Goal: Feedback & Contribution: Submit feedback/report problem

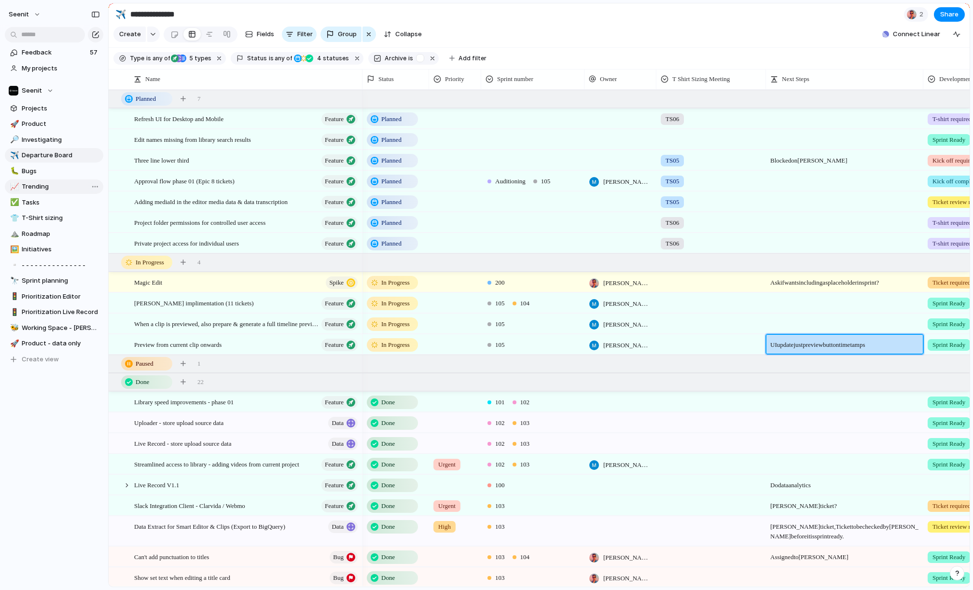
click at [35, 183] on span "Trending" at bounding box center [61, 187] width 78 height 10
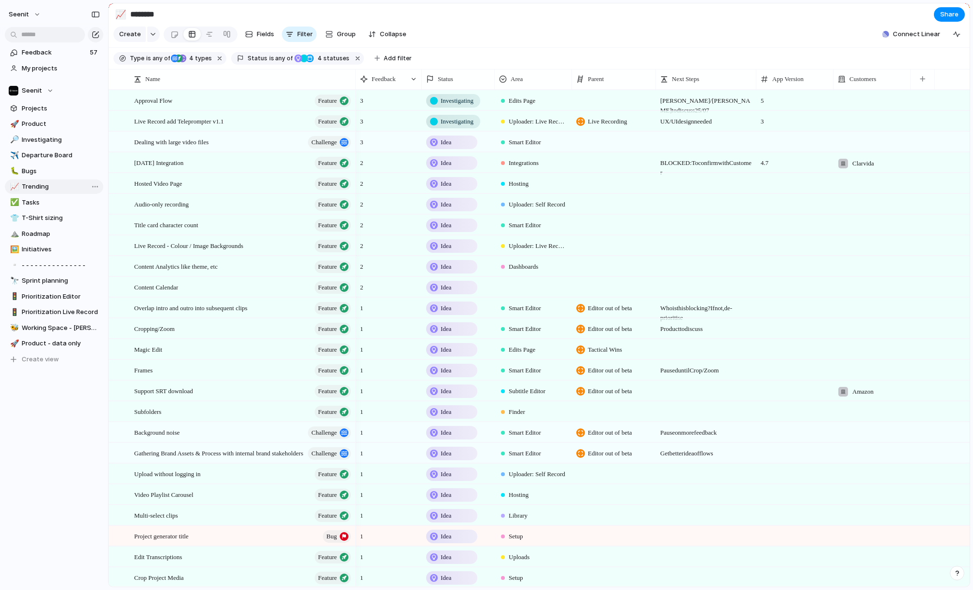
type input "********"
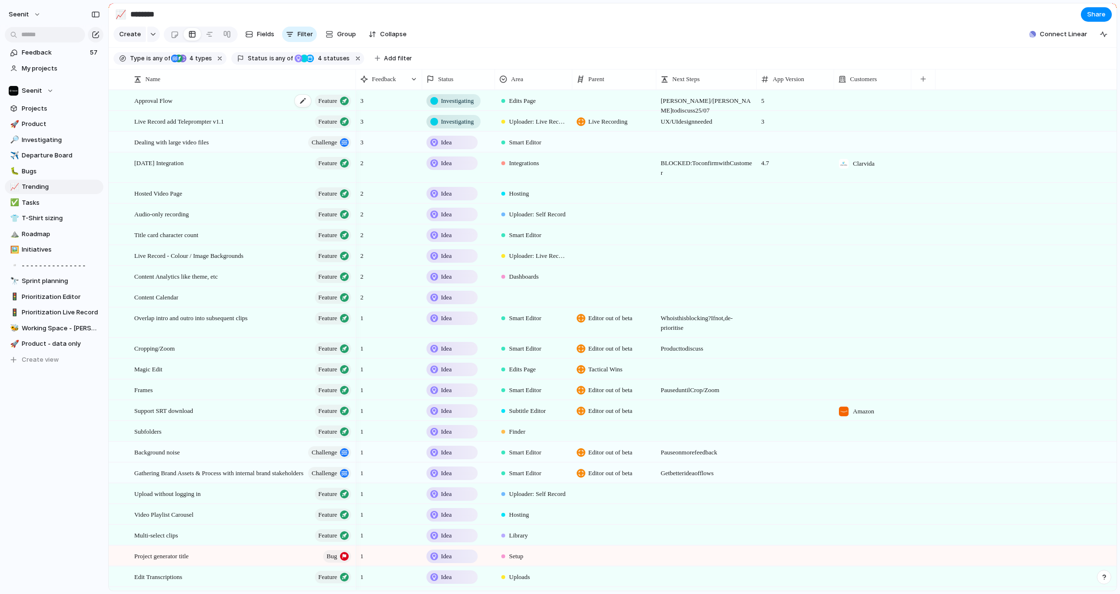
click at [167, 101] on span "Approval Flow" at bounding box center [153, 100] width 38 height 11
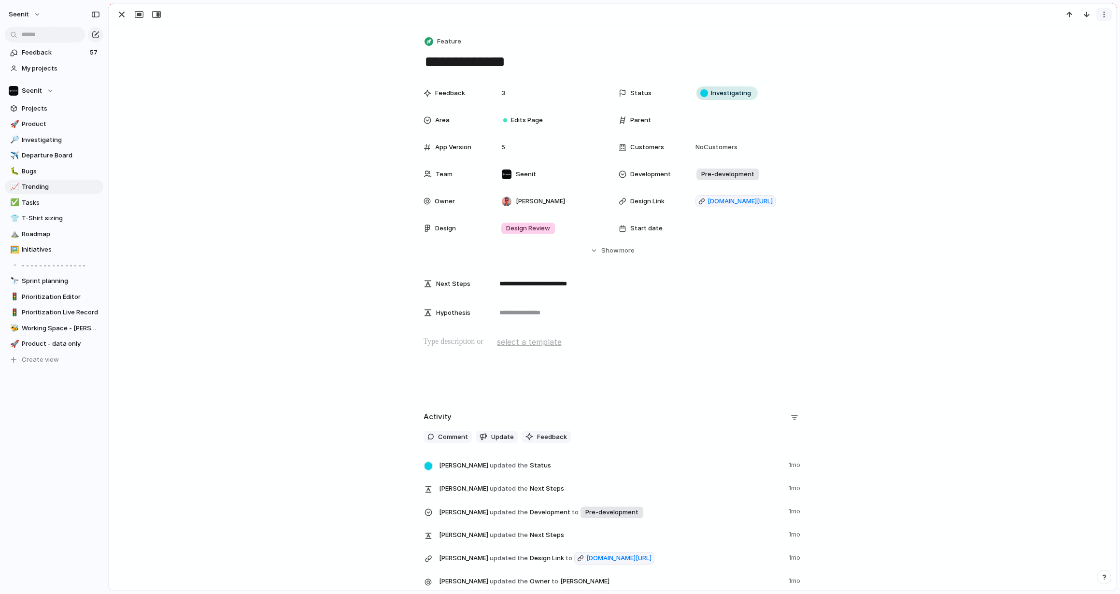
click at [973, 15] on div "button" at bounding box center [1104, 15] width 8 height 8
click at [973, 104] on div "Mark as duplicate Delete" at bounding box center [560, 297] width 1120 height 594
click at [276, 62] on div "**********" at bounding box center [612, 547] width 1007 height 1044
drag, startPoint x: 298, startPoint y: 56, endPoint x: 256, endPoint y: 45, distance: 44.0
click at [298, 56] on div "**********" at bounding box center [612, 547] width 1007 height 1044
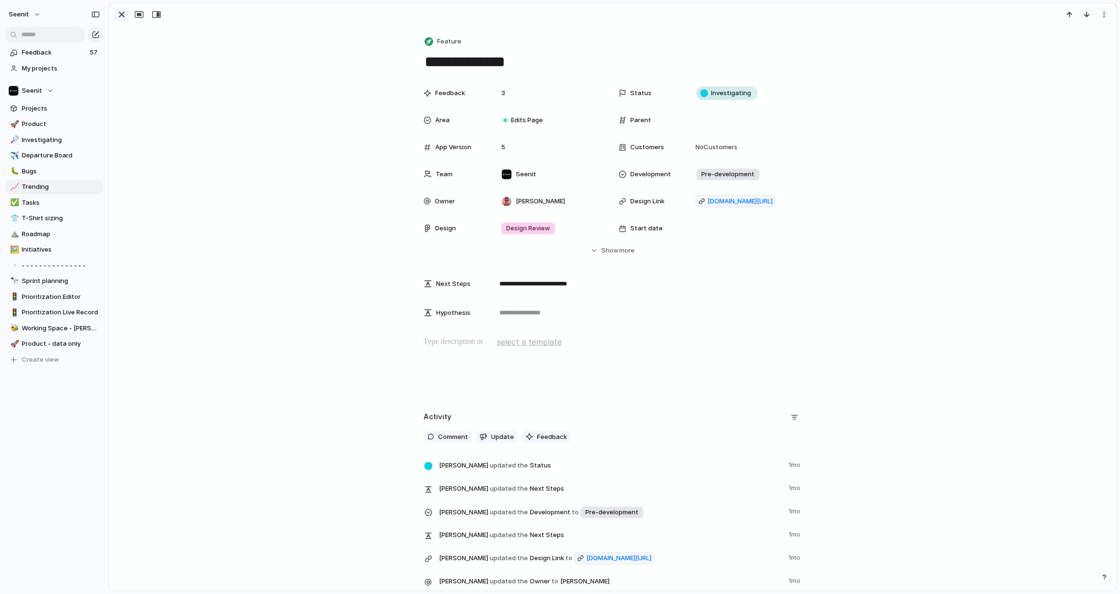
click at [122, 15] on div "button" at bounding box center [122, 15] width 12 height 12
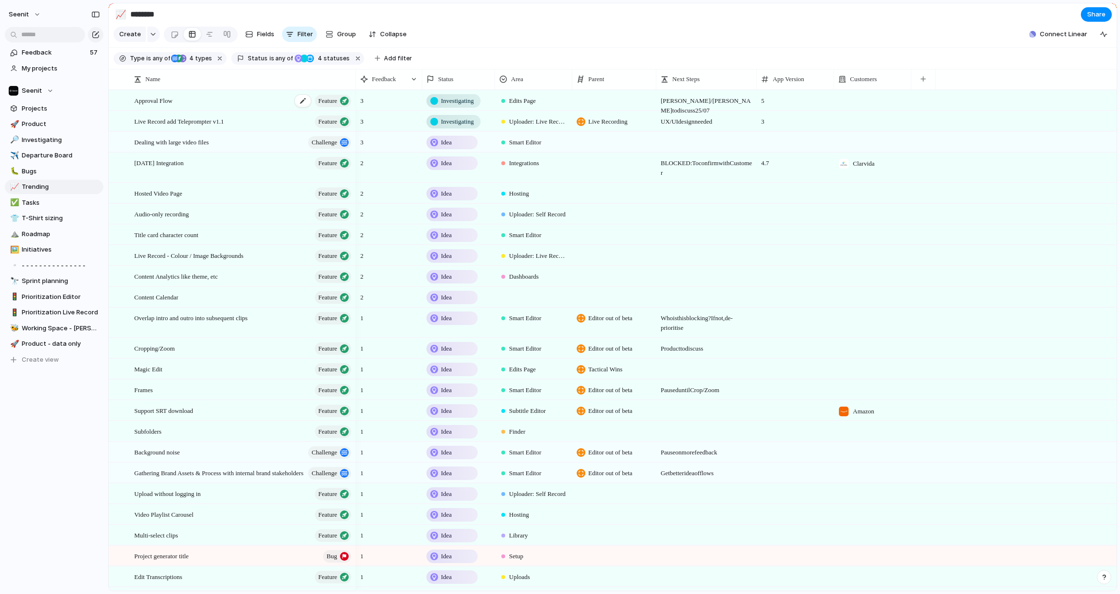
click at [183, 100] on div "Approval Flow Feature" at bounding box center [243, 101] width 218 height 20
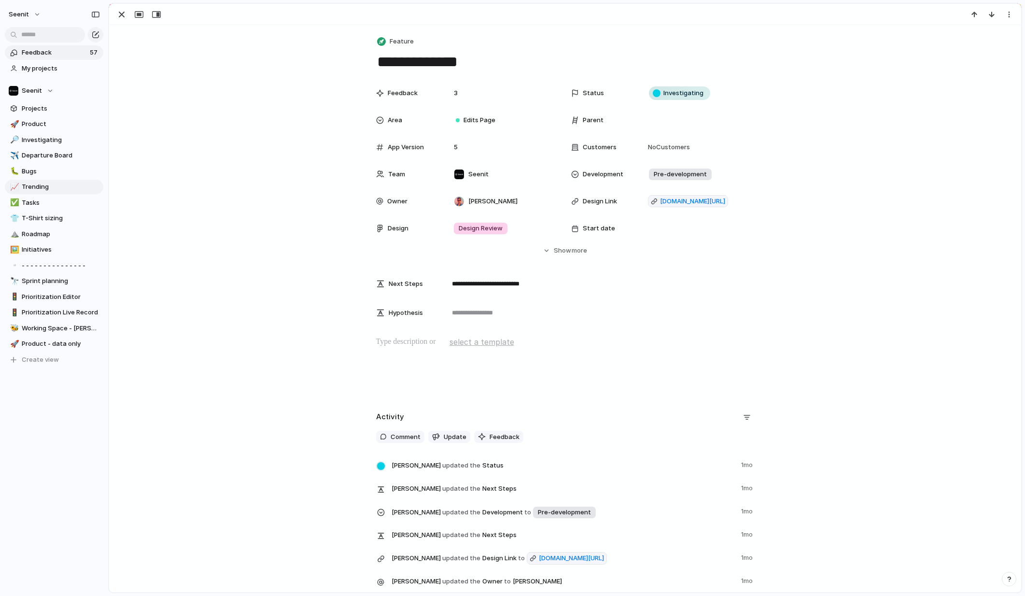
click at [46, 52] on span "Feedback" at bounding box center [54, 53] width 65 height 10
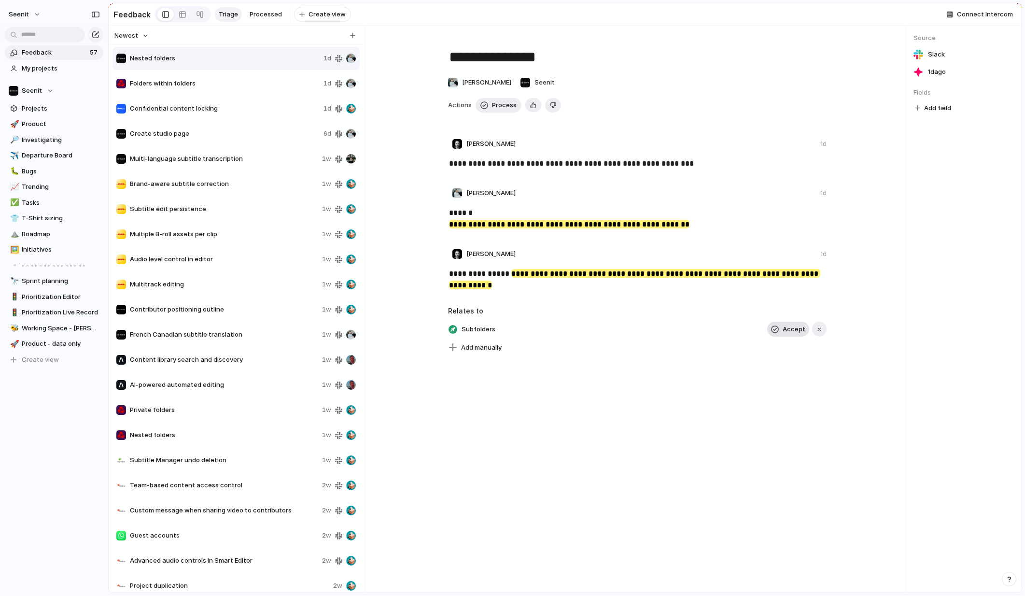
click at [788, 327] on span "Accept" at bounding box center [794, 329] width 23 height 10
click at [236, 84] on span "Folders within folders" at bounding box center [225, 84] width 190 height 10
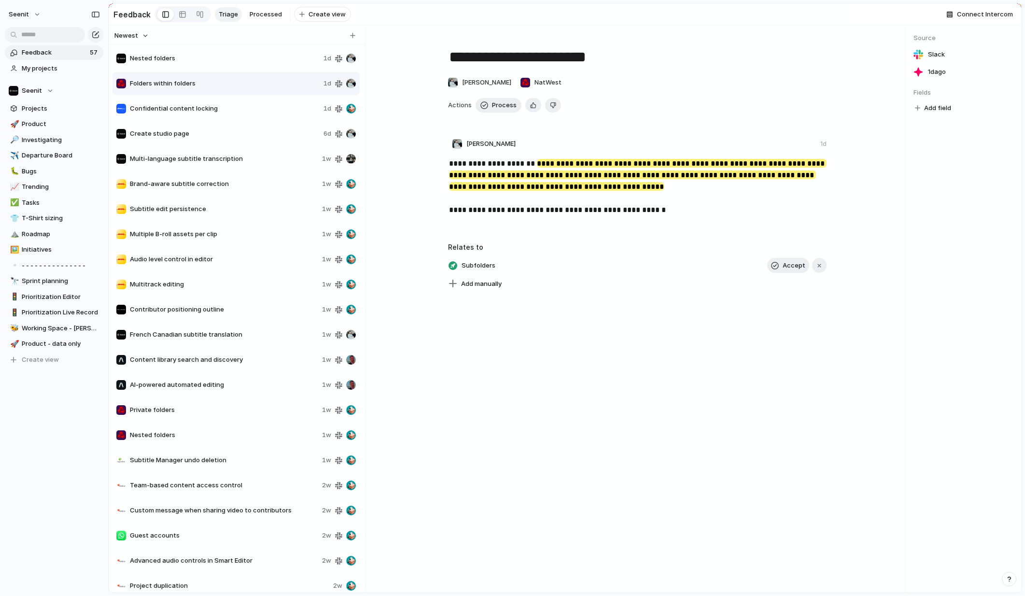
click at [242, 62] on span "Nested folders" at bounding box center [225, 59] width 190 height 10
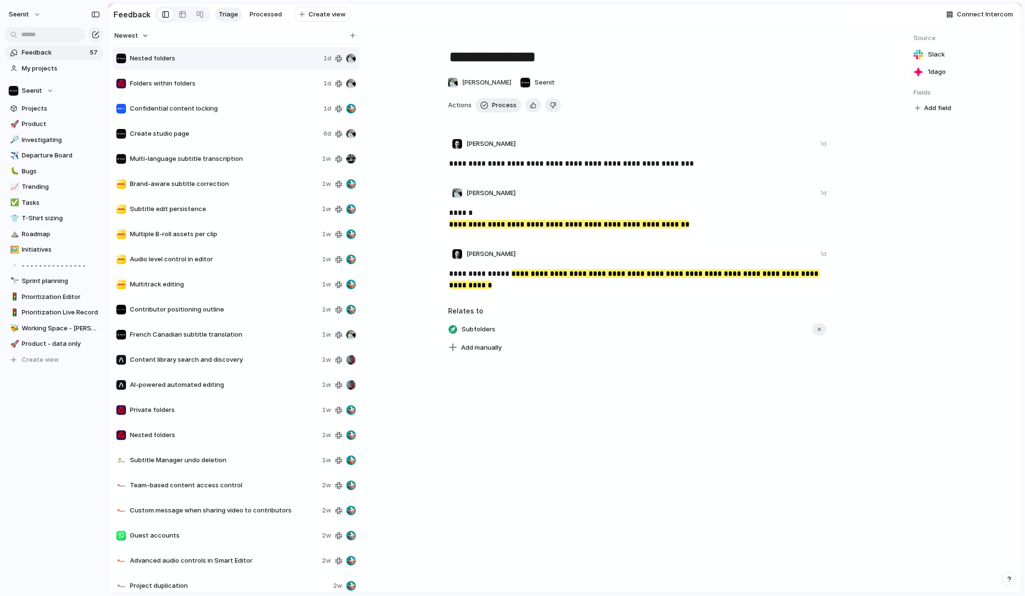
click at [239, 81] on span "Folders within folders" at bounding box center [225, 84] width 190 height 10
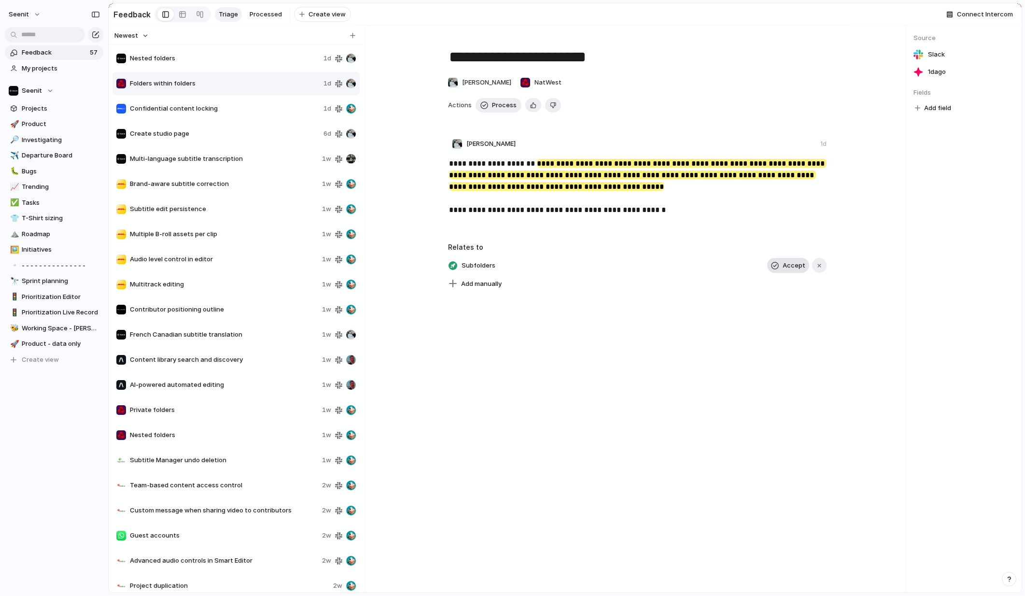
click at [784, 265] on button "Accept" at bounding box center [788, 265] width 42 height 15
click at [245, 104] on div "Confidential content locking" at bounding box center [217, 109] width 203 height 10
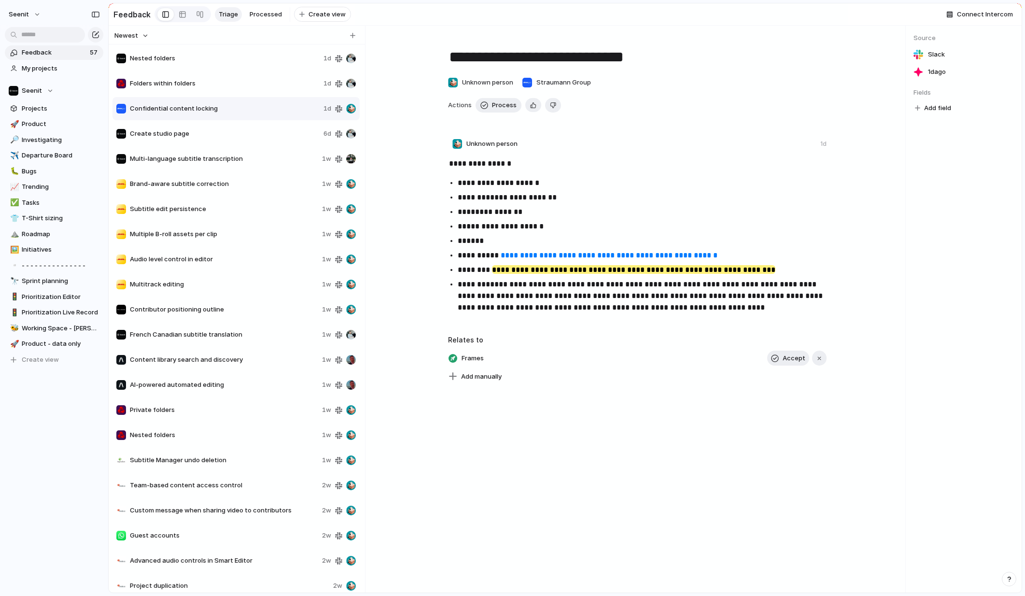
click at [237, 82] on span "Folders within folders" at bounding box center [225, 84] width 190 height 10
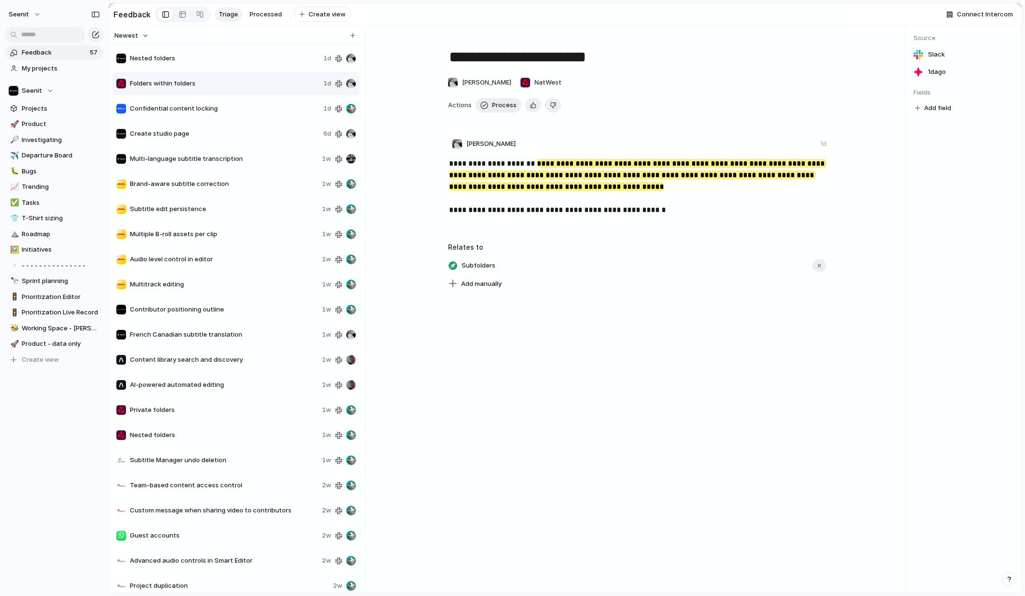
click at [238, 61] on span "Nested folders" at bounding box center [225, 59] width 190 height 10
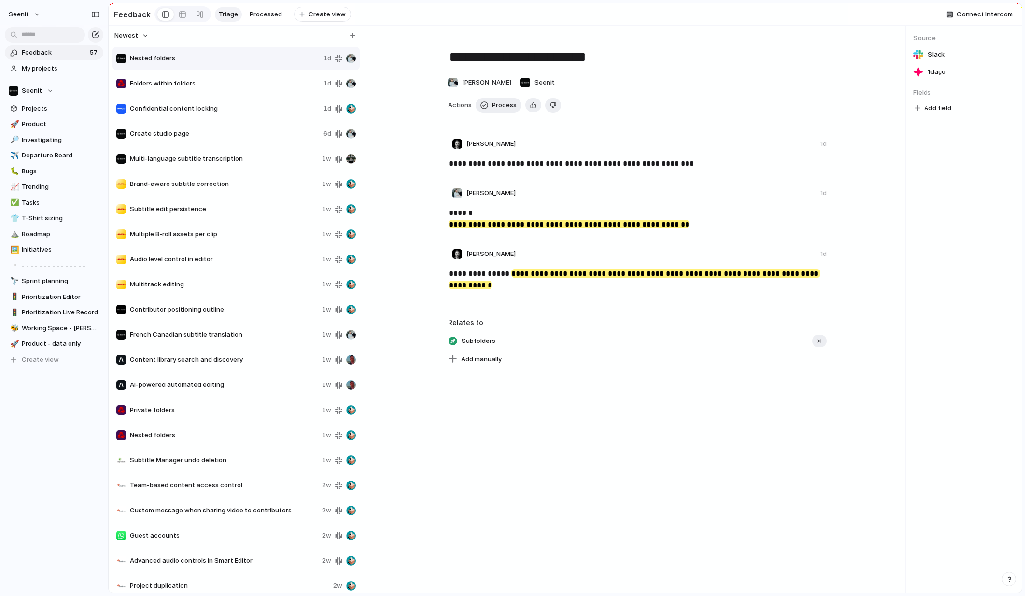
type textarea "**********"
click at [266, 15] on span "Processed" at bounding box center [266, 15] width 32 height 10
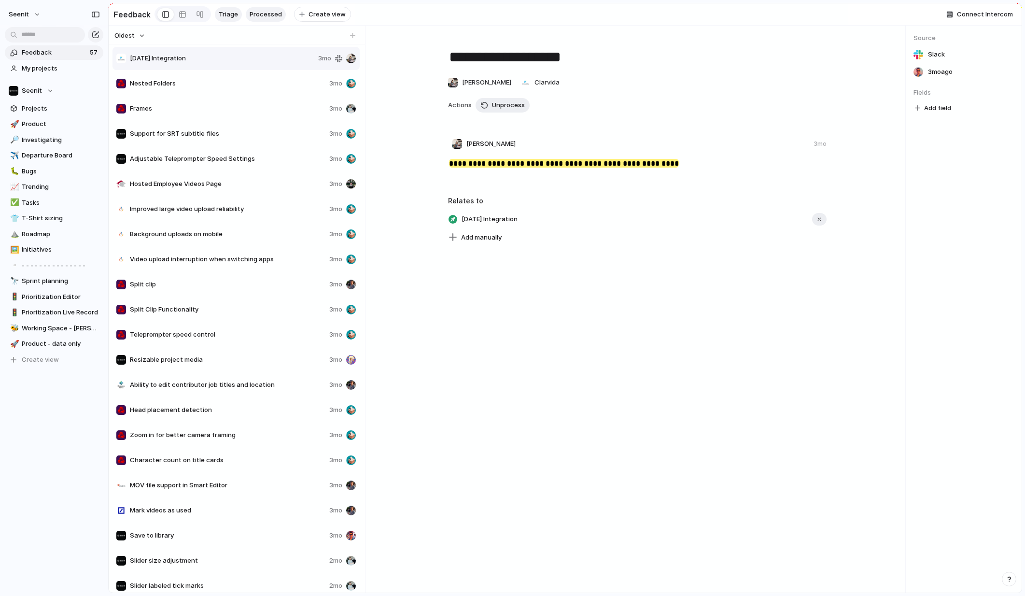
click at [221, 13] on span "Triage" at bounding box center [228, 15] width 19 height 10
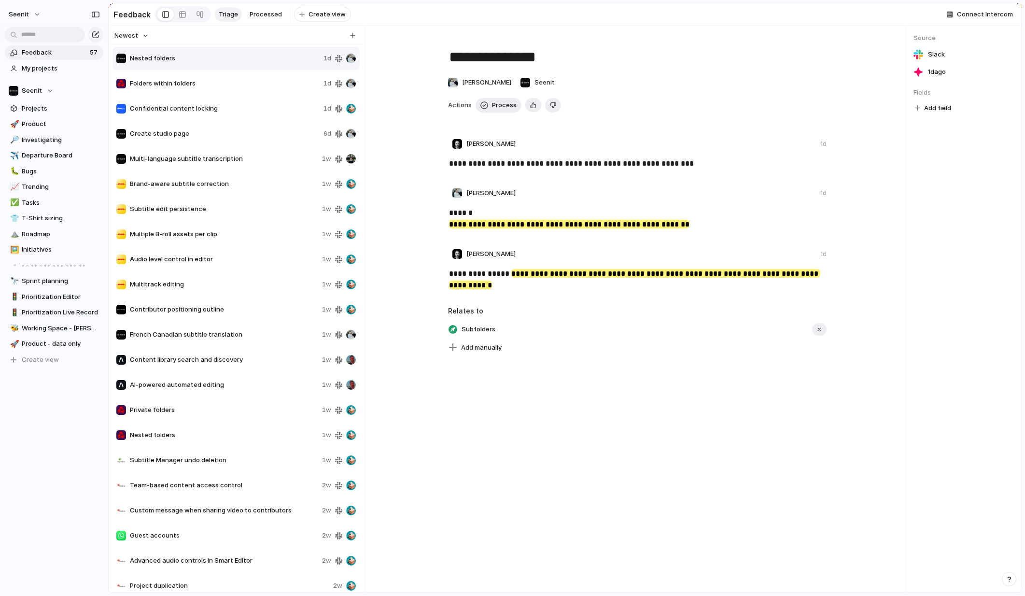
click at [229, 57] on span "Nested folders" at bounding box center [225, 59] width 190 height 10
click at [264, 14] on span "Processed" at bounding box center [266, 15] width 32 height 10
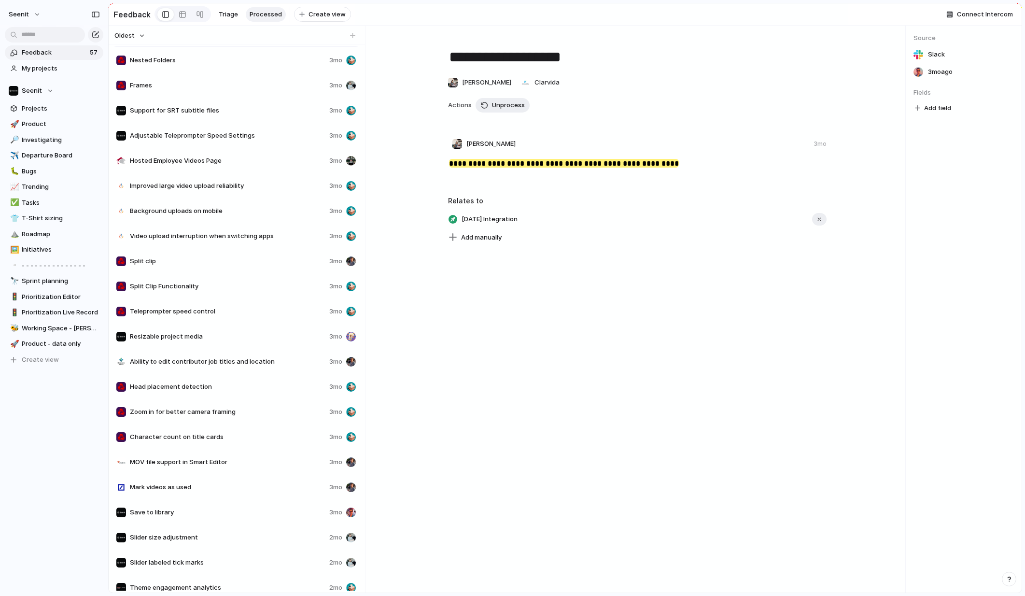
scroll to position [16, 0]
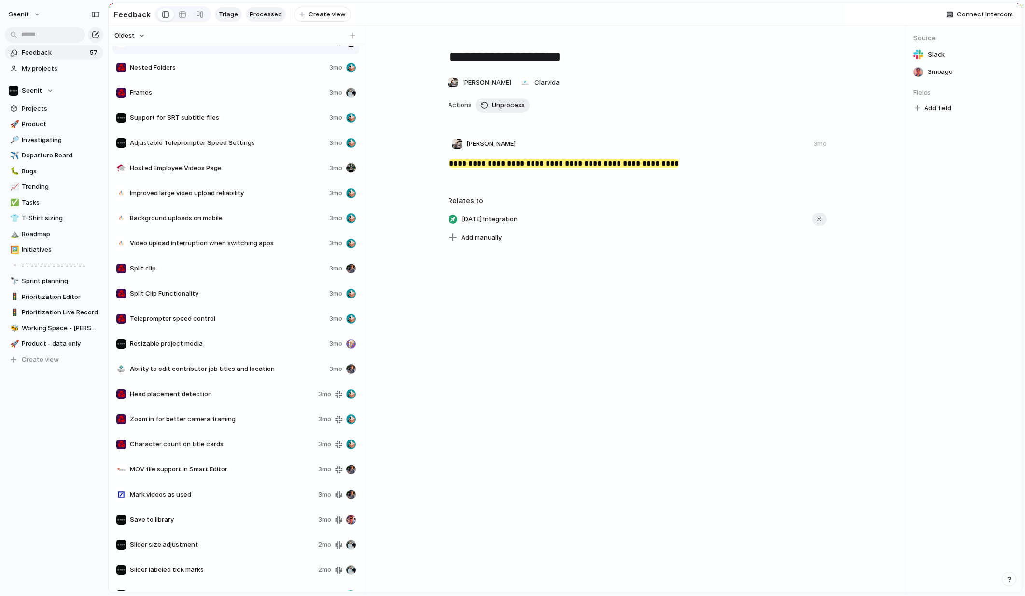
click at [227, 15] on span "Triage" at bounding box center [228, 15] width 19 height 10
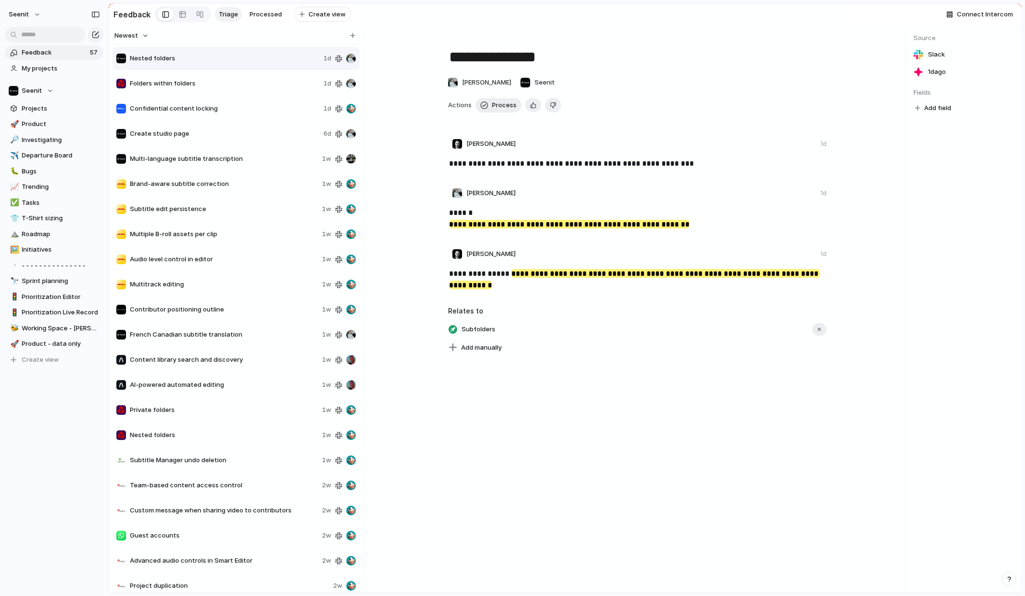
click at [254, 82] on span "Folders within folders" at bounding box center [225, 84] width 190 height 10
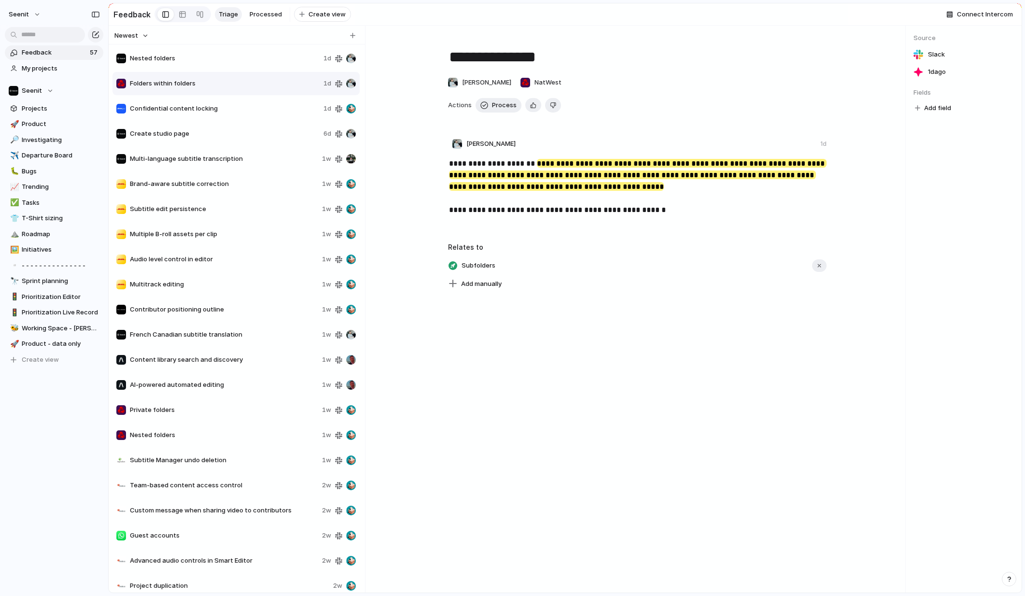
click at [252, 109] on span "Confidential content locking" at bounding box center [225, 109] width 190 height 10
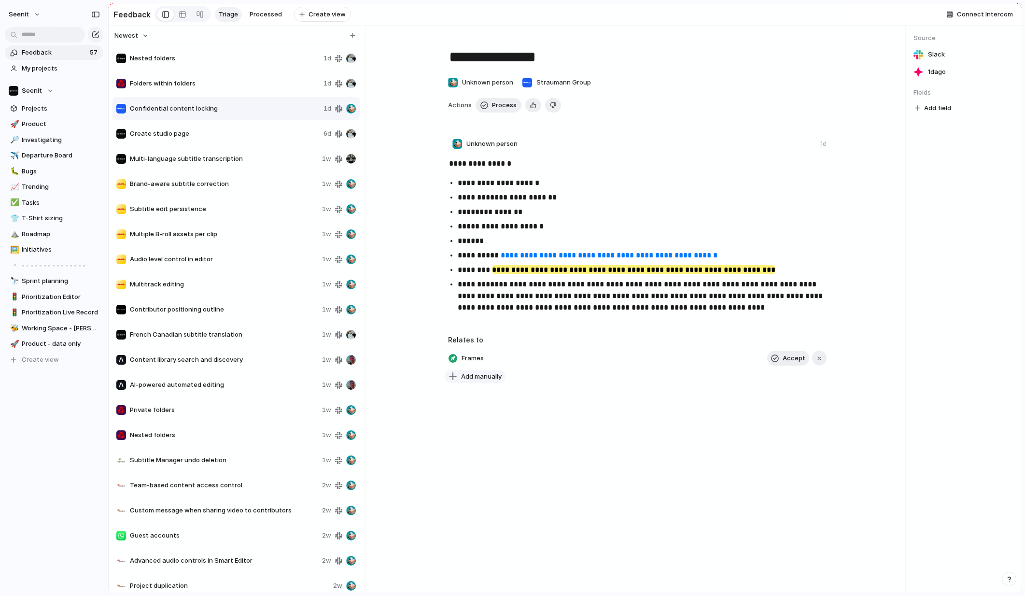
click at [474, 377] on span "Add manually" at bounding box center [481, 377] width 41 height 10
type input "****"
click at [548, 416] on span "Project folder permissions for controlled user access" at bounding box center [543, 417] width 161 height 10
click at [536, 356] on span "Project folder permissions for controlled user access" at bounding box center [543, 358] width 168 height 14
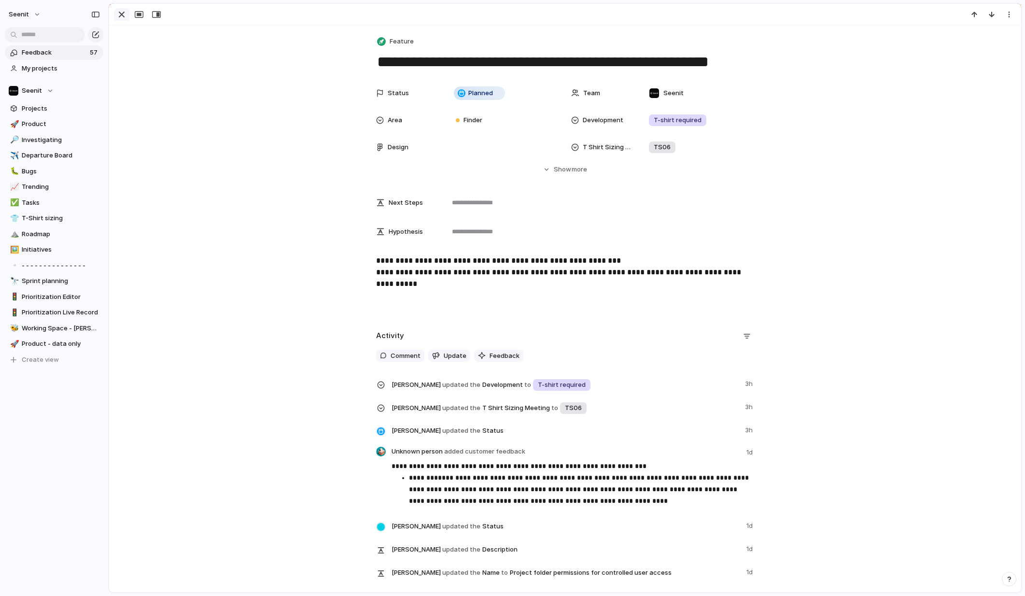
click at [119, 12] on div "button" at bounding box center [122, 15] width 12 height 12
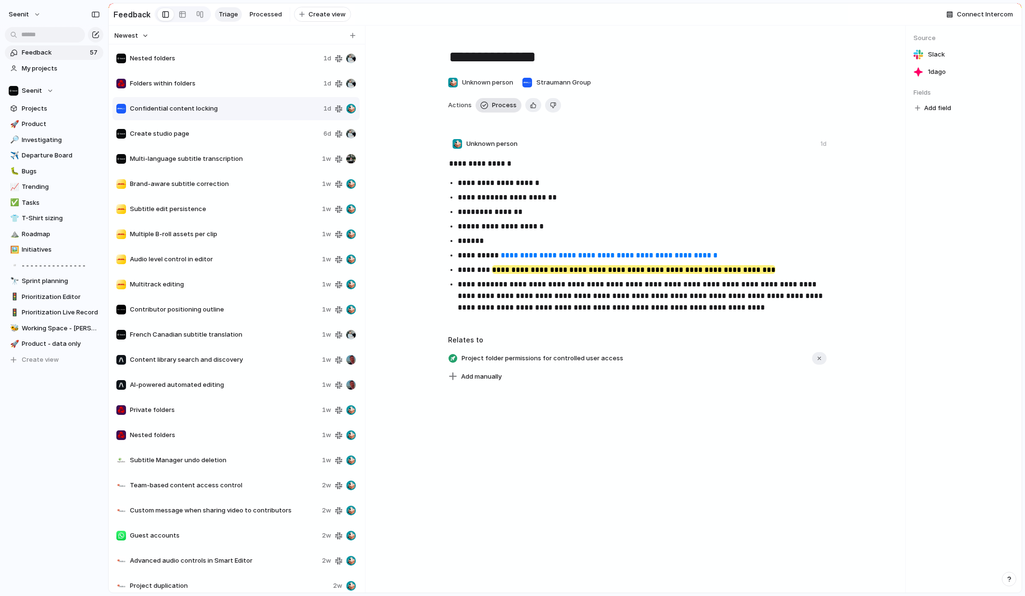
click at [501, 106] on span "Process" at bounding box center [504, 105] width 25 height 10
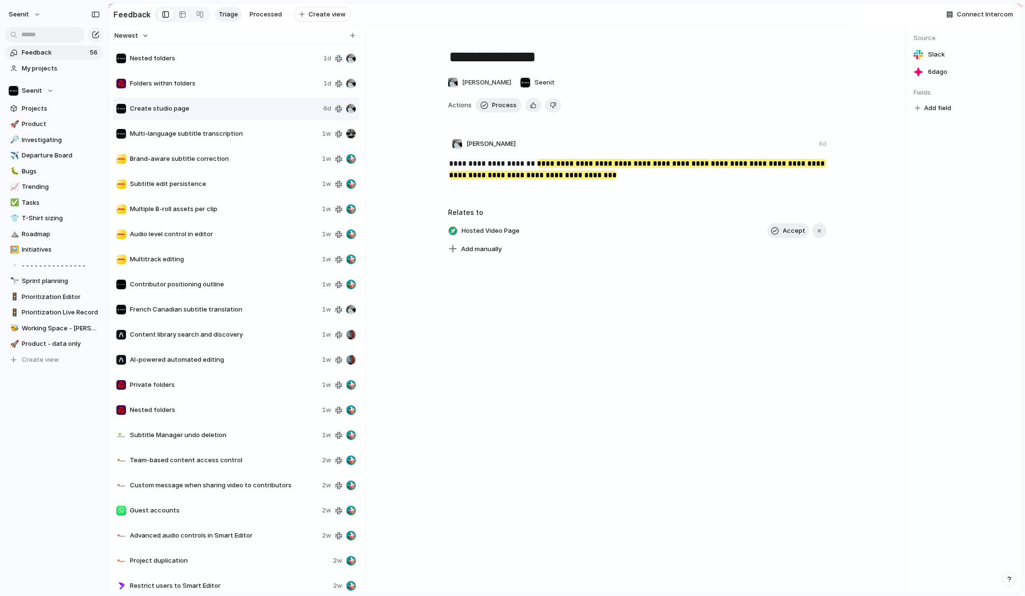
click at [231, 61] on span "Nested folders" at bounding box center [225, 59] width 190 height 10
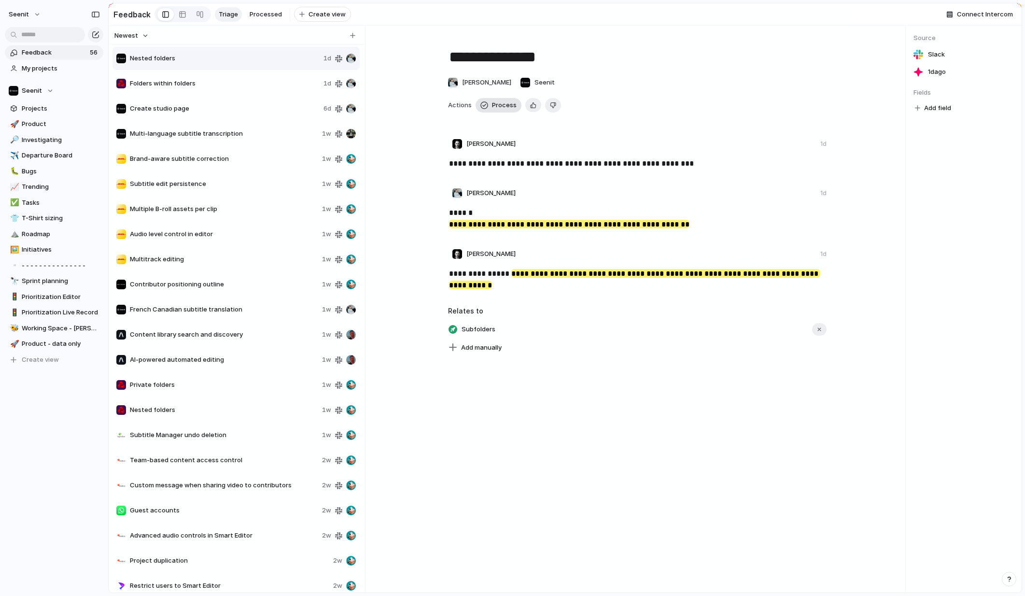
click at [496, 103] on span "Process" at bounding box center [504, 105] width 25 height 10
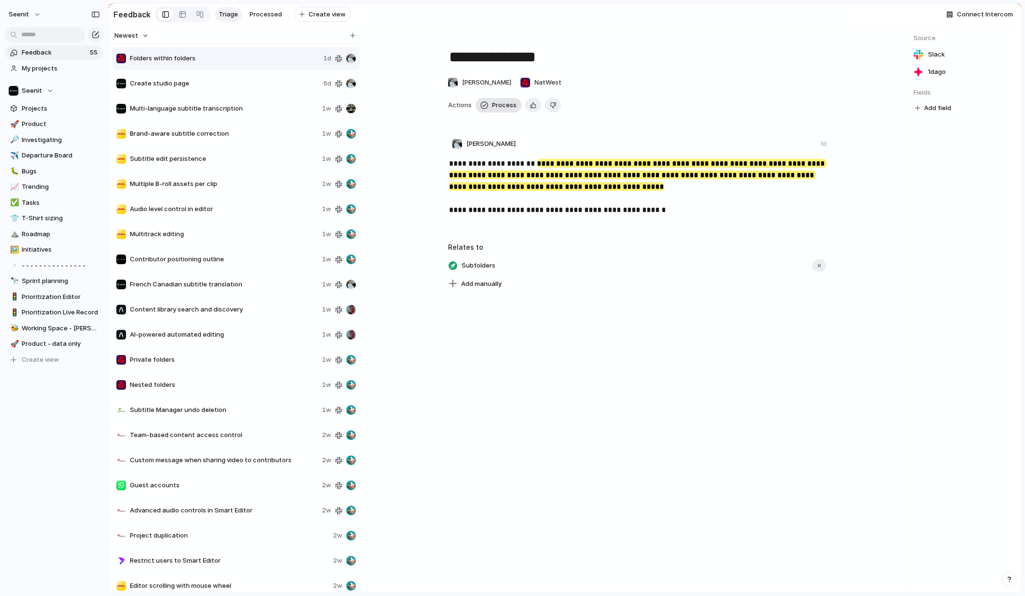
click at [497, 103] on span "Process" at bounding box center [504, 105] width 25 height 10
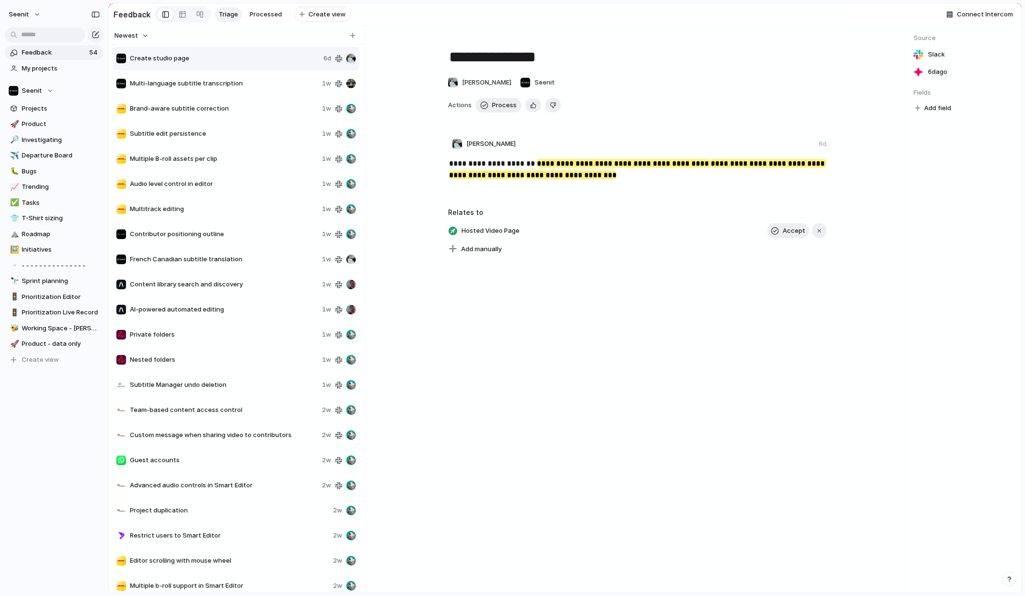
click at [268, 82] on span "Multi-language subtitle transcription" at bounding box center [224, 84] width 188 height 10
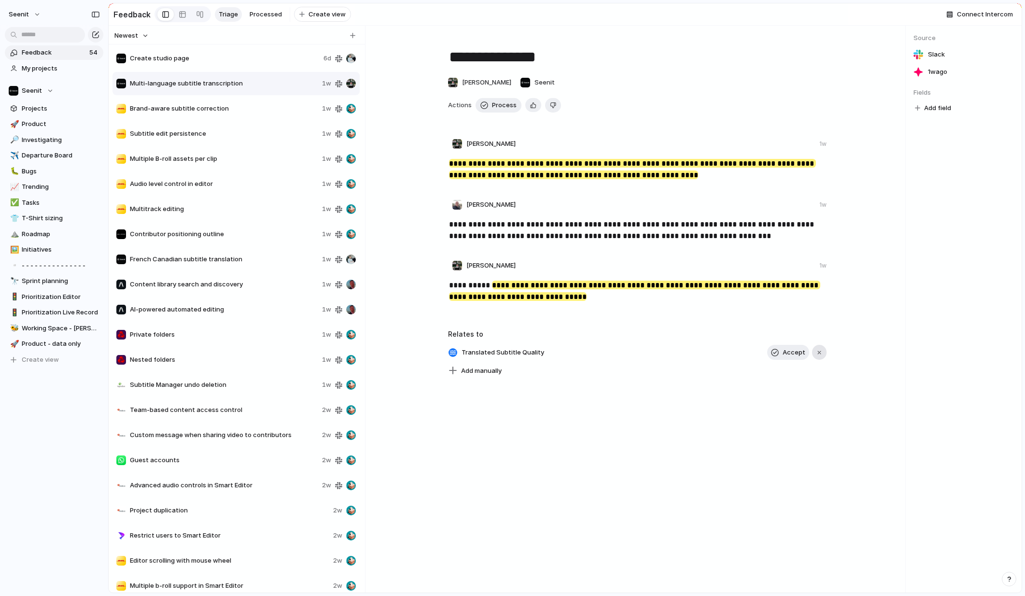
click at [819, 351] on div "button" at bounding box center [819, 352] width 7 height 7
click at [504, 104] on span "Process" at bounding box center [504, 105] width 25 height 10
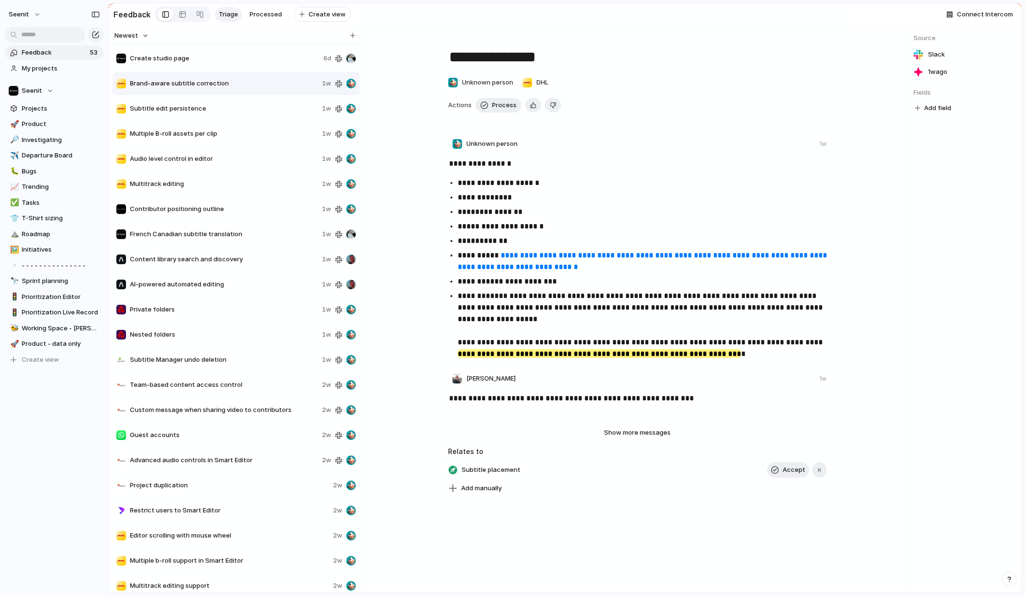
click at [250, 62] on span "Create studio page" at bounding box center [225, 59] width 190 height 10
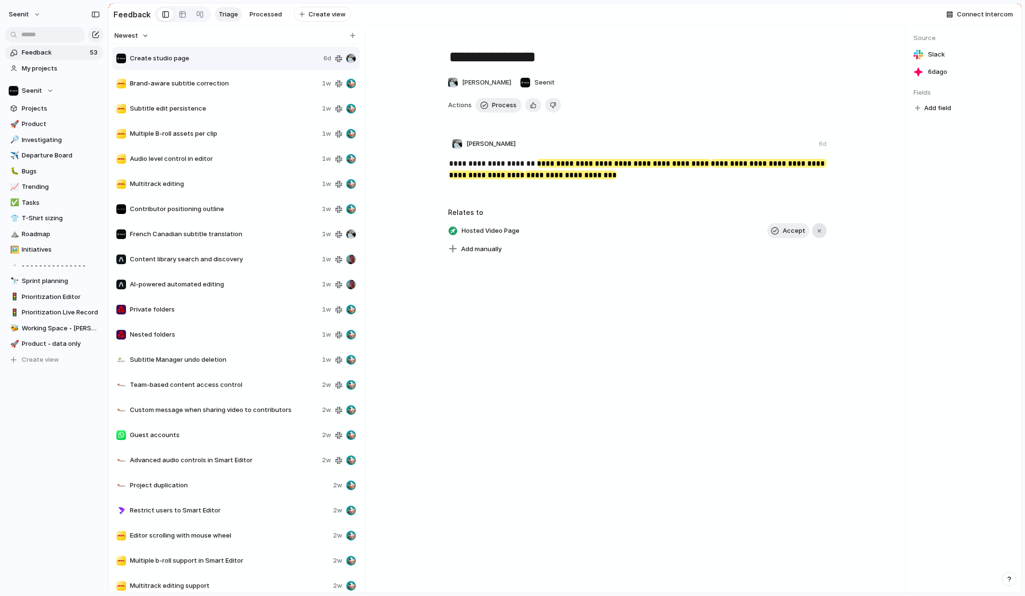
click at [820, 226] on button "button" at bounding box center [819, 230] width 14 height 15
click at [500, 106] on span "Process" at bounding box center [504, 105] width 25 height 10
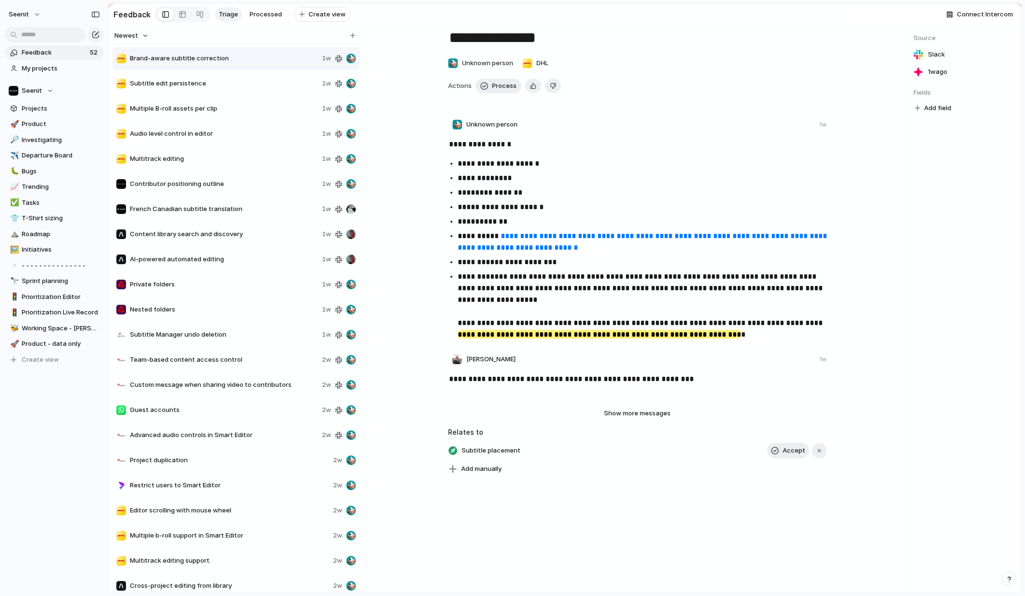
scroll to position [20, 0]
click at [794, 449] on span "Accept" at bounding box center [794, 450] width 23 height 10
click at [508, 86] on span "Process" at bounding box center [504, 86] width 25 height 10
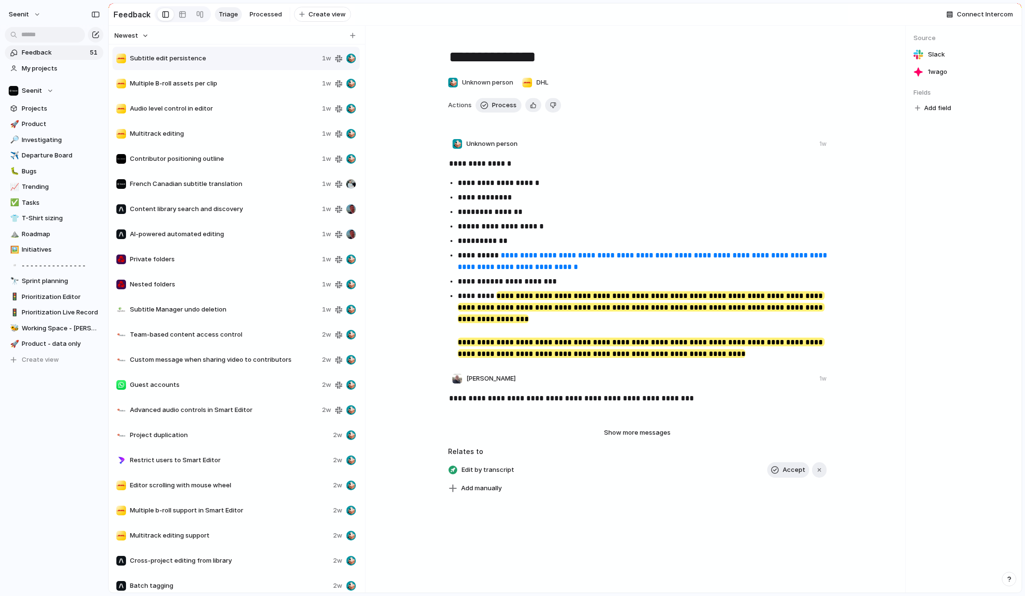
click at [817, 469] on div "button" at bounding box center [819, 469] width 7 height 7
click at [495, 102] on span "Process" at bounding box center [504, 105] width 25 height 10
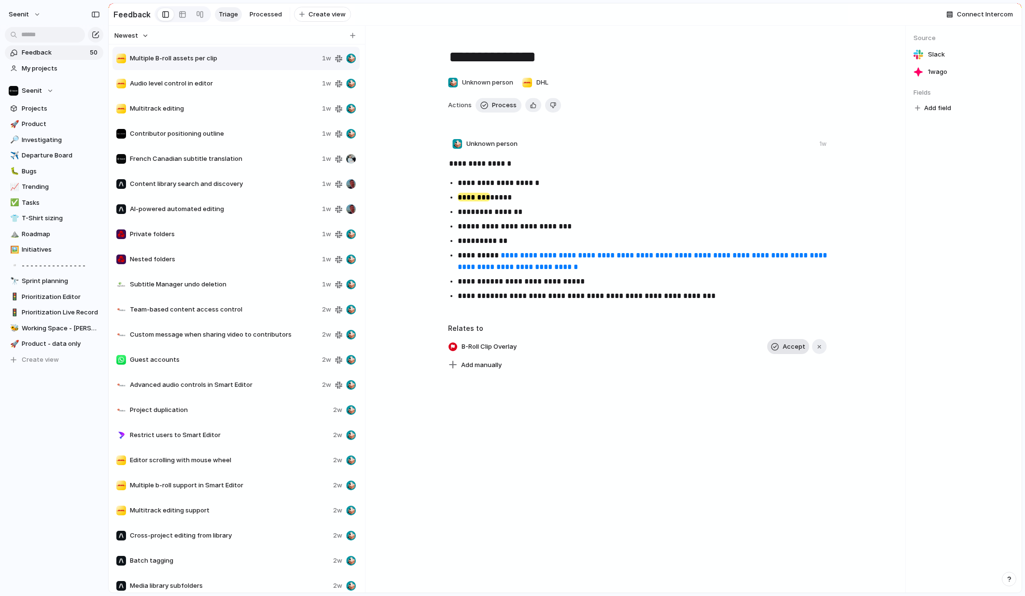
click at [786, 345] on span "Accept" at bounding box center [794, 347] width 23 height 10
click at [501, 104] on span "Process" at bounding box center [504, 105] width 25 height 10
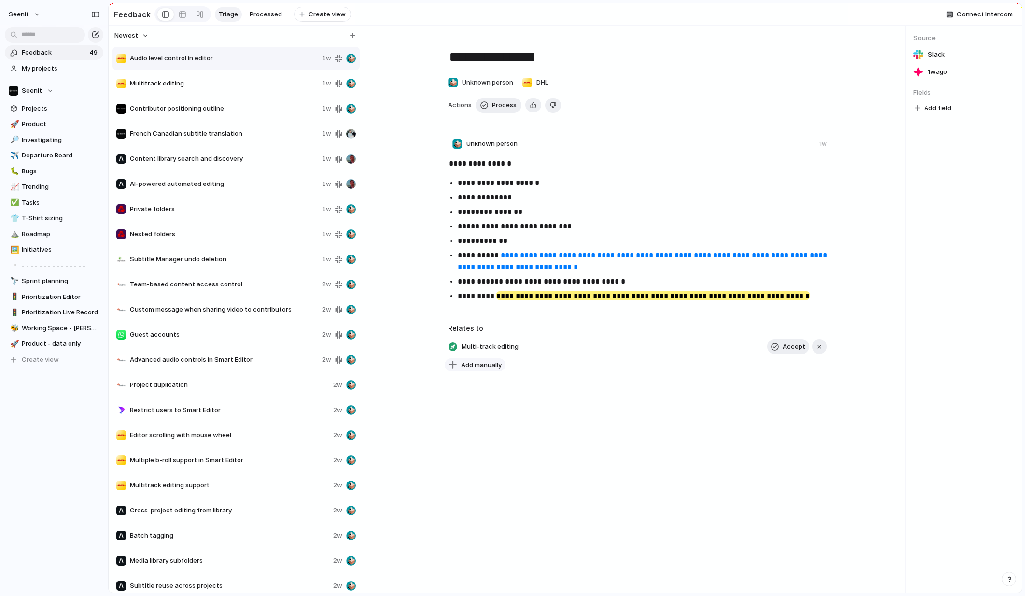
click at [485, 363] on span "Add manually" at bounding box center [481, 365] width 41 height 10
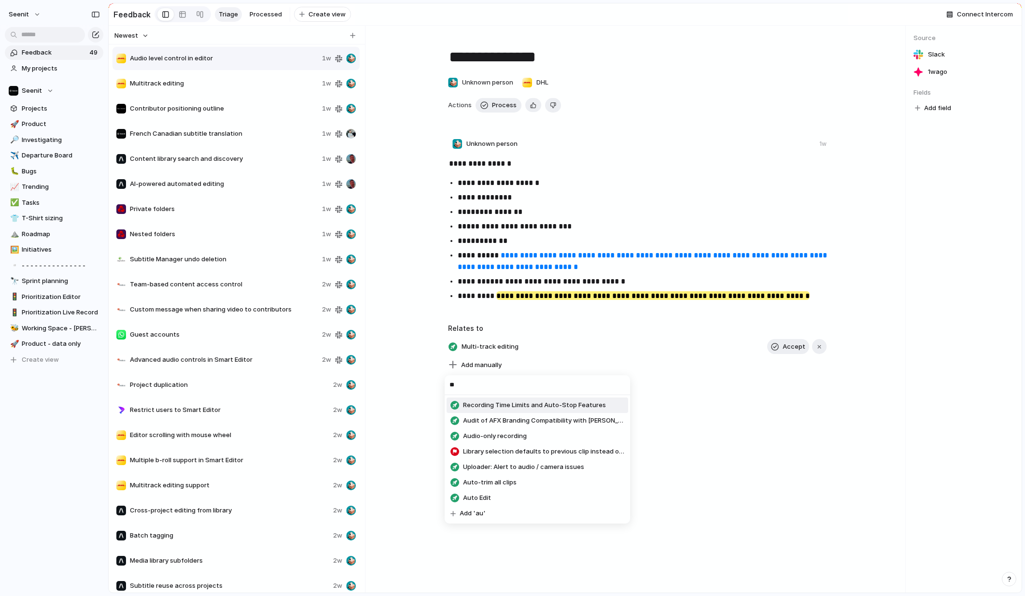
type input "*"
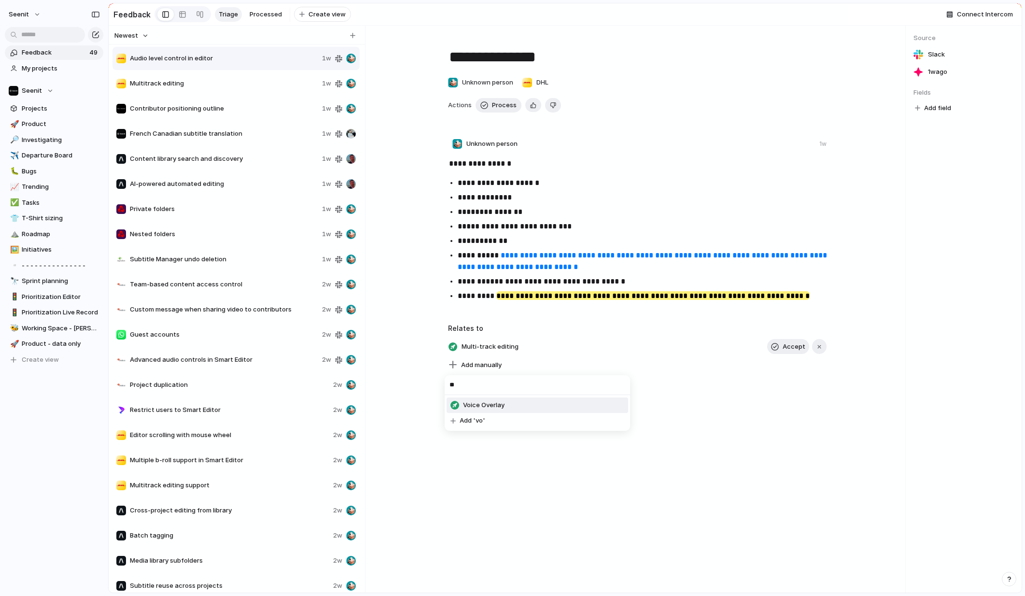
type input "*"
type input "**********"
click at [521, 403] on span "Add 'Sound levels and mixing'" at bounding box center [505, 405] width 91 height 10
click at [453, 346] on div "button" at bounding box center [453, 346] width 9 height 9
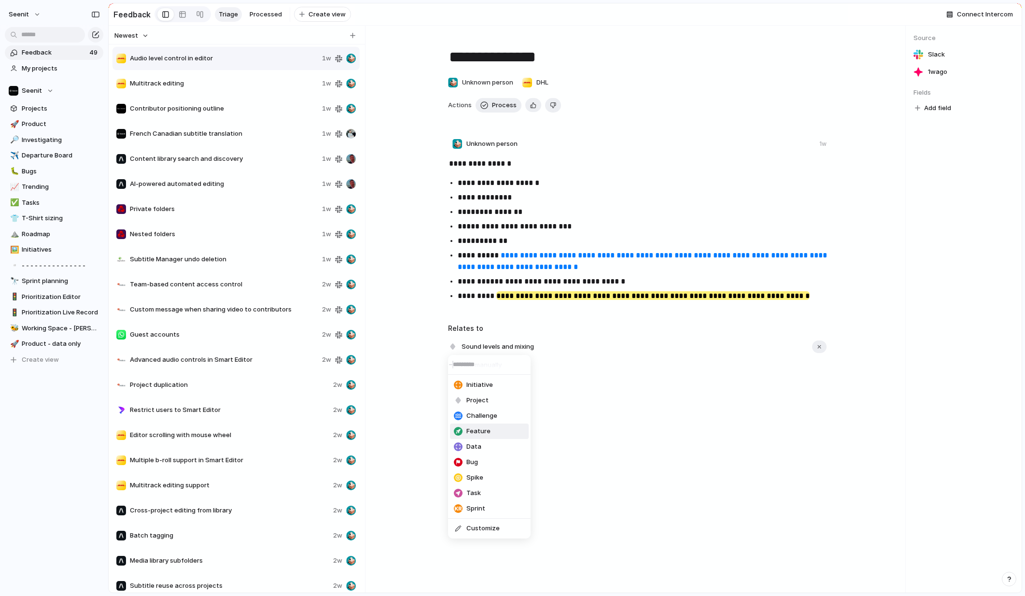
click at [476, 426] on span "Feature" at bounding box center [478, 431] width 24 height 10
click at [511, 348] on span "Sound levels and mixing" at bounding box center [498, 347] width 78 height 14
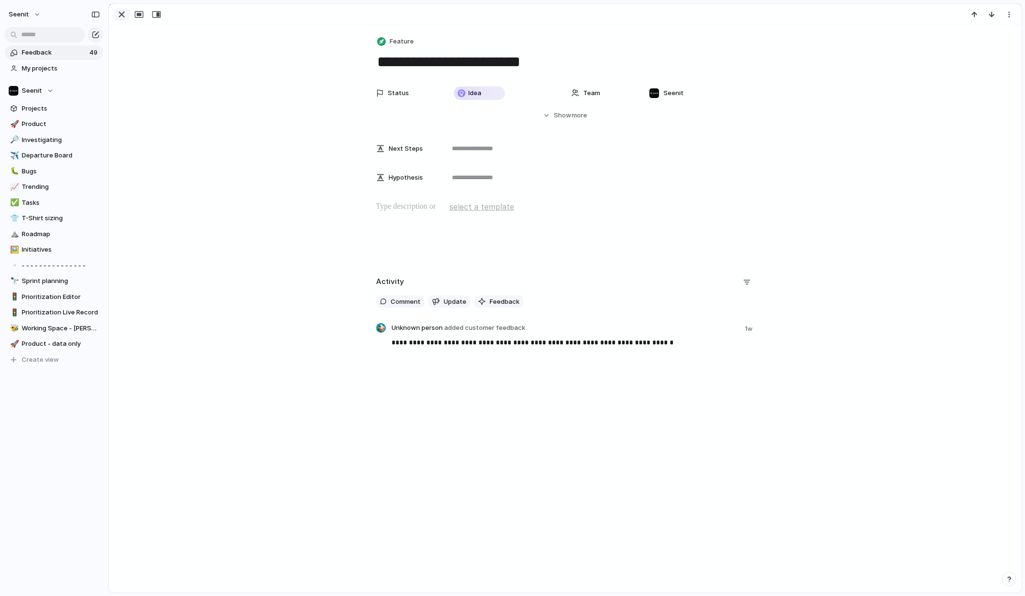
click at [121, 16] on div "button" at bounding box center [122, 15] width 12 height 12
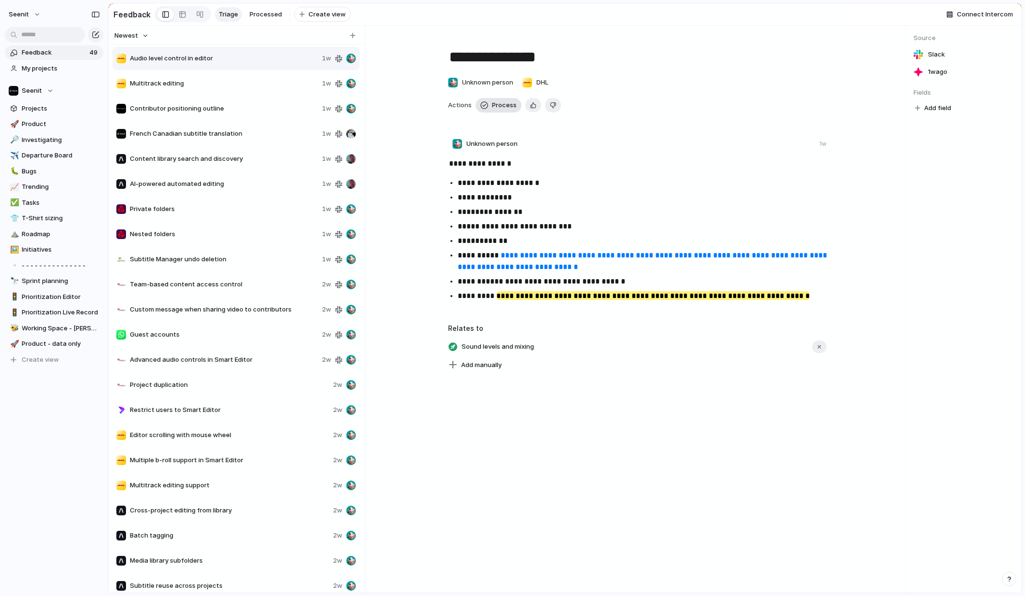
click at [499, 104] on span "Process" at bounding box center [504, 105] width 25 height 10
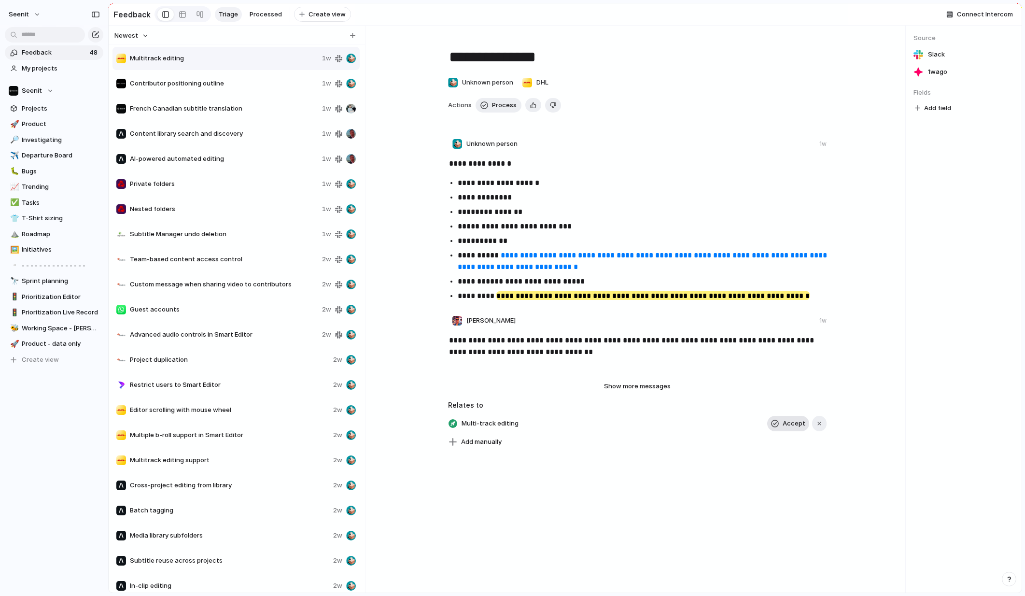
click at [785, 423] on span "Accept" at bounding box center [794, 424] width 23 height 10
click at [488, 106] on button "Process" at bounding box center [499, 105] width 46 height 14
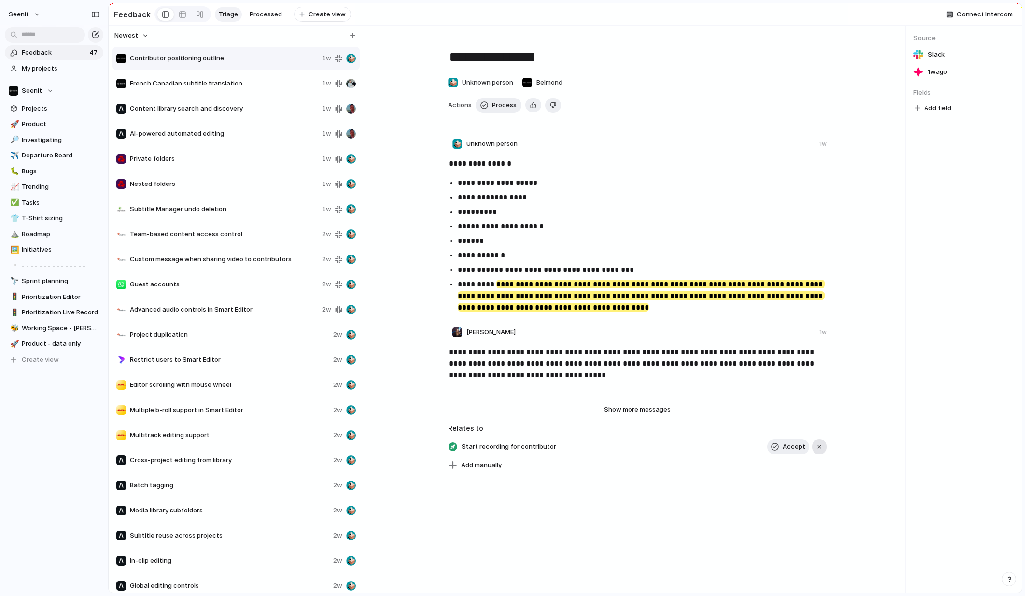
click at [817, 445] on div "button" at bounding box center [819, 446] width 7 height 7
click at [500, 103] on span "Process" at bounding box center [504, 105] width 25 height 10
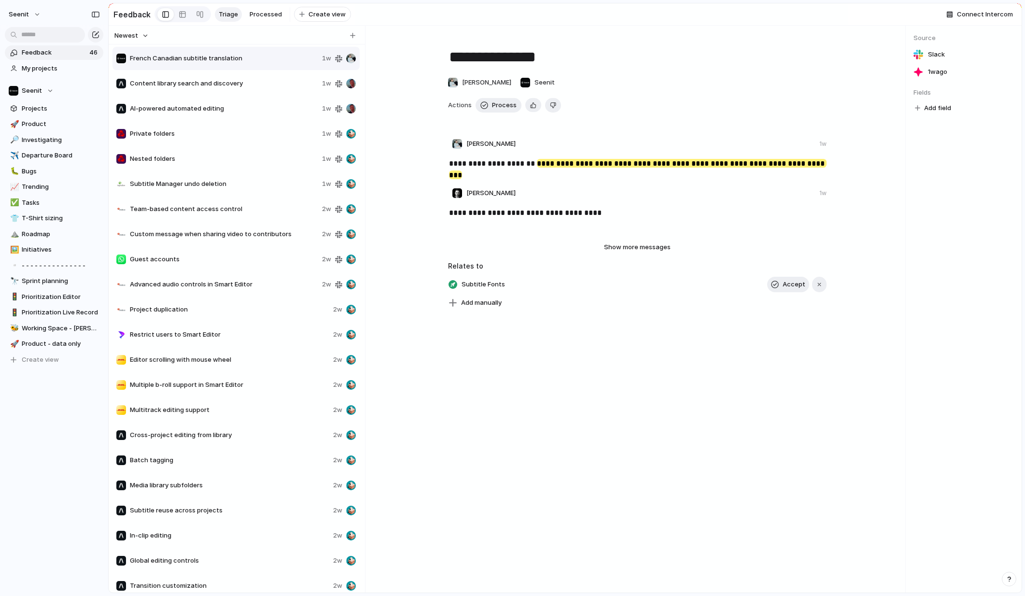
click at [242, 57] on span "French Canadian subtitle translation" at bounding box center [224, 59] width 188 height 10
click at [484, 303] on span "Add manually" at bounding box center [481, 303] width 41 height 10
type input "**********"
click at [514, 343] on span "Add 'Subtitle languages'" at bounding box center [498, 343] width 76 height 10
click at [453, 283] on div "button" at bounding box center [453, 284] width 9 height 9
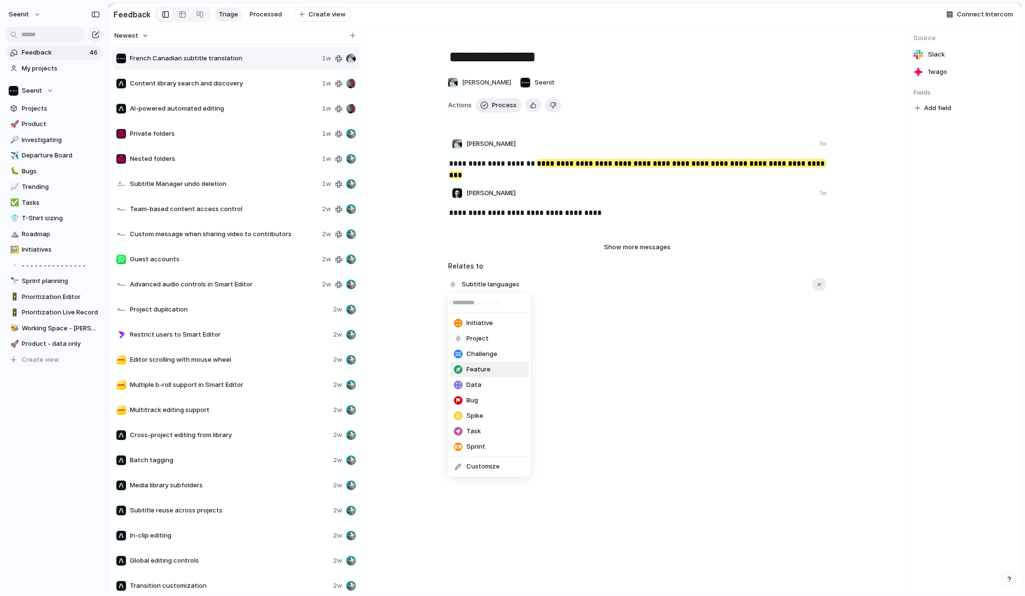
click at [464, 367] on div "Feature" at bounding box center [472, 370] width 37 height 10
click at [496, 106] on span "Process" at bounding box center [504, 105] width 25 height 10
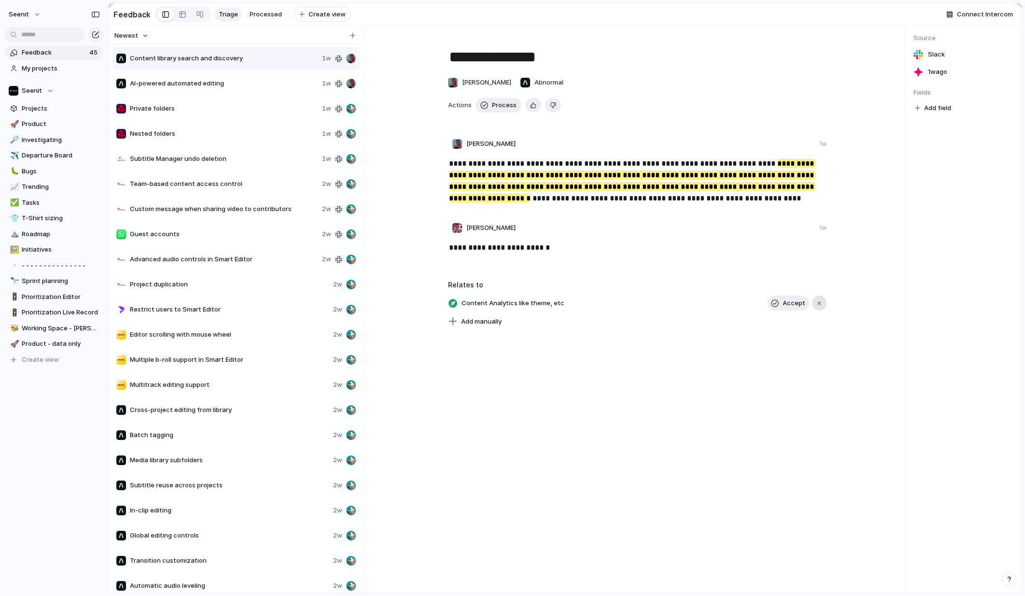
click at [819, 300] on div "button" at bounding box center [819, 303] width 7 height 7
click at [503, 103] on span "Process" at bounding box center [504, 105] width 25 height 10
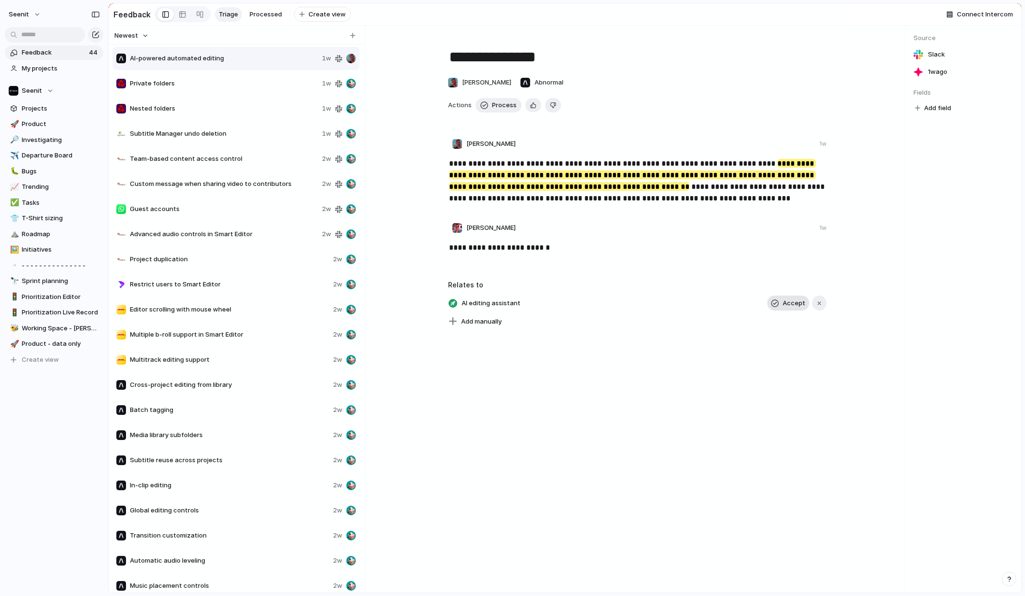
click at [790, 304] on span "Accept" at bounding box center [794, 303] width 23 height 10
click at [500, 104] on span "Process" at bounding box center [504, 105] width 25 height 10
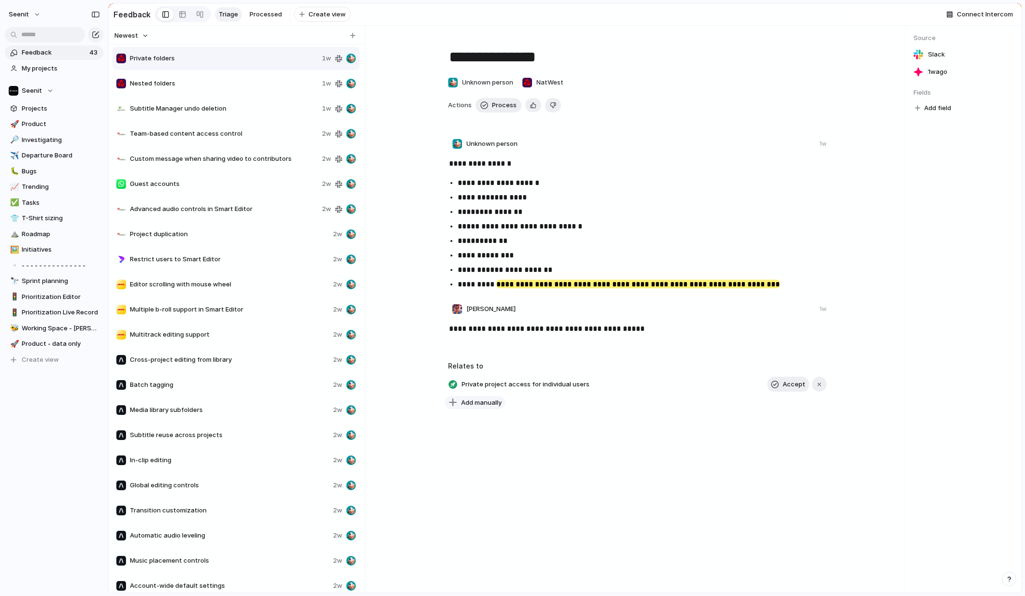
click at [481, 401] on span "Add manually" at bounding box center [481, 403] width 41 height 10
type input "*****"
click at [530, 441] on span "Project folder permissions for controlled user access" at bounding box center [543, 443] width 161 height 10
click at [504, 106] on span "Process" at bounding box center [504, 105] width 25 height 10
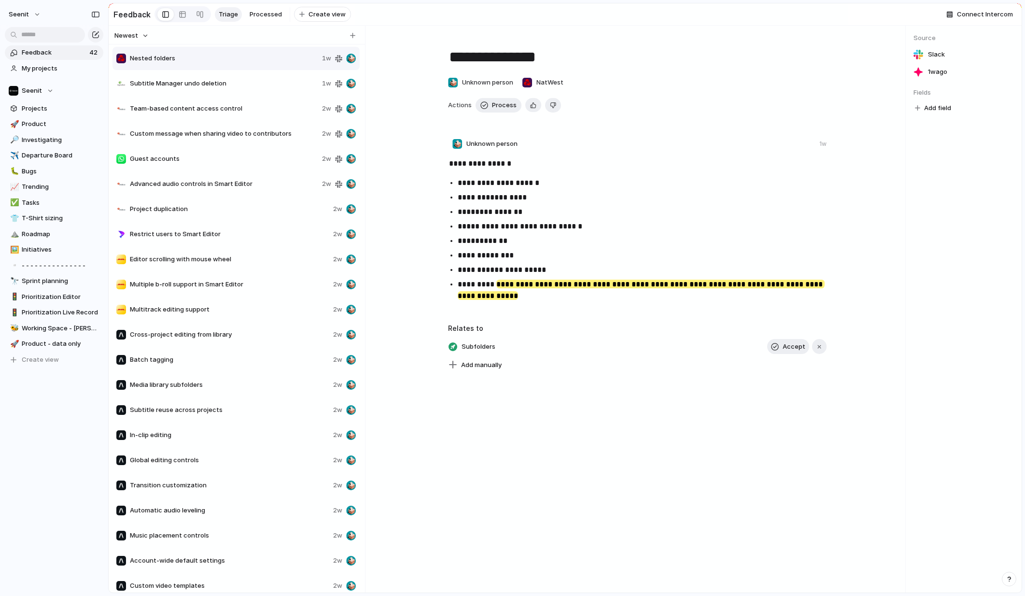
click at [200, 57] on span "Nested folders" at bounding box center [224, 59] width 188 height 10
click at [791, 349] on span "Accept" at bounding box center [794, 347] width 23 height 10
click at [504, 105] on span "Process" at bounding box center [504, 105] width 25 height 10
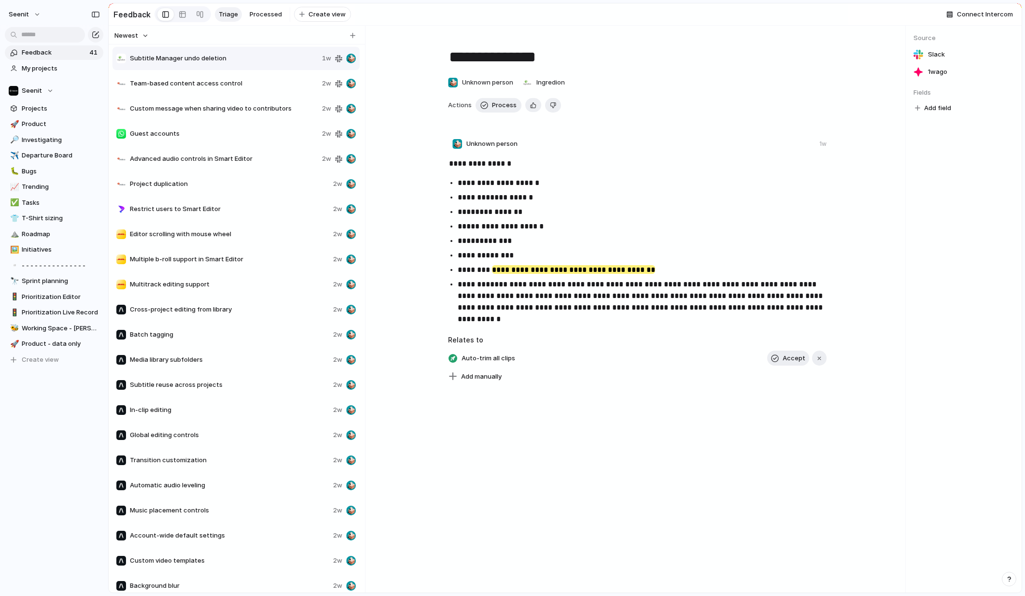
click at [246, 58] on span "Subtitle Manager undo deletion" at bounding box center [224, 59] width 188 height 10
click at [481, 375] on span "Add manually" at bounding box center [481, 377] width 41 height 10
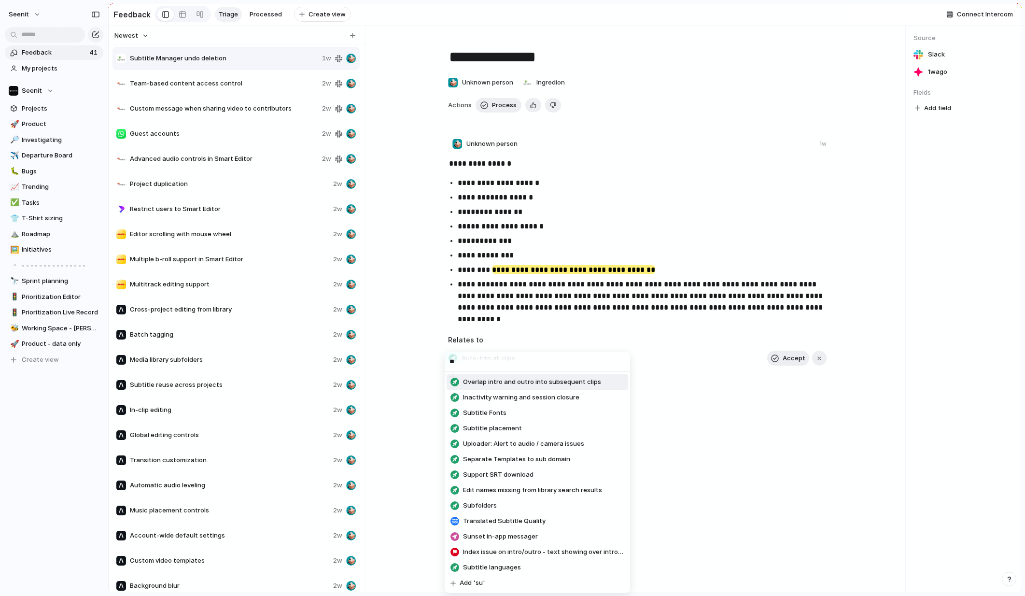
type input "*"
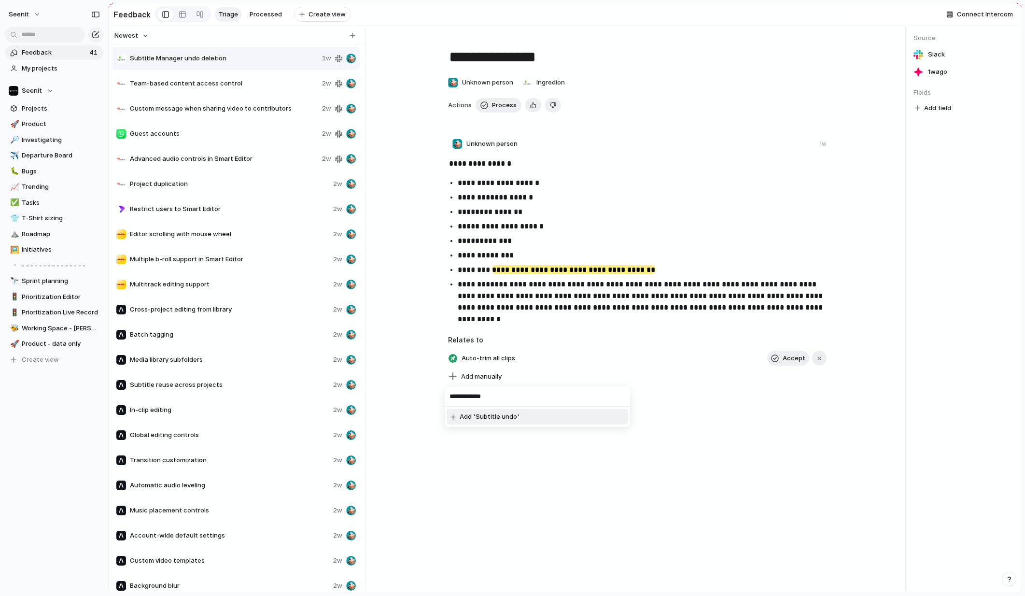
click at [501, 394] on input "**********" at bounding box center [537, 396] width 185 height 19
type input "**********"
drag, startPoint x: 502, startPoint y: 418, endPoint x: 512, endPoint y: 418, distance: 10.1
click at [502, 418] on span "Add 'Subtitle undo delete'" at bounding box center [500, 417] width 81 height 10
click at [453, 354] on div "button" at bounding box center [453, 358] width 9 height 9
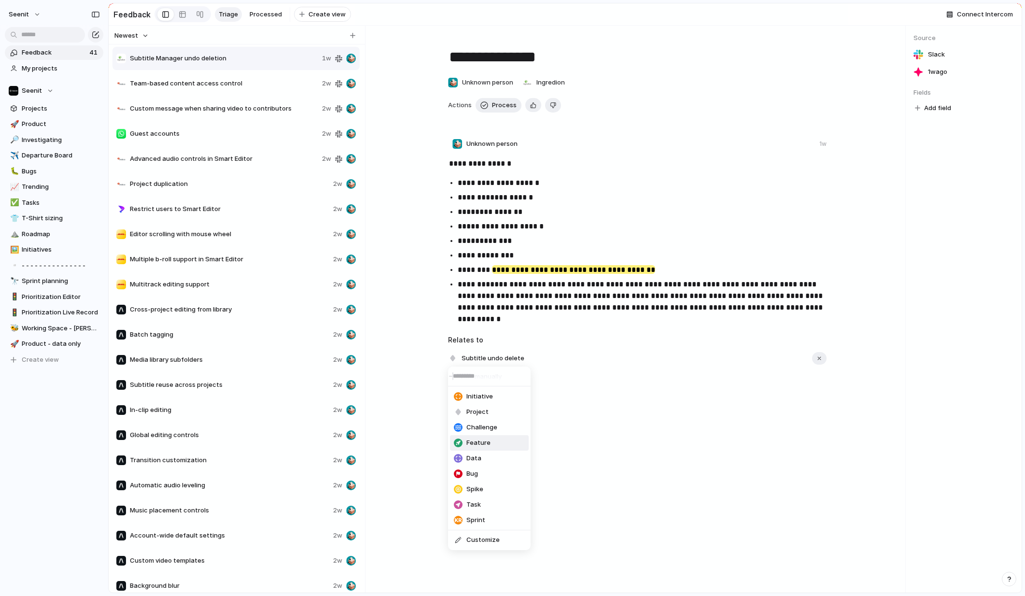
click at [480, 446] on span "Feature" at bounding box center [478, 443] width 24 height 10
click at [500, 104] on span "Process" at bounding box center [504, 105] width 25 height 10
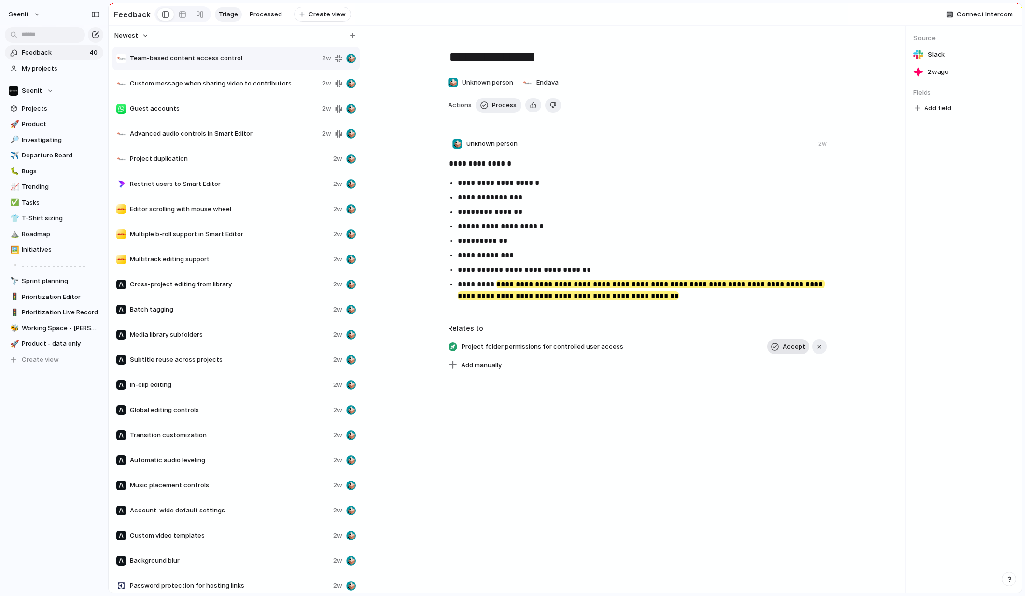
click at [793, 345] on span "Accept" at bounding box center [794, 347] width 23 height 10
click at [496, 102] on span "Process" at bounding box center [504, 105] width 25 height 10
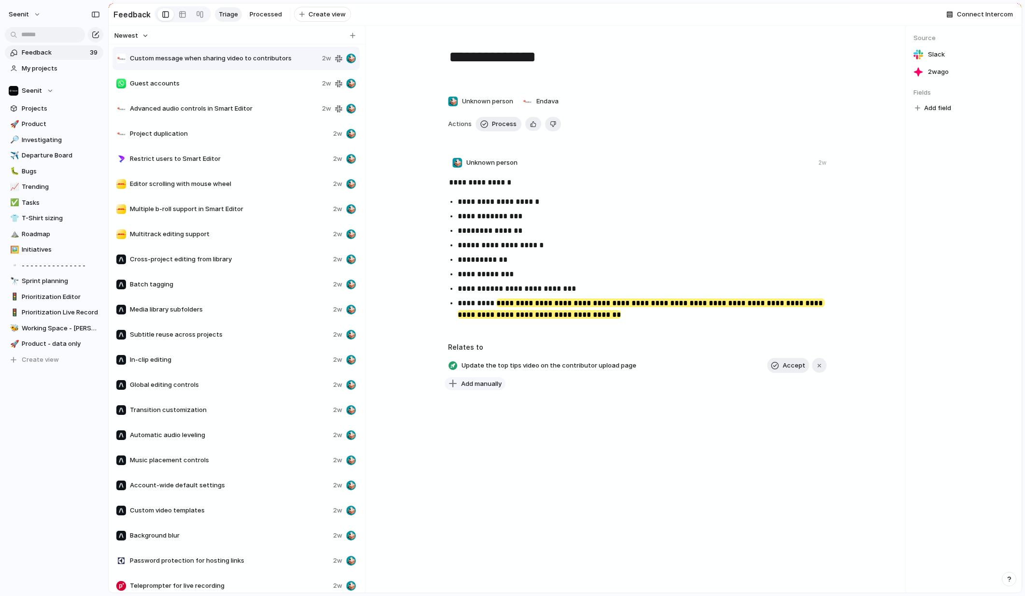
click at [490, 383] on span "Add manually" at bounding box center [481, 384] width 41 height 10
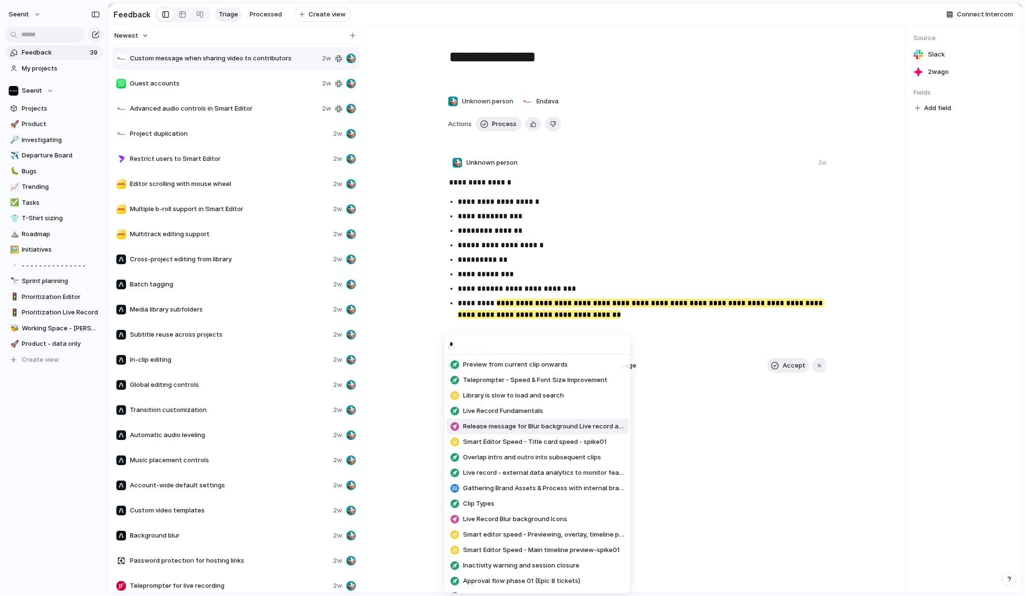
type input "*"
drag, startPoint x: 744, startPoint y: 478, endPoint x: 748, endPoint y: 464, distance: 14.4
click at [744, 478] on div "* Preview from current clip onwards Teleprompter - Speed & Font Size Improvemen…" at bounding box center [512, 298] width 1025 height 596
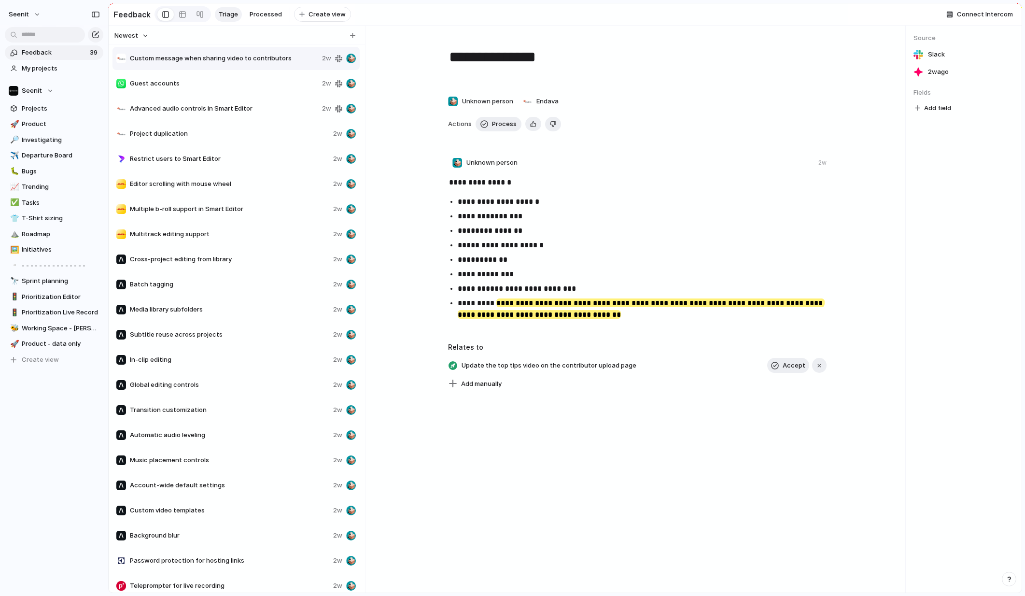
click at [731, 437] on div "**********" at bounding box center [637, 309] width 536 height 567
click at [480, 384] on span "Add manually" at bounding box center [481, 384] width 41 height 10
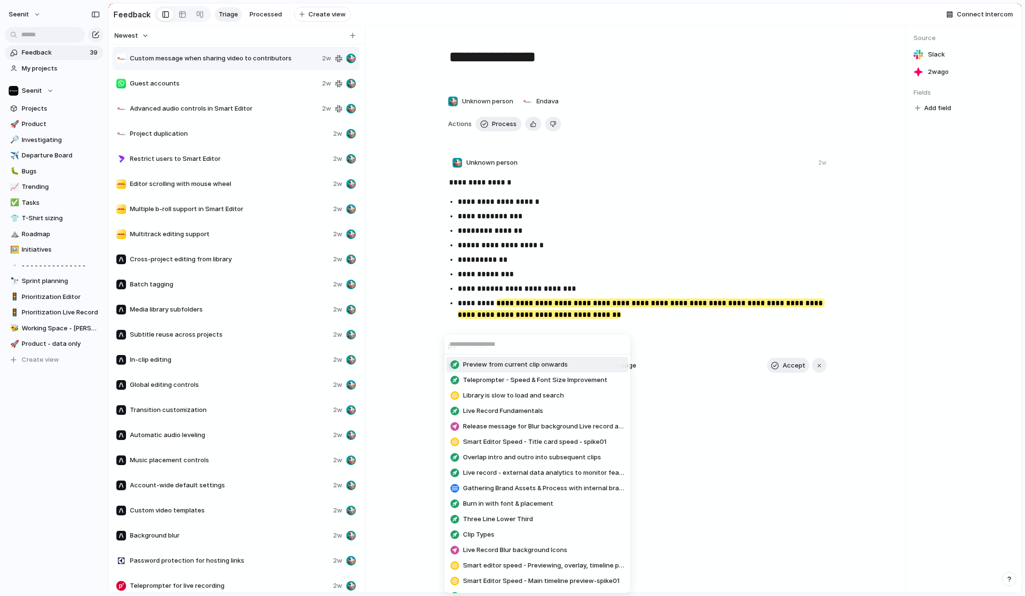
click at [484, 344] on input "text" at bounding box center [537, 344] width 185 height 19
click at [706, 401] on div "Preview from current clip onwards Teleprompter - Speed & Font Size Improvement …" at bounding box center [512, 298] width 1025 height 596
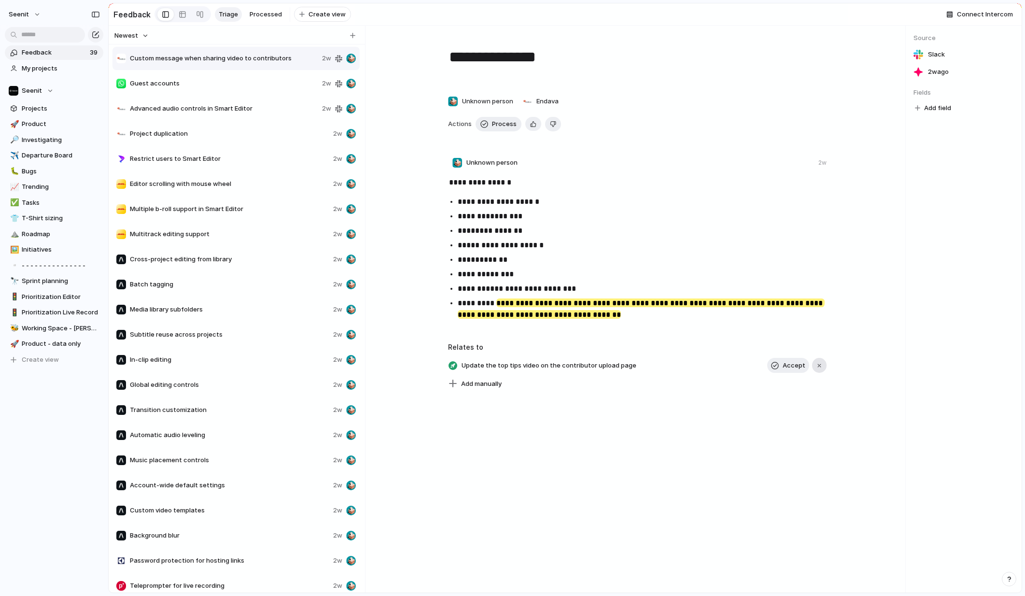
click at [822, 367] on div "button" at bounding box center [819, 365] width 7 height 7
click at [497, 122] on span "Process" at bounding box center [504, 124] width 25 height 10
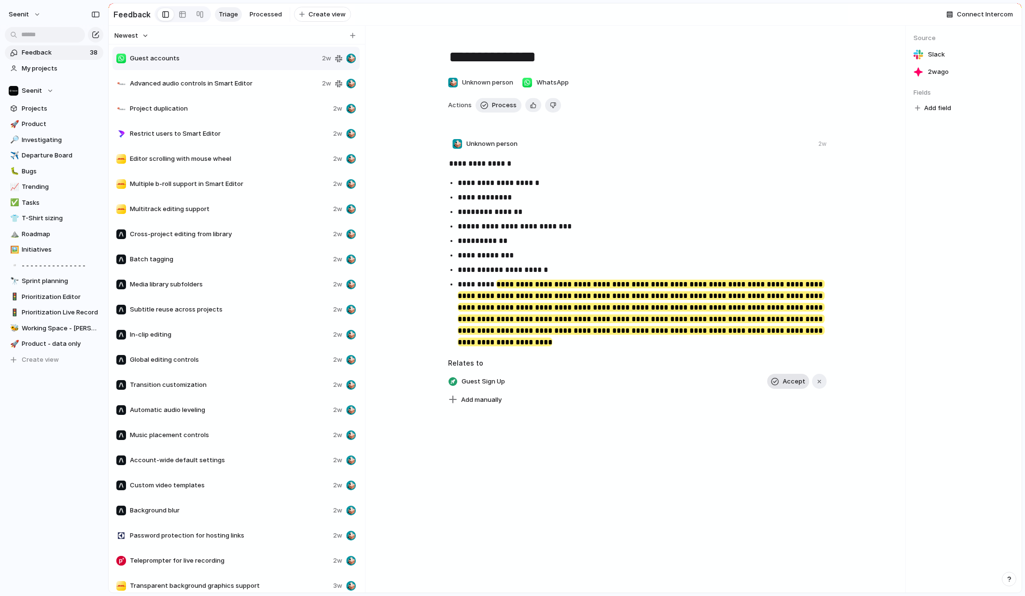
click at [789, 380] on span "Accept" at bounding box center [794, 382] width 23 height 10
click at [498, 103] on span "Process" at bounding box center [504, 105] width 25 height 10
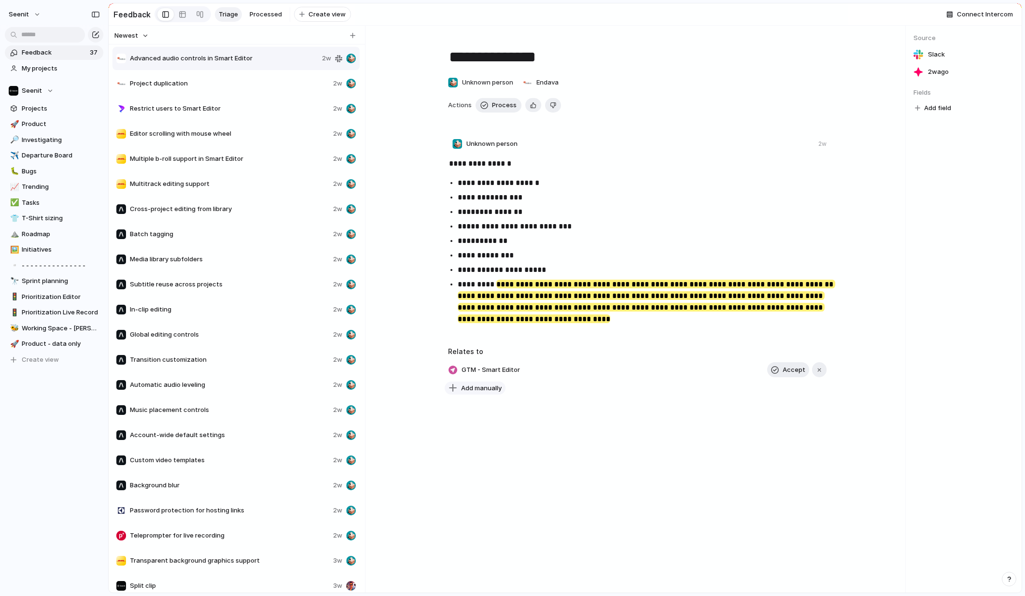
click at [483, 389] on span "Add manually" at bounding box center [481, 388] width 41 height 10
type input "******"
click at [513, 426] on span "Sound levels and mixing" at bounding box center [499, 428] width 72 height 10
click at [517, 366] on span "Sound levels and mixing" at bounding box center [498, 370] width 78 height 14
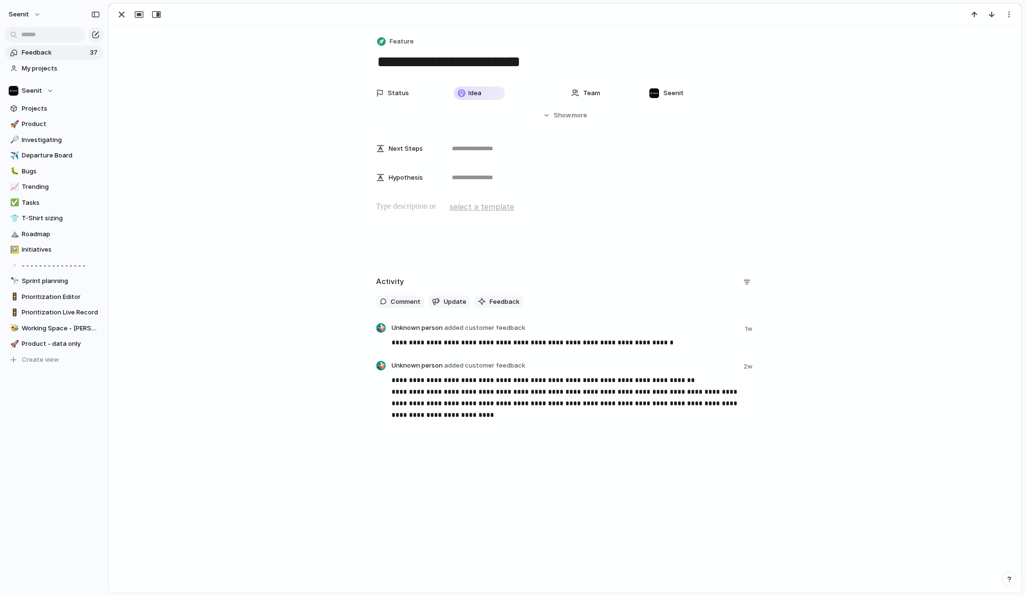
click at [502, 63] on textarea "**********" at bounding box center [565, 62] width 379 height 20
type textarea "**********"
click at [224, 103] on div "Status Idea Team Seenit Start date Release Last changed [DATE] Created at [DATE…" at bounding box center [565, 102] width 889 height 37
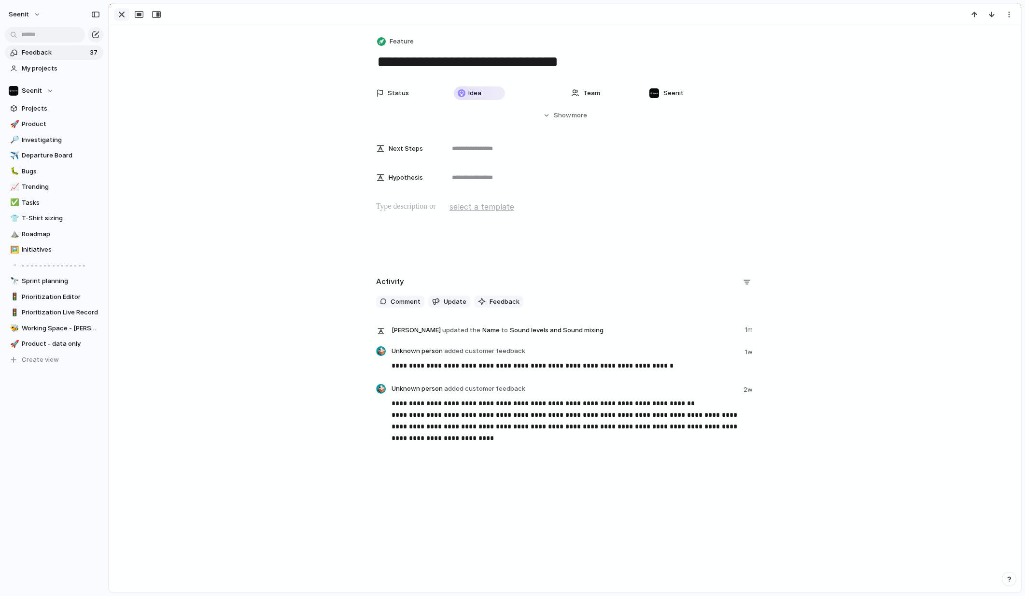
click at [119, 13] on div "button" at bounding box center [122, 15] width 12 height 12
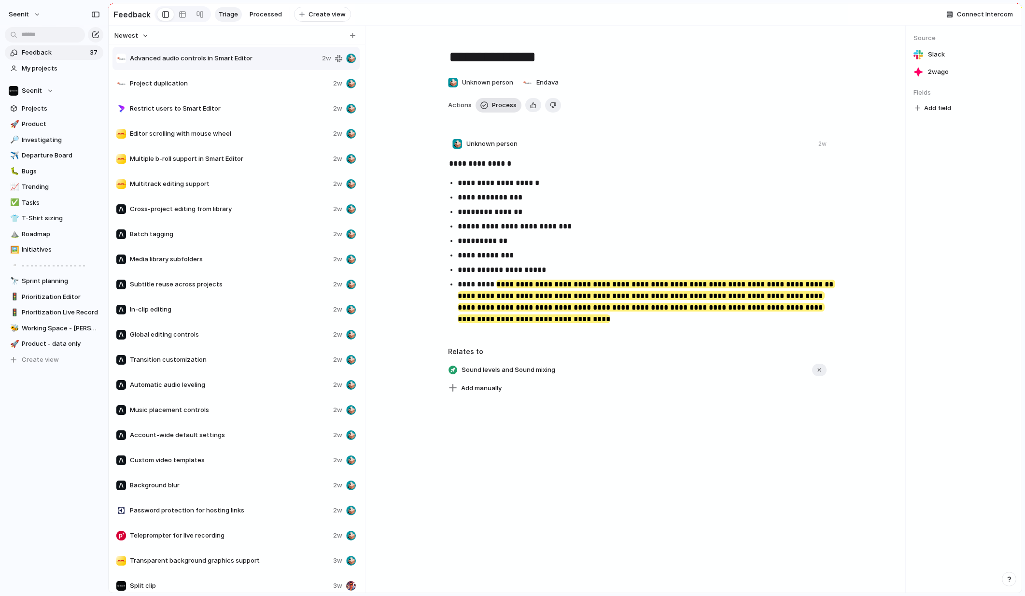
click at [501, 103] on span "Process" at bounding box center [504, 105] width 25 height 10
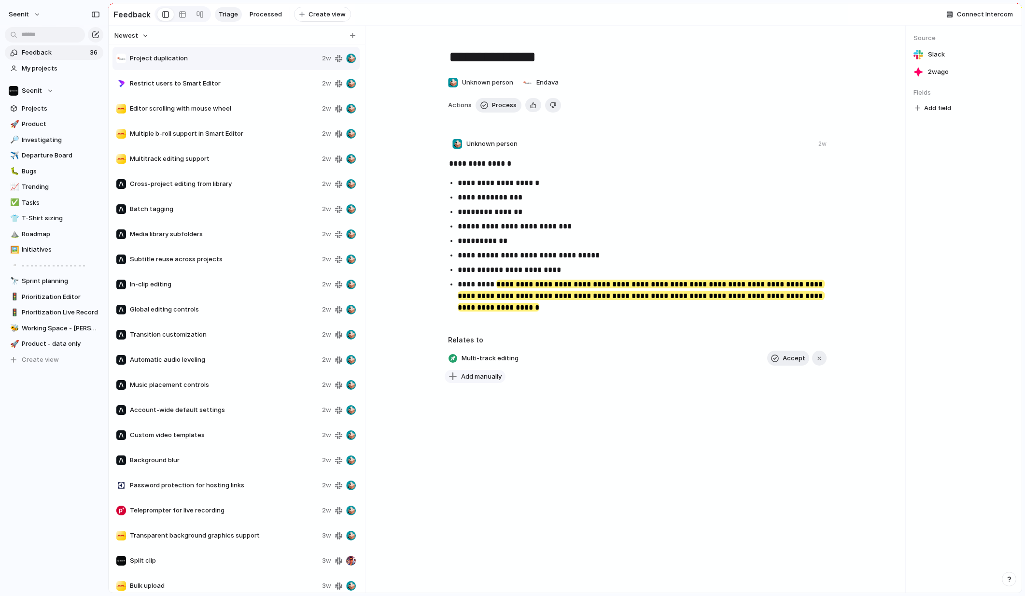
click at [495, 375] on span "Add manually" at bounding box center [481, 377] width 41 height 10
type input "**********"
click at [450, 357] on div "button" at bounding box center [453, 358] width 9 height 9
click at [488, 441] on span "Feature" at bounding box center [478, 443] width 24 height 10
click at [615, 429] on div "**********" at bounding box center [637, 309] width 536 height 567
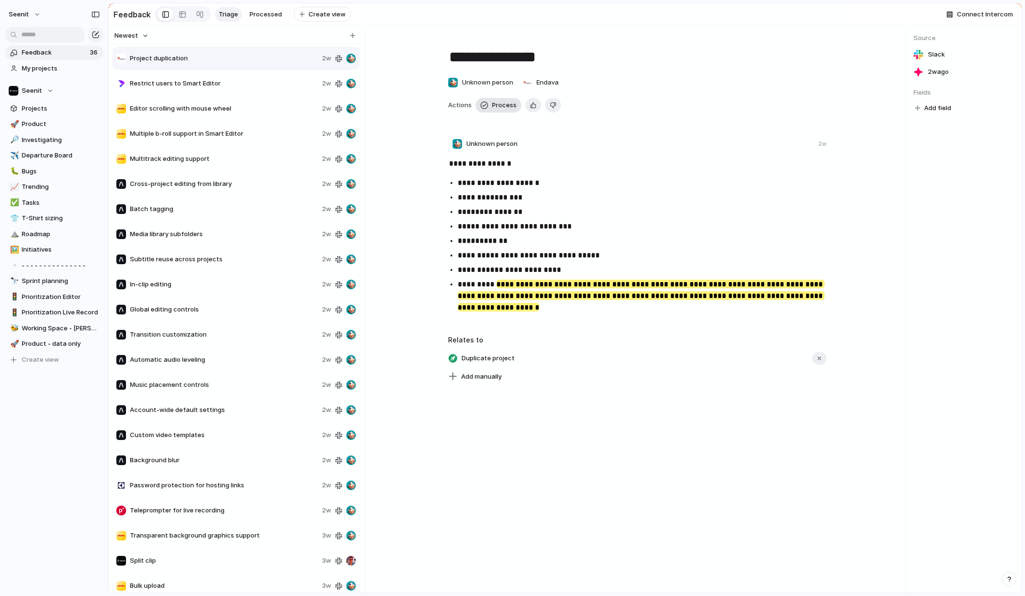
click at [499, 104] on span "Process" at bounding box center [504, 105] width 25 height 10
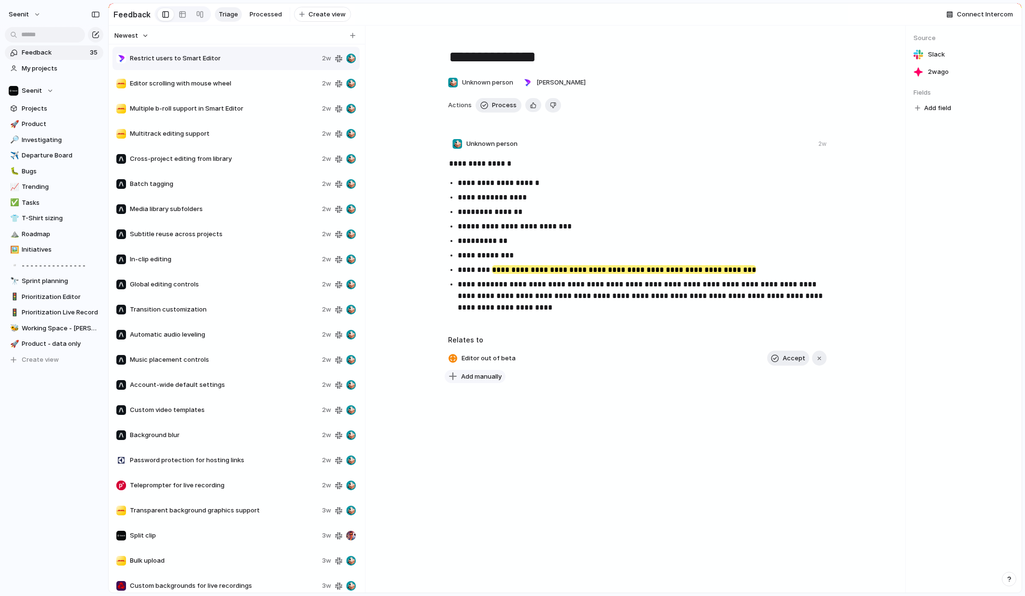
click at [479, 376] on span "Add manually" at bounding box center [481, 377] width 41 height 10
type input "**********"
click at [522, 416] on span "Add 'Smart Editor only access'" at bounding box center [507, 417] width 94 height 10
click at [454, 358] on div "button" at bounding box center [453, 358] width 9 height 9
click at [474, 440] on span "Feature" at bounding box center [478, 443] width 24 height 10
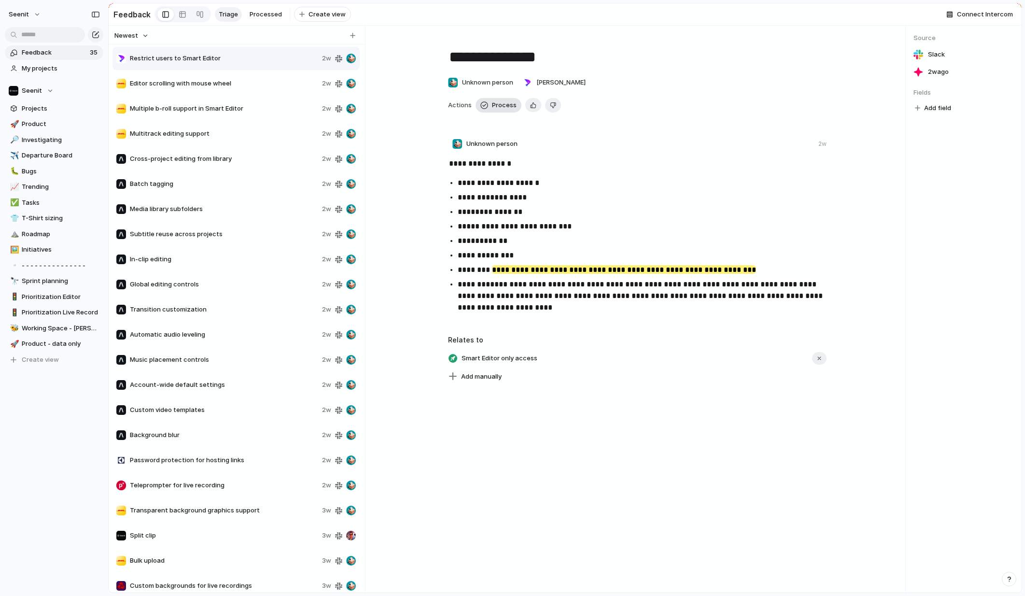
click at [501, 104] on span "Process" at bounding box center [504, 105] width 25 height 10
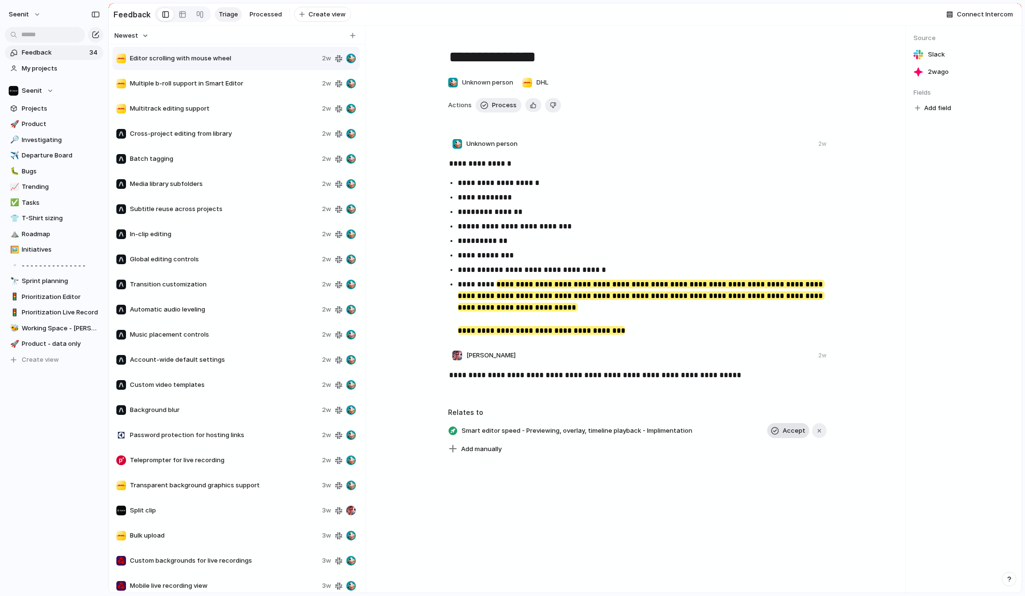
click at [792, 430] on span "Accept" at bounding box center [794, 431] width 23 height 10
click at [505, 101] on span "Process" at bounding box center [504, 105] width 25 height 10
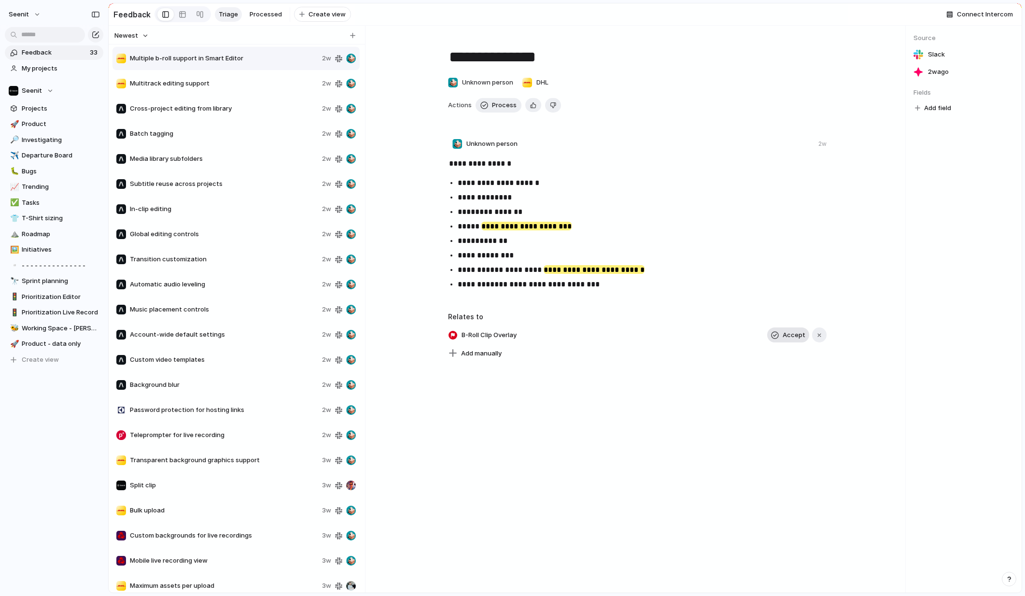
click at [792, 333] on span "Accept" at bounding box center [794, 335] width 23 height 10
click at [505, 105] on span "Process" at bounding box center [504, 105] width 25 height 10
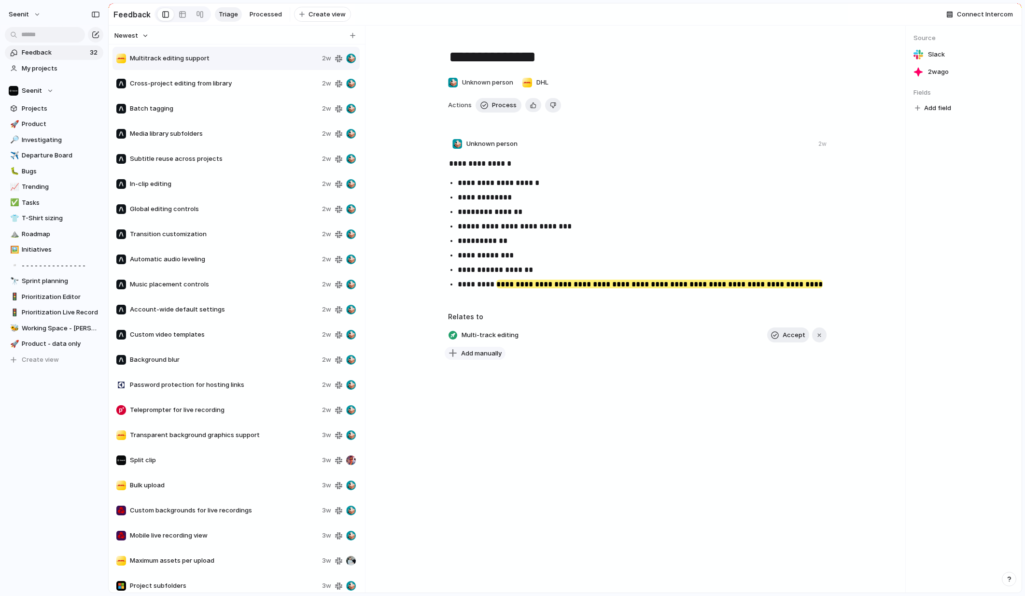
click at [496, 354] on span "Add manually" at bounding box center [481, 354] width 41 height 10
type input "*"
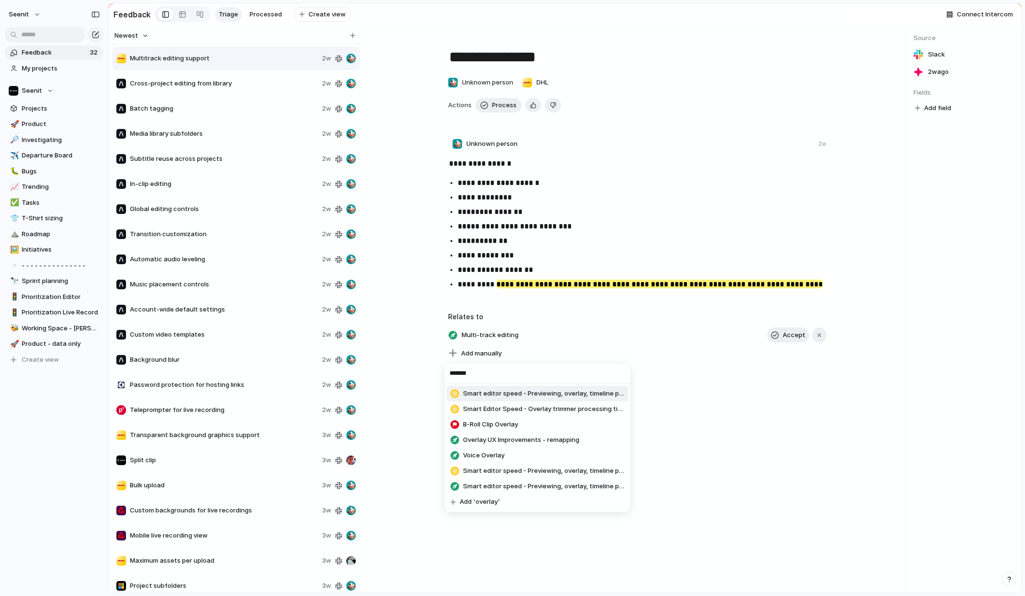
drag, startPoint x: 471, startPoint y: 374, endPoint x: 462, endPoint y: 374, distance: 9.2
click at [445, 373] on input "*******" at bounding box center [537, 373] width 185 height 19
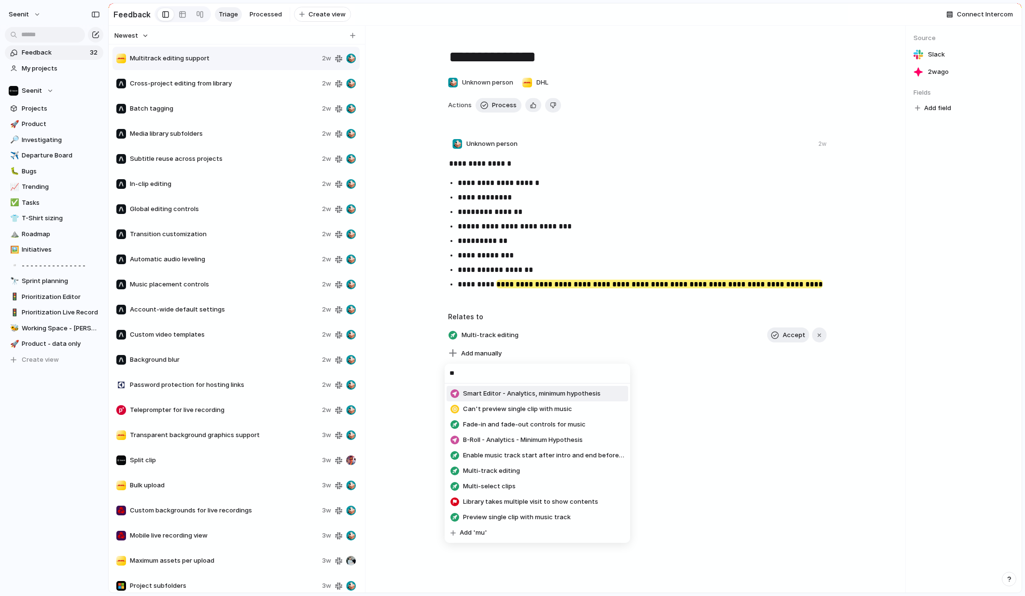
type input "*"
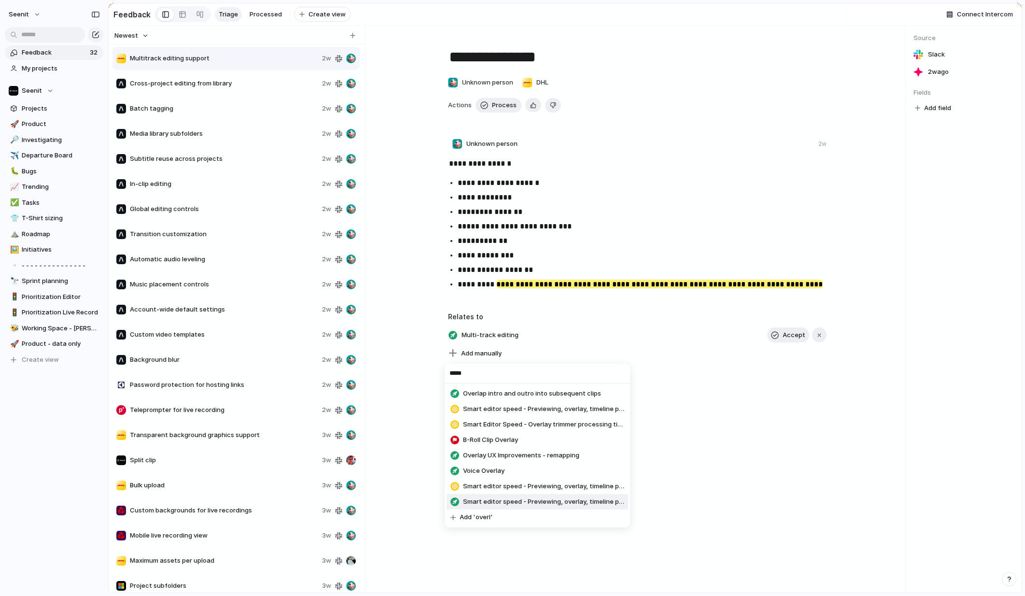
type input "*****"
click at [564, 503] on span "Smart editor speed - Previewing, overlay, timeline playback - Implimentation" at bounding box center [543, 502] width 161 height 10
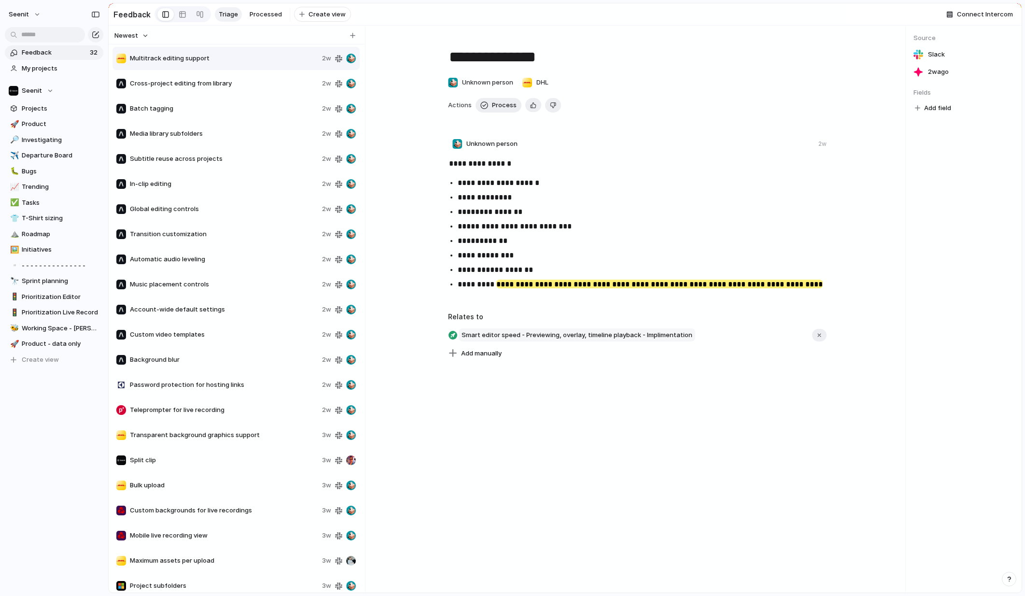
click at [515, 335] on span "Smart editor speed - Previewing, overlay, timeline playback - Implimentation" at bounding box center [577, 335] width 237 height 14
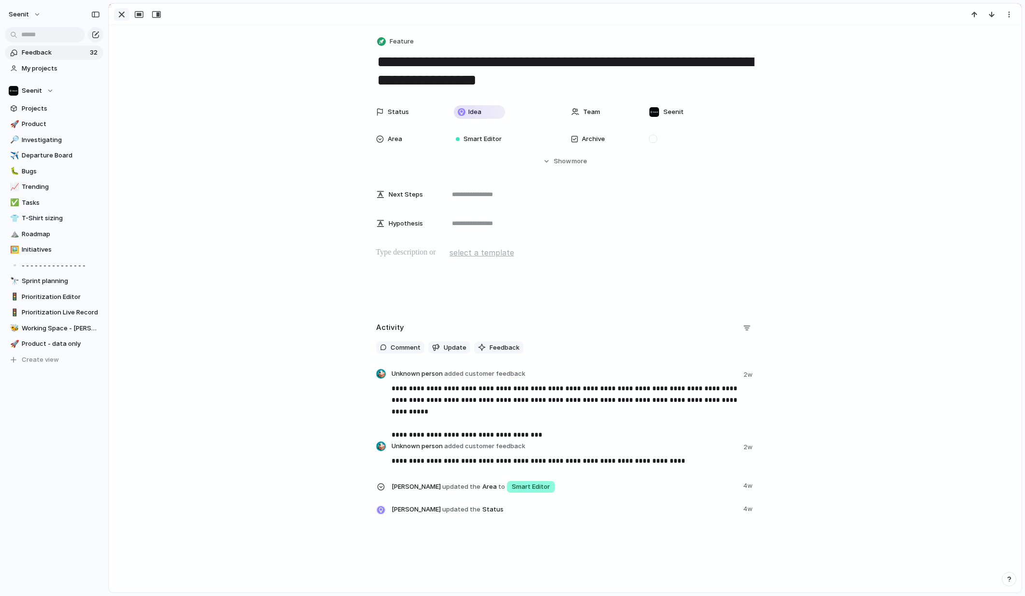
click at [119, 12] on div "button" at bounding box center [122, 15] width 12 height 12
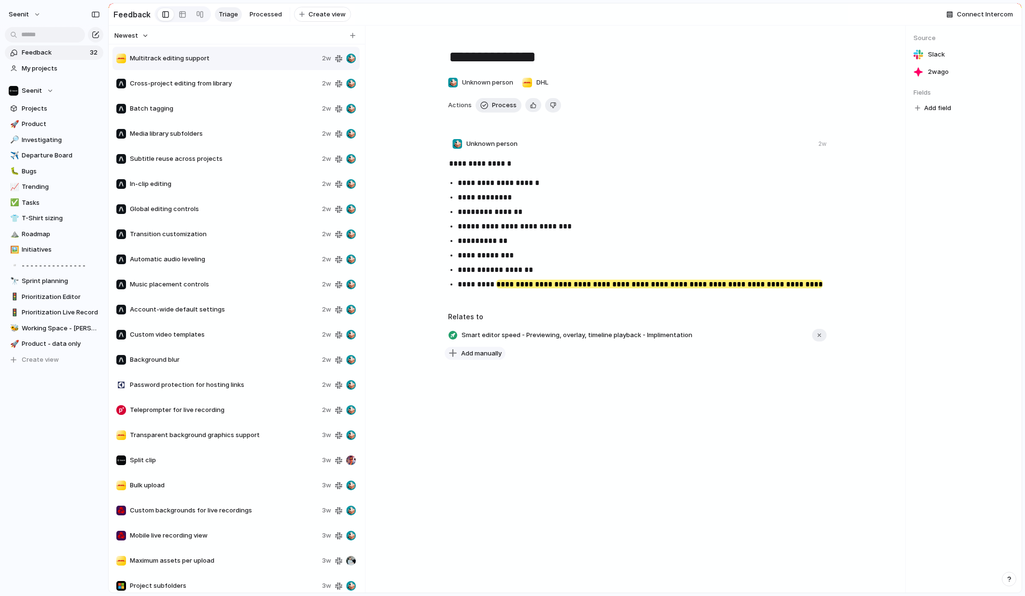
click at [478, 352] on span "Add manually" at bounding box center [481, 354] width 41 height 10
drag, startPoint x: 486, startPoint y: 374, endPoint x: 571, endPoint y: 374, distance: 85.5
click at [571, 374] on input "**********" at bounding box center [537, 373] width 185 height 19
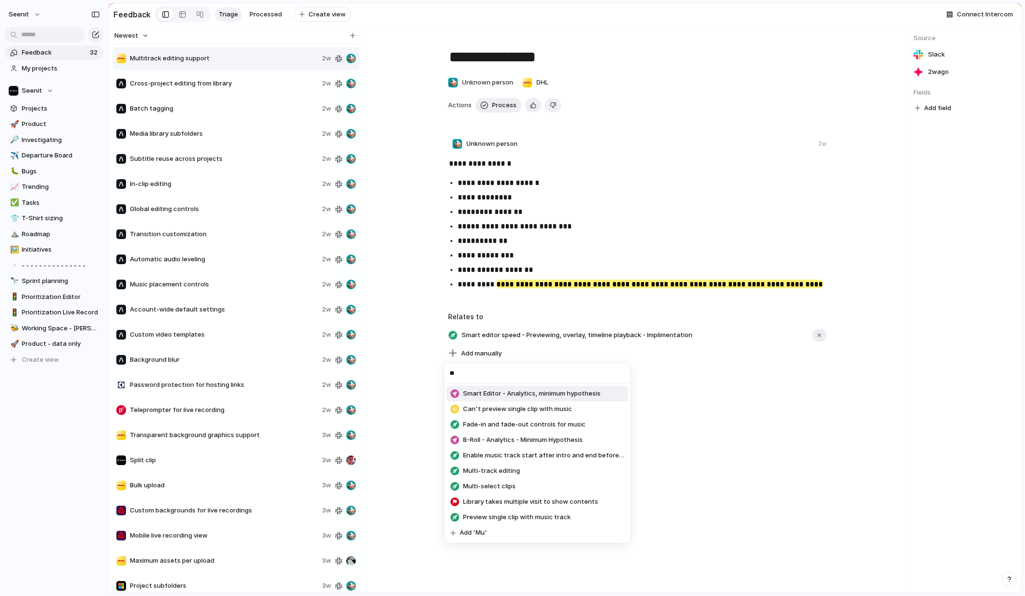
type input "*"
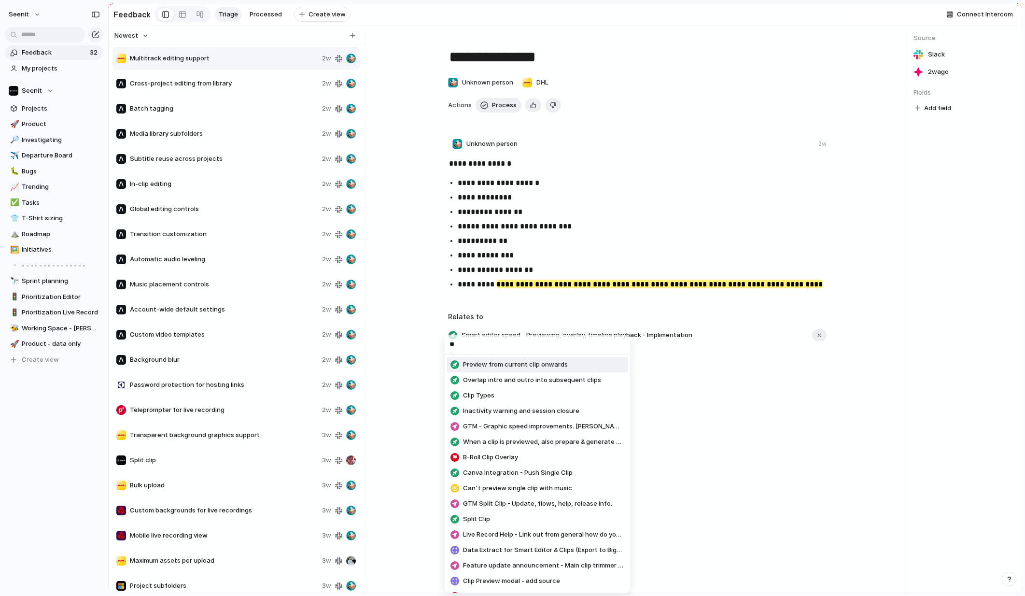
type input "*"
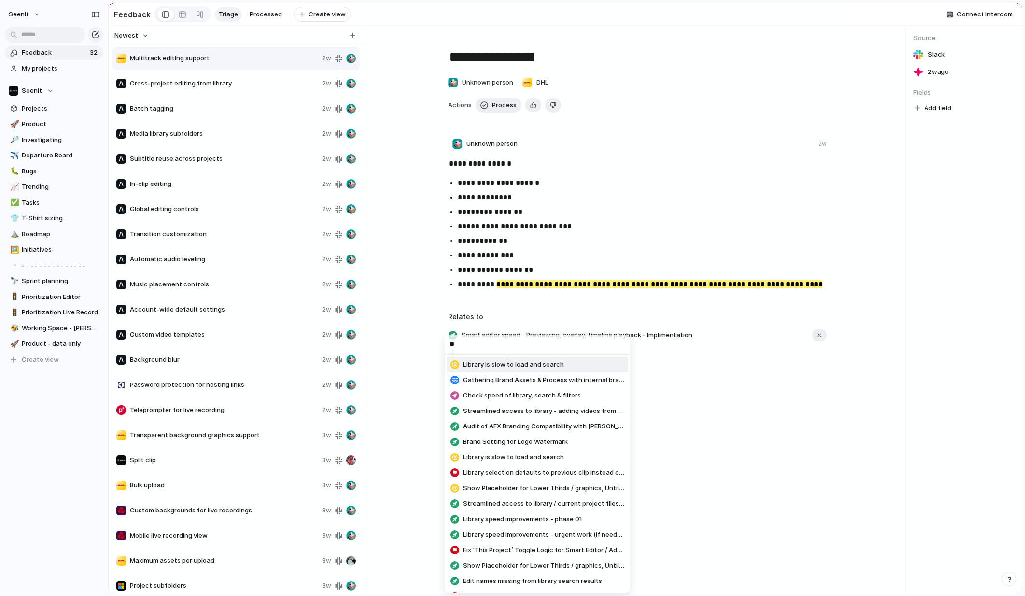
type input "*"
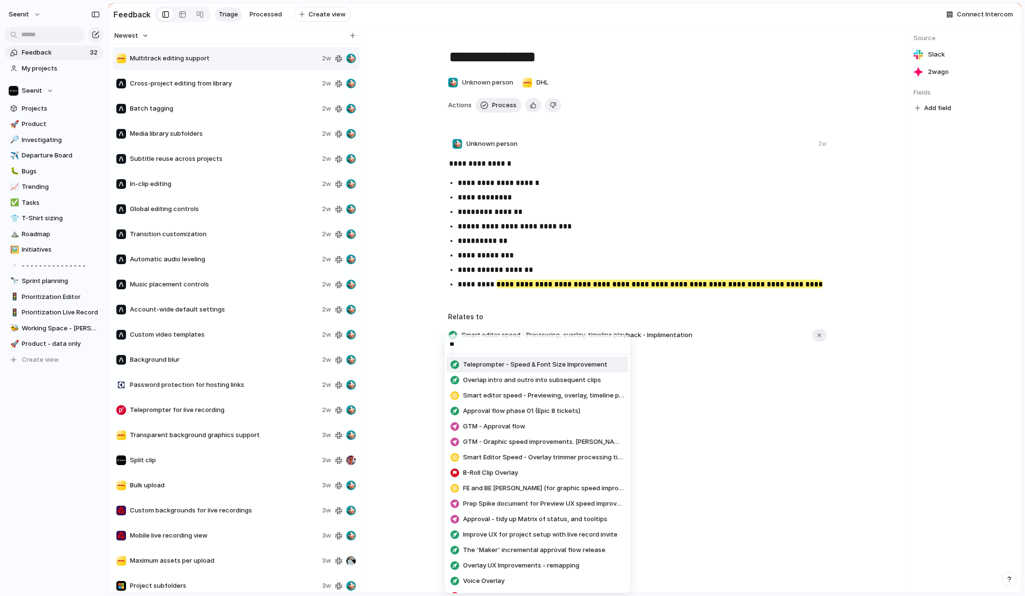
type input "*"
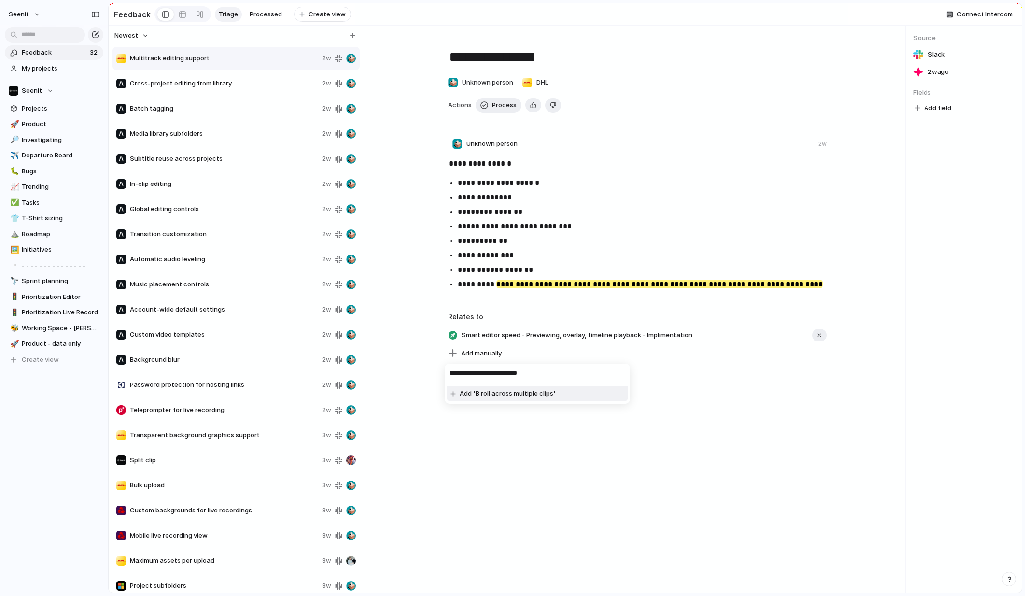
click at [467, 372] on input "**********" at bounding box center [537, 373] width 185 height 19
click at [469, 374] on input "**********" at bounding box center [537, 373] width 185 height 19
click at [478, 373] on input "**********" at bounding box center [537, 373] width 185 height 19
type input "**********"
click at [558, 393] on span "Add 'B roll clip / Overlay clip across multiple clips'" at bounding box center [534, 394] width 149 height 10
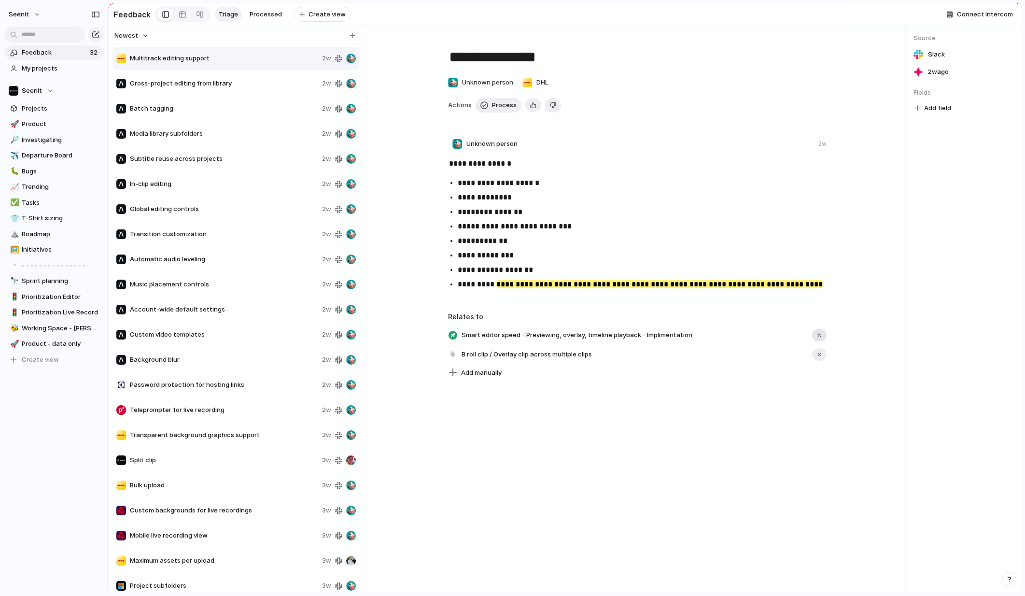
click at [821, 334] on div "button" at bounding box center [819, 335] width 7 height 7
click at [453, 335] on div "button" at bounding box center [453, 335] width 9 height 9
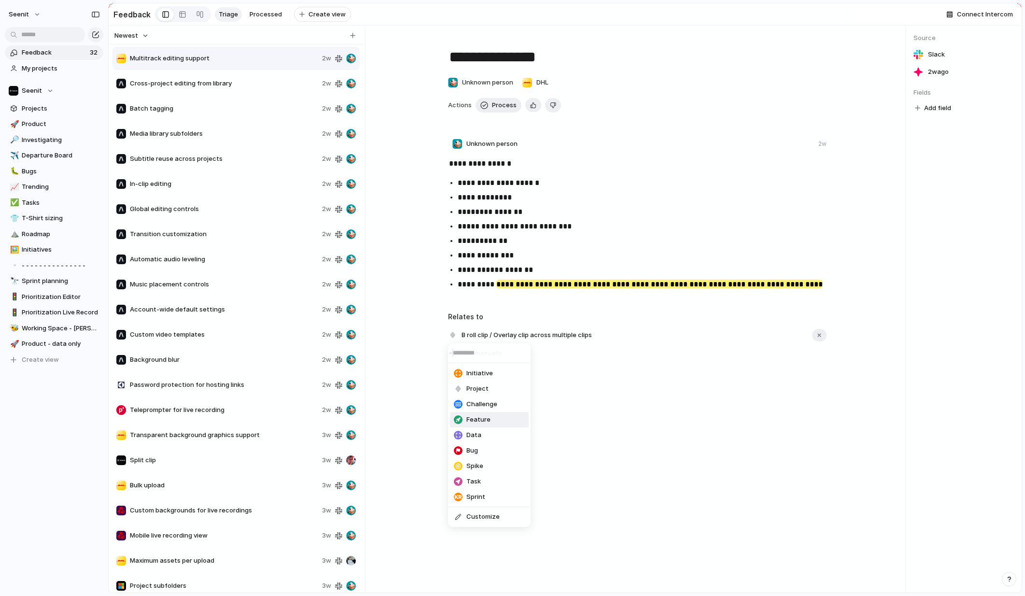
click at [479, 421] on span "Feature" at bounding box center [478, 420] width 24 height 10
click at [498, 103] on span "Process" at bounding box center [504, 105] width 25 height 10
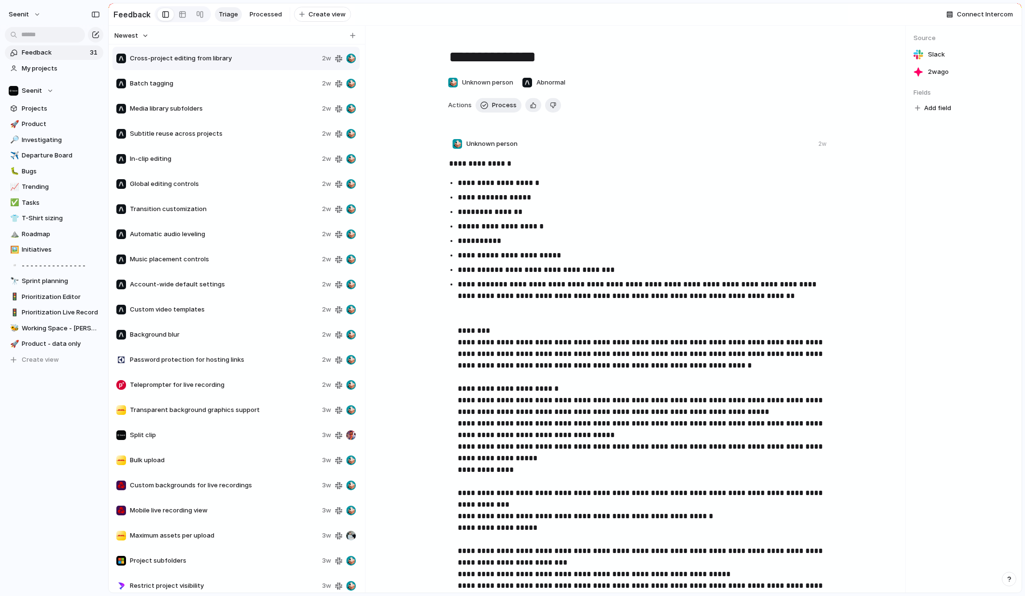
click at [215, 57] on span "Cross-project editing from library" at bounding box center [224, 59] width 188 height 10
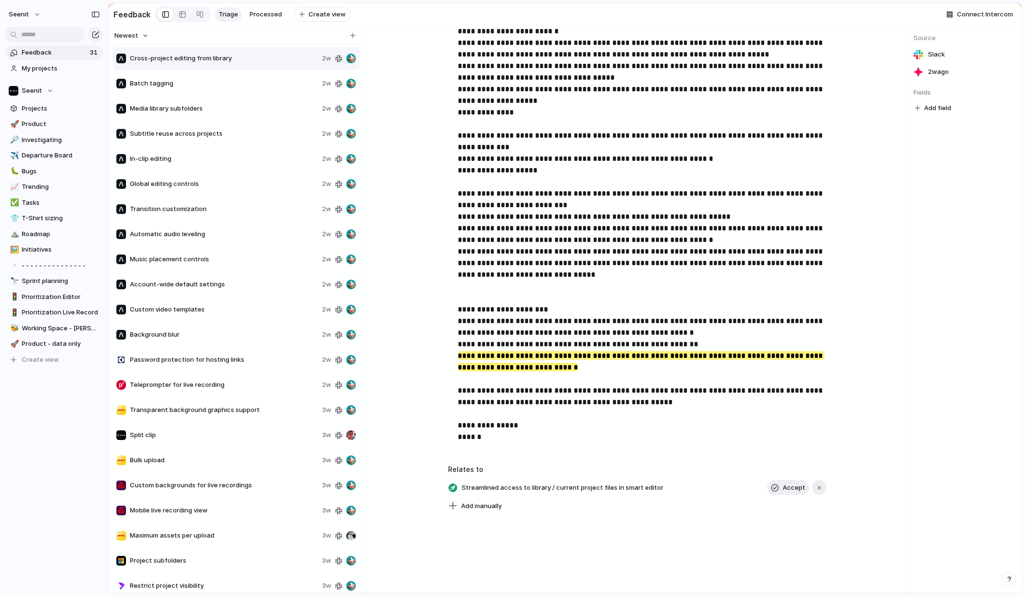
scroll to position [403, 0]
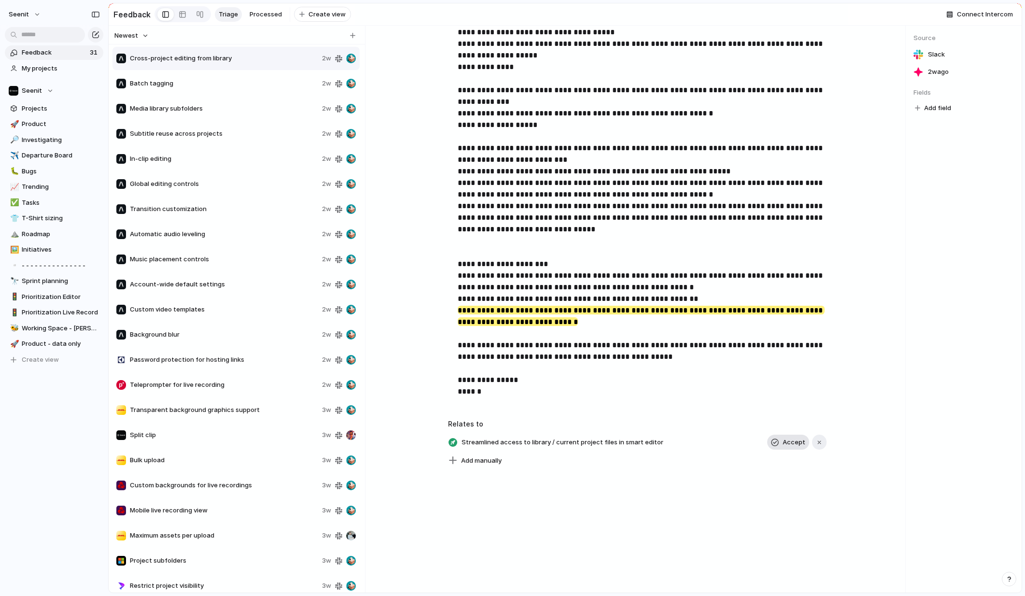
click at [786, 441] on span "Accept" at bounding box center [794, 442] width 23 height 10
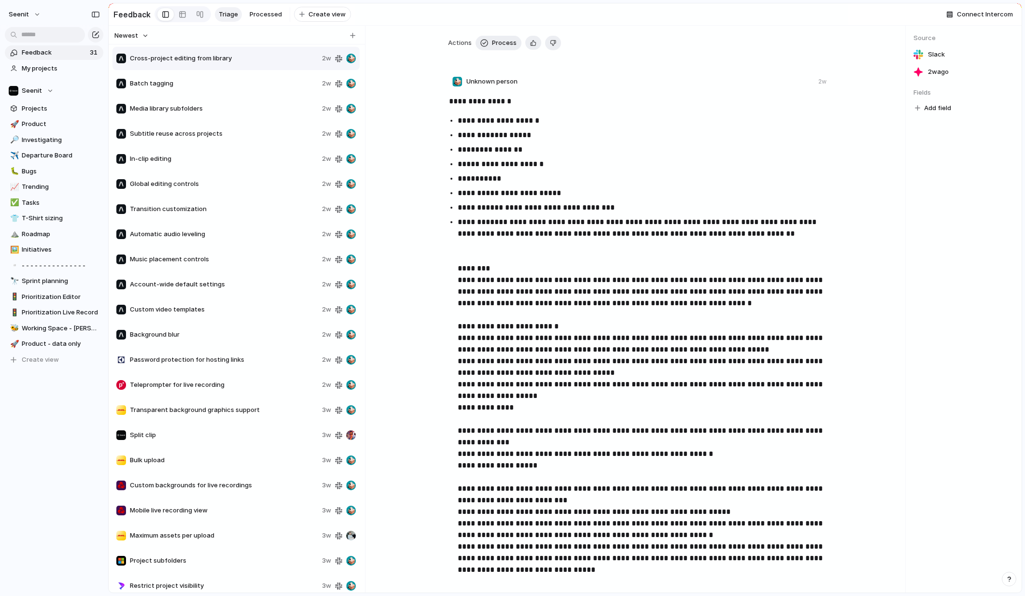
scroll to position [0, 0]
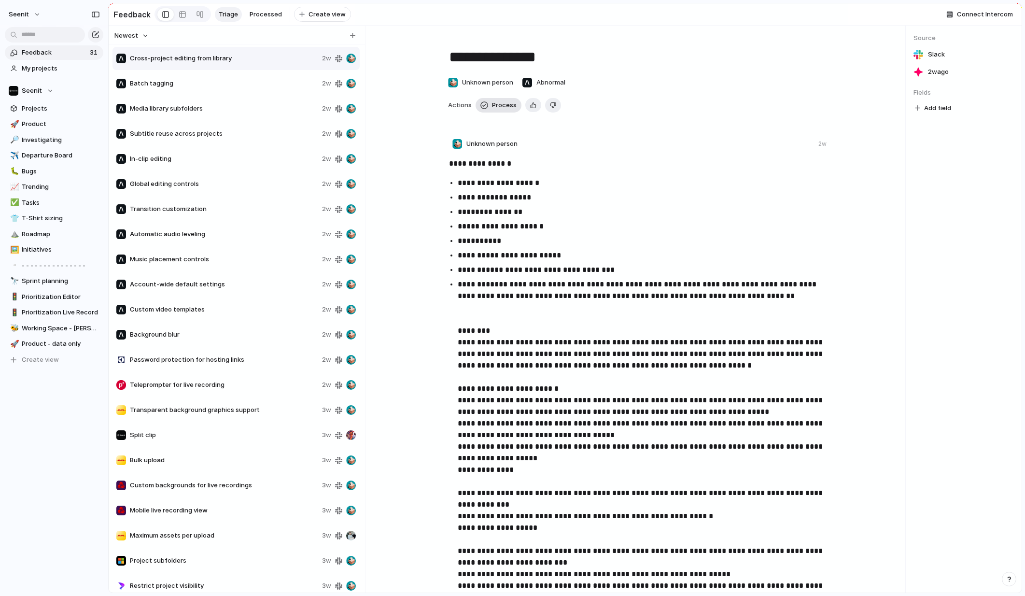
click at [497, 103] on span "Process" at bounding box center [504, 105] width 25 height 10
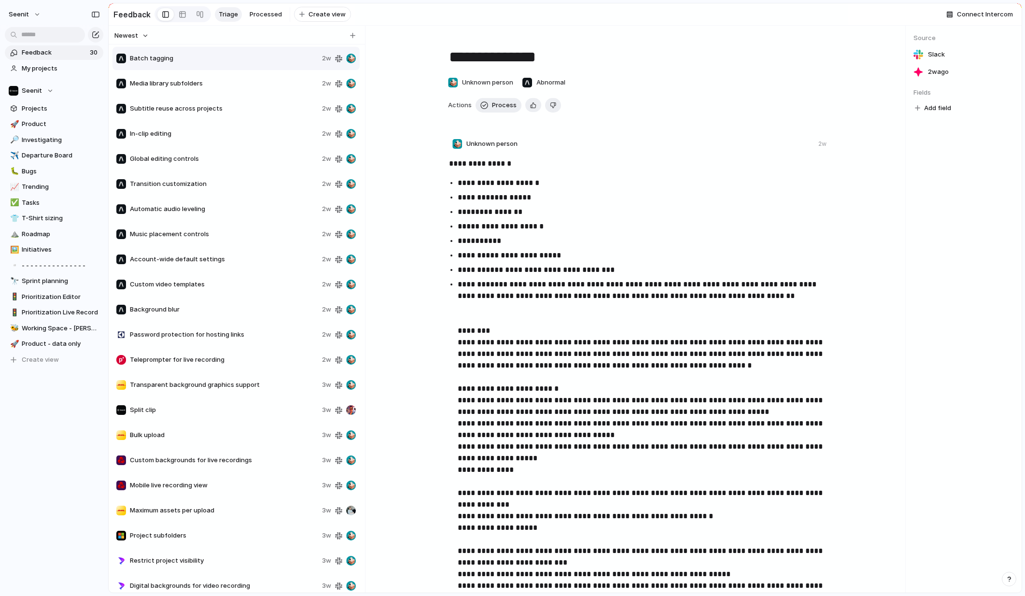
click at [189, 58] on span "Batch tagging" at bounding box center [224, 59] width 188 height 10
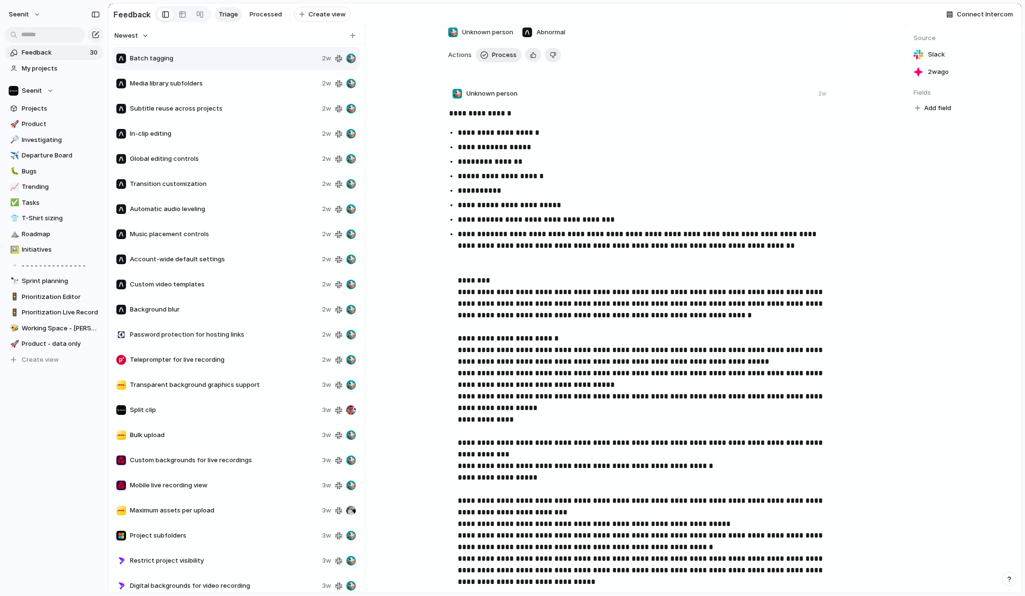
scroll to position [59, 0]
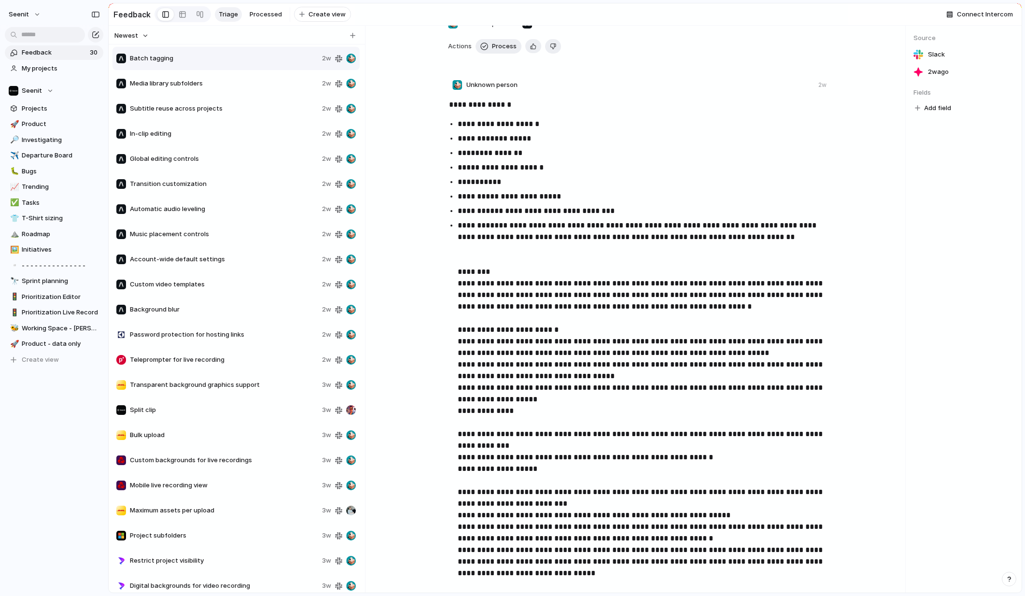
click at [196, 56] on span "Batch tagging" at bounding box center [224, 59] width 188 height 10
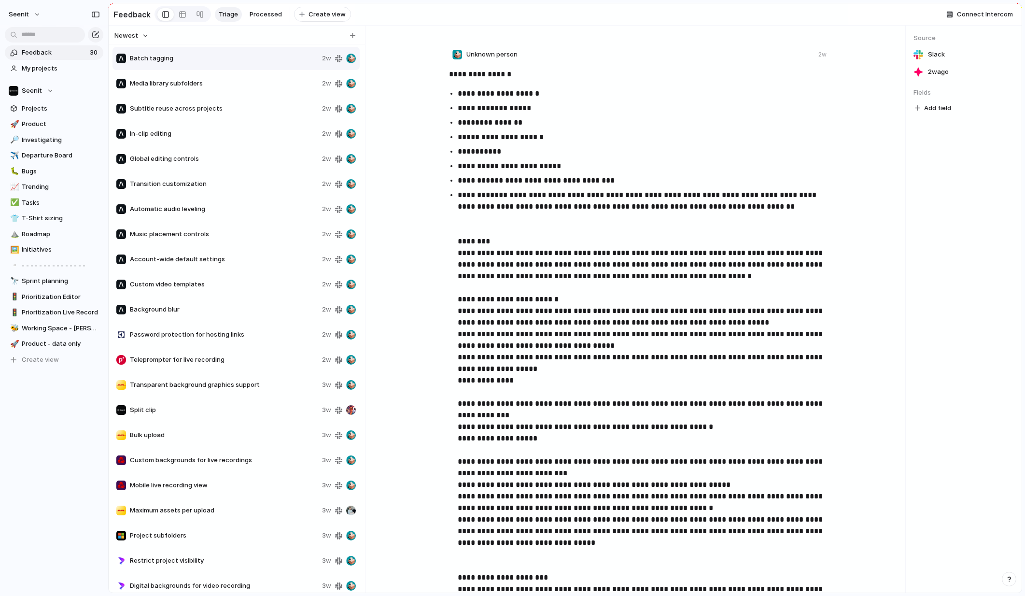
scroll to position [78, 0]
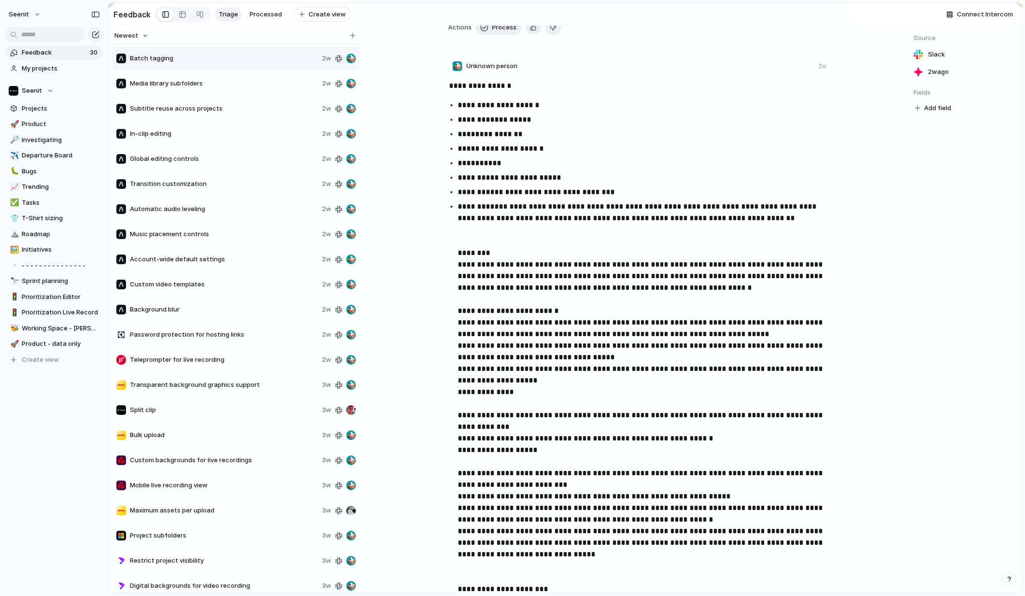
click at [192, 83] on span "Media library subfolders" at bounding box center [224, 84] width 188 height 10
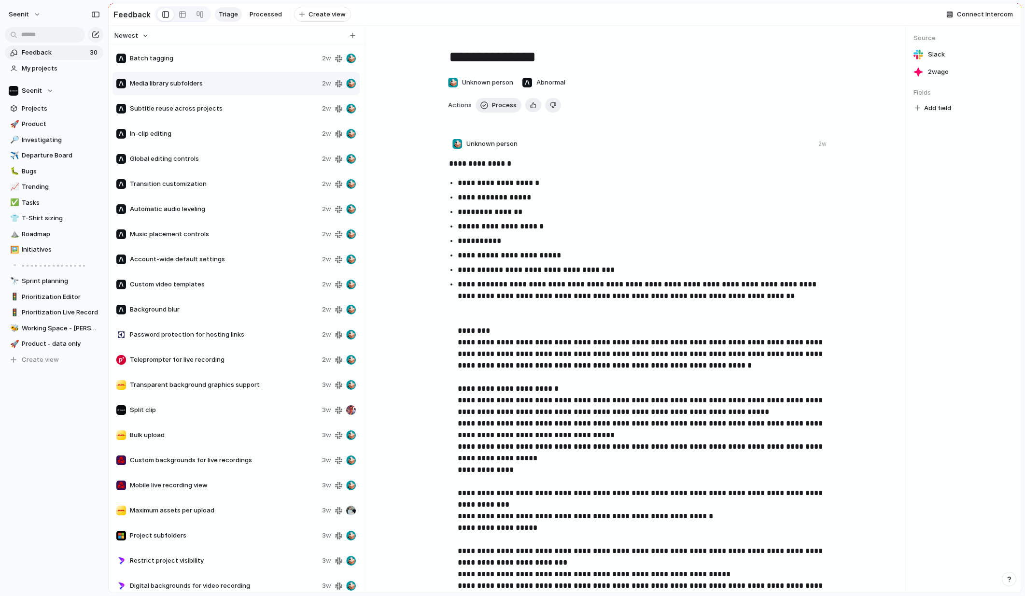
click at [183, 60] on span "Batch tagging" at bounding box center [224, 59] width 188 height 10
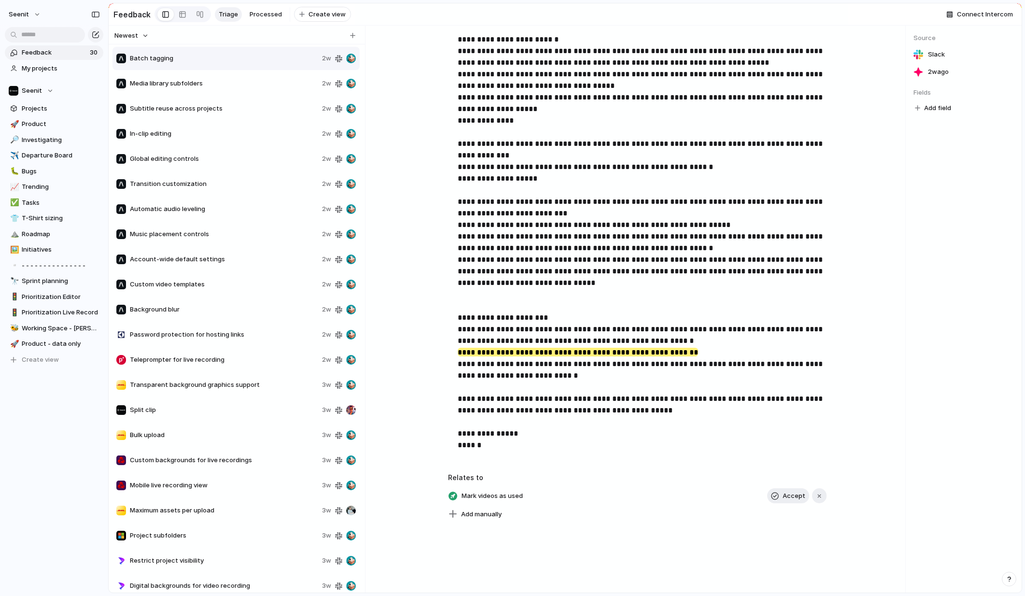
scroll to position [369, 0]
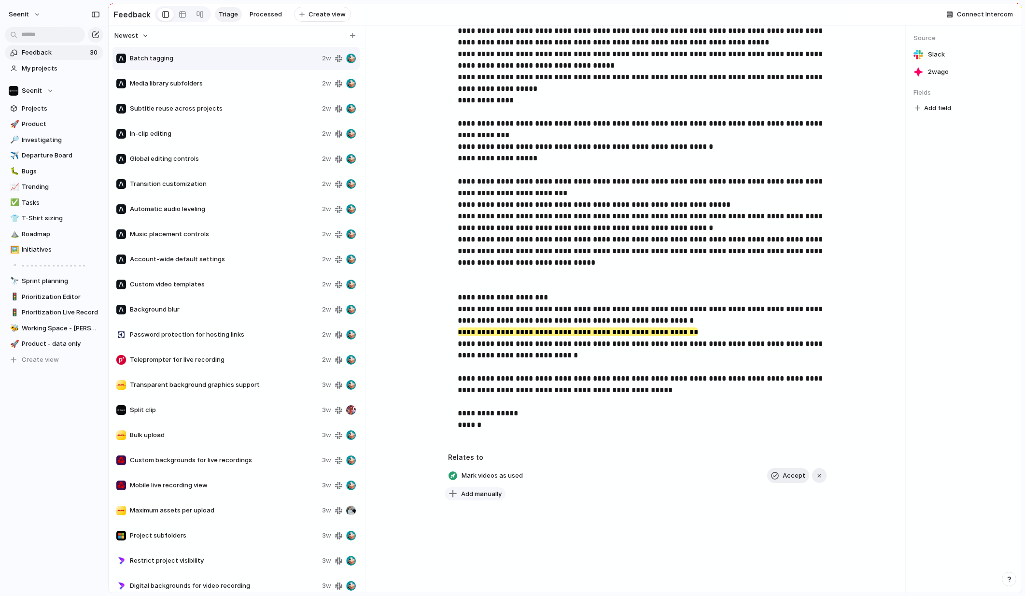
click at [482, 492] on span "Add manually" at bounding box center [481, 494] width 41 height 10
type input "**********"
click at [453, 475] on div "button" at bounding box center [453, 475] width 9 height 9
click at [483, 483] on span "Feature" at bounding box center [478, 486] width 24 height 10
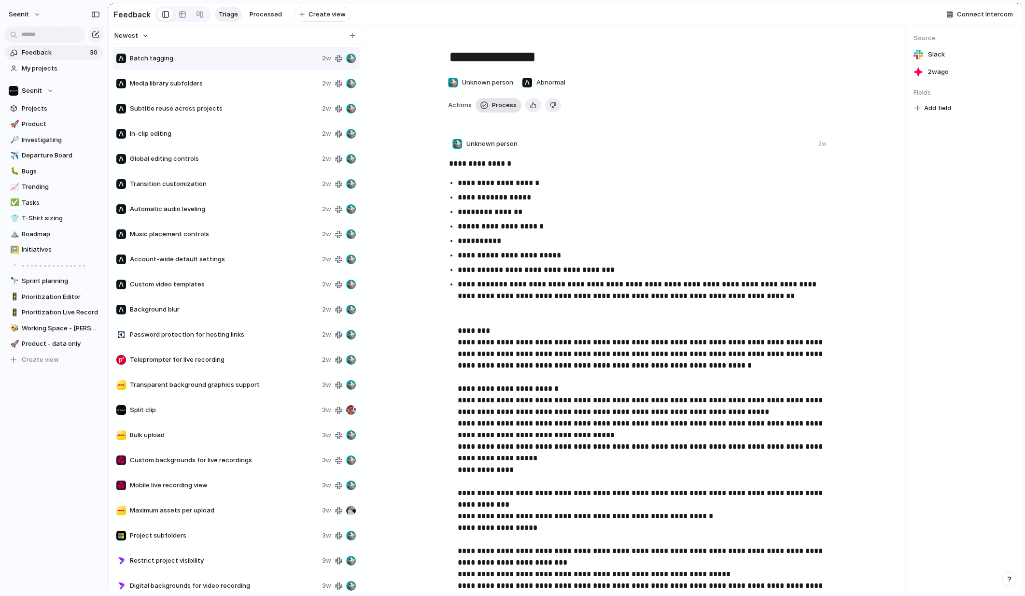
click at [499, 106] on span "Process" at bounding box center [504, 105] width 25 height 10
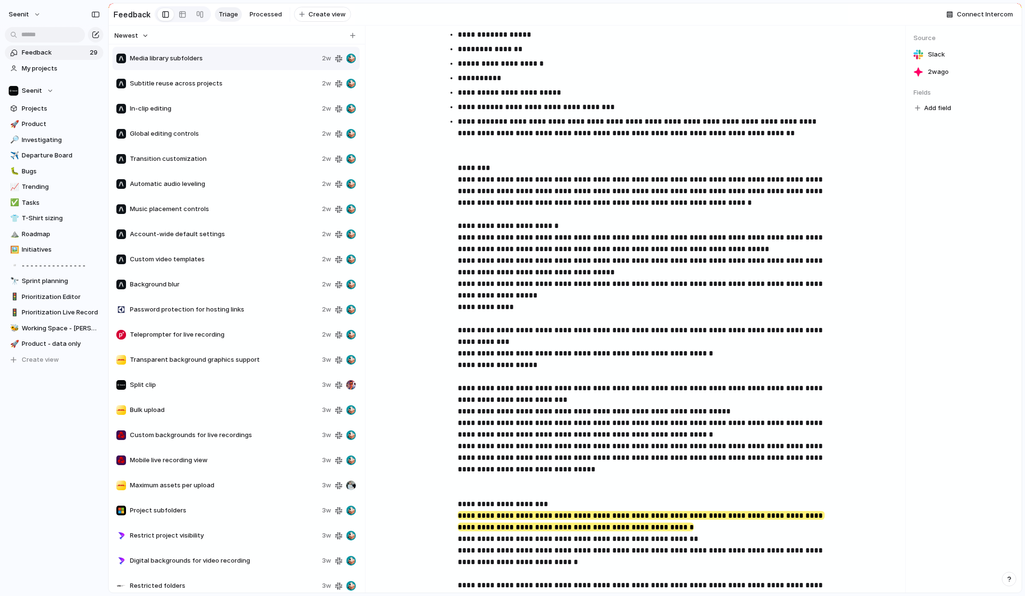
scroll to position [403, 0]
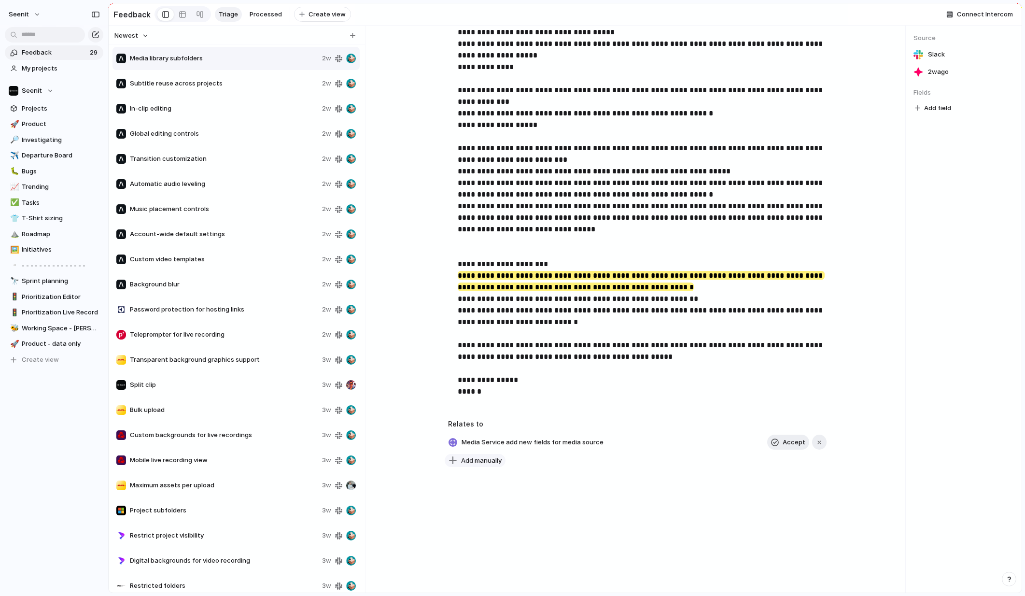
click at [477, 460] on span "Add manually" at bounding box center [481, 461] width 41 height 10
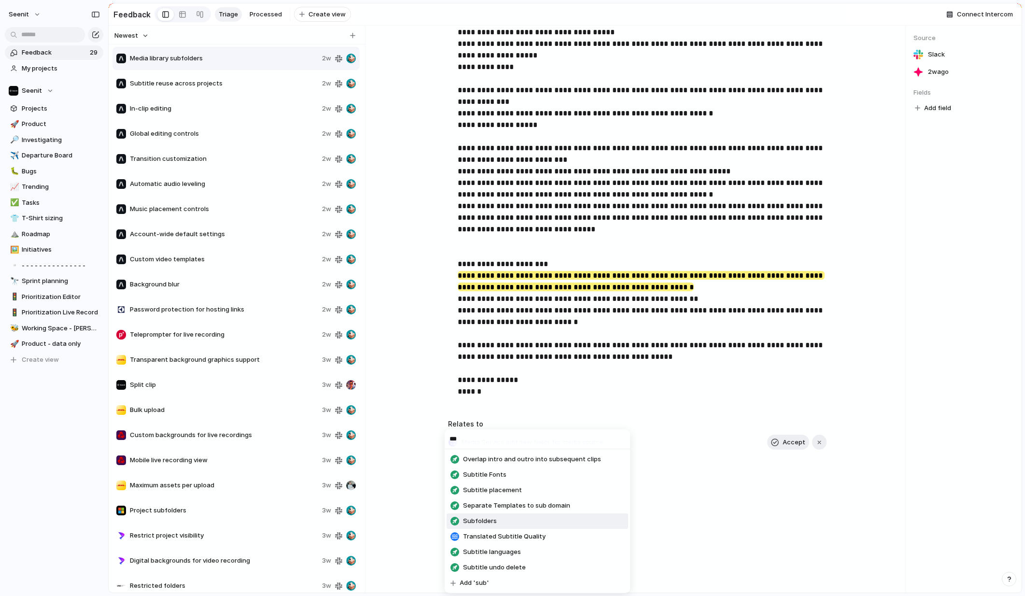
type input "***"
click at [489, 519] on span "Subfolders" at bounding box center [480, 521] width 34 height 10
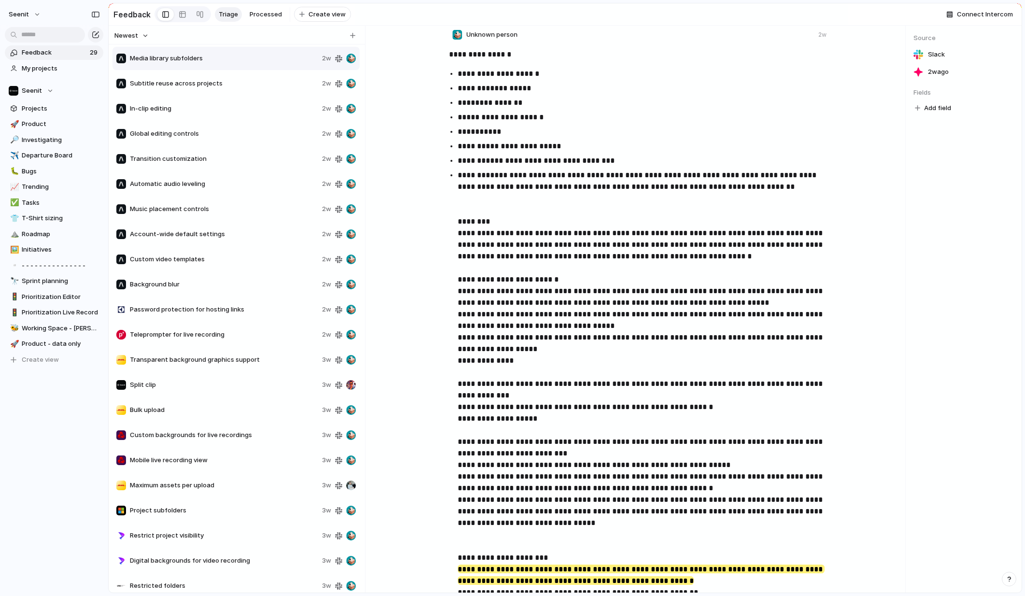
scroll to position [0, 0]
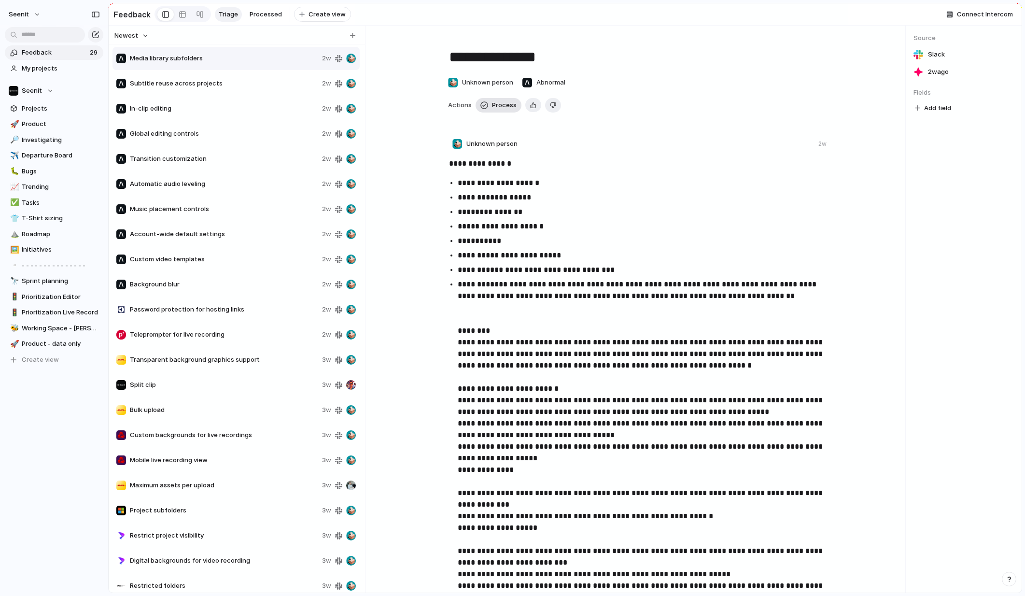
click at [502, 104] on span "Process" at bounding box center [504, 105] width 25 height 10
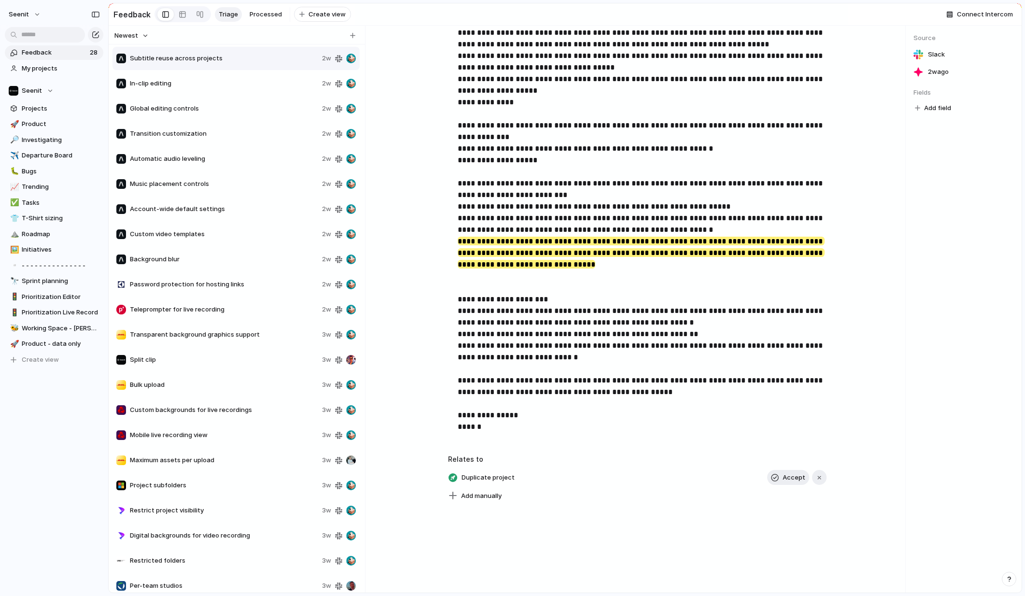
scroll to position [364, 0]
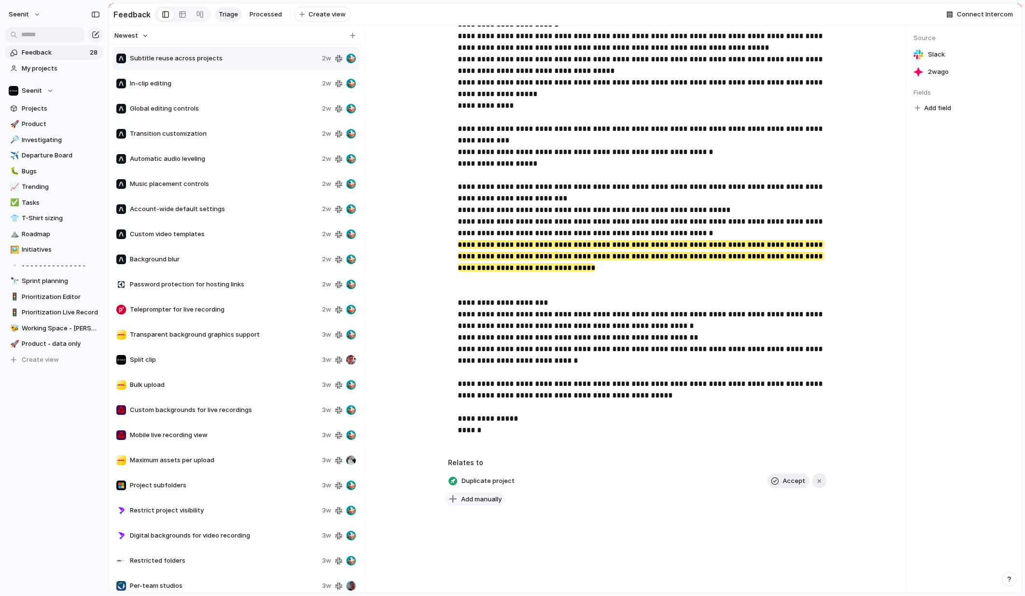
click at [480, 500] on span "Add manually" at bounding box center [481, 499] width 41 height 10
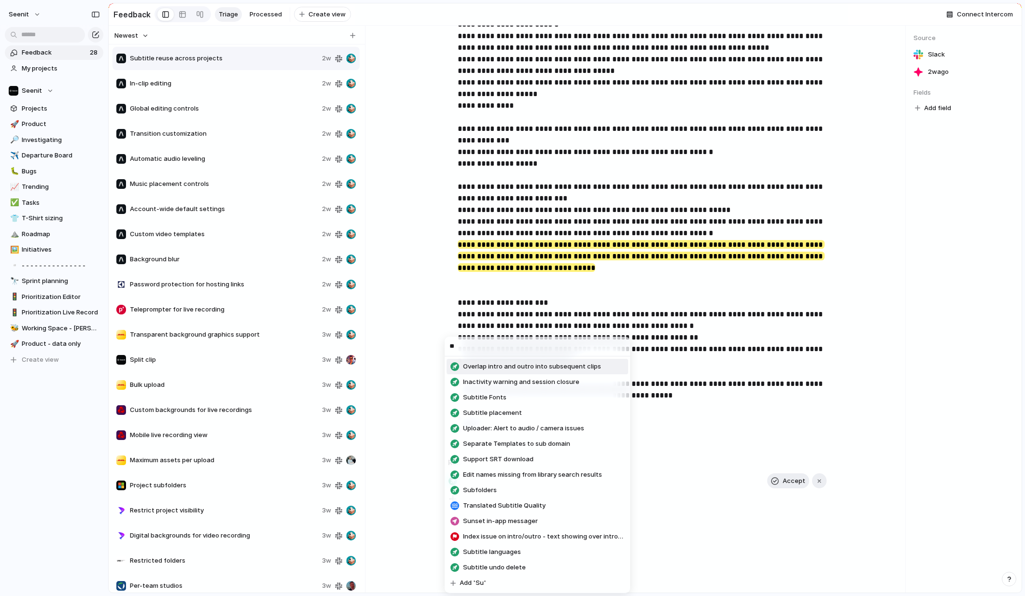
type input "*"
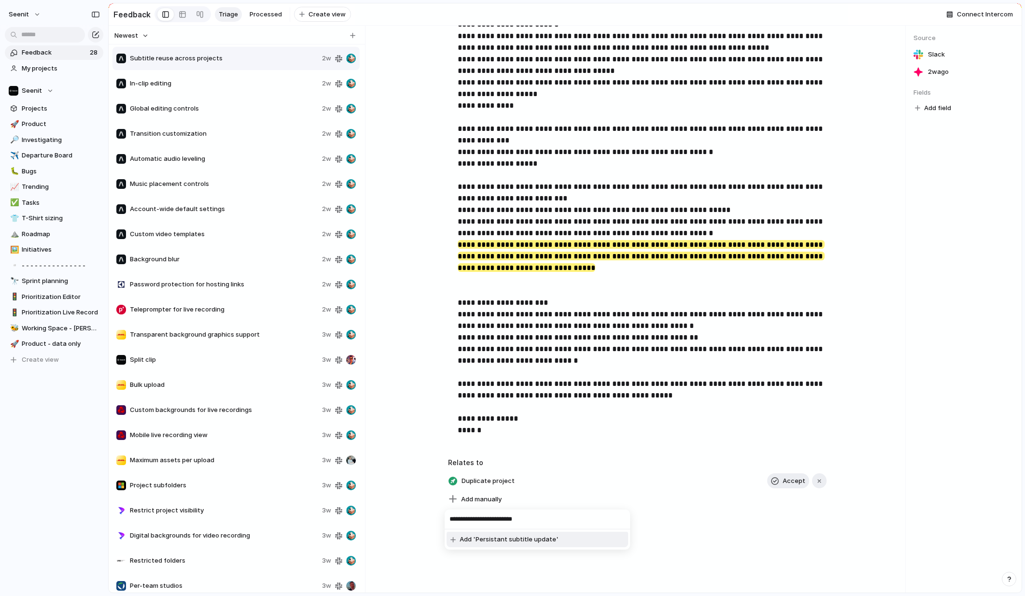
drag, startPoint x: 542, startPoint y: 519, endPoint x: 449, endPoint y: 519, distance: 92.2
click at [449, 519] on input "**********" at bounding box center [537, 518] width 185 height 19
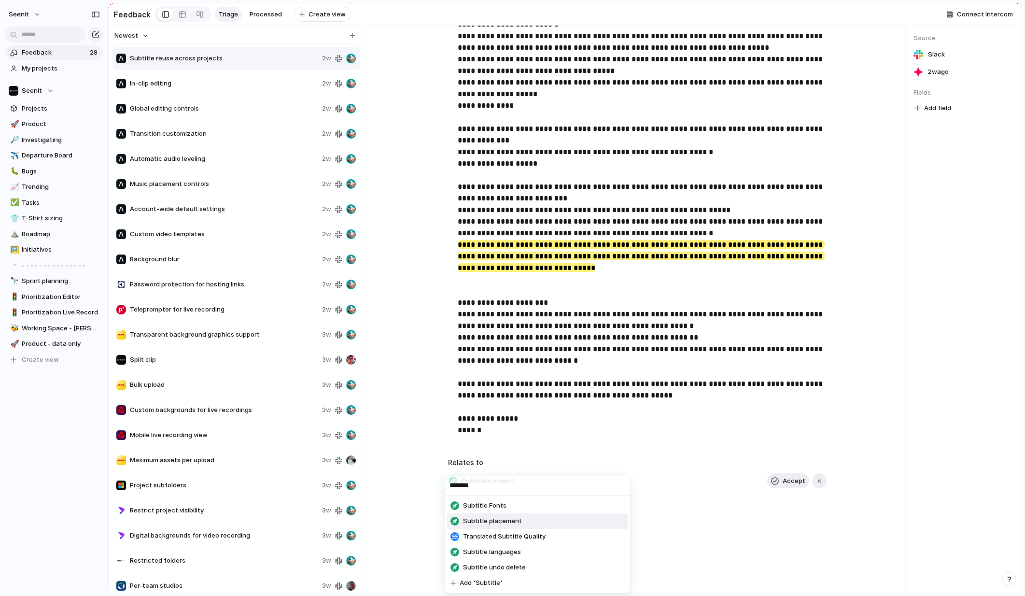
type input "********"
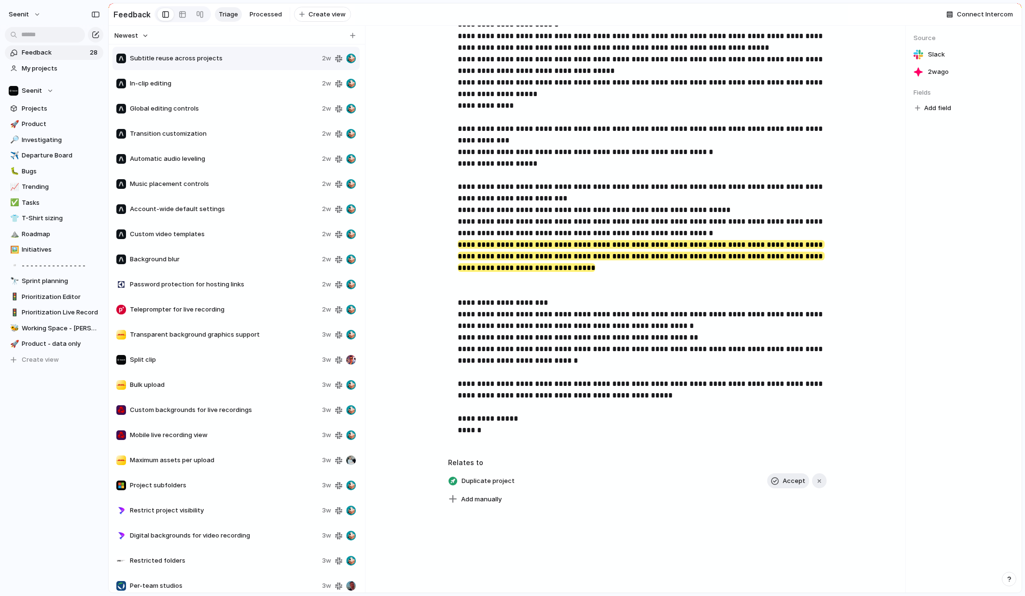
click at [684, 517] on div "******** Subtitle Fonts Subtitle placement Translated Subtitle Quality Subtitle…" at bounding box center [512, 298] width 1025 height 596
click at [819, 481] on div "button" at bounding box center [819, 480] width 7 height 7
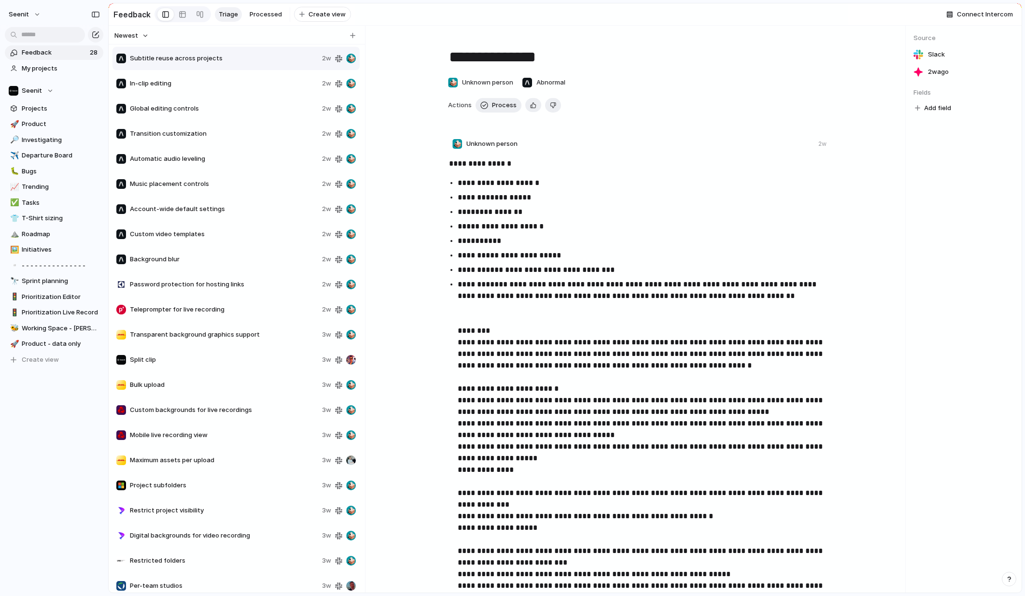
scroll to position [0, 0]
click at [502, 102] on span "Process" at bounding box center [504, 105] width 25 height 10
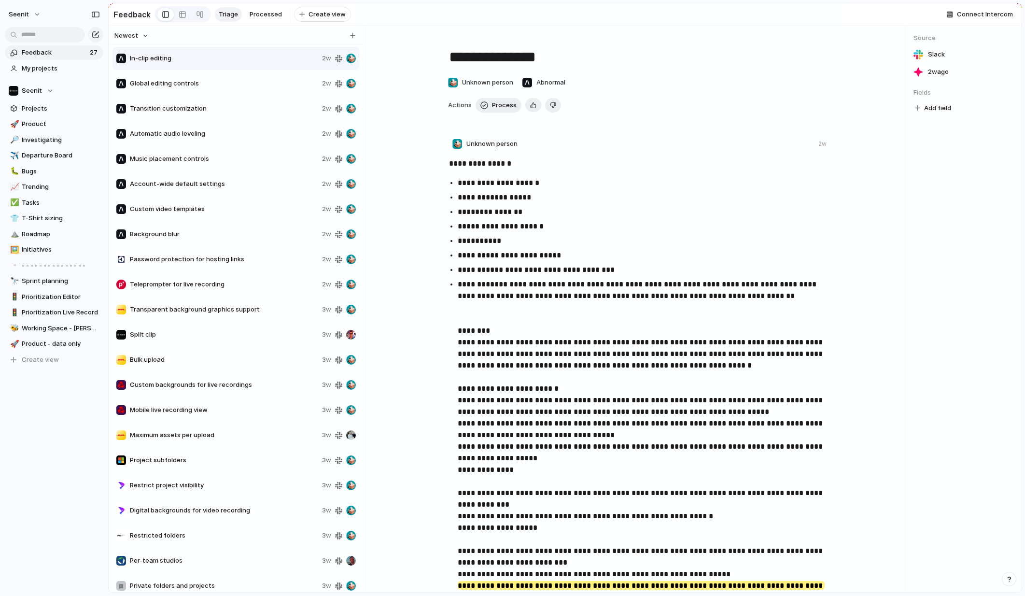
click at [200, 61] on span "In-clip editing" at bounding box center [224, 59] width 188 height 10
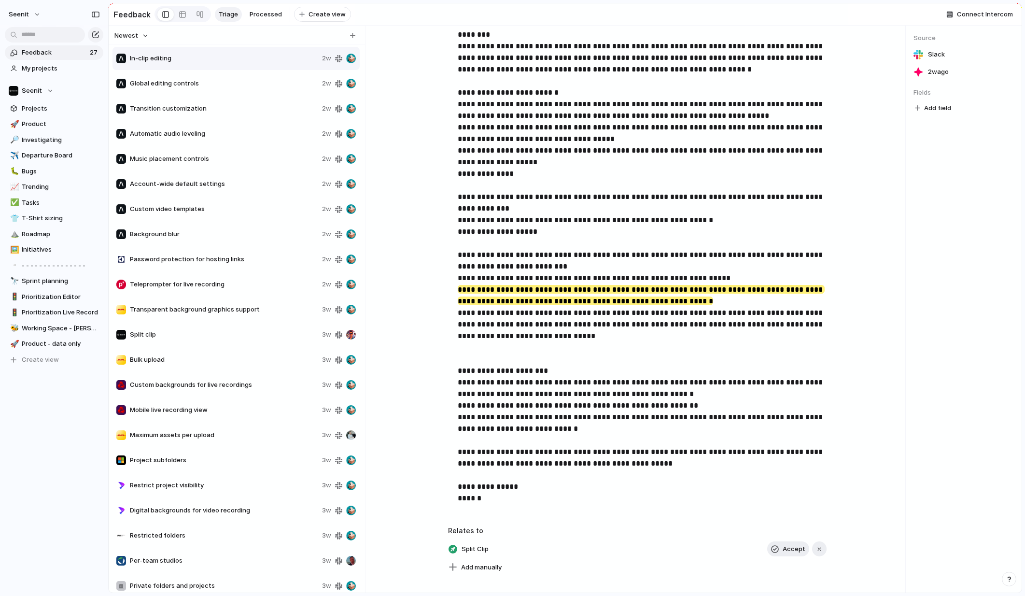
scroll to position [297, 0]
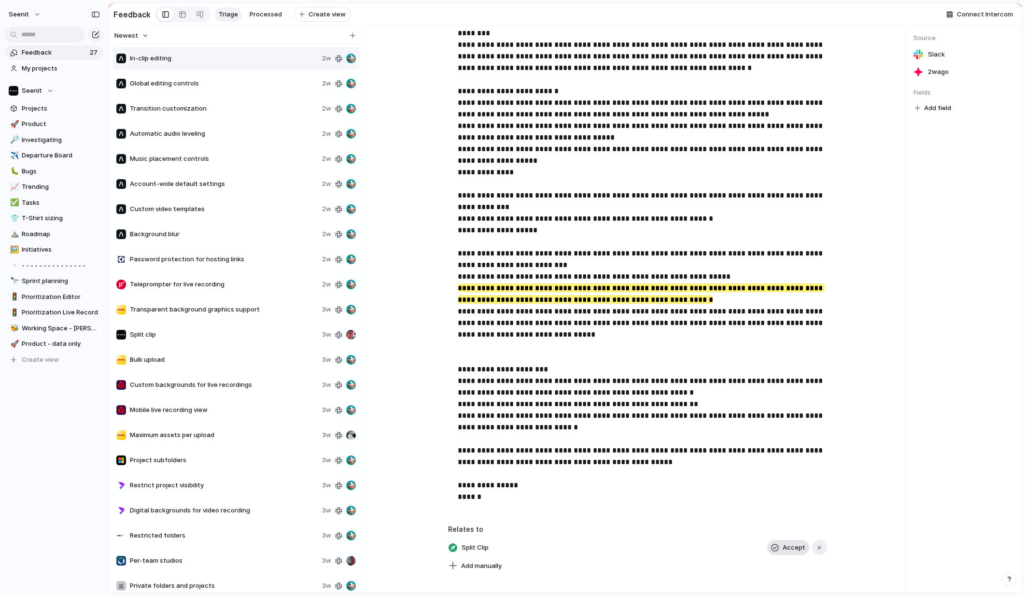
click at [790, 545] on span "Accept" at bounding box center [794, 548] width 23 height 10
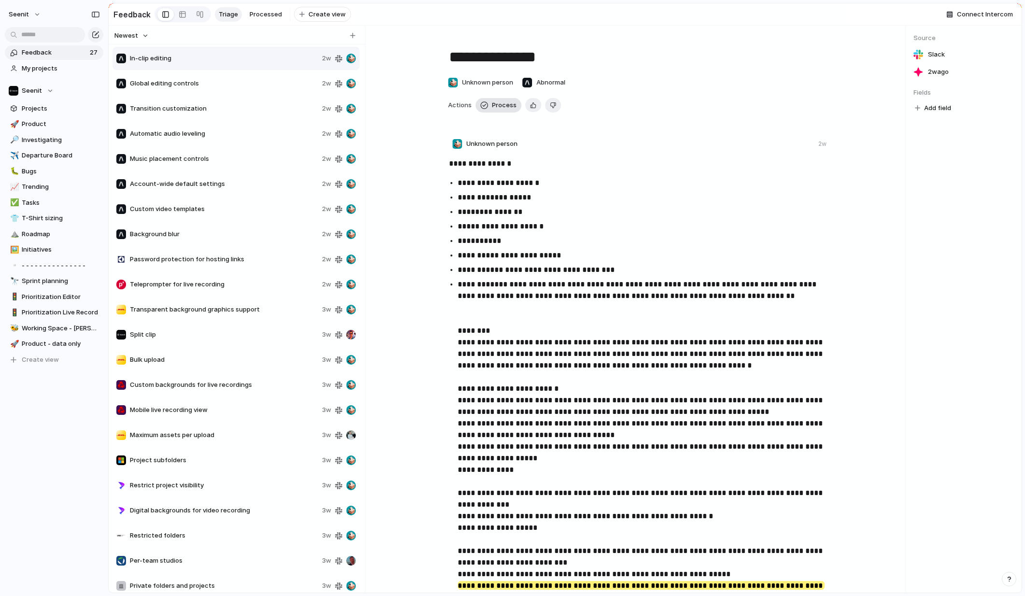
click at [493, 106] on span "Process" at bounding box center [504, 105] width 25 height 10
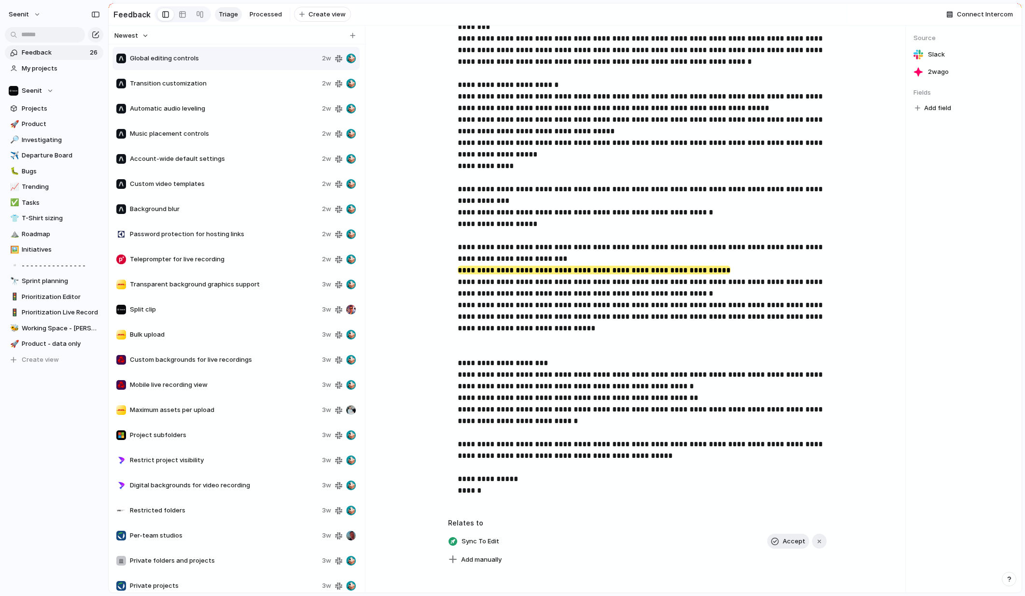
scroll to position [403, 0]
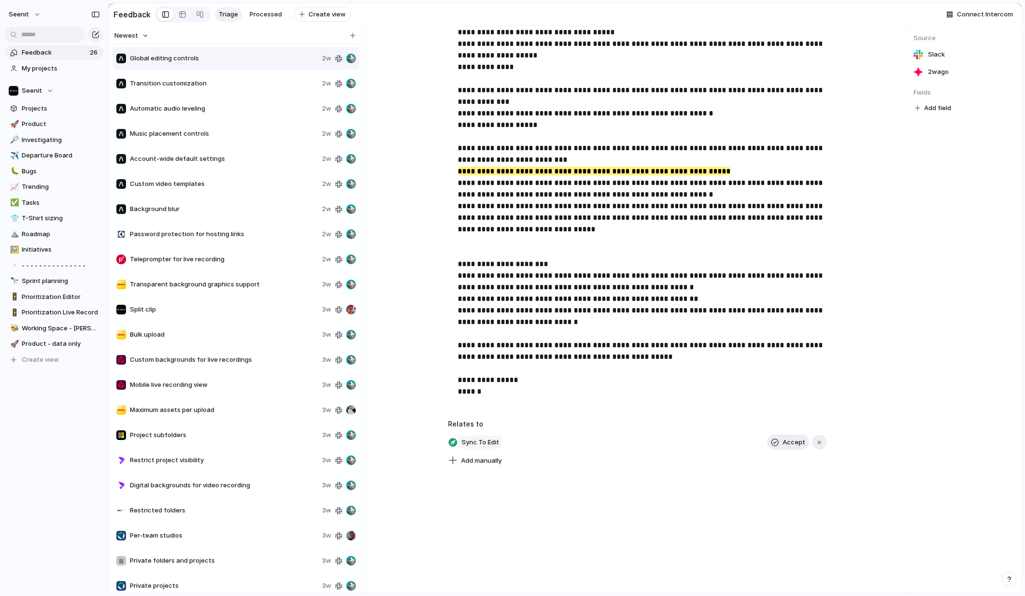
click at [483, 443] on span "Sync To Edit" at bounding box center [480, 442] width 43 height 14
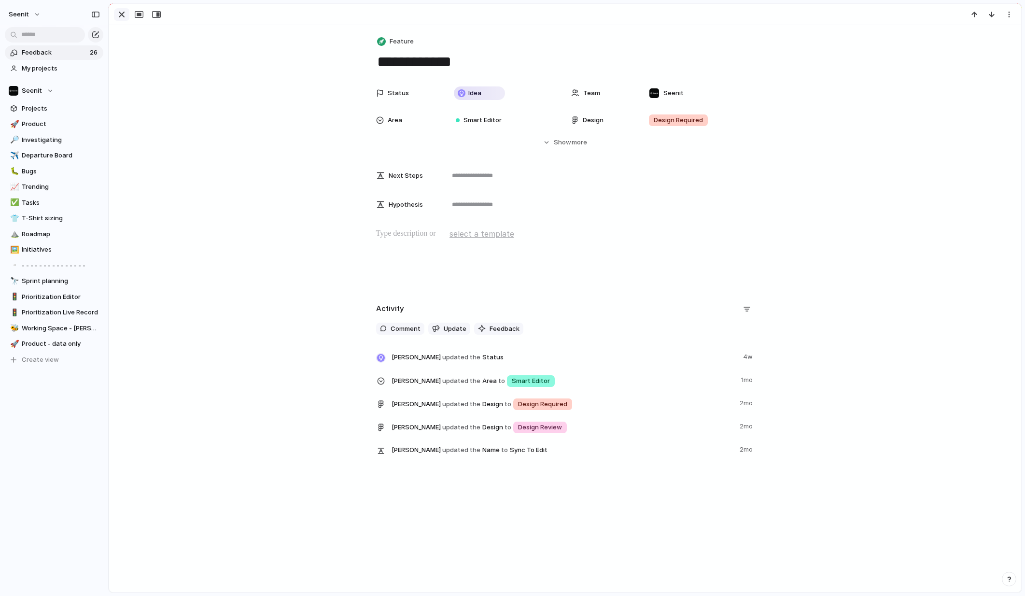
click at [120, 15] on div "button" at bounding box center [122, 15] width 12 height 12
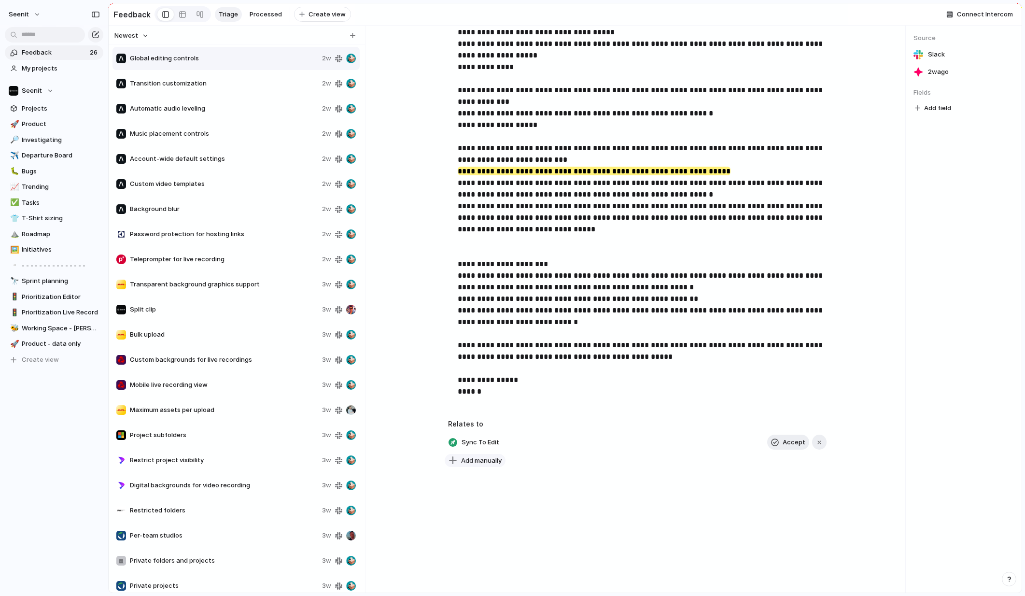
click at [482, 460] on span "Add manually" at bounding box center [481, 461] width 41 height 10
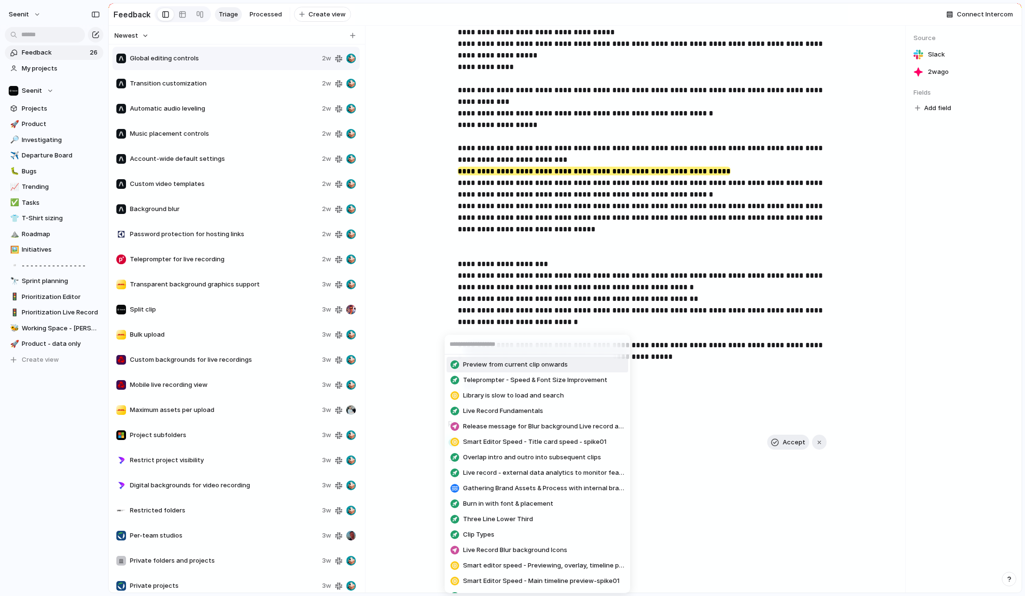
click at [508, 345] on input "text" at bounding box center [537, 344] width 185 height 19
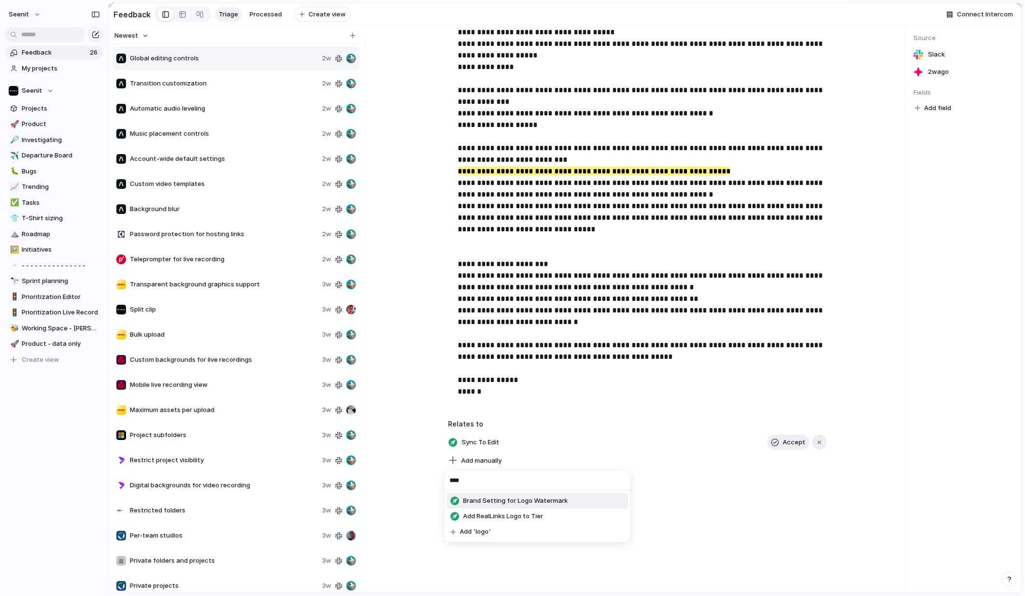
type input "****"
click at [545, 498] on span "Brand Setting for Logo Watermark" at bounding box center [515, 501] width 105 height 10
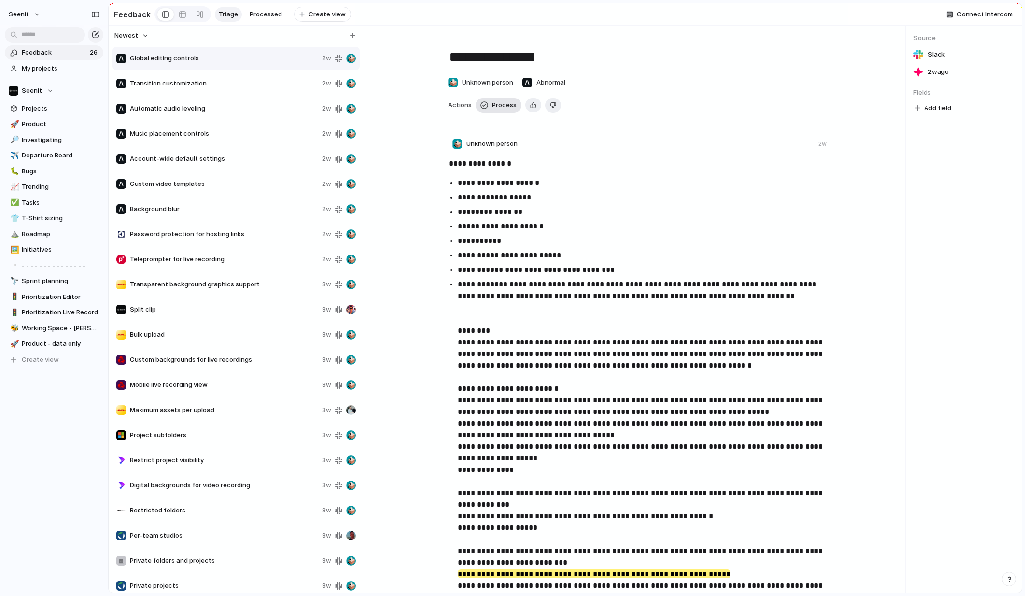
click at [502, 103] on span "Process" at bounding box center [504, 105] width 25 height 10
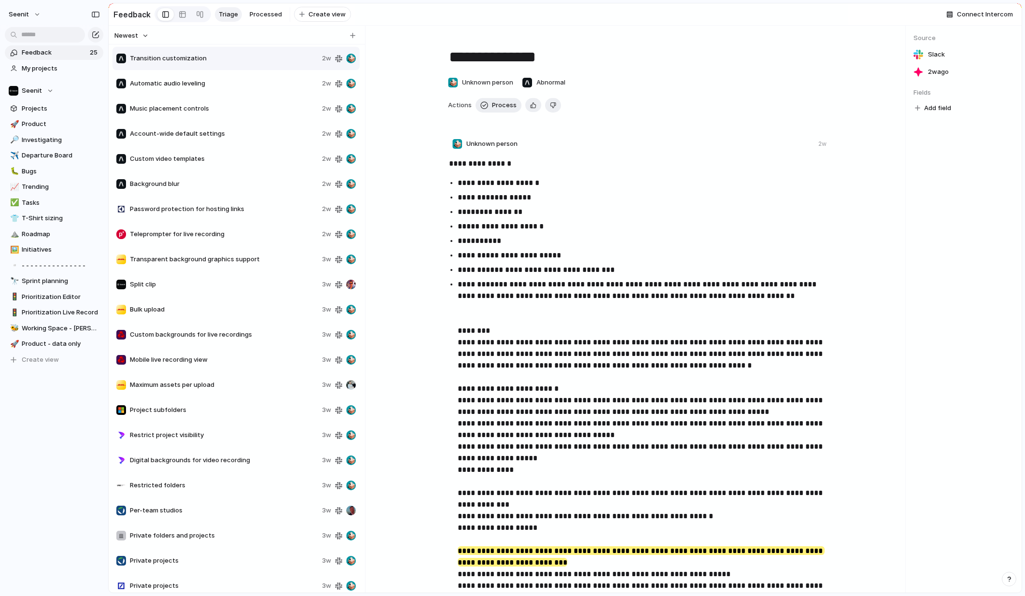
click at [182, 56] on span "Transition customization" at bounding box center [224, 59] width 188 height 10
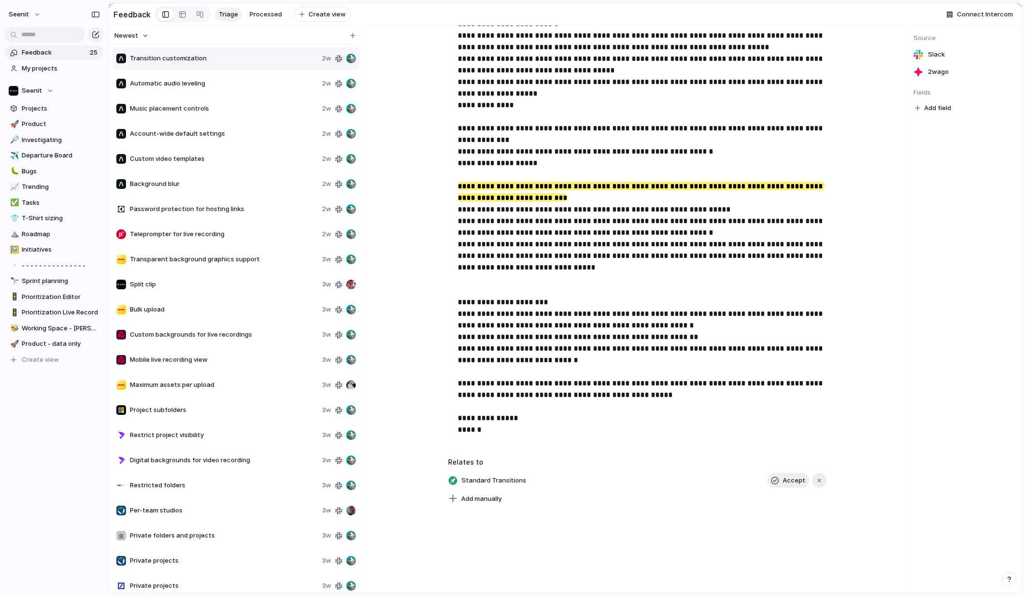
scroll to position [366, 0]
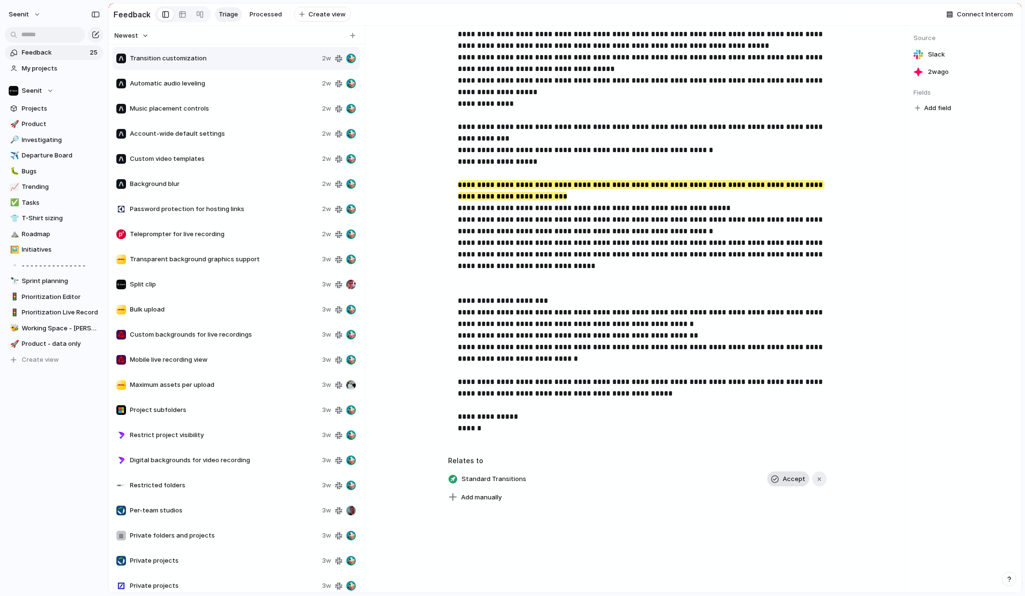
click at [792, 477] on span "Accept" at bounding box center [794, 479] width 23 height 10
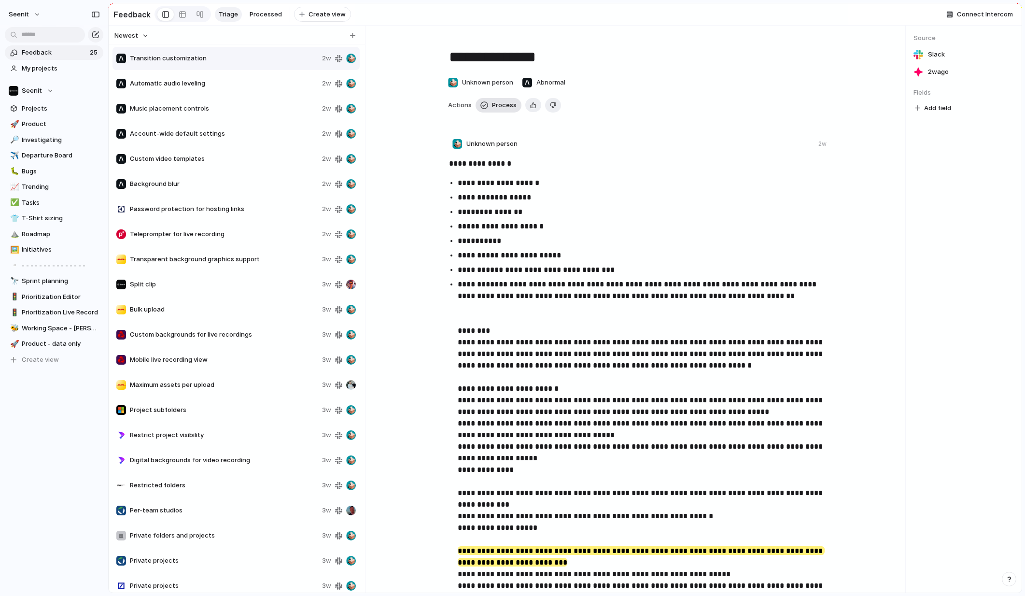
click at [504, 102] on span "Process" at bounding box center [504, 105] width 25 height 10
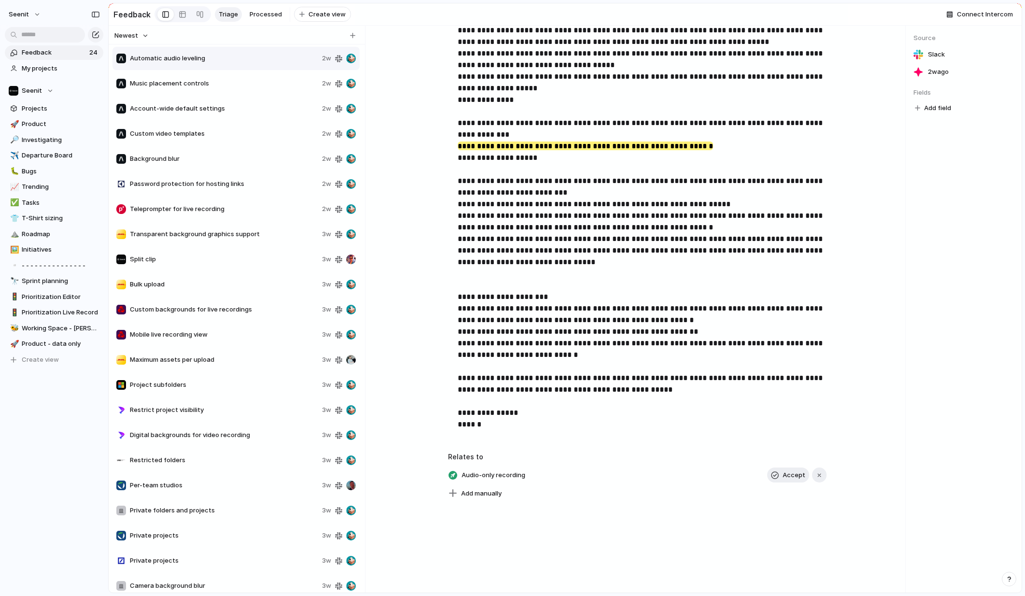
scroll to position [403, 0]
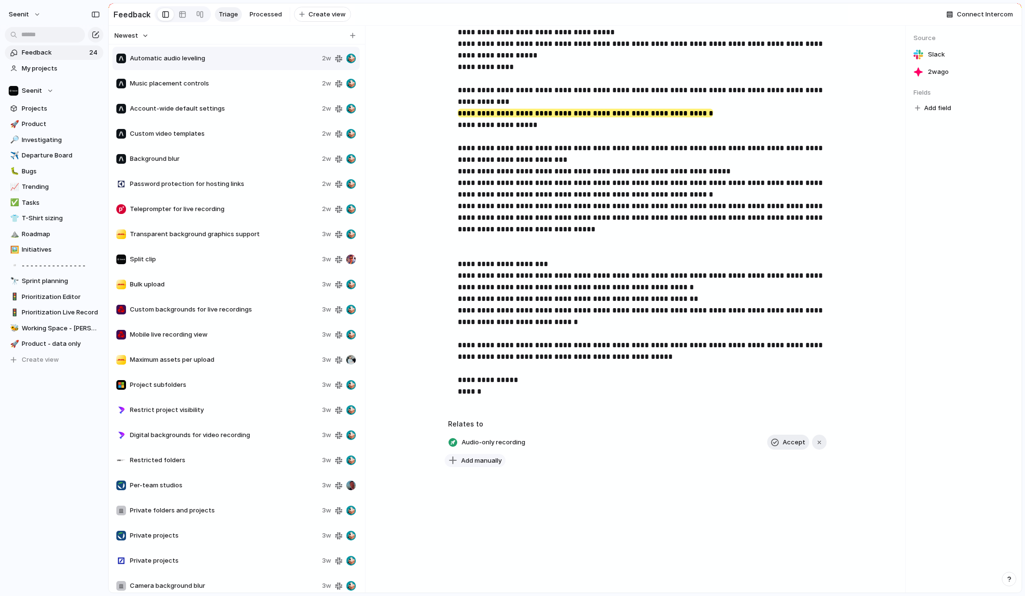
click at [480, 462] on span "Add manually" at bounding box center [481, 461] width 41 height 10
drag, startPoint x: 469, startPoint y: 481, endPoint x: 446, endPoint y: 481, distance: 23.2
click at [446, 481] on input "*****" at bounding box center [537, 480] width 185 height 19
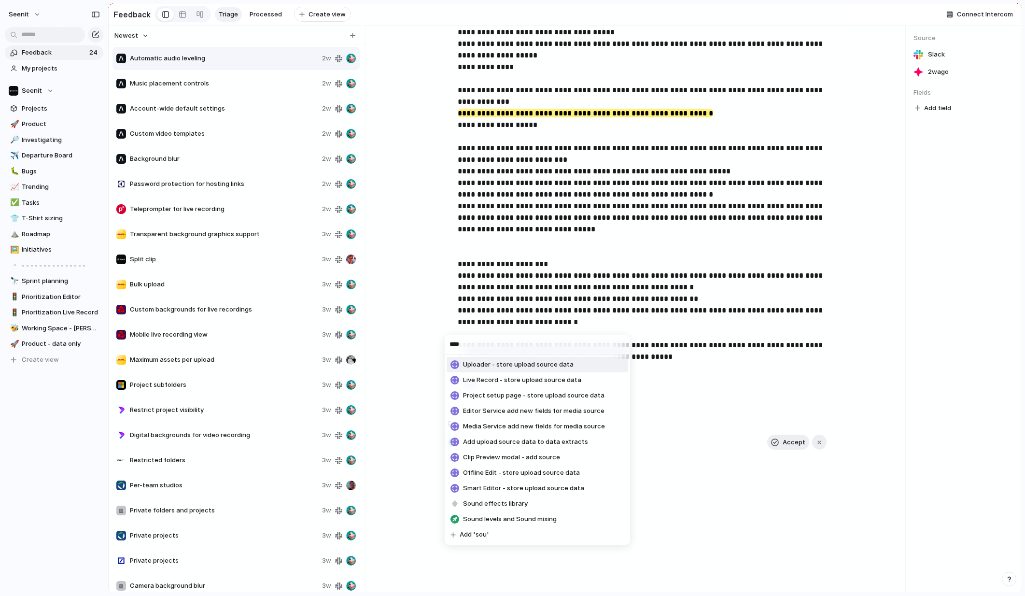
type input "*****"
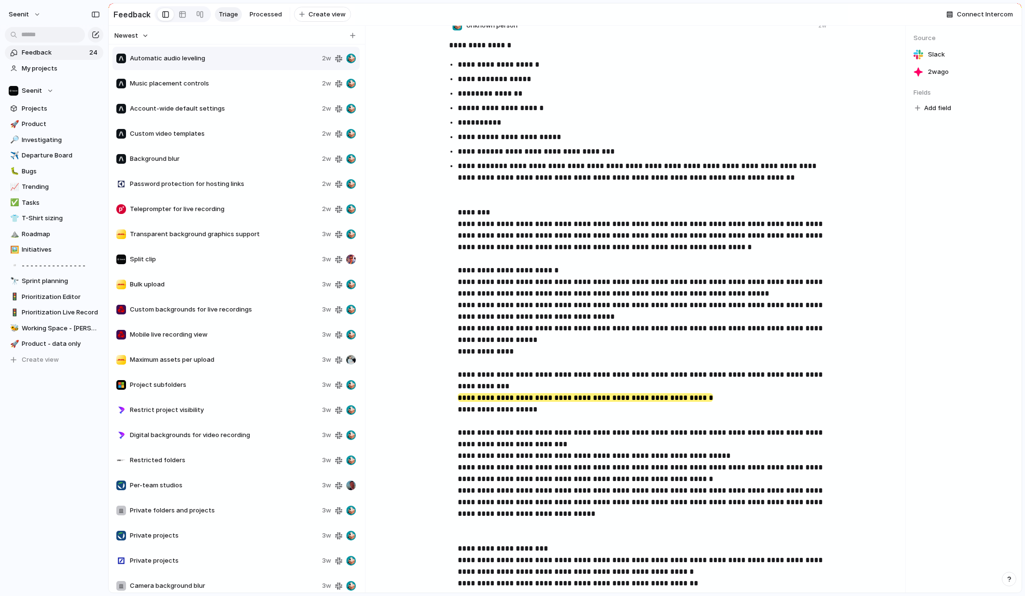
scroll to position [0, 0]
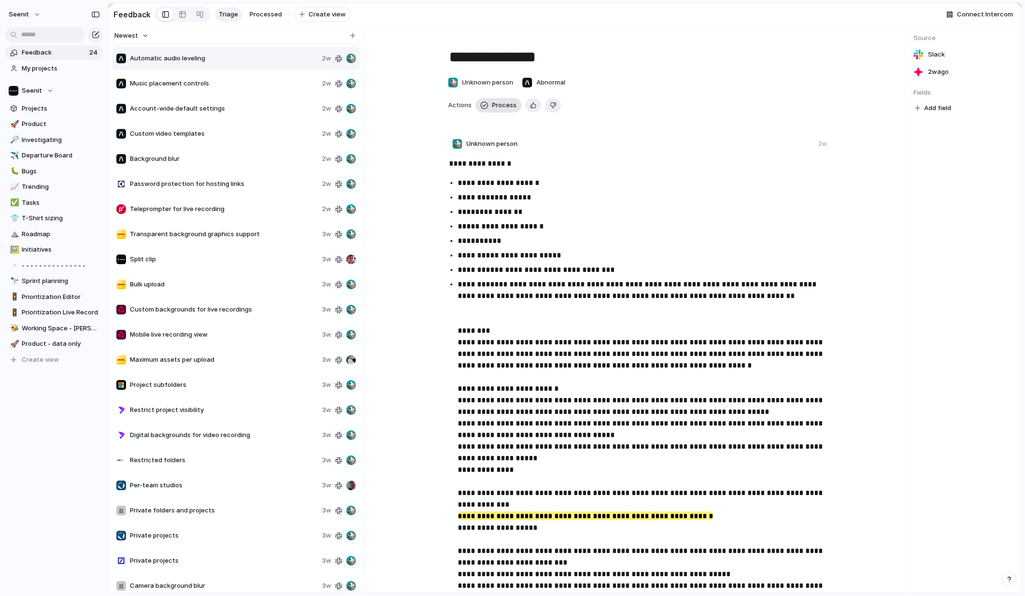
click at [505, 106] on span "Process" at bounding box center [504, 105] width 25 height 10
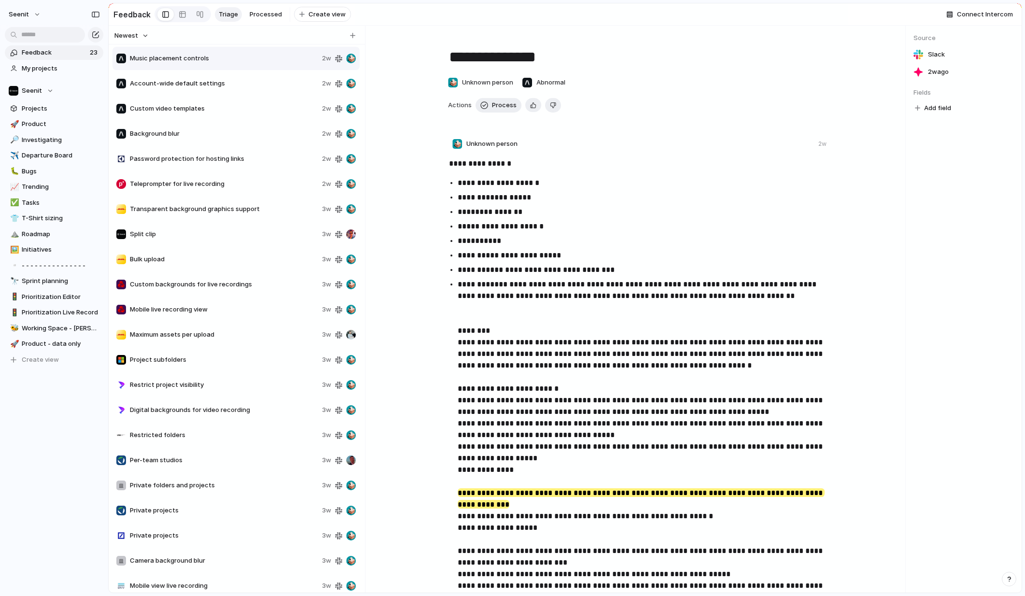
scroll to position [403, 0]
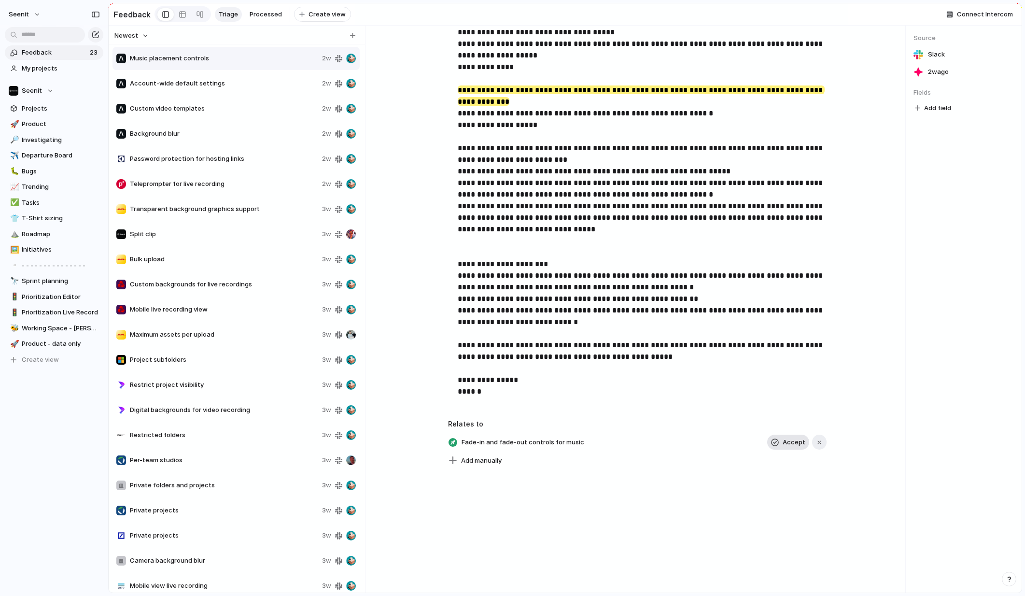
click at [791, 442] on span "Accept" at bounding box center [794, 442] width 23 height 10
click at [482, 460] on span "Add manually" at bounding box center [481, 461] width 41 height 10
type input "*****"
click at [520, 514] on span "Sound levels and Sound mixing" at bounding box center [510, 516] width 94 height 10
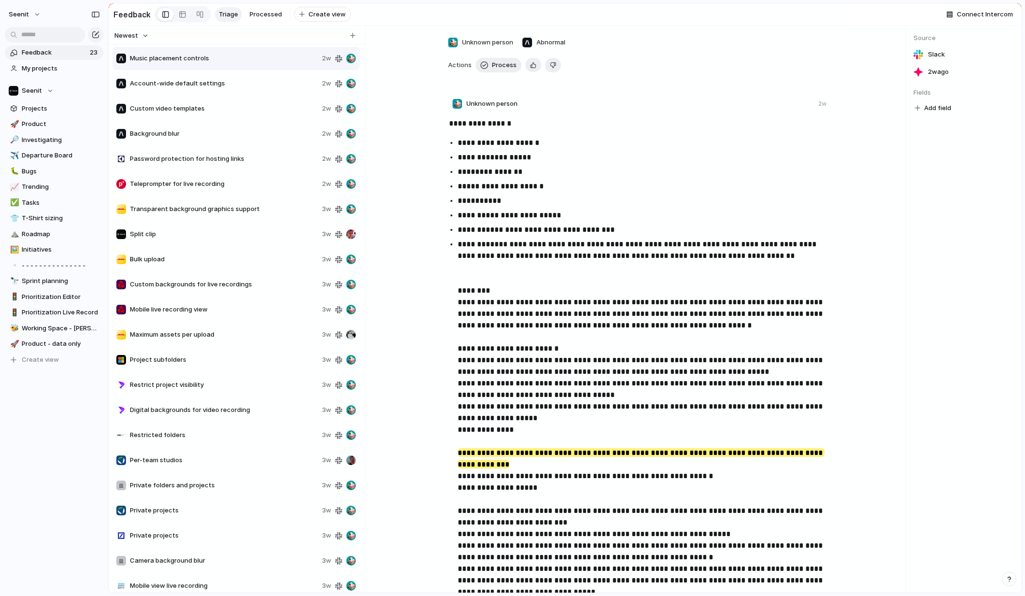
scroll to position [0, 0]
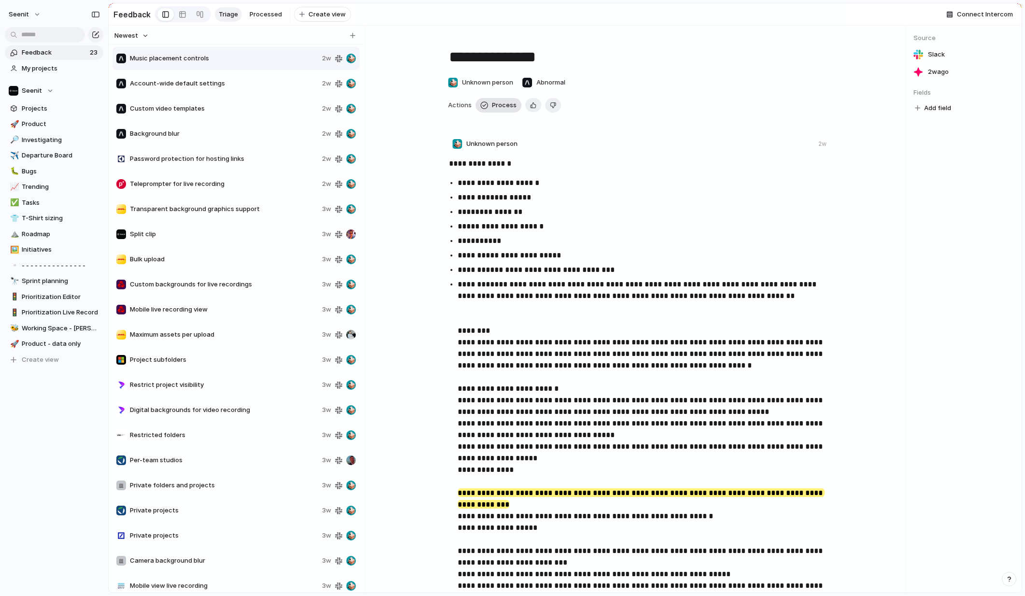
click at [501, 104] on span "Process" at bounding box center [504, 105] width 25 height 10
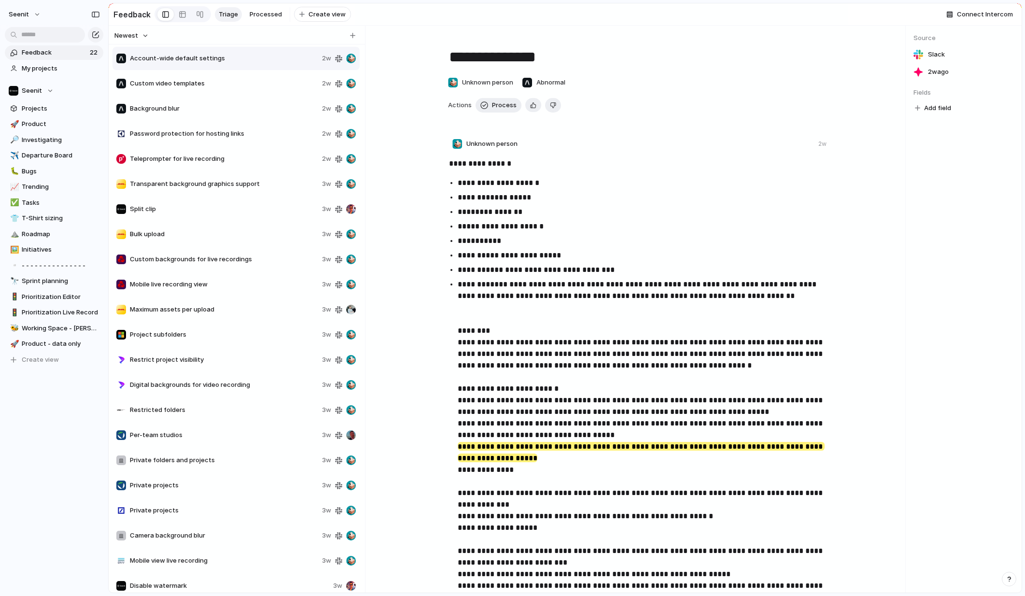
click at [250, 55] on span "Account-wide default settings" at bounding box center [224, 59] width 188 height 10
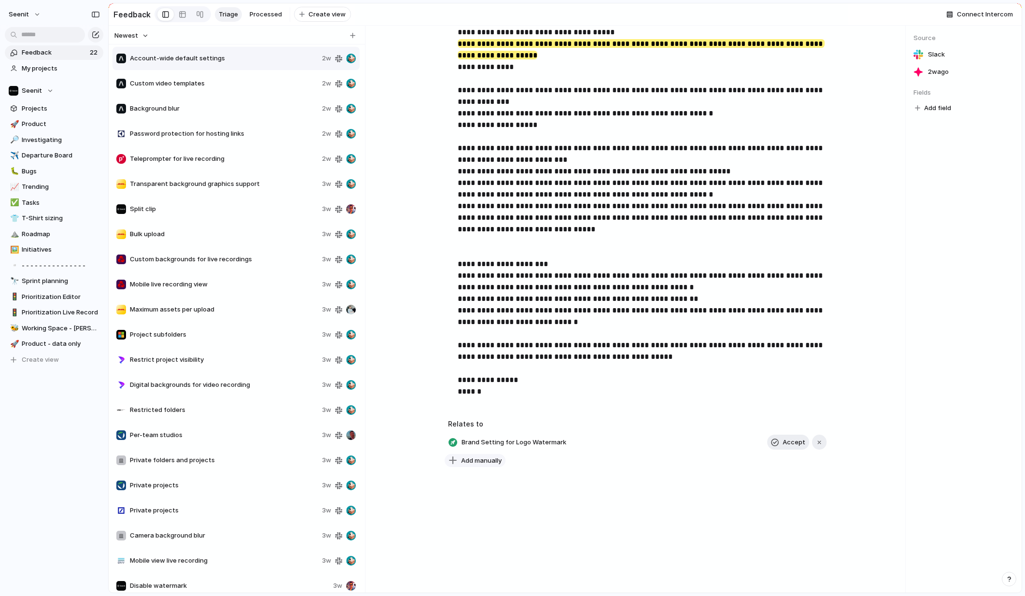
click at [480, 460] on span "Add manually" at bounding box center [481, 461] width 41 height 10
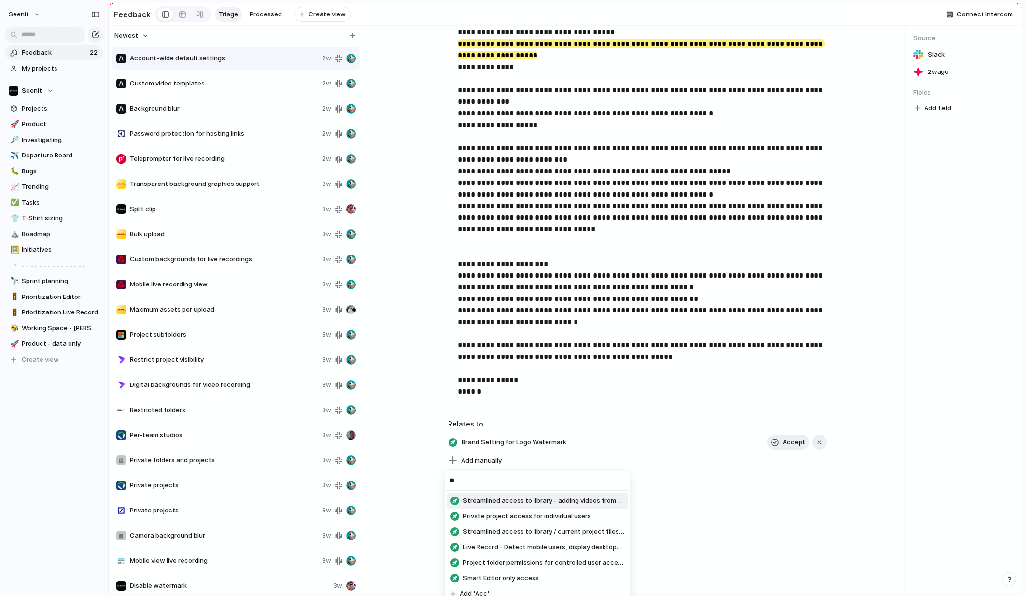
type input "*"
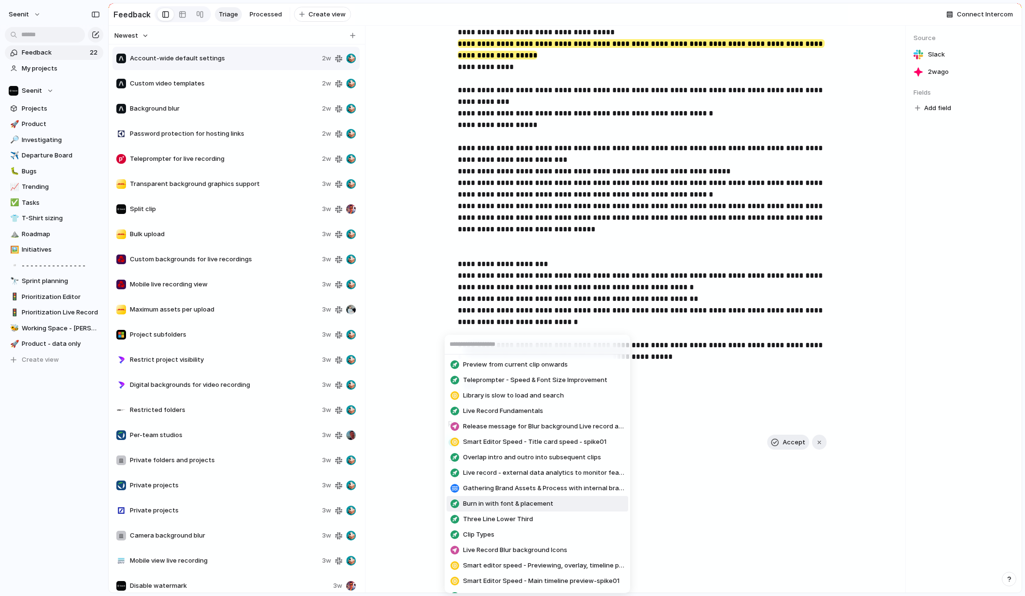
click at [676, 501] on div "Preview from current clip onwards Teleprompter - Speed & Font Size Improvement …" at bounding box center [512, 298] width 1025 height 596
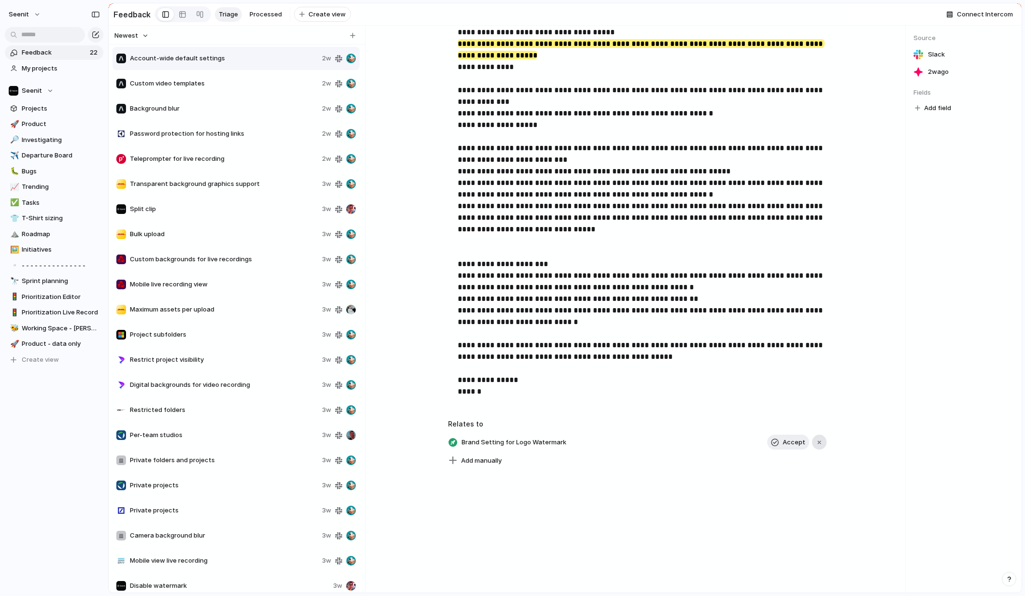
click at [823, 442] on button "button" at bounding box center [819, 442] width 14 height 15
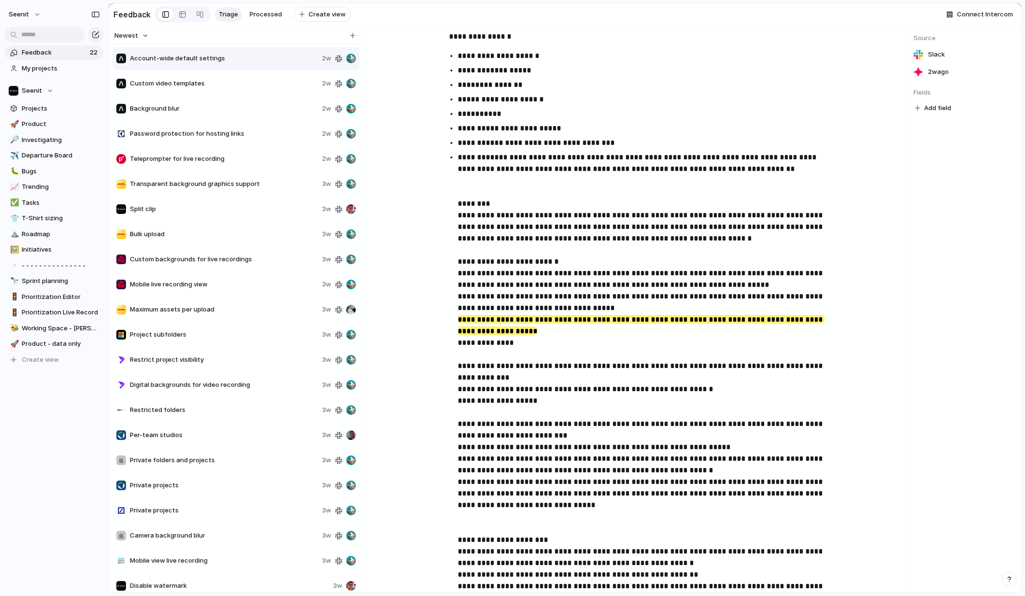
scroll to position [0, 0]
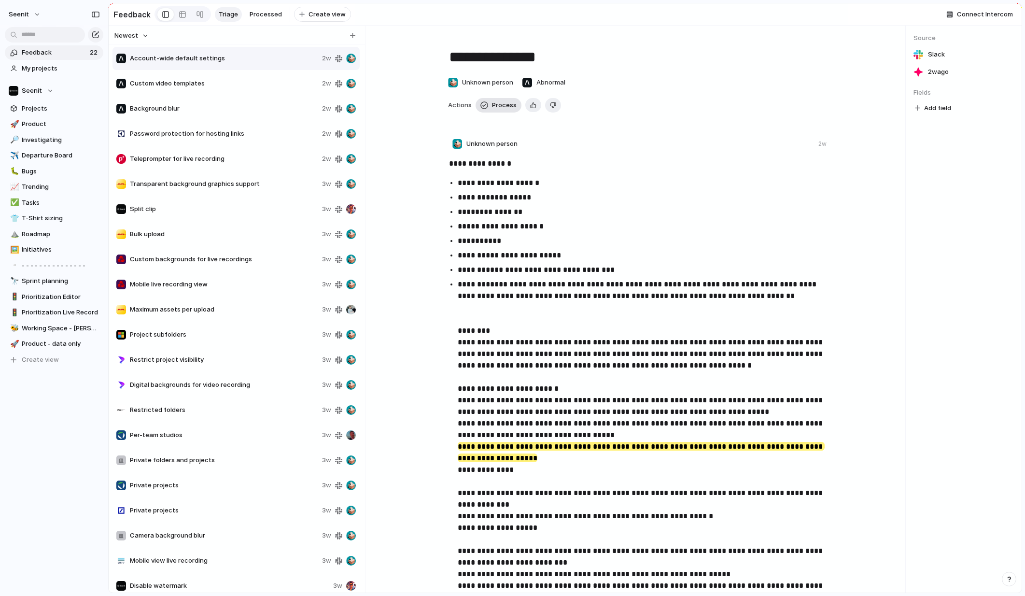
click at [495, 107] on span "Process" at bounding box center [504, 105] width 25 height 10
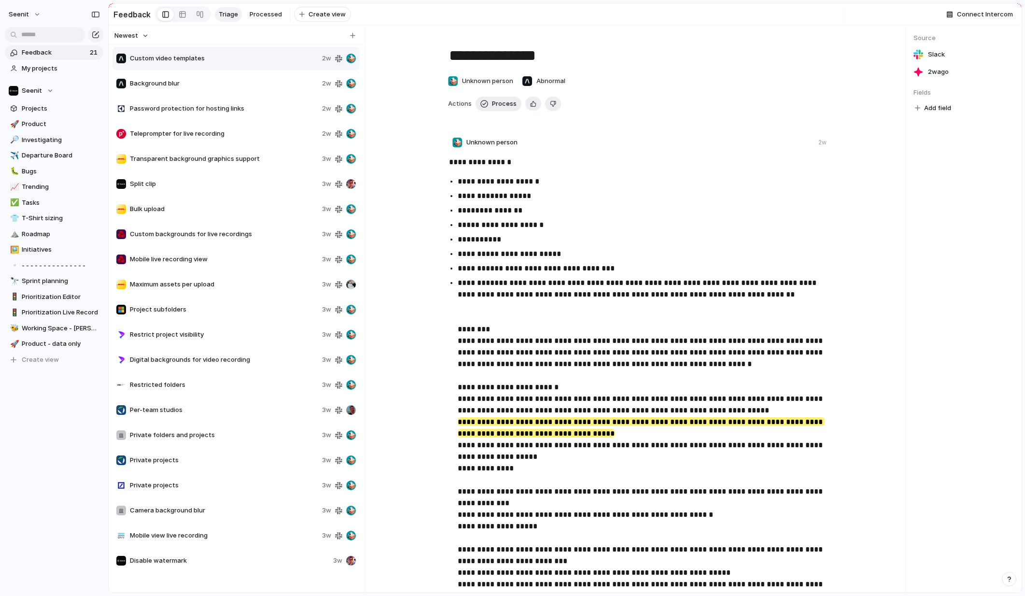
scroll to position [403, 0]
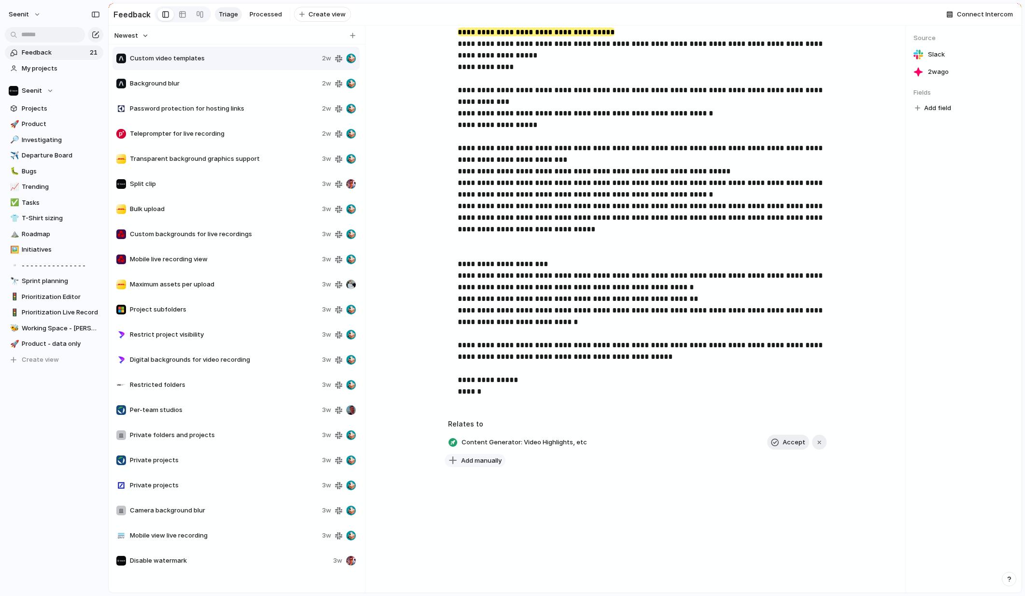
click at [490, 460] on span "Add manually" at bounding box center [481, 461] width 41 height 10
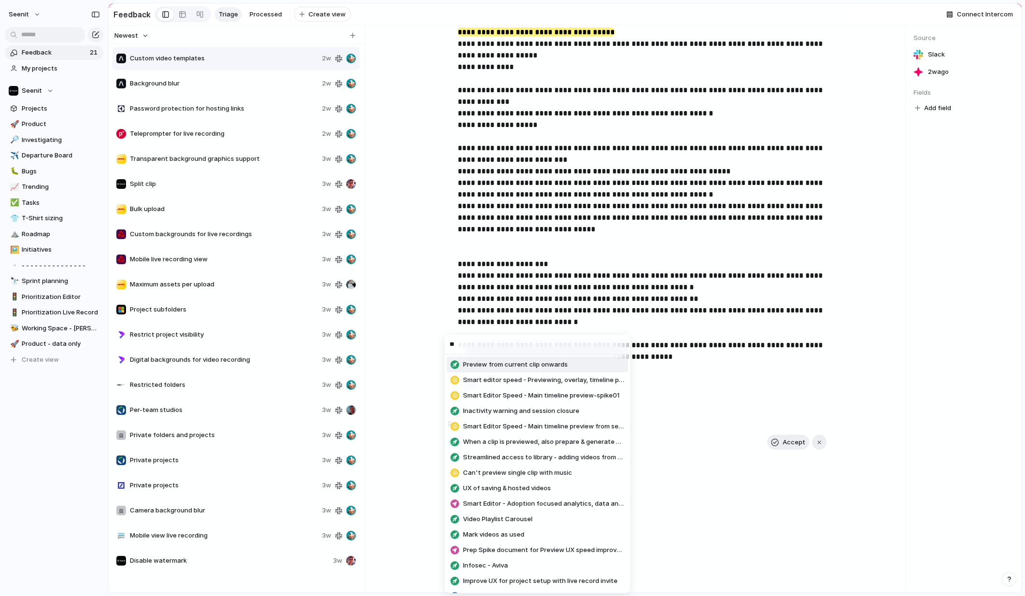
type input "*"
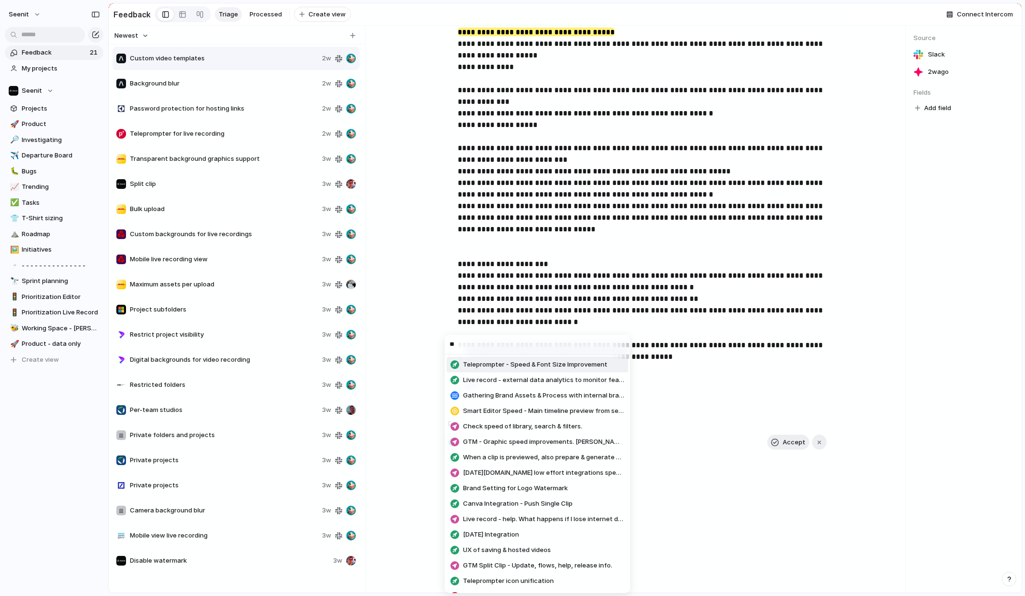
type input "*"
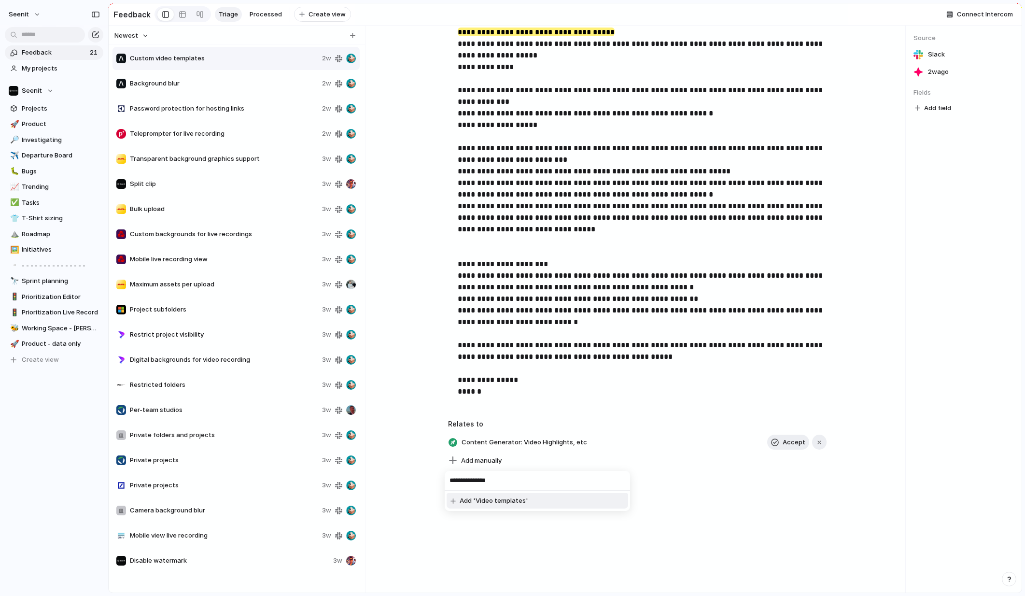
type input "**********"
click at [518, 503] on span "Add 'Video templates'" at bounding box center [494, 501] width 69 height 10
click at [451, 442] on div "button" at bounding box center [453, 442] width 9 height 9
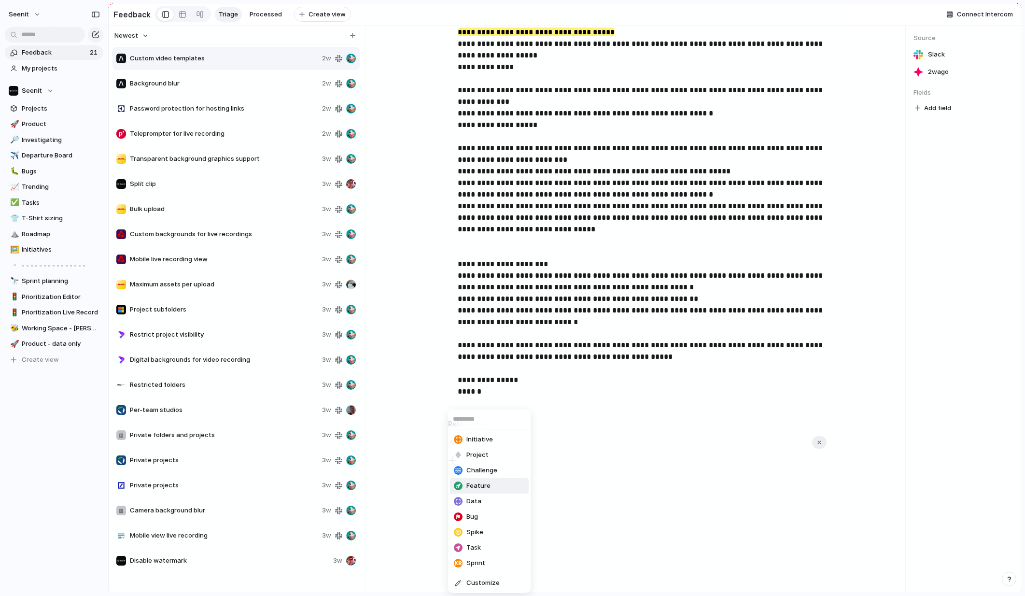
click at [465, 487] on div "Feature" at bounding box center [472, 486] width 37 height 10
click at [673, 464] on div "Add manually" at bounding box center [637, 461] width 379 height 14
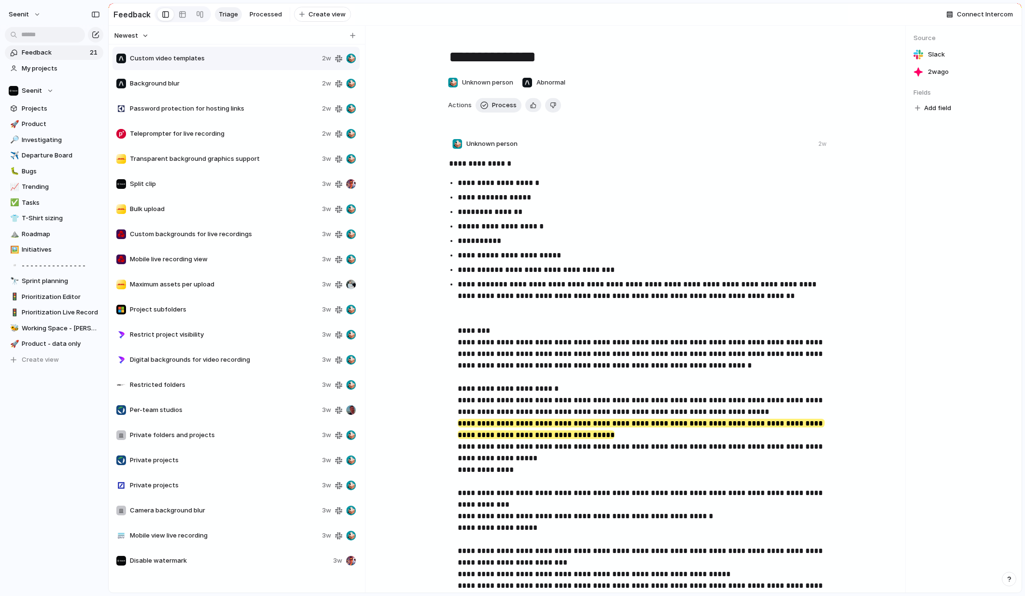
scroll to position [16, 0]
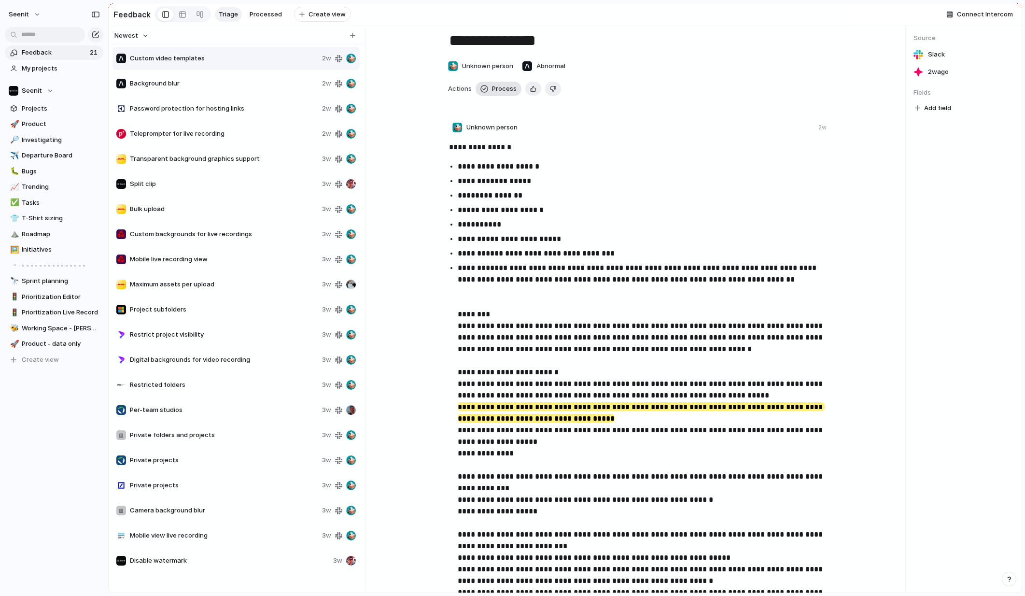
click at [507, 88] on span "Process" at bounding box center [504, 89] width 25 height 10
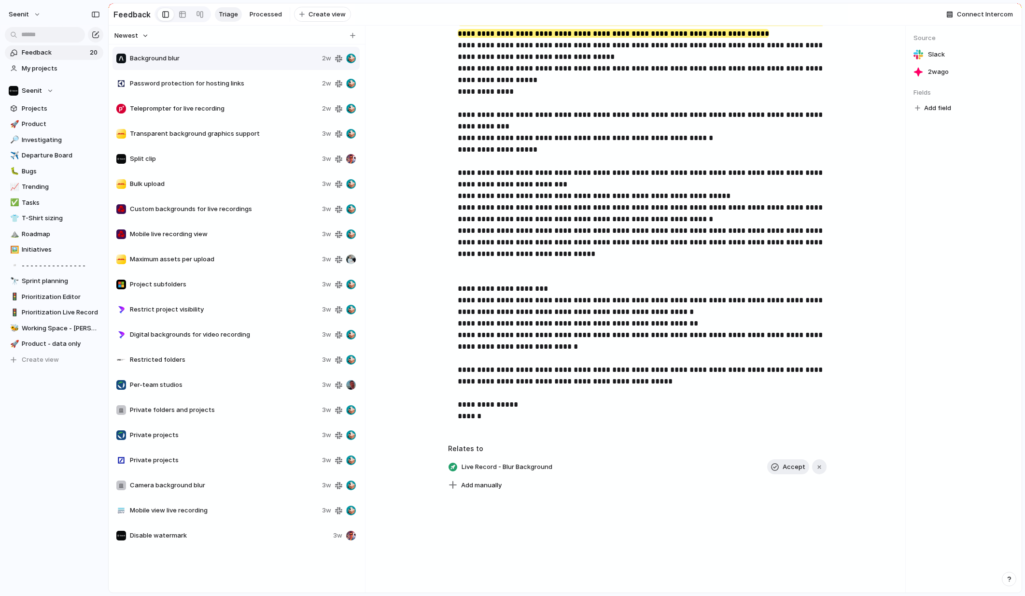
scroll to position [403, 0]
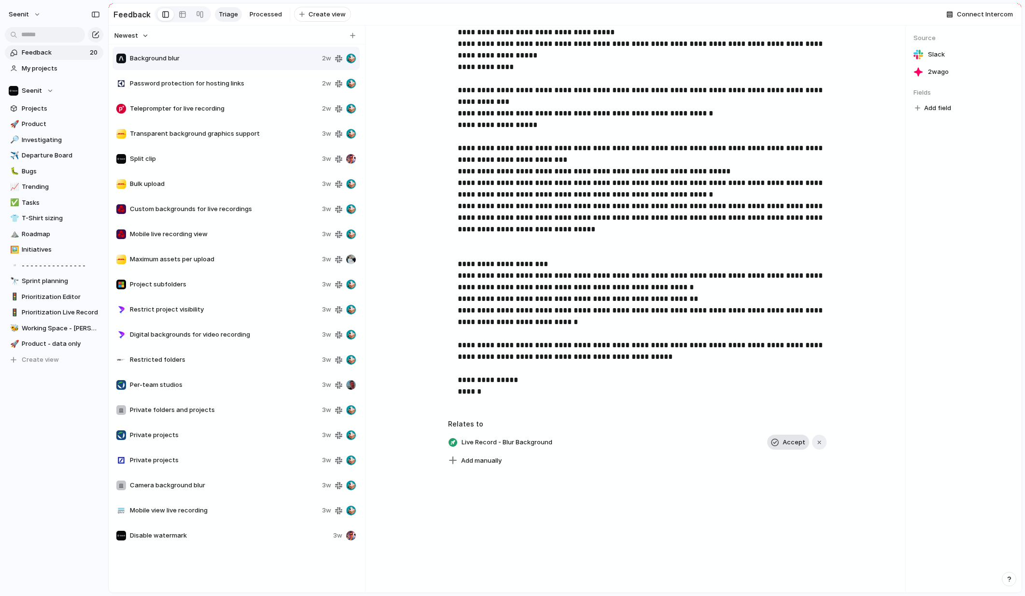
click at [789, 444] on span "Accept" at bounding box center [794, 442] width 23 height 10
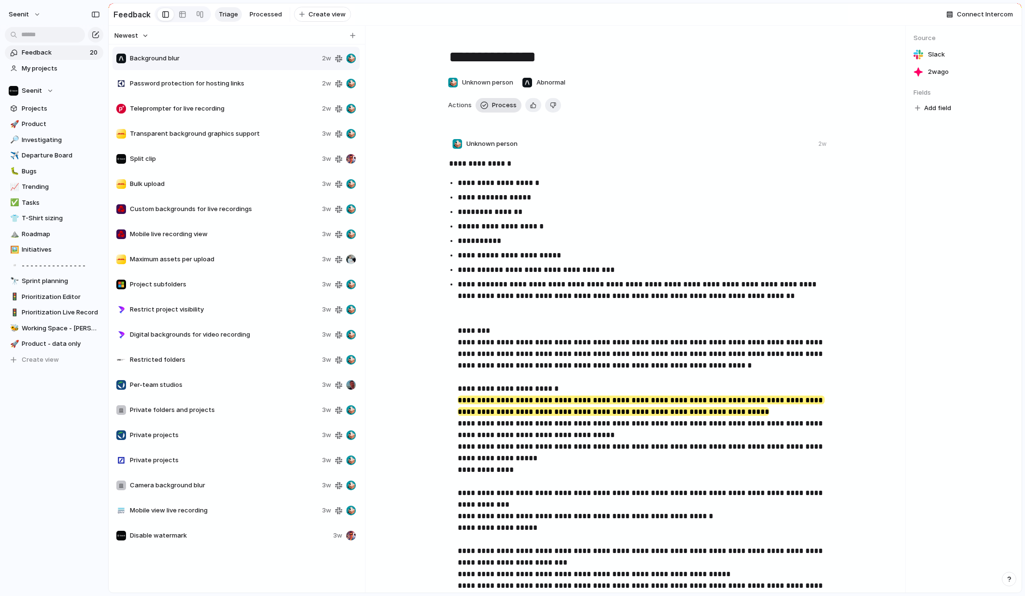
click at [499, 105] on span "Process" at bounding box center [504, 105] width 25 height 10
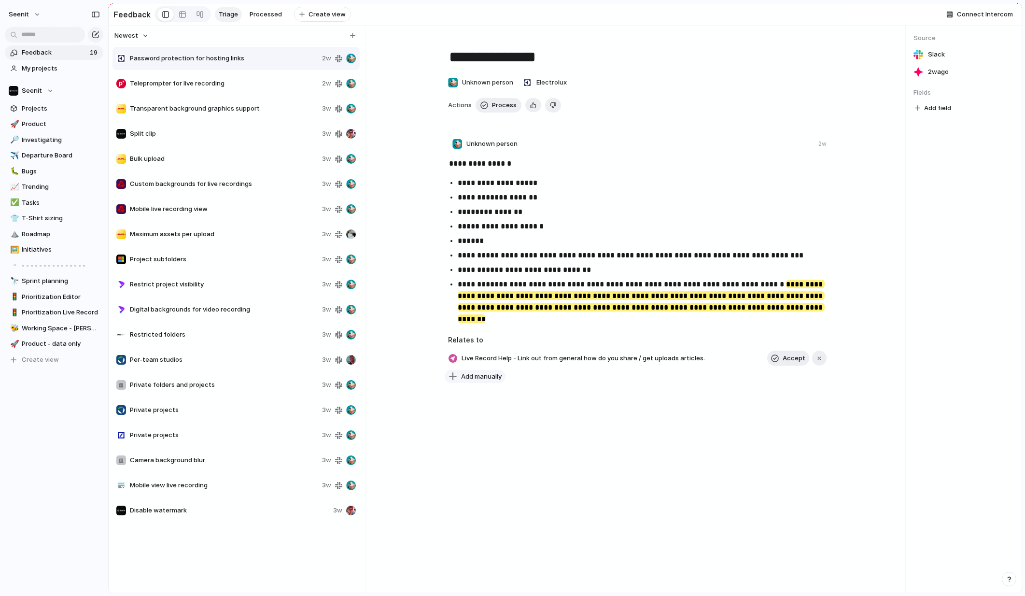
click at [479, 374] on span "Add manually" at bounding box center [481, 377] width 41 height 10
drag, startPoint x: 471, startPoint y: 397, endPoint x: 447, endPoint y: 396, distance: 24.6
click at [447, 396] on input "****" at bounding box center [537, 396] width 185 height 19
type input "**********"
click at [455, 357] on div "button" at bounding box center [453, 358] width 9 height 9
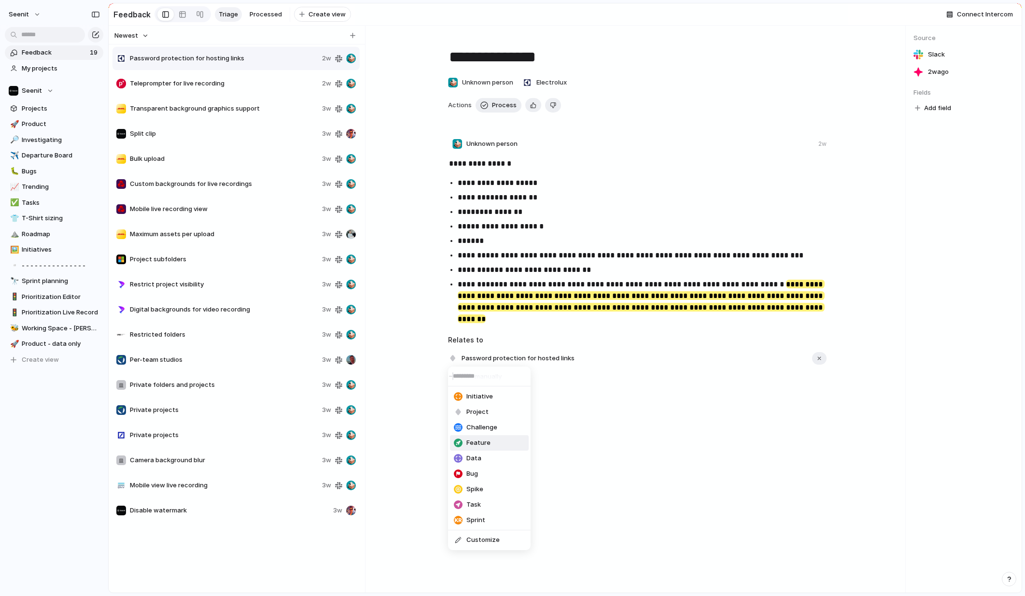
click at [475, 442] on span "Feature" at bounding box center [478, 443] width 24 height 10
click at [504, 104] on span "Process" at bounding box center [504, 105] width 25 height 10
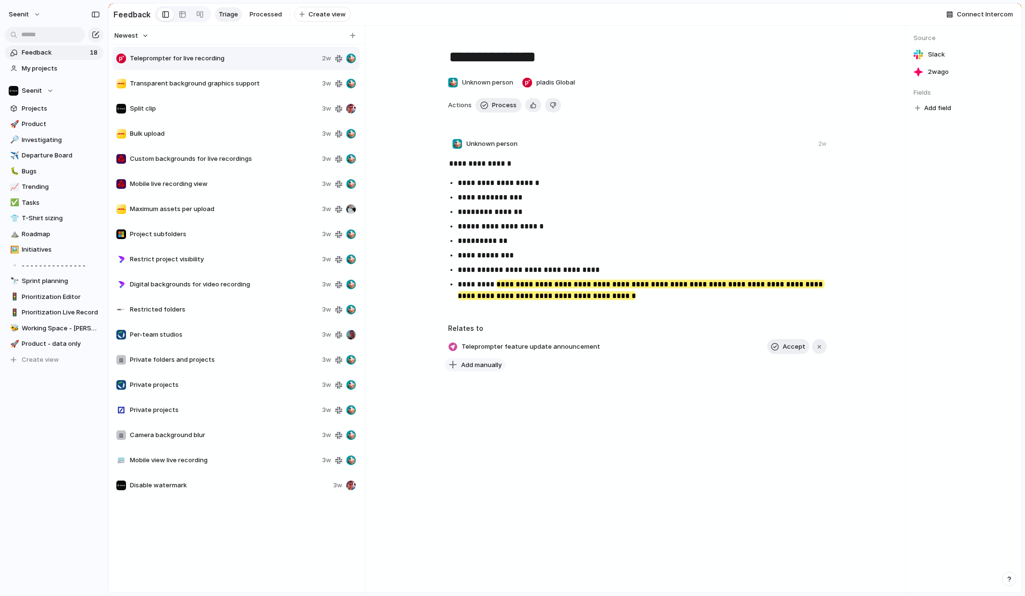
click at [478, 365] on span "Add manually" at bounding box center [481, 365] width 41 height 10
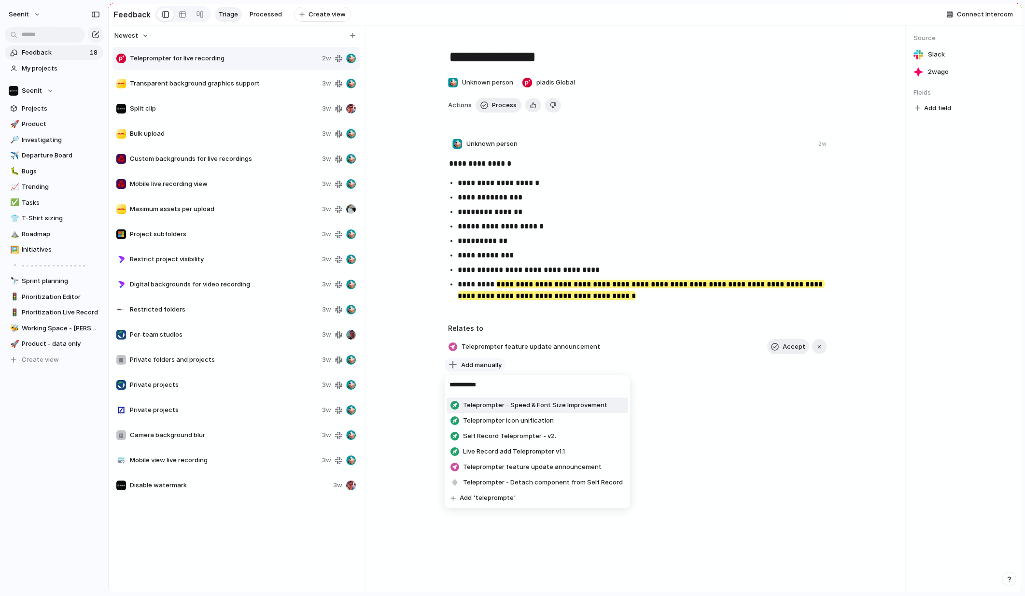
type input "**********"
click at [447, 386] on input "**********" at bounding box center [537, 384] width 185 height 19
drag, startPoint x: 497, startPoint y: 388, endPoint x: 440, endPoint y: 385, distance: 56.6
click at [440, 385] on div "**********" at bounding box center [512, 298] width 1025 height 596
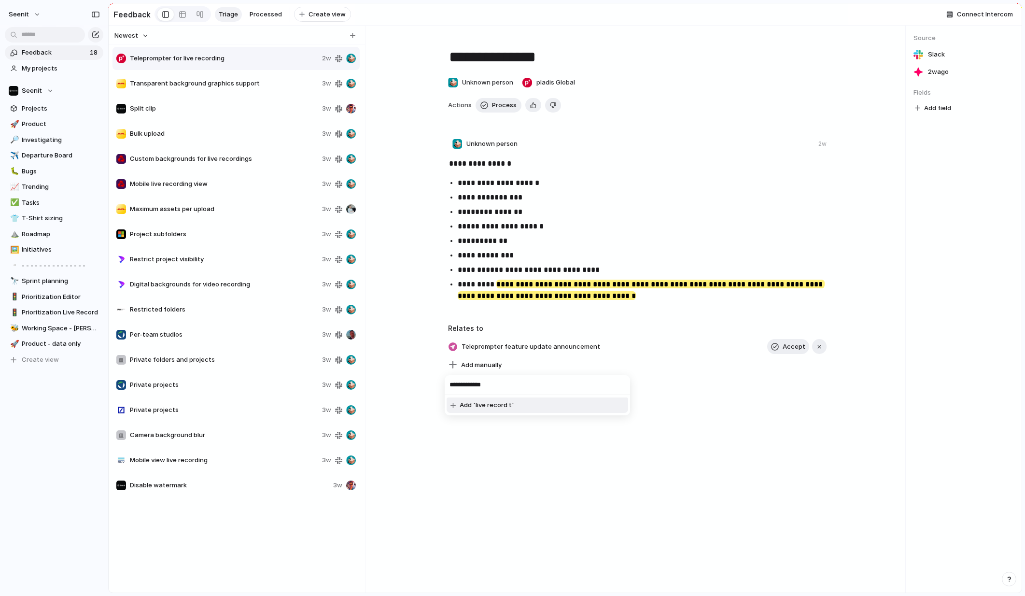
type input "**********"
click at [34, 123] on div "**********" at bounding box center [512, 298] width 1025 height 596
click at [38, 125] on span "Product" at bounding box center [61, 124] width 78 height 10
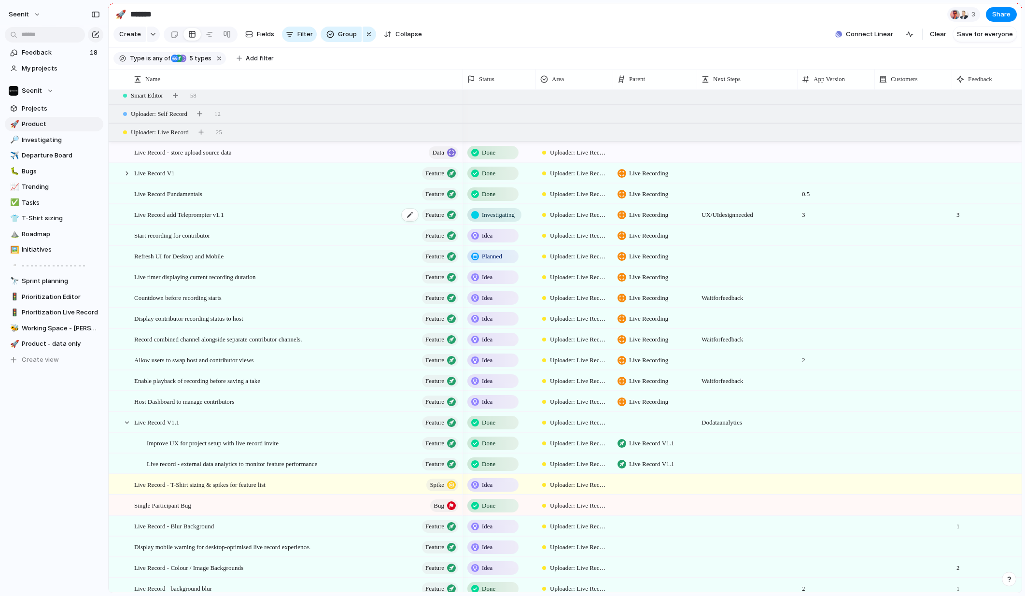
click at [266, 215] on div "Live Record add Teleprompter v1.1 Feature" at bounding box center [296, 215] width 325 height 20
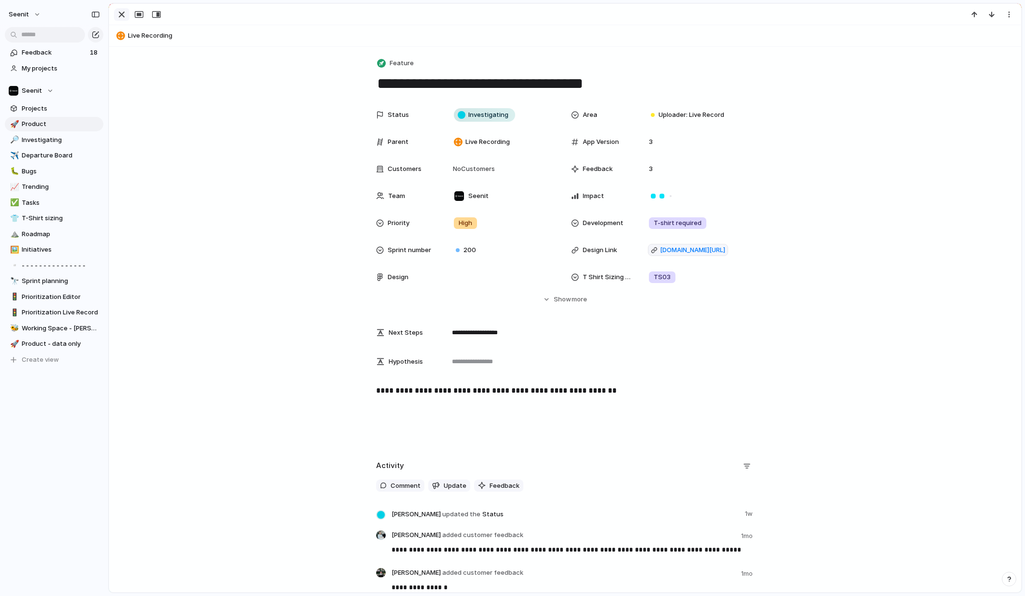
click at [120, 13] on div "button" at bounding box center [122, 15] width 12 height 12
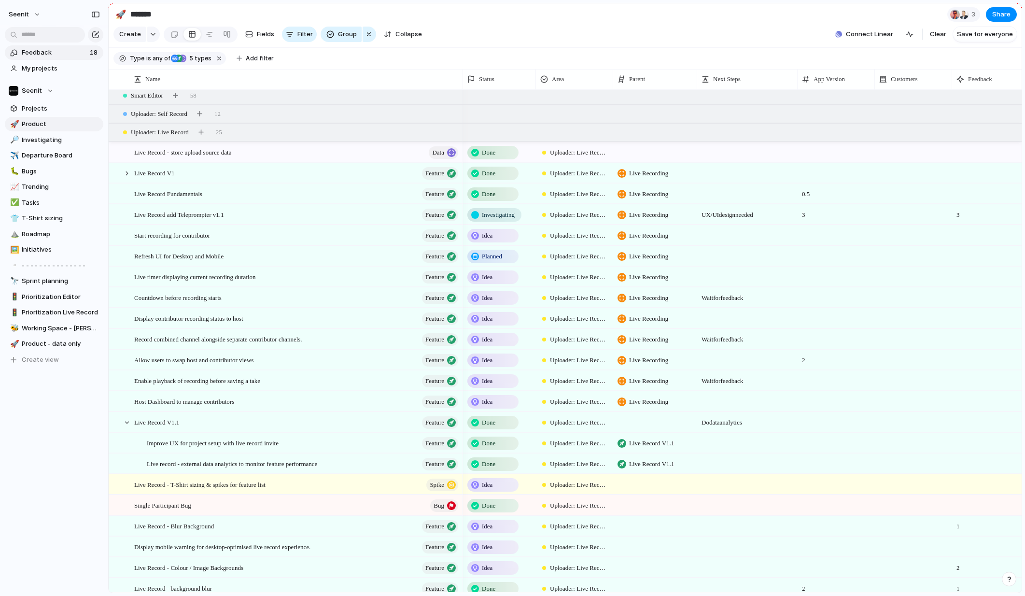
click at [40, 54] on span "Feedback" at bounding box center [54, 53] width 65 height 10
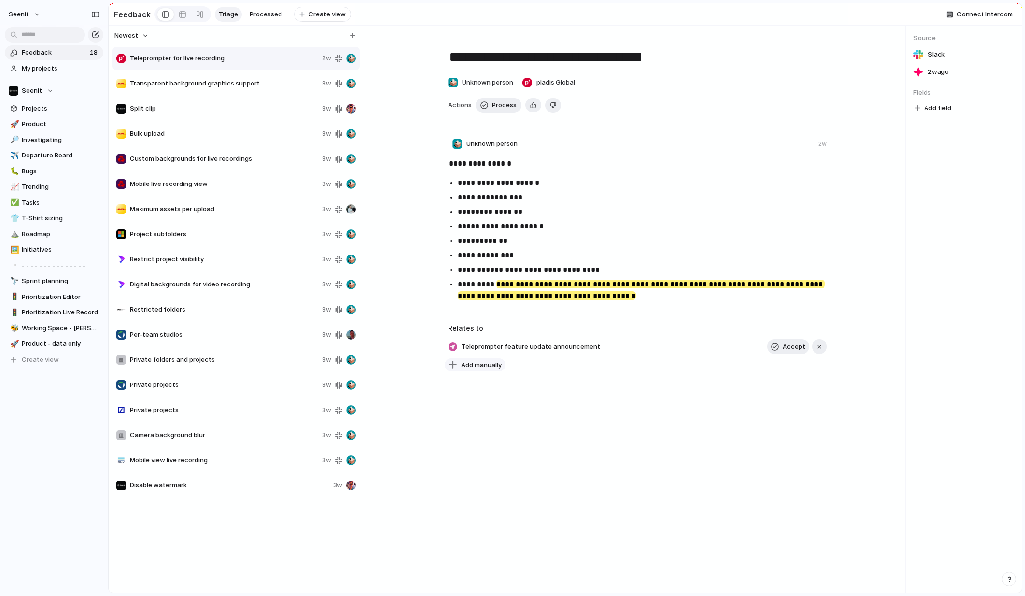
click at [479, 370] on button "Add manually" at bounding box center [475, 365] width 61 height 14
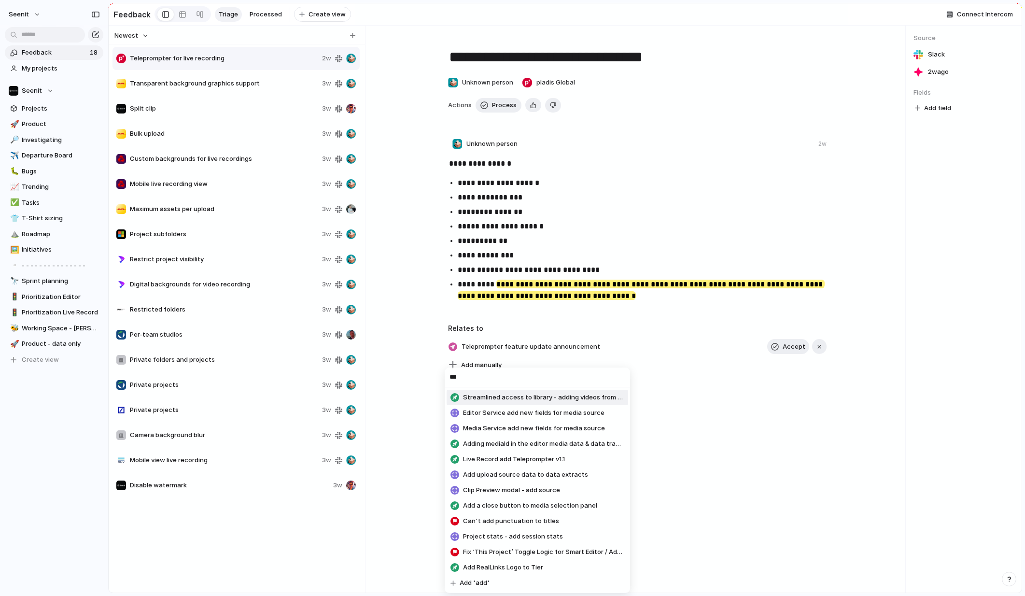
drag, startPoint x: 465, startPoint y: 379, endPoint x: 444, endPoint y: 377, distance: 21.8
click at [444, 377] on div "*** Streamlined access to library - adding videos from current project Editor S…" at bounding box center [512, 298] width 1025 height 596
type input "*"
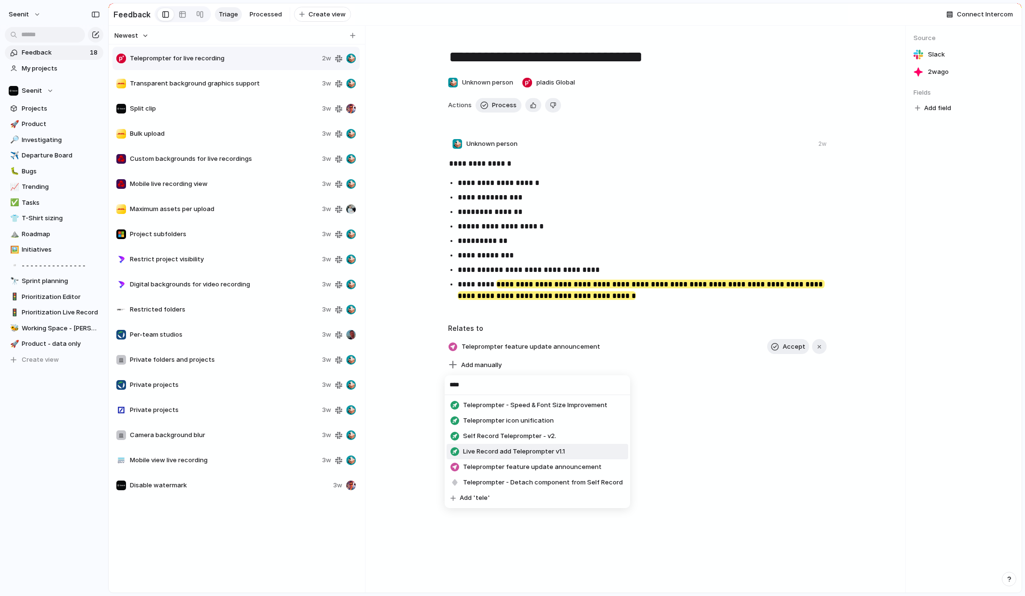
type input "****"
click at [500, 451] on span "Live Record add Teleprompter v1.1" at bounding box center [514, 452] width 102 height 10
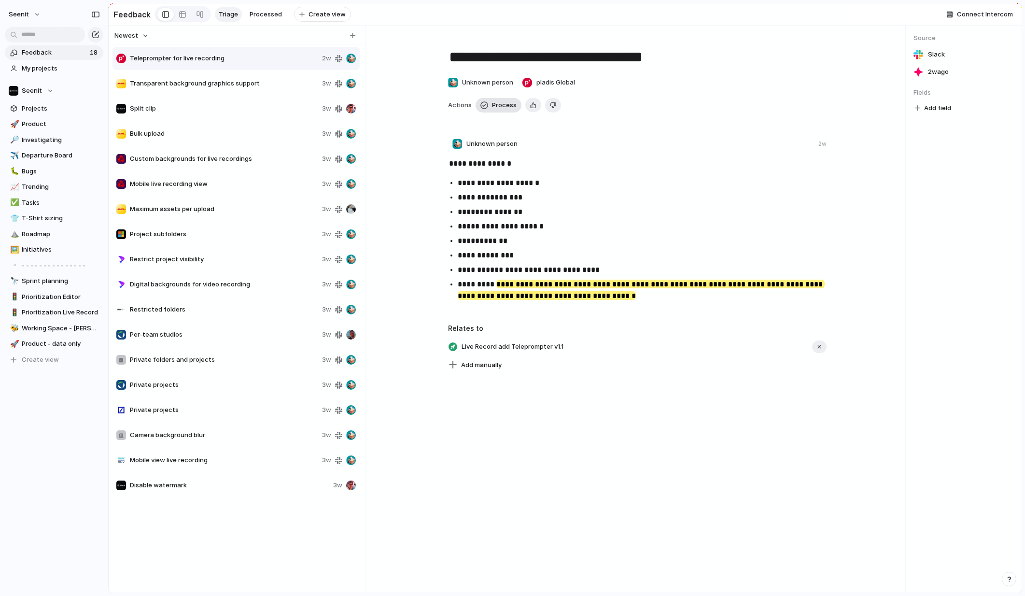
click at [501, 105] on span "Process" at bounding box center [504, 105] width 25 height 10
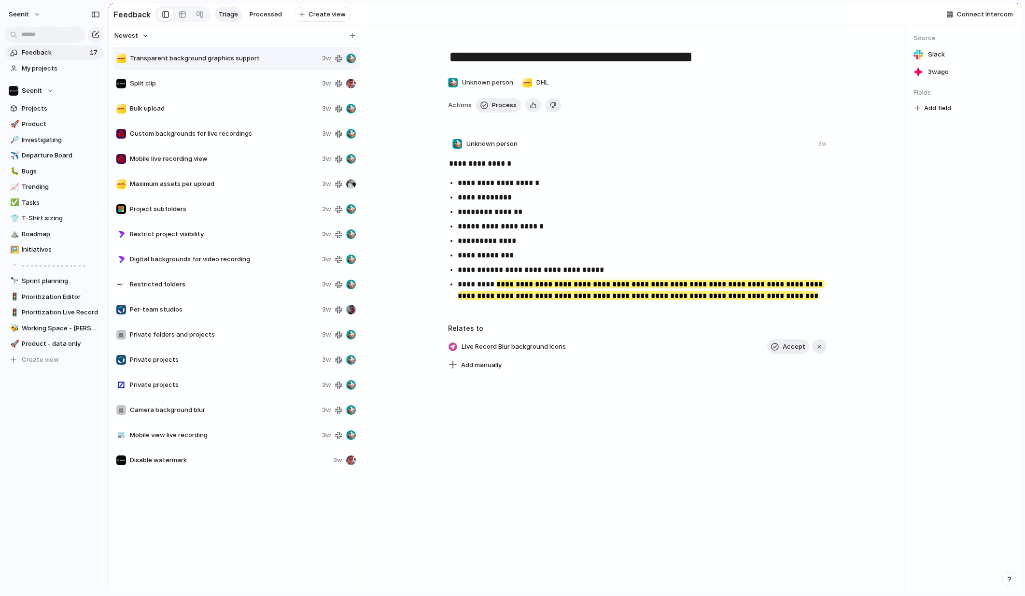
click at [178, 80] on span "Split clip" at bounding box center [224, 84] width 188 height 10
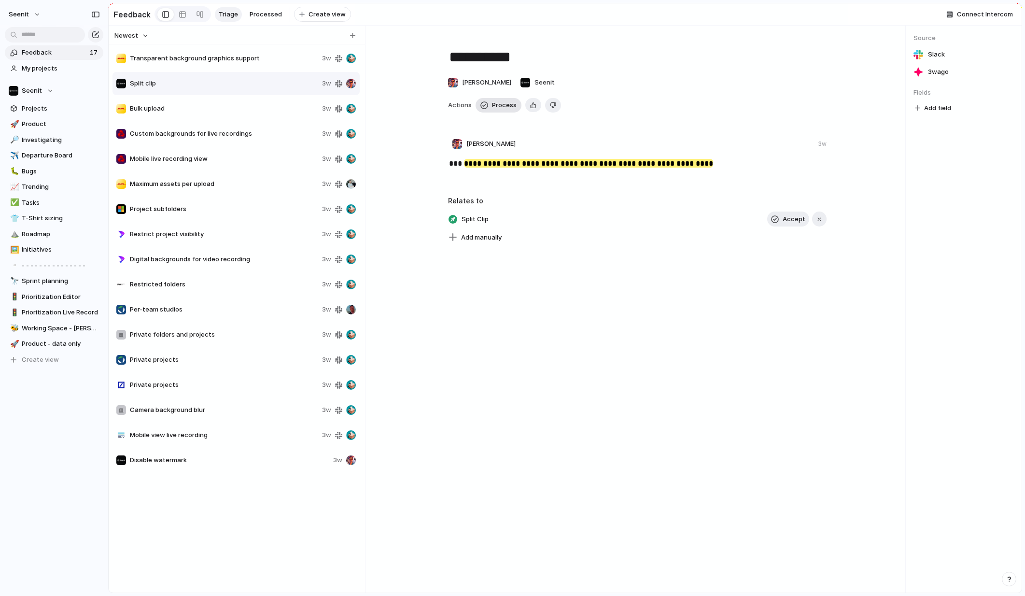
click at [503, 103] on span "Process" at bounding box center [504, 105] width 25 height 10
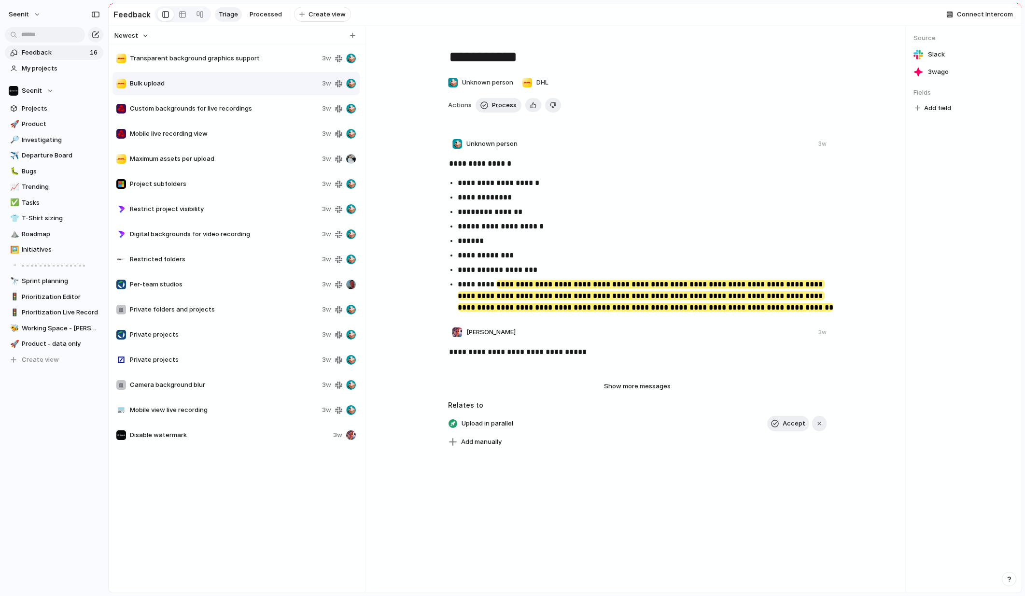
click at [189, 182] on span "Project subfolders" at bounding box center [224, 184] width 188 height 10
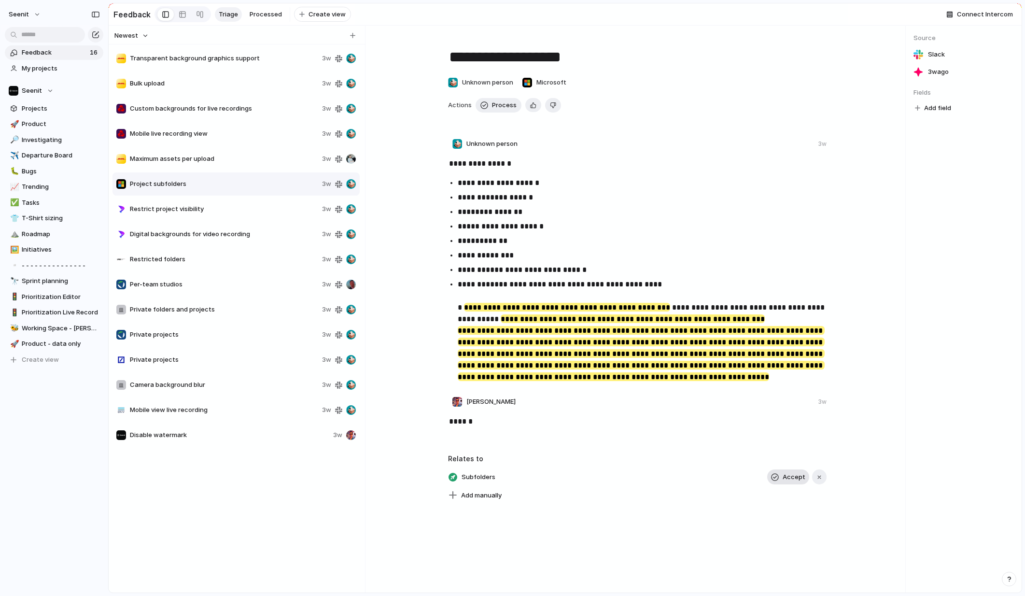
click at [790, 476] on span "Accept" at bounding box center [794, 477] width 23 height 10
click at [497, 105] on span "Process" at bounding box center [504, 105] width 25 height 10
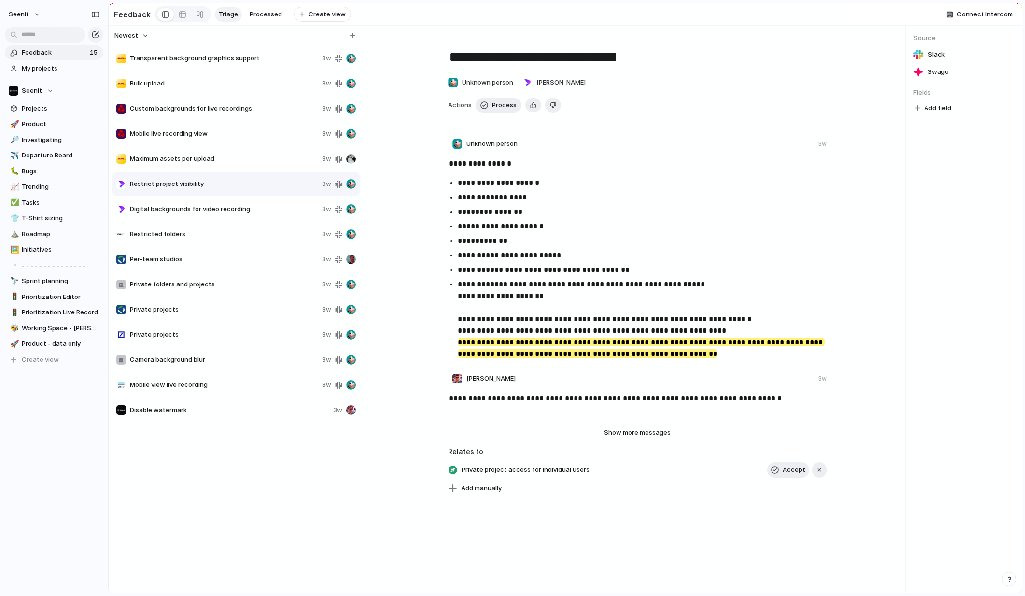
click at [221, 183] on span "Restrict project visibility" at bounding box center [224, 184] width 188 height 10
click at [786, 469] on span "Accept" at bounding box center [794, 470] width 23 height 10
click at [503, 102] on span "Process" at bounding box center [504, 105] width 25 height 10
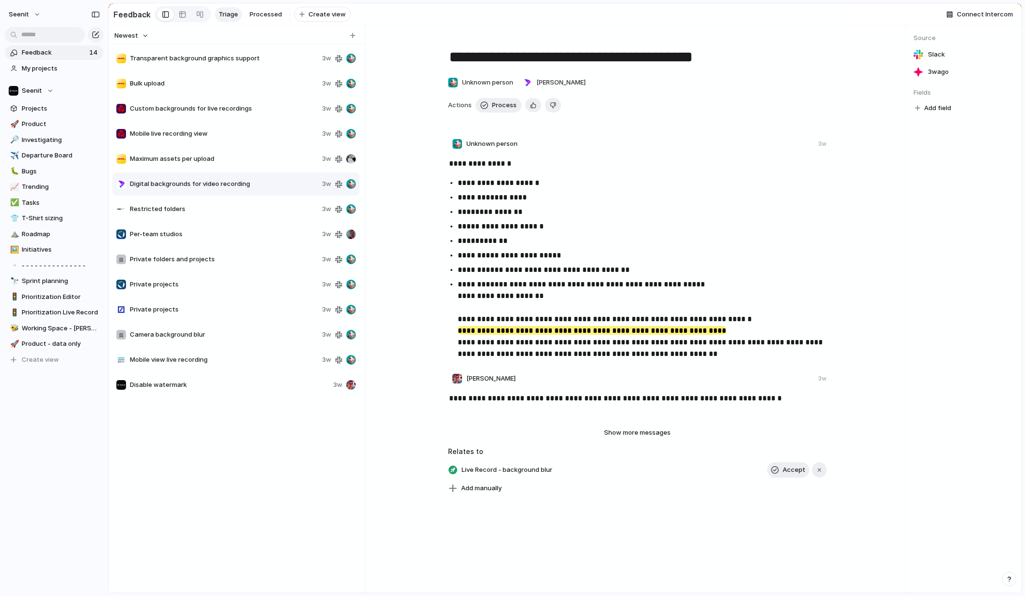
click at [168, 209] on span "Restricted folders" at bounding box center [224, 209] width 188 height 10
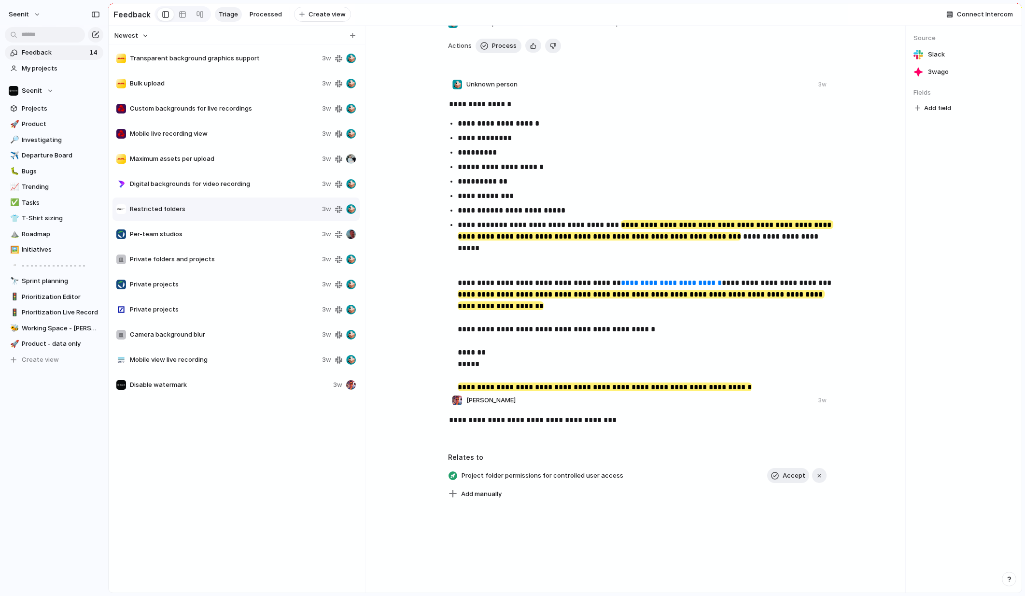
scroll to position [61, 0]
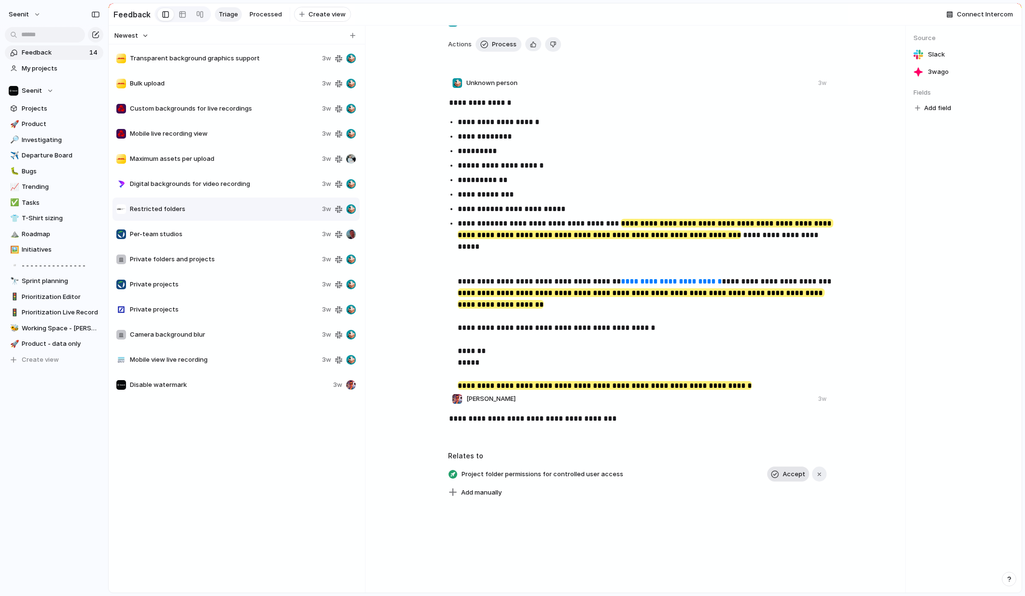
click at [787, 473] on span "Accept" at bounding box center [794, 474] width 23 height 10
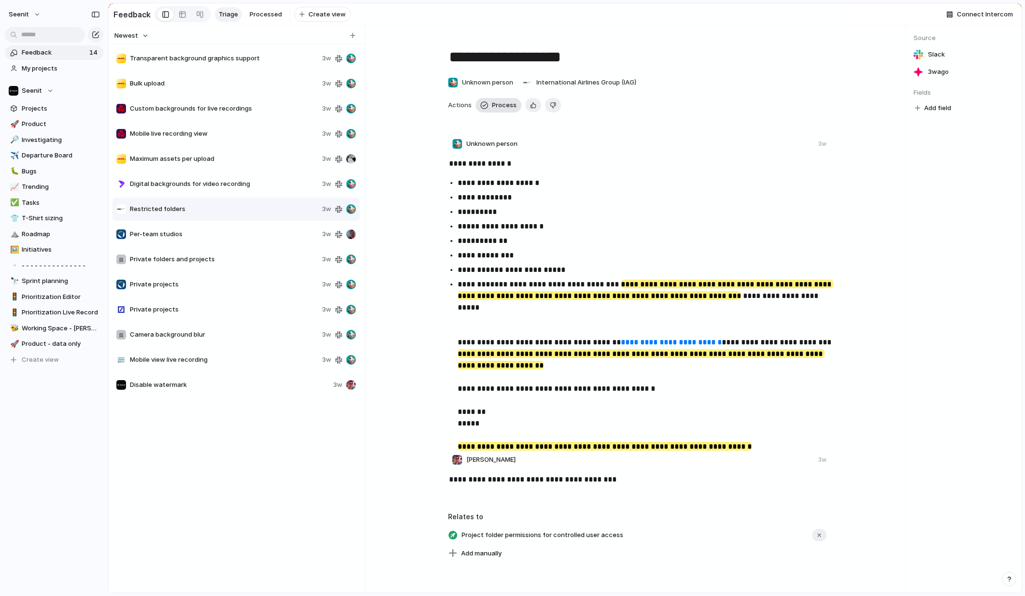
click at [502, 106] on span "Process" at bounding box center [504, 105] width 25 height 10
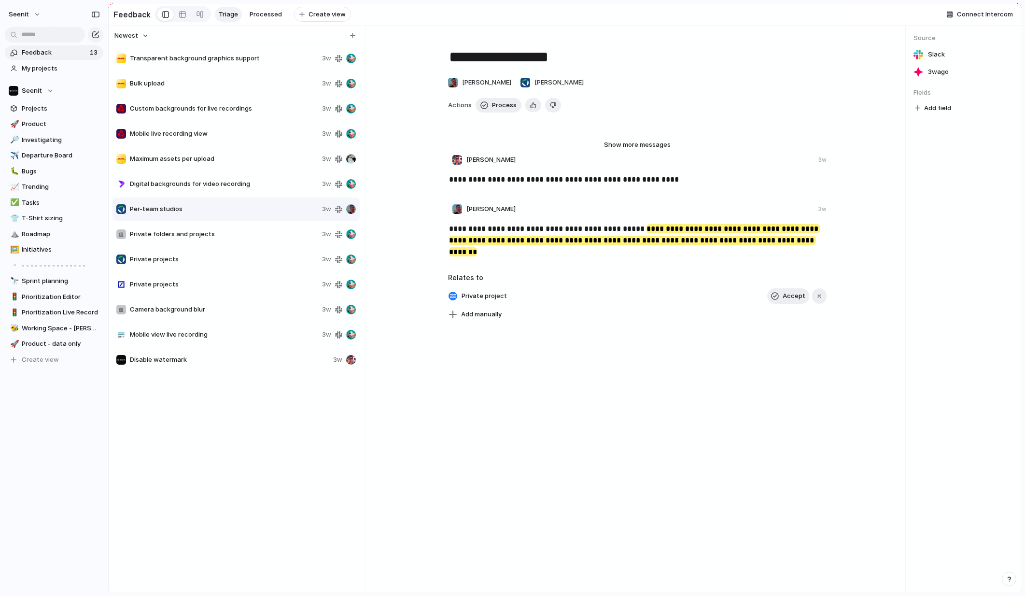
click at [167, 259] on span "Private projects" at bounding box center [224, 259] width 188 height 10
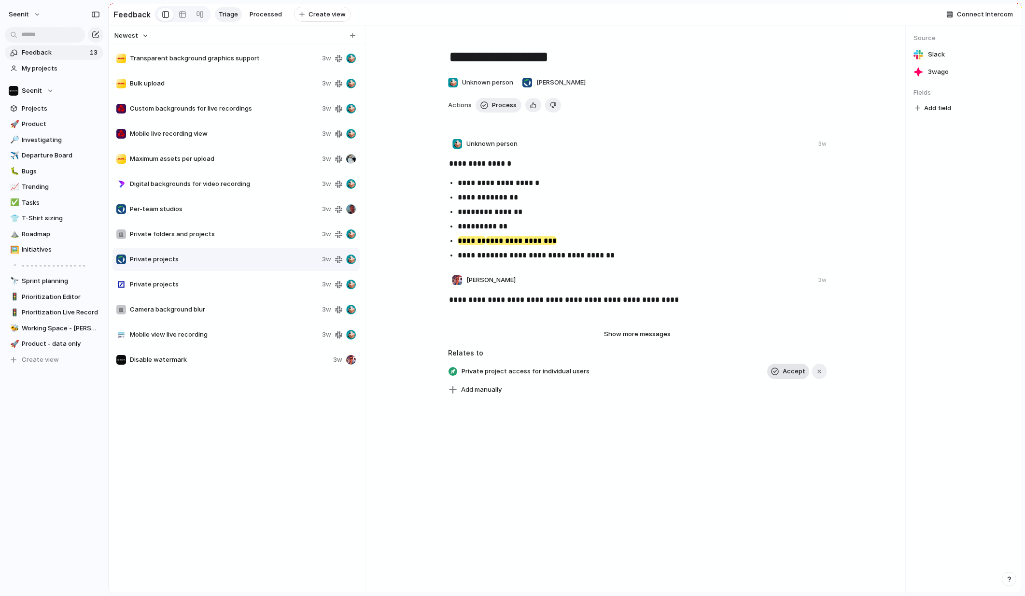
click at [790, 370] on span "Accept" at bounding box center [794, 371] width 23 height 10
click at [505, 105] on span "Process" at bounding box center [504, 105] width 25 height 10
click at [183, 257] on span "Private projects" at bounding box center [224, 259] width 188 height 10
click at [790, 371] on span "Accept" at bounding box center [794, 371] width 23 height 10
click at [502, 105] on span "Process" at bounding box center [504, 105] width 25 height 10
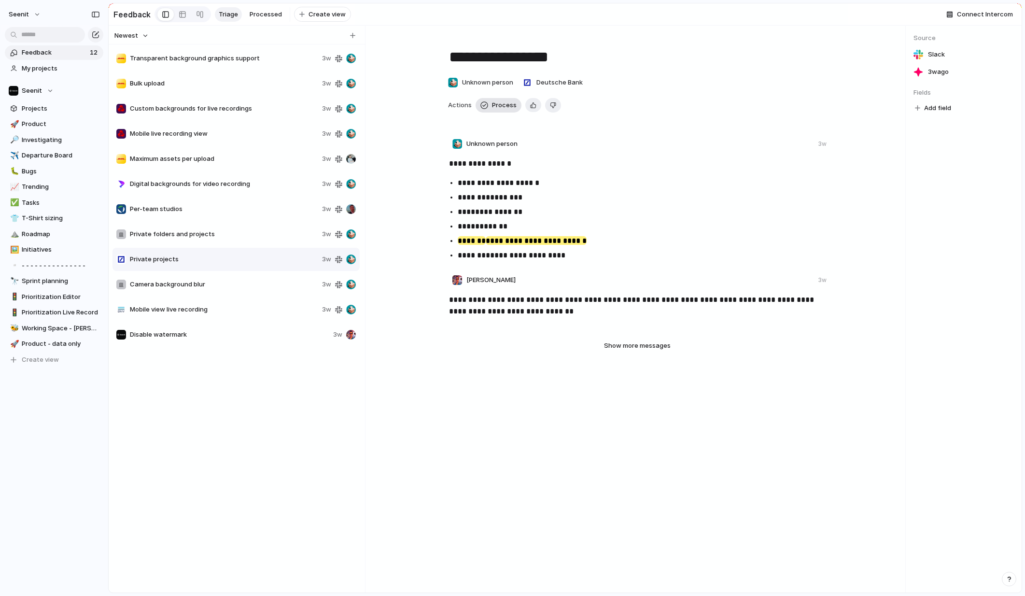
type textarea "**********"
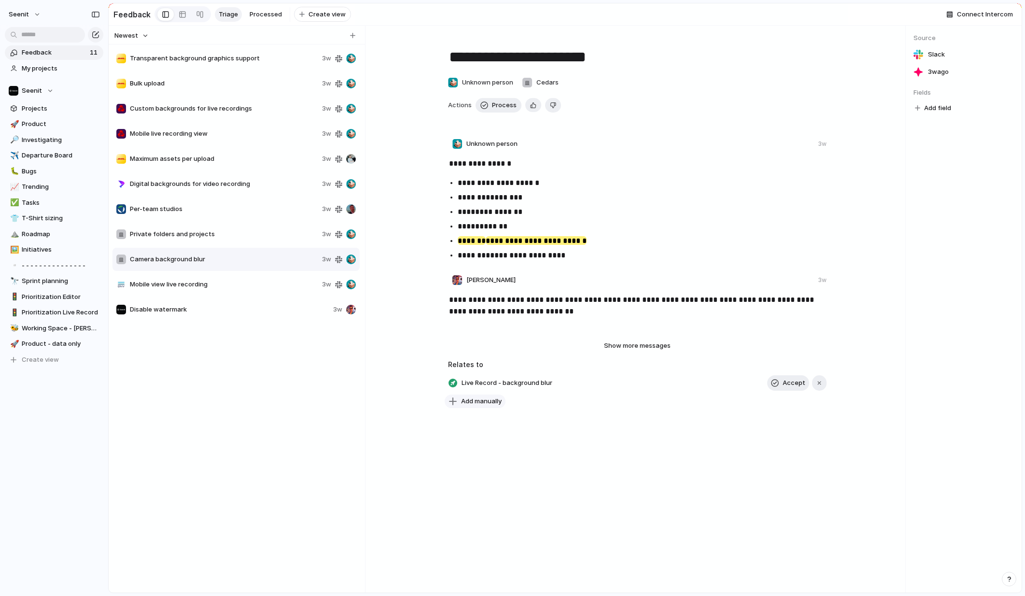
click at [487, 400] on span "Add manually" at bounding box center [481, 401] width 41 height 10
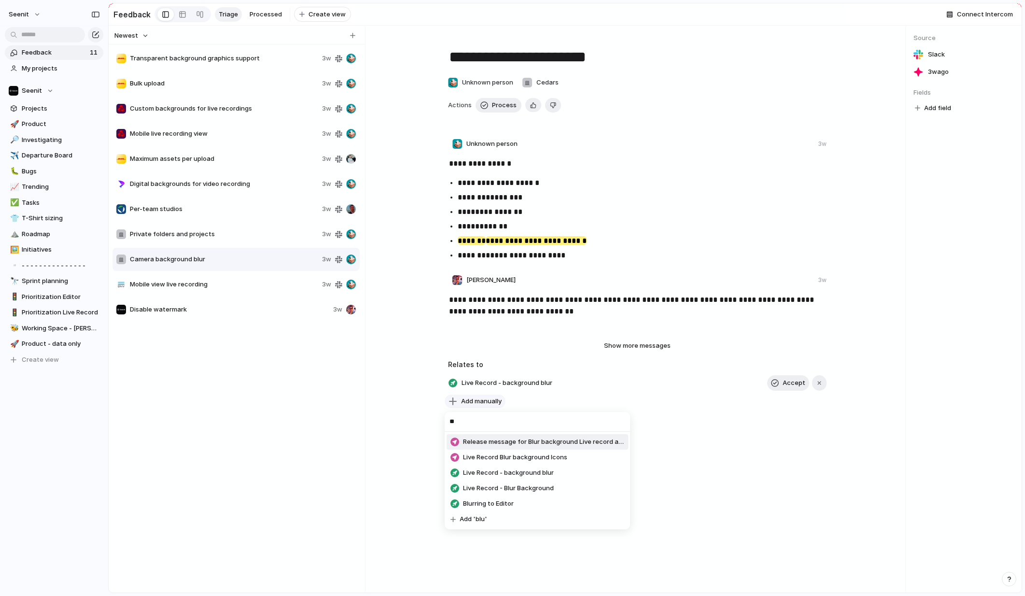
type input "*"
type input "**********"
click at [559, 440] on span "Add 'Seenit Camera background blur'" at bounding box center [517, 442] width 115 height 10
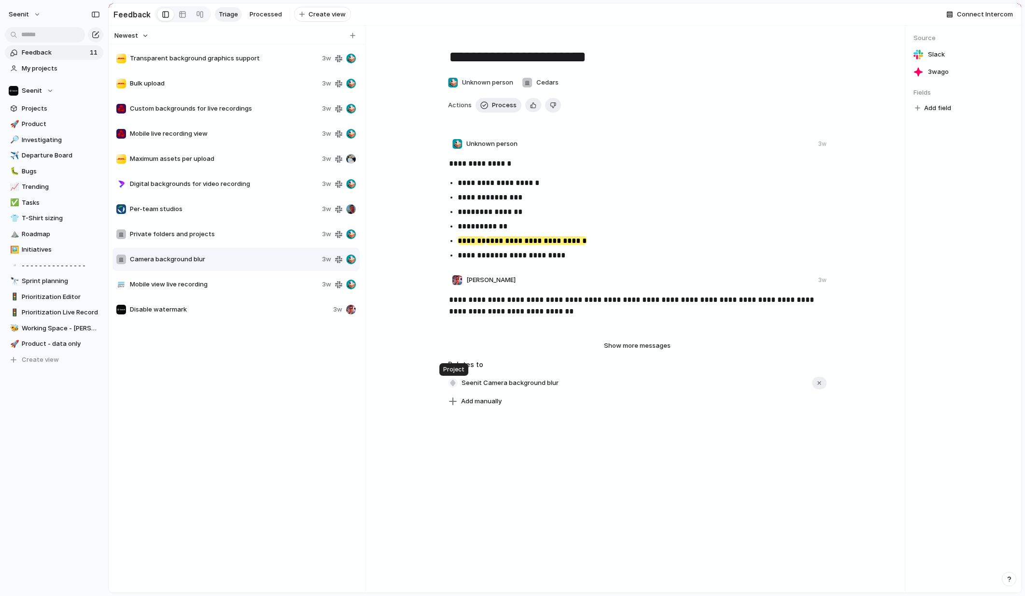
click at [454, 382] on div "button" at bounding box center [453, 383] width 9 height 9
click at [490, 466] on li "Feature" at bounding box center [489, 467] width 79 height 15
click at [675, 450] on div "**********" at bounding box center [637, 309] width 536 height 567
click at [578, 428] on div "**********" at bounding box center [637, 309] width 536 height 567
click at [501, 101] on span "Process" at bounding box center [504, 105] width 25 height 10
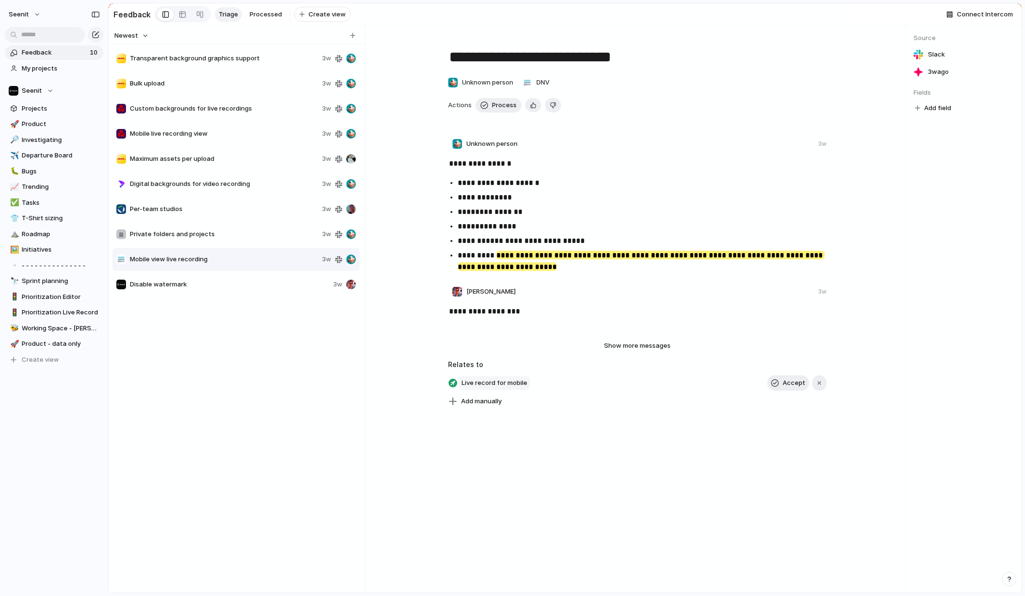
click at [483, 380] on span "Live record for mobile" at bounding box center [494, 383] width 71 height 14
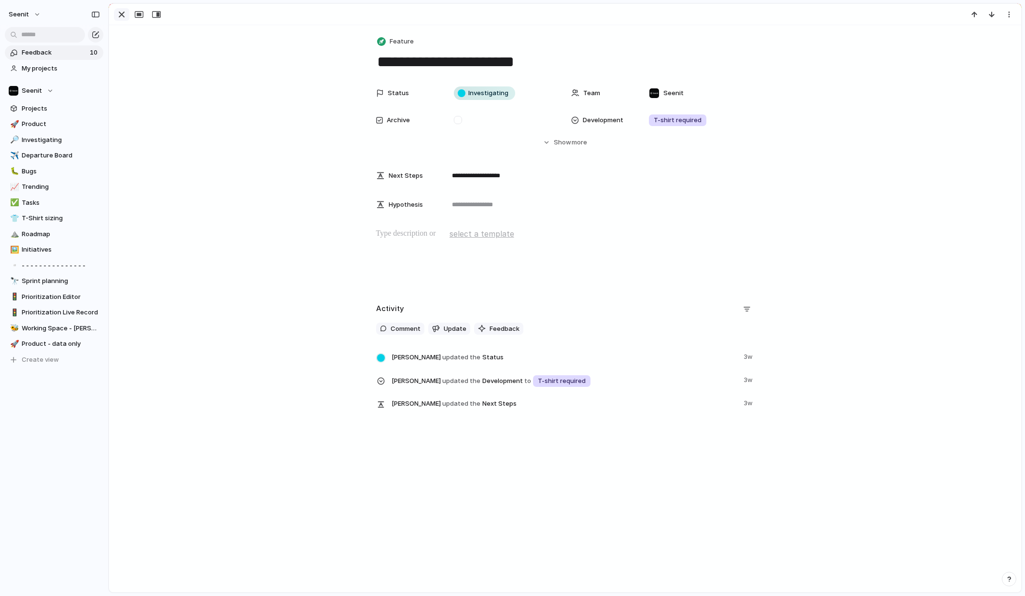
click at [122, 14] on div "button" at bounding box center [122, 15] width 12 height 12
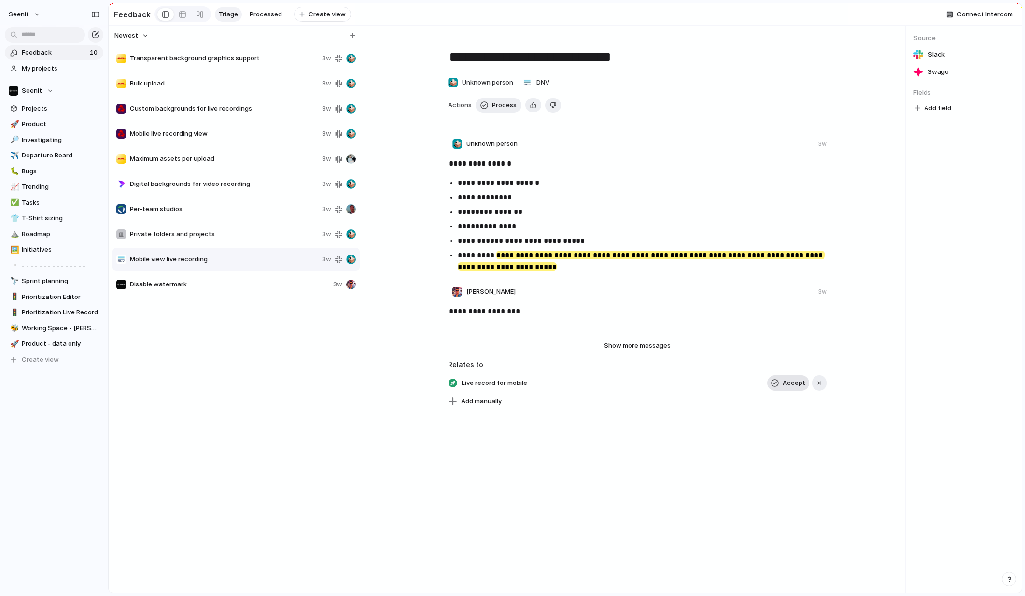
click at [791, 383] on span "Accept" at bounding box center [794, 383] width 23 height 10
click at [498, 102] on span "Process" at bounding box center [504, 105] width 25 height 10
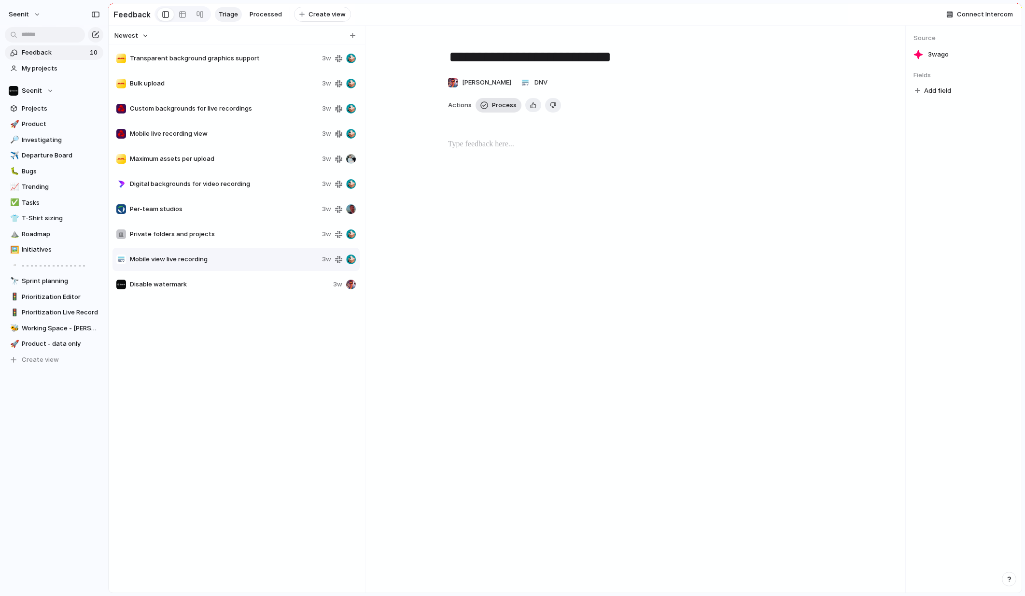
type textarea "**********"
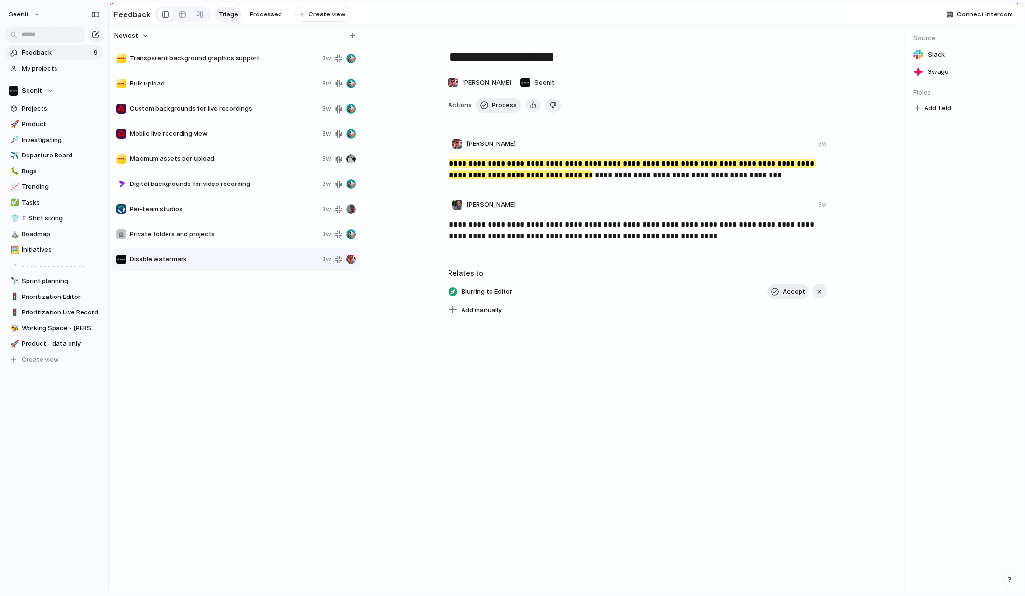
click at [205, 261] on span "Disable watermark" at bounding box center [224, 259] width 188 height 10
click at [486, 307] on span "Add manually" at bounding box center [481, 310] width 41 height 10
type input "****"
click at [521, 350] on span "Brand Setting for Logo Watermark" at bounding box center [515, 350] width 105 height 10
click at [496, 106] on span "Process" at bounding box center [504, 105] width 25 height 10
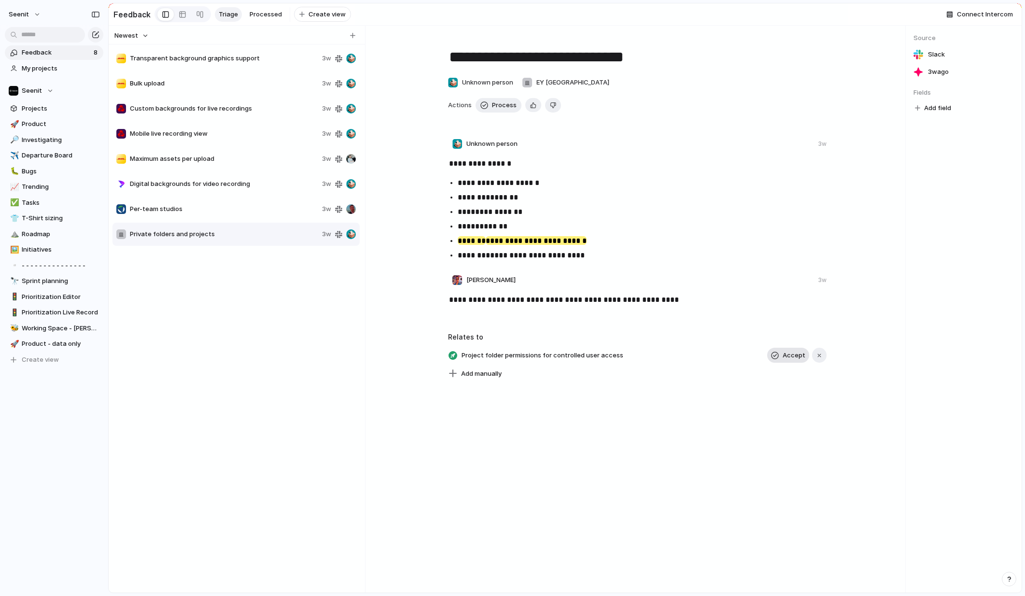
click at [791, 353] on span "Accept" at bounding box center [794, 356] width 23 height 10
click at [499, 104] on span "Process" at bounding box center [504, 105] width 25 height 10
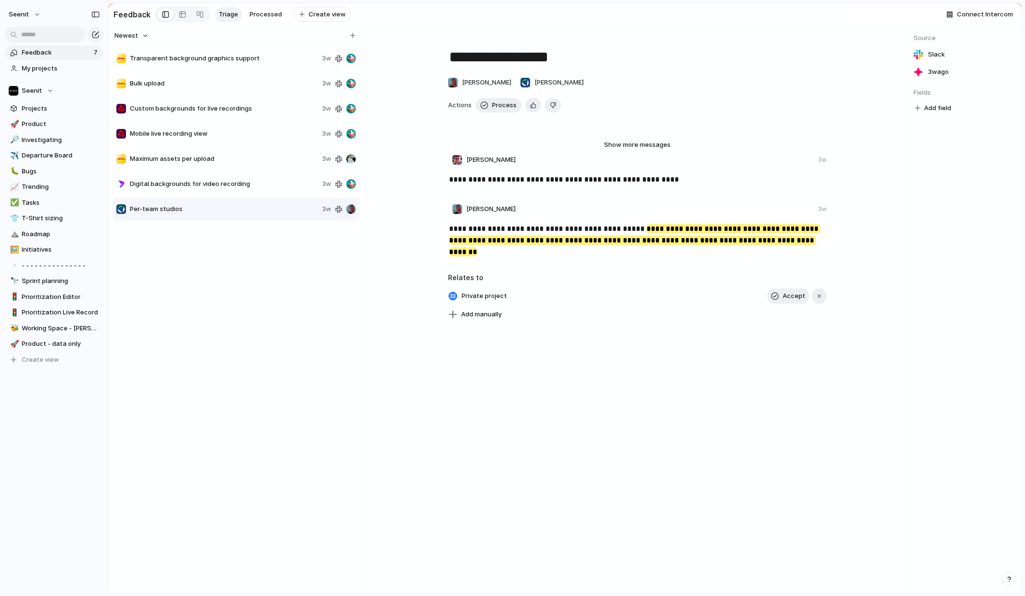
click at [191, 183] on span "Digital backgrounds for video recording" at bounding box center [224, 184] width 188 height 10
type textarea "**********"
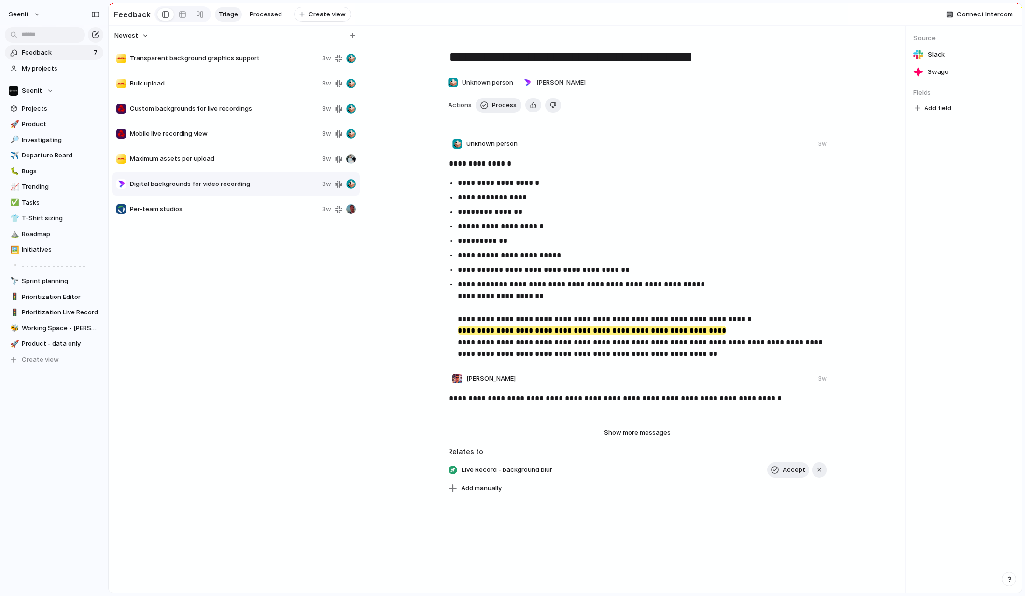
scroll to position [28, 0]
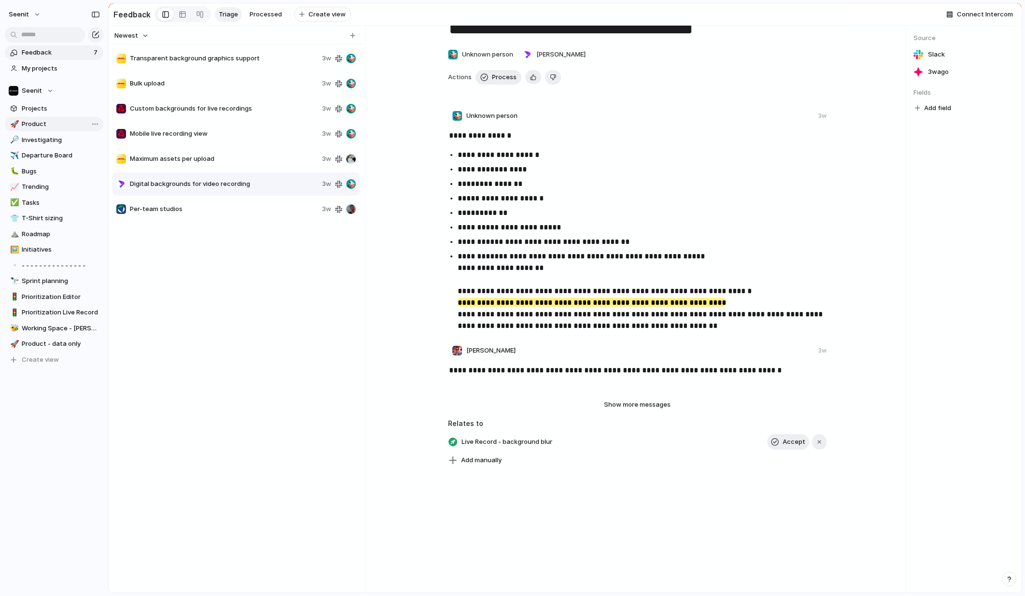
click at [44, 122] on span "Product" at bounding box center [61, 124] width 78 height 10
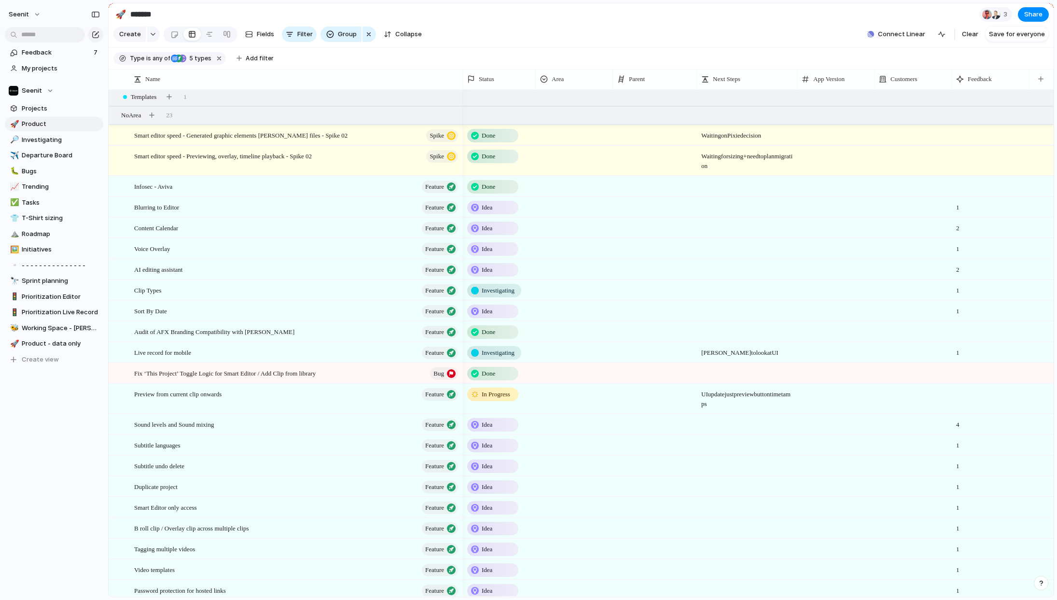
scroll to position [830, 0]
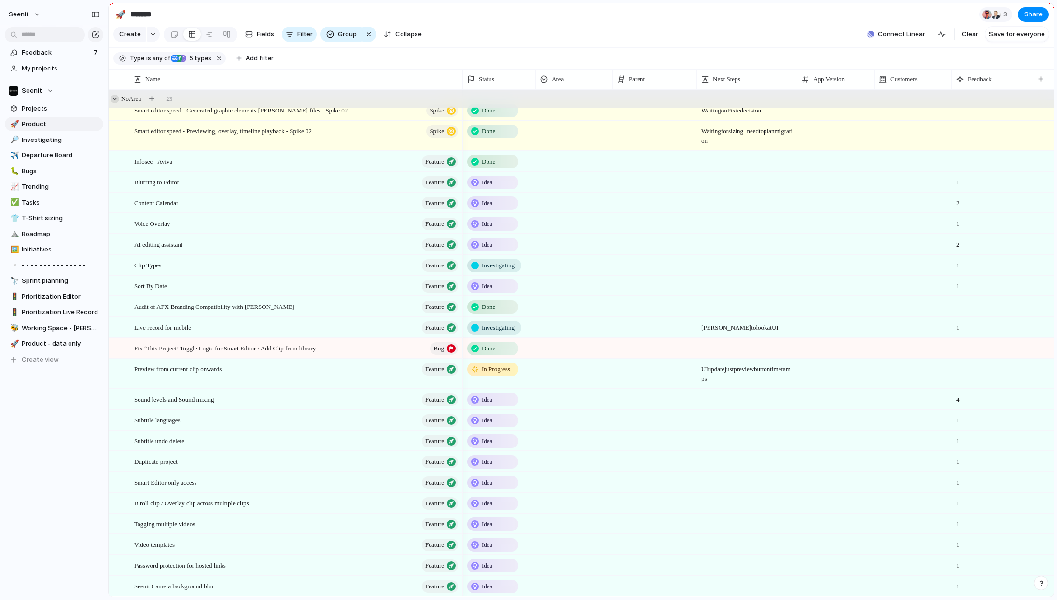
click at [116, 98] on div at bounding box center [115, 99] width 9 height 9
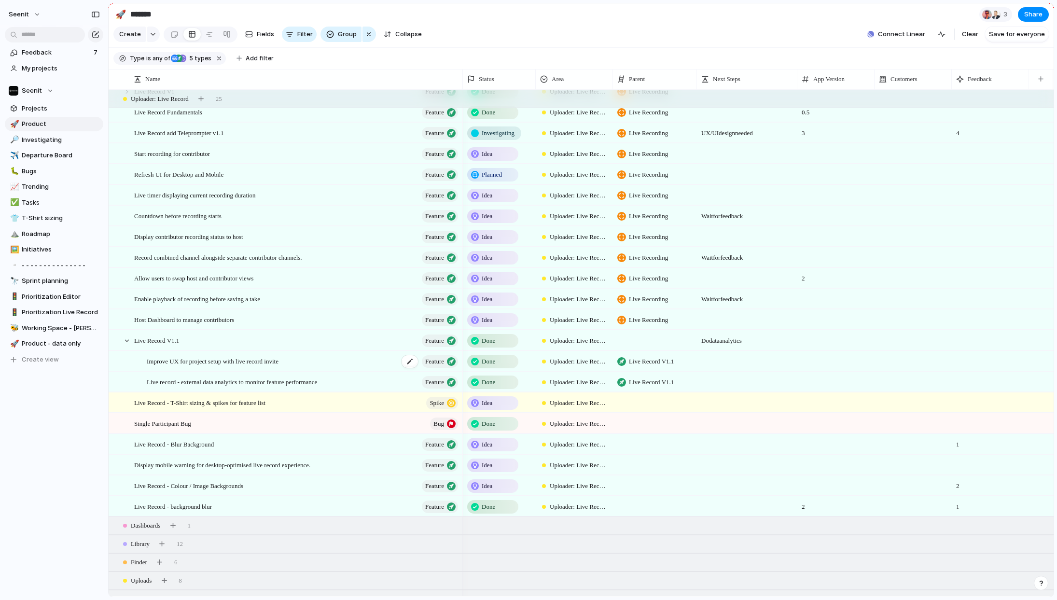
scroll to position [93, 0]
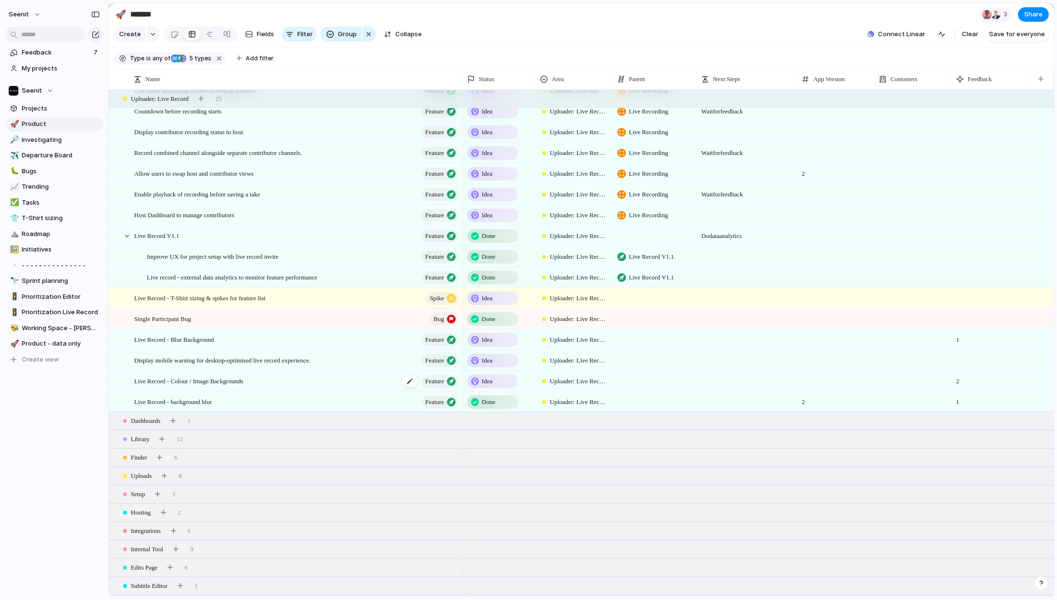
click at [239, 383] on span "Live Record - Colour / Image Backgrounds" at bounding box center [188, 380] width 109 height 11
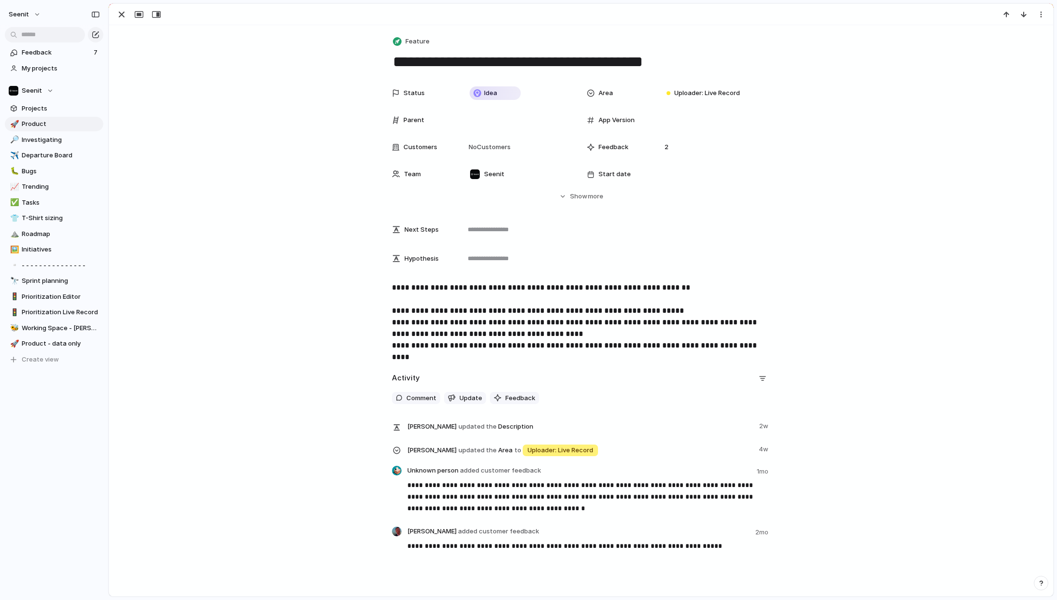
click at [547, 63] on textarea "**********" at bounding box center [581, 62] width 379 height 20
click at [591, 62] on textarea "**********" at bounding box center [581, 62] width 379 height 20
type textarea "**********"
click at [124, 14] on div "button" at bounding box center [122, 15] width 12 height 12
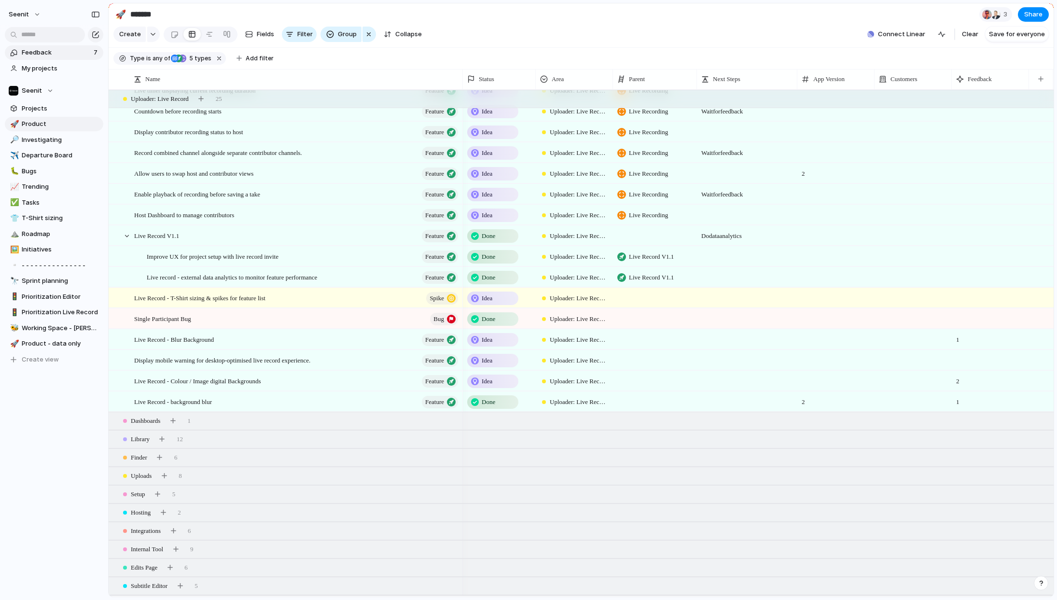
click at [47, 52] on span "Feedback" at bounding box center [56, 53] width 69 height 10
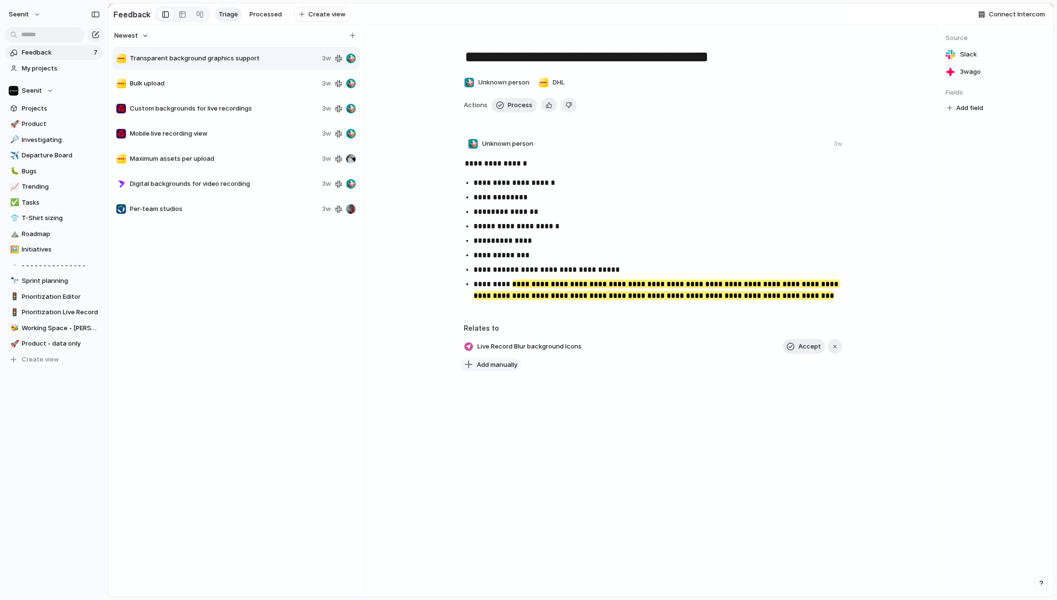
click at [493, 362] on span "Add manually" at bounding box center [497, 365] width 41 height 10
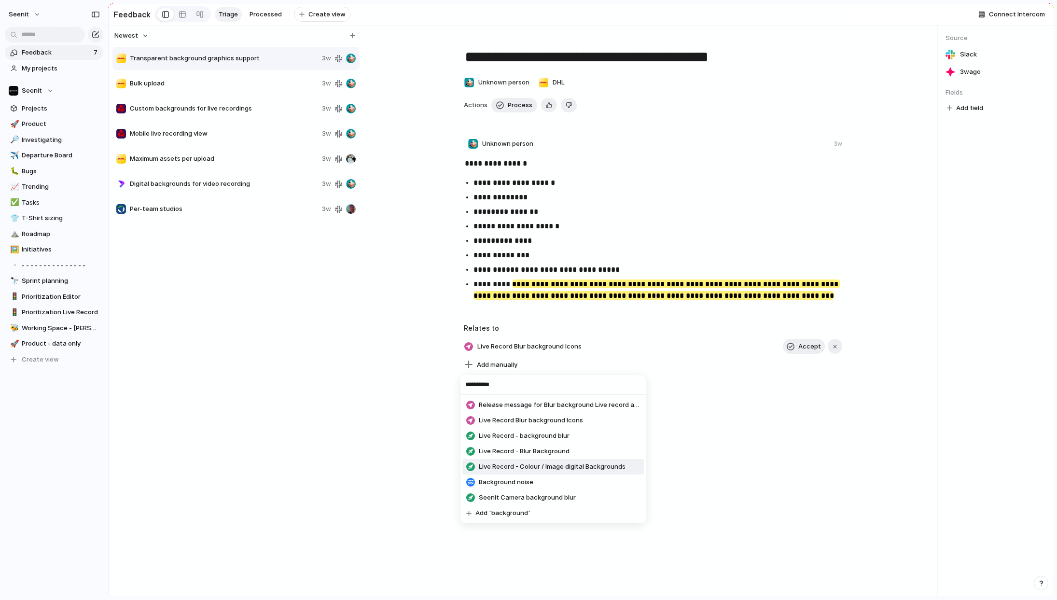
type input "**********"
click at [548, 468] on span "Live Record - Colour / Image digital Backgrounds" at bounding box center [552, 467] width 147 height 10
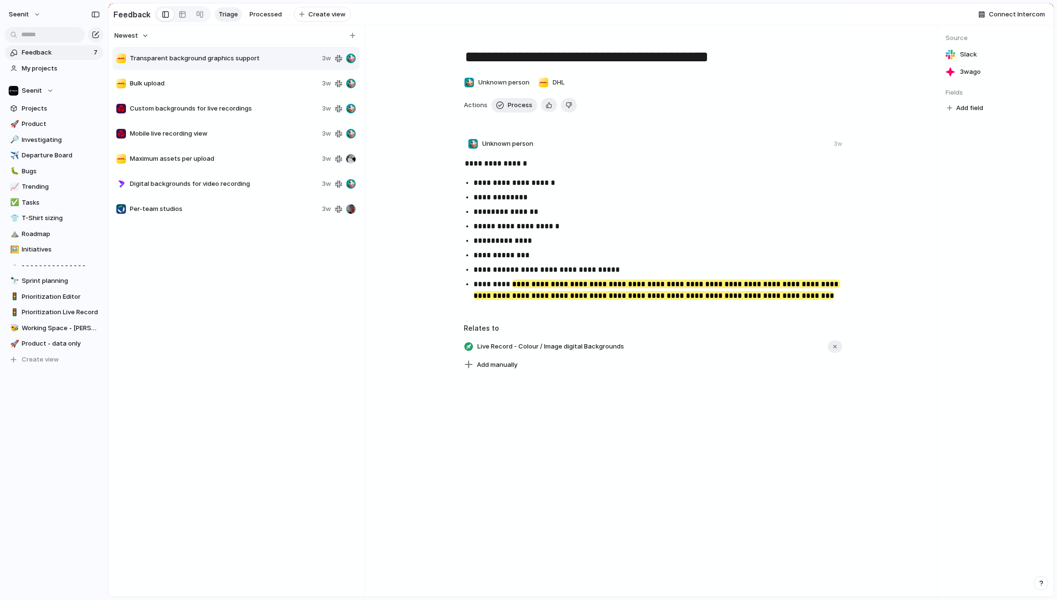
click at [190, 183] on span "Digital backgrounds for video recording" at bounding box center [224, 184] width 188 height 10
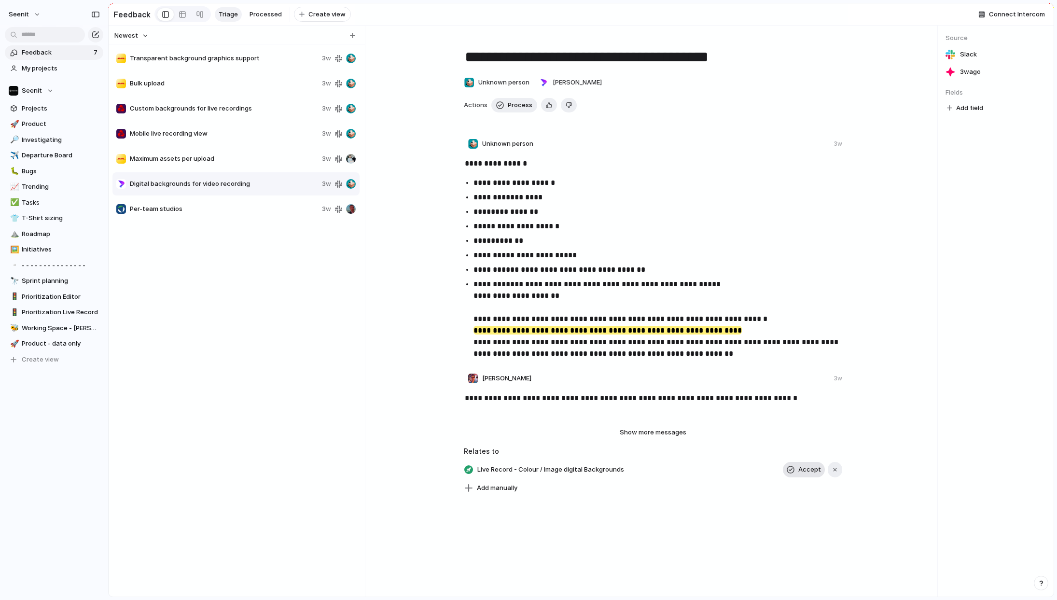
click at [804, 469] on span "Accept" at bounding box center [810, 470] width 23 height 10
click at [514, 104] on span "Process" at bounding box center [520, 105] width 25 height 10
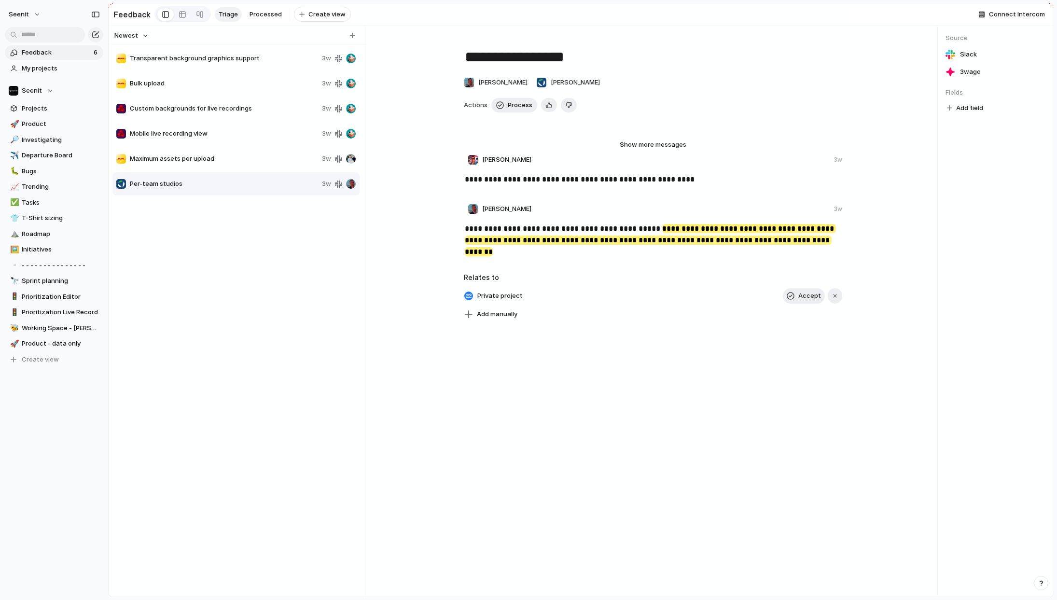
click at [228, 132] on span "Mobile live recording view" at bounding box center [224, 134] width 188 height 10
type textarea "**********"
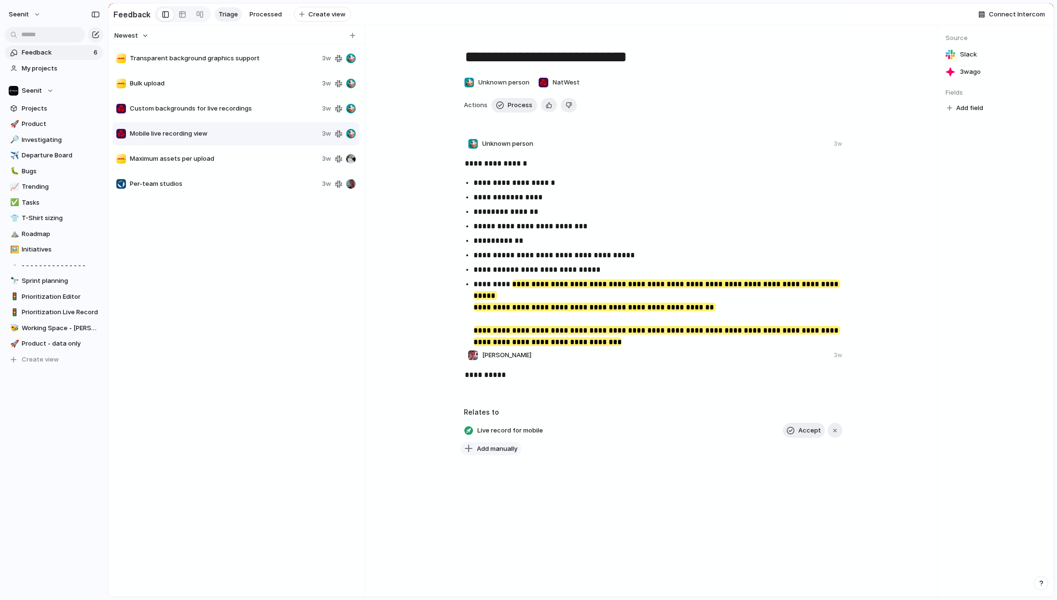
click at [494, 449] on span "Add manually" at bounding box center [497, 449] width 41 height 10
type input "**********"
click at [762, 483] on div "**********" at bounding box center [528, 300] width 1057 height 600
click at [812, 429] on span "Accept" at bounding box center [810, 431] width 23 height 10
click at [503, 105] on div "button" at bounding box center [500, 105] width 8 height 8
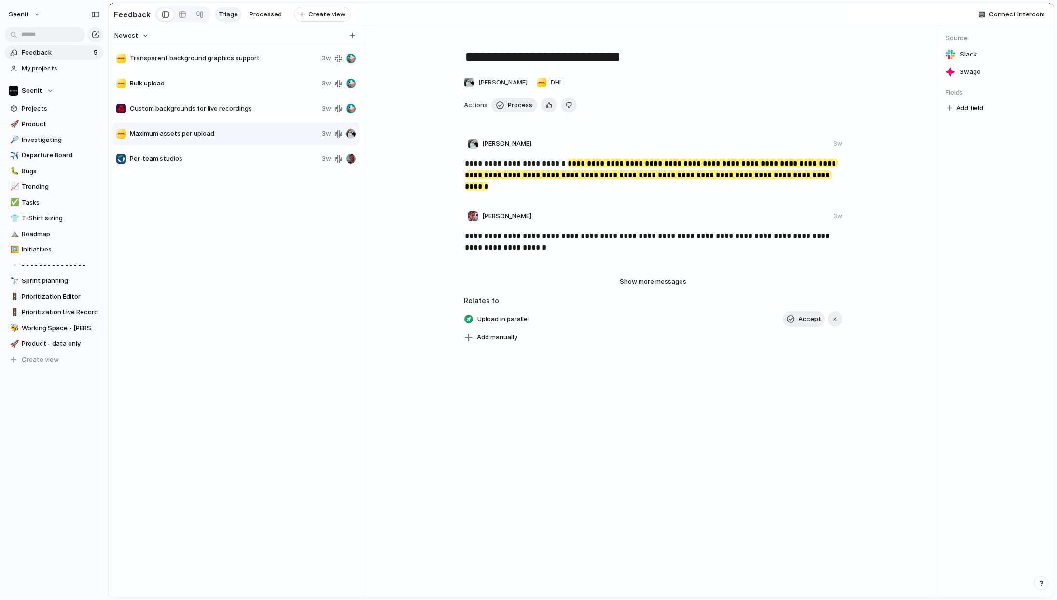
click at [198, 57] on span "Transparent background graphics support" at bounding box center [224, 59] width 188 height 10
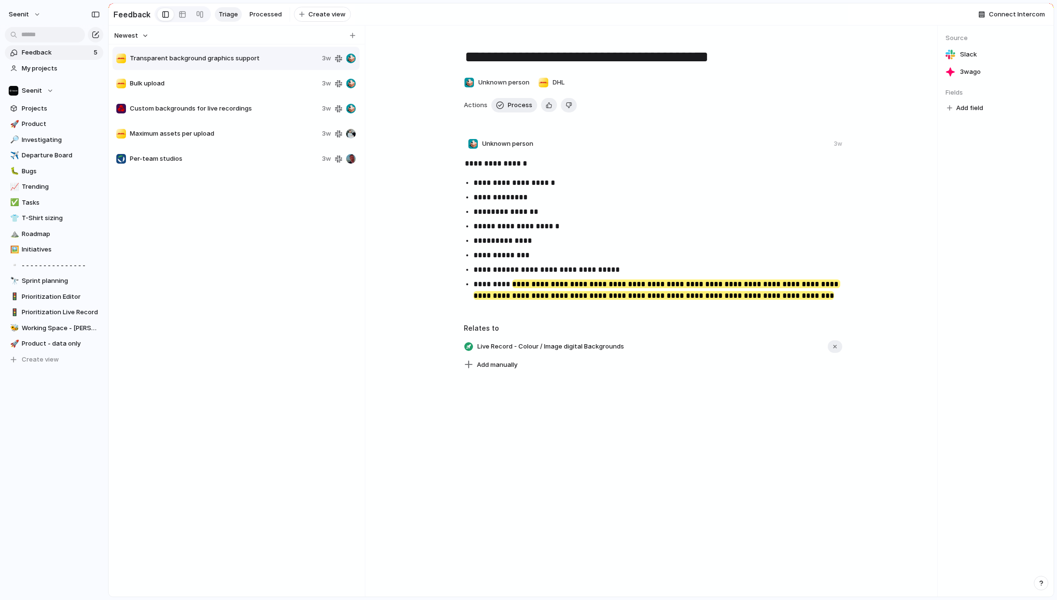
click at [167, 86] on span "Bulk upload" at bounding box center [224, 84] width 188 height 10
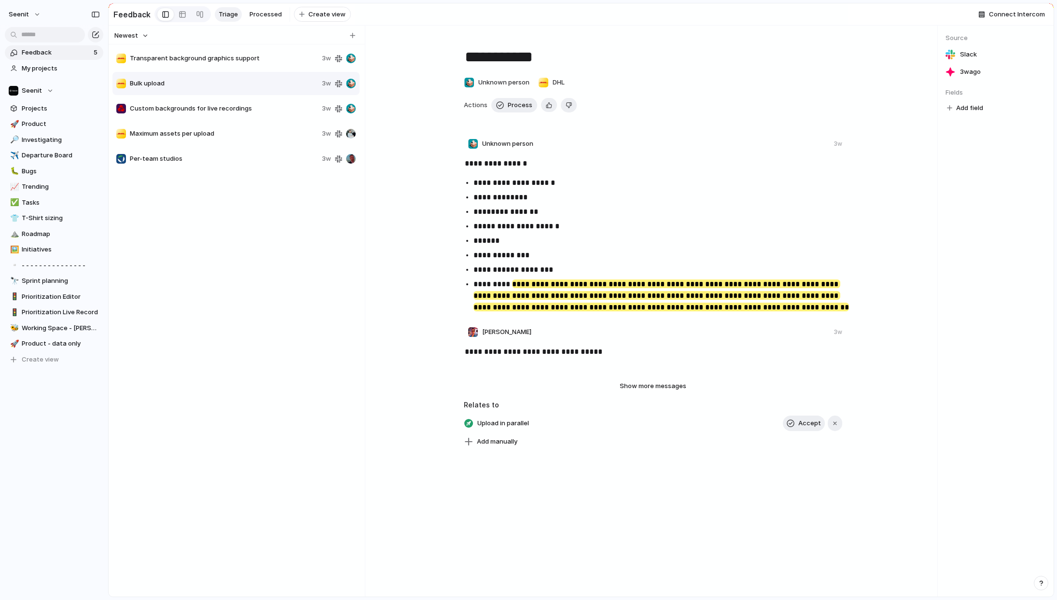
click at [179, 105] on span "Custom backgrounds for live recordings" at bounding box center [224, 109] width 188 height 10
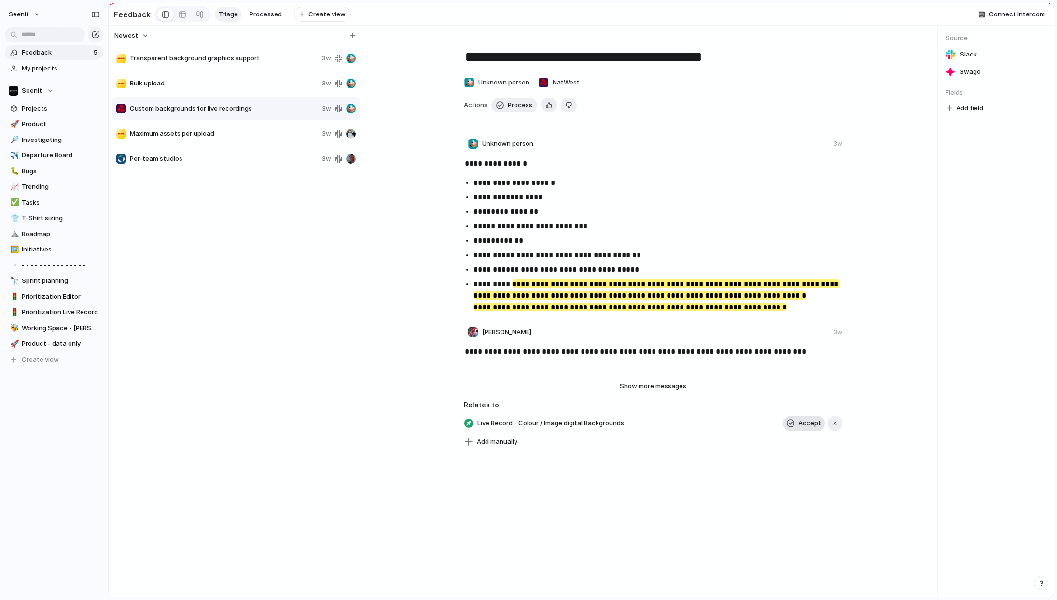
click at [804, 424] on span "Accept" at bounding box center [810, 424] width 23 height 10
click at [517, 105] on span "Process" at bounding box center [520, 105] width 25 height 10
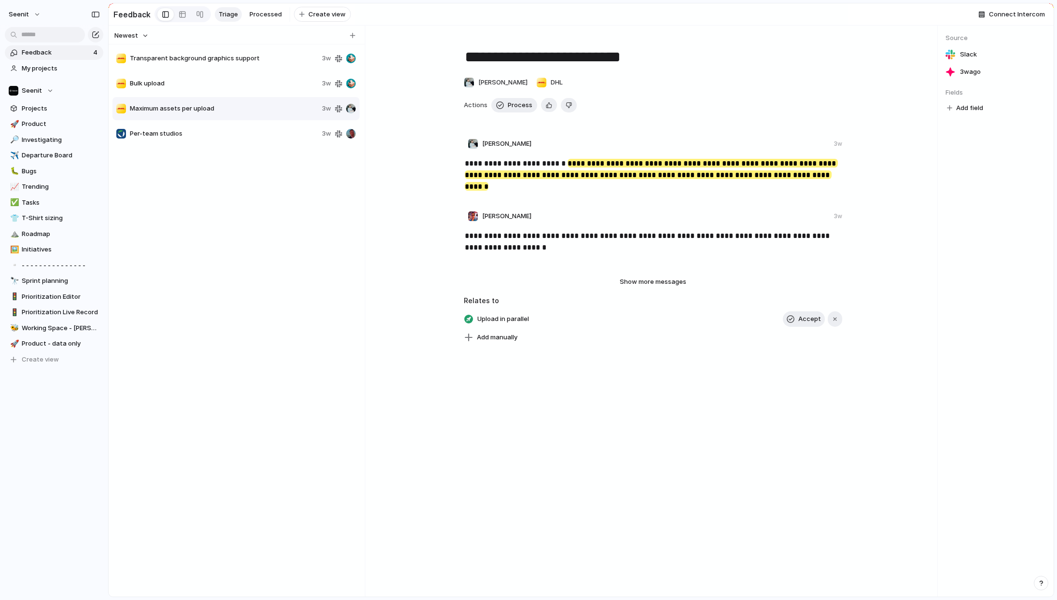
click at [217, 56] on span "Transparent background graphics support" at bounding box center [224, 59] width 188 height 10
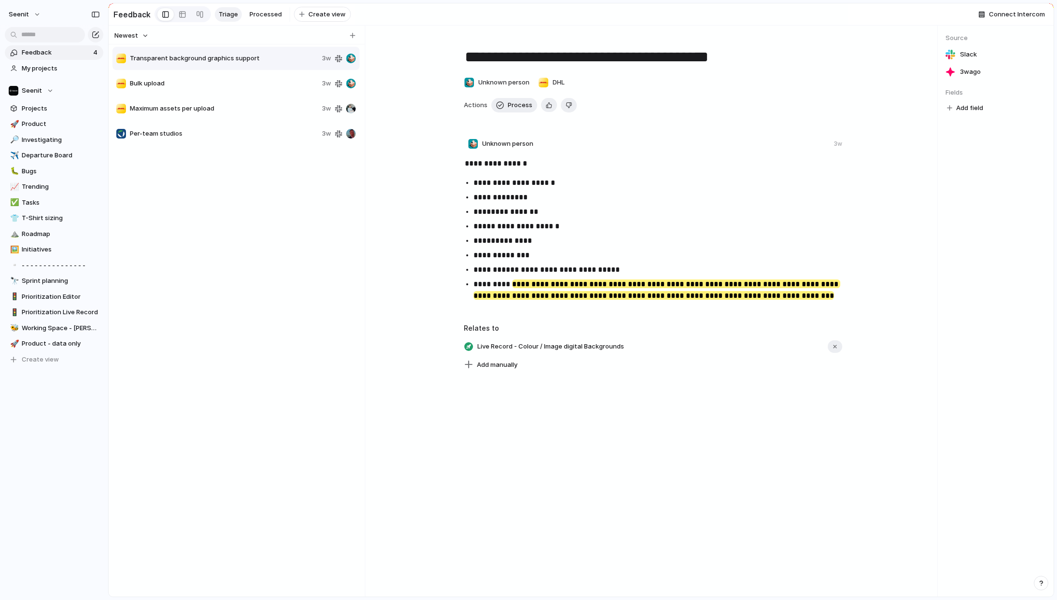
click at [192, 85] on span "Bulk upload" at bounding box center [224, 84] width 188 height 10
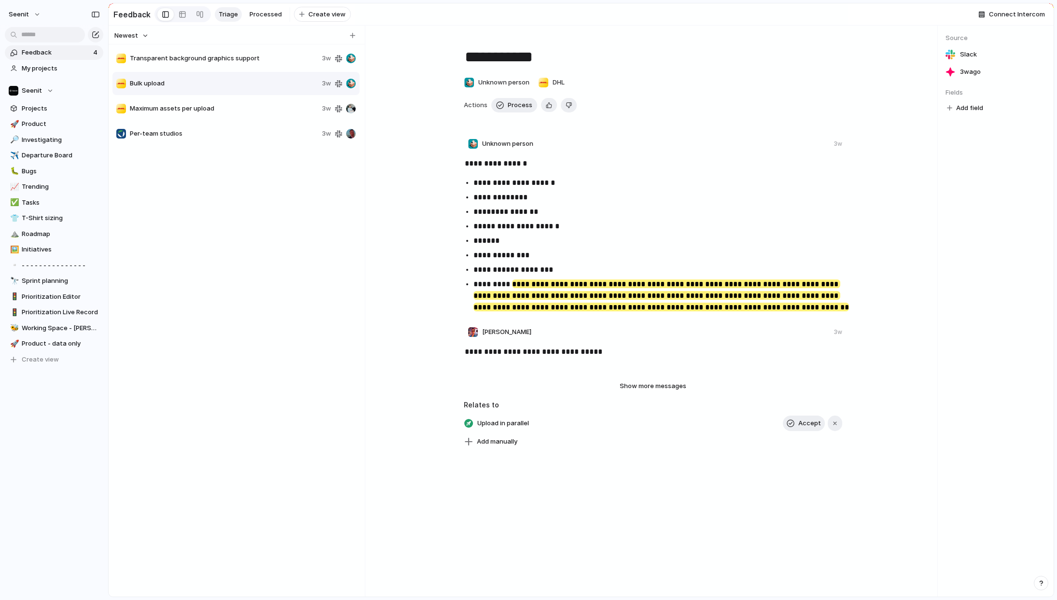
click at [189, 107] on span "Maximum assets per upload" at bounding box center [224, 109] width 188 height 10
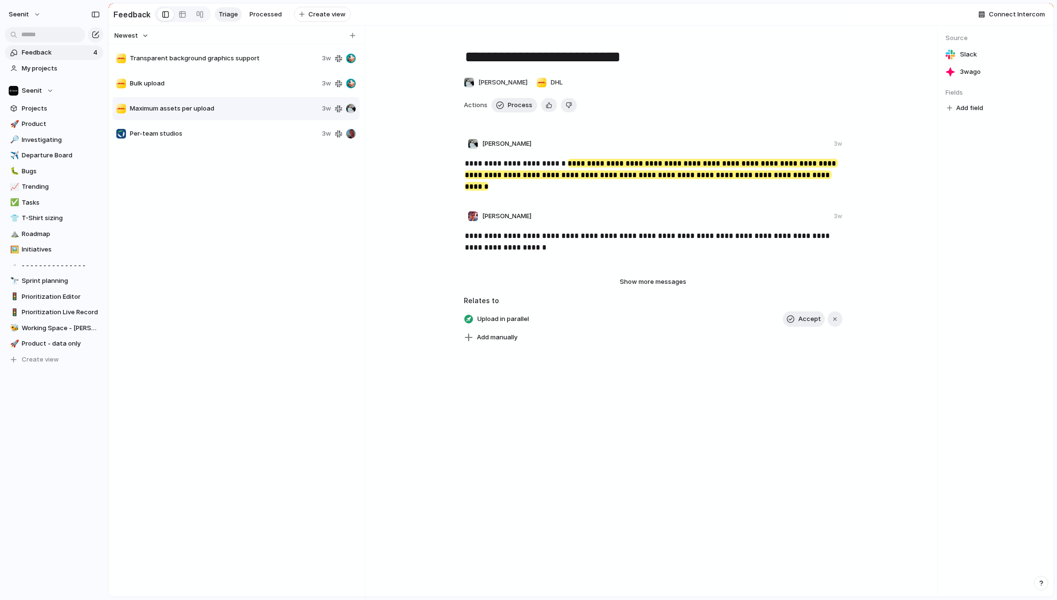
click at [187, 129] on span "Per-team studios" at bounding box center [224, 134] width 188 height 10
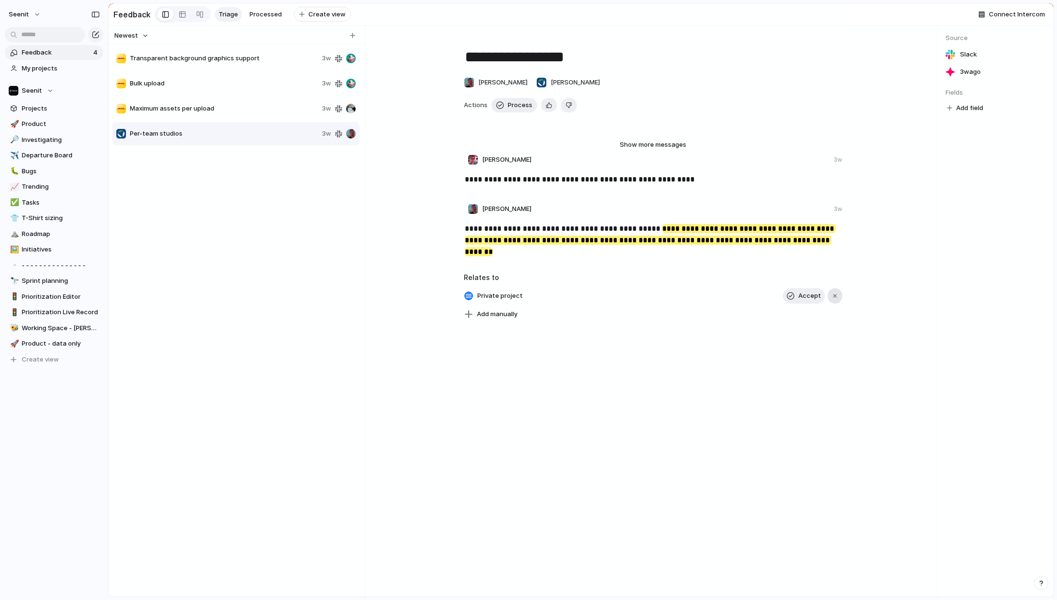
click at [835, 294] on div "button" at bounding box center [835, 296] width 7 height 7
click at [514, 104] on span "Process" at bounding box center [520, 105] width 25 height 10
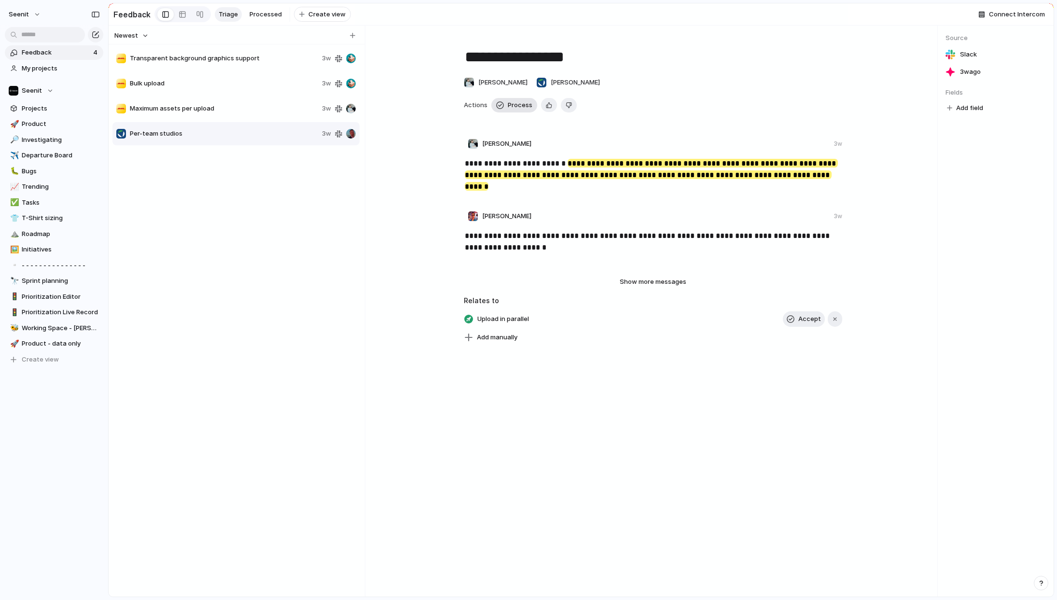
type textarea "**********"
click at [268, 167] on div "Transparent background graphics support 3w Bulk upload 3w Maximum assets per up…" at bounding box center [236, 320] width 249 height 549
click at [264, 13] on span "Processed" at bounding box center [266, 15] width 32 height 10
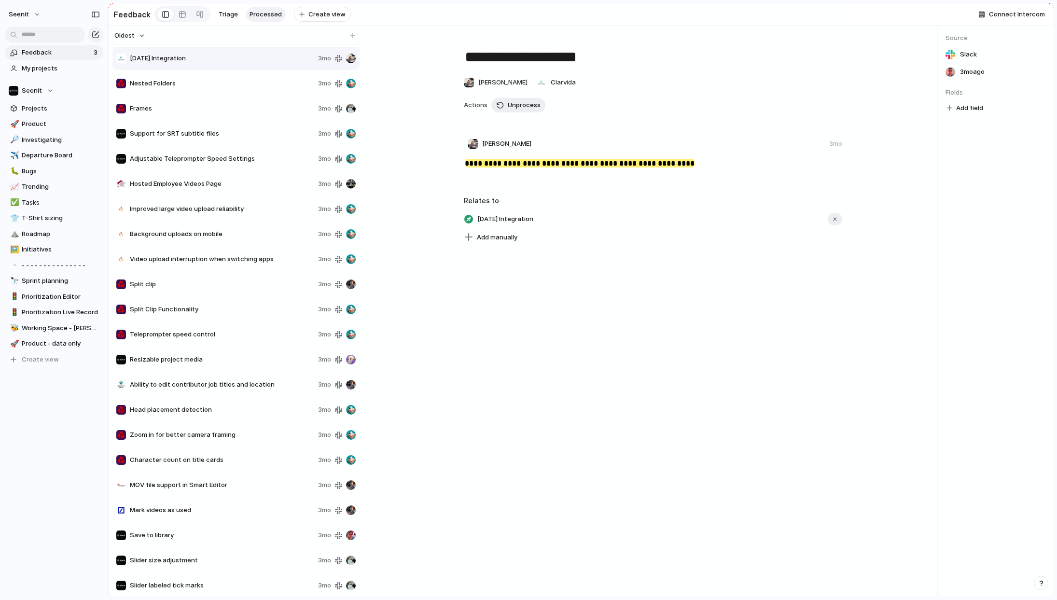
click at [207, 83] on span "Nested Folders" at bounding box center [222, 84] width 184 height 10
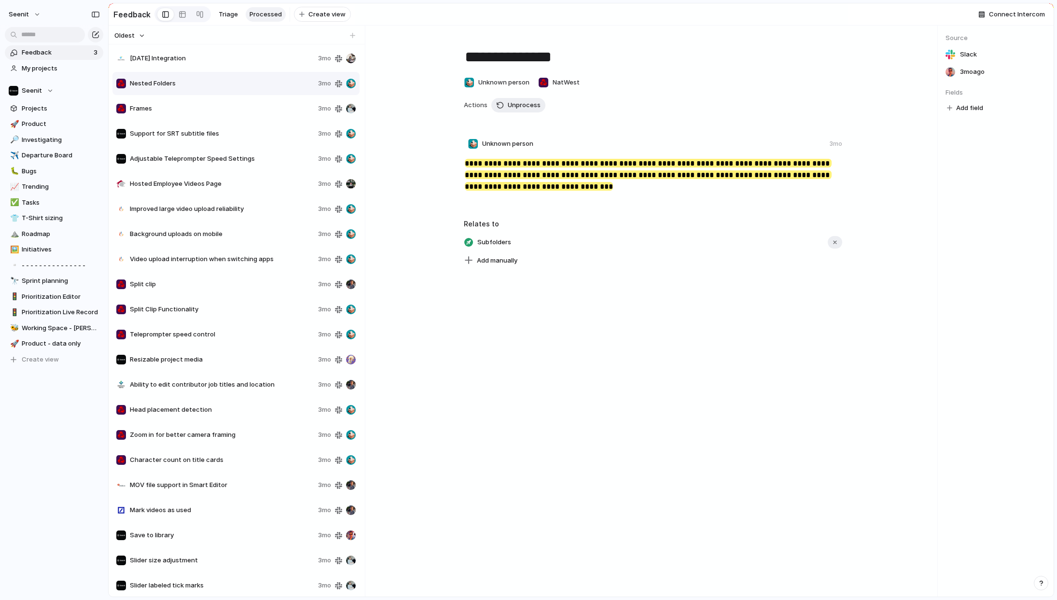
click at [204, 110] on span "Frames" at bounding box center [222, 109] width 184 height 10
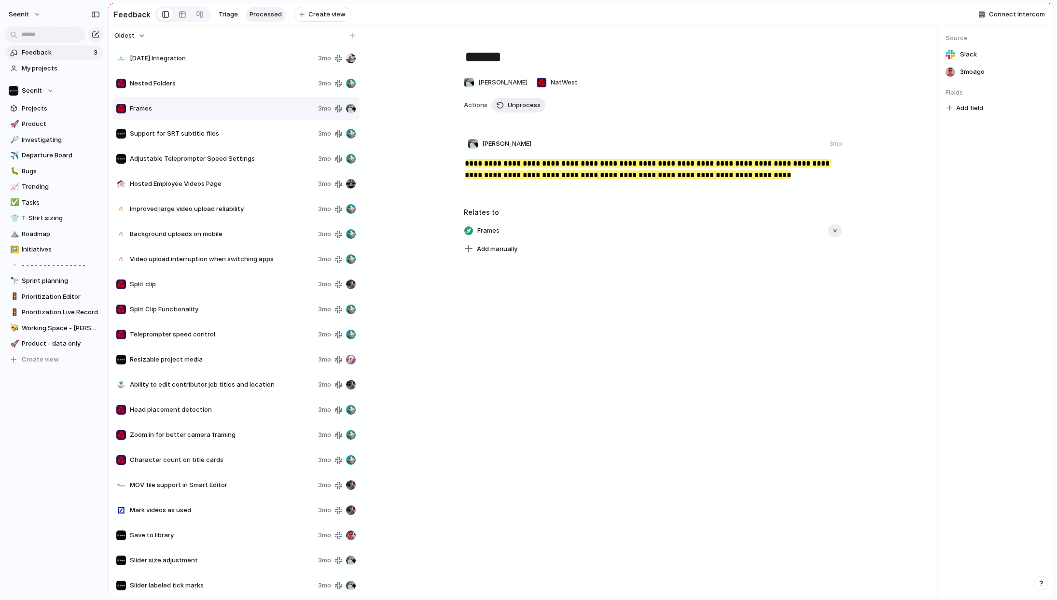
click at [198, 83] on span "Nested Folders" at bounding box center [222, 84] width 184 height 10
type textarea "**********"
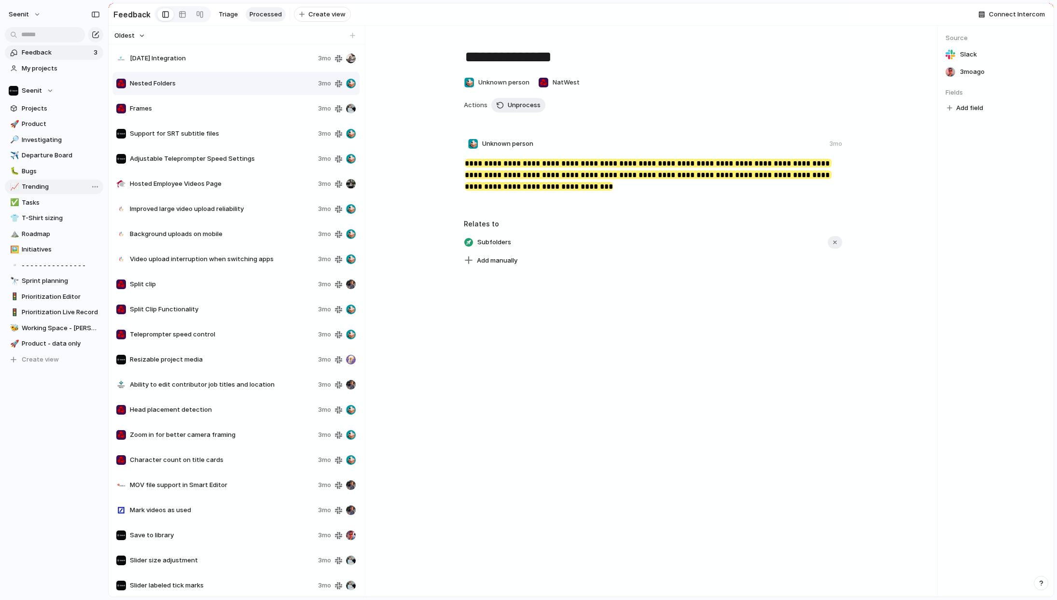
click at [40, 185] on span "Trending" at bounding box center [61, 187] width 78 height 10
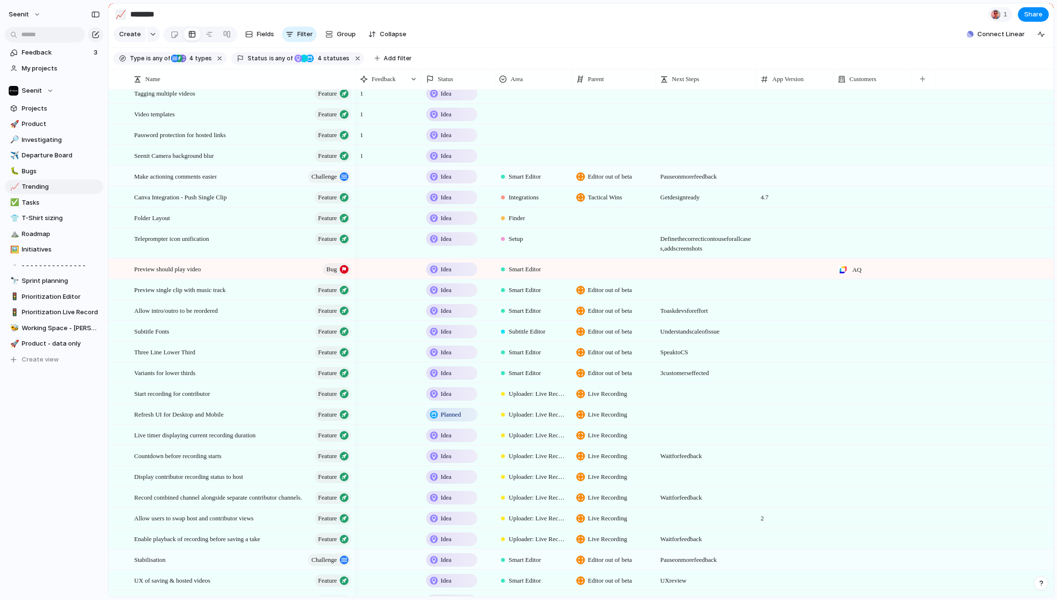
scroll to position [1332, 0]
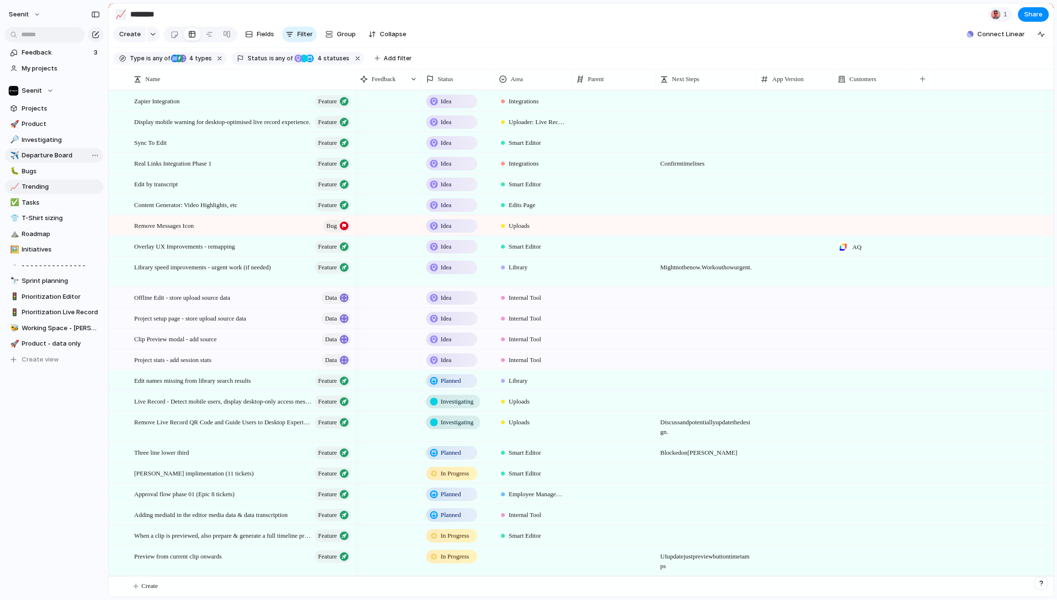
click at [34, 154] on span "Departure Board" at bounding box center [61, 156] width 78 height 10
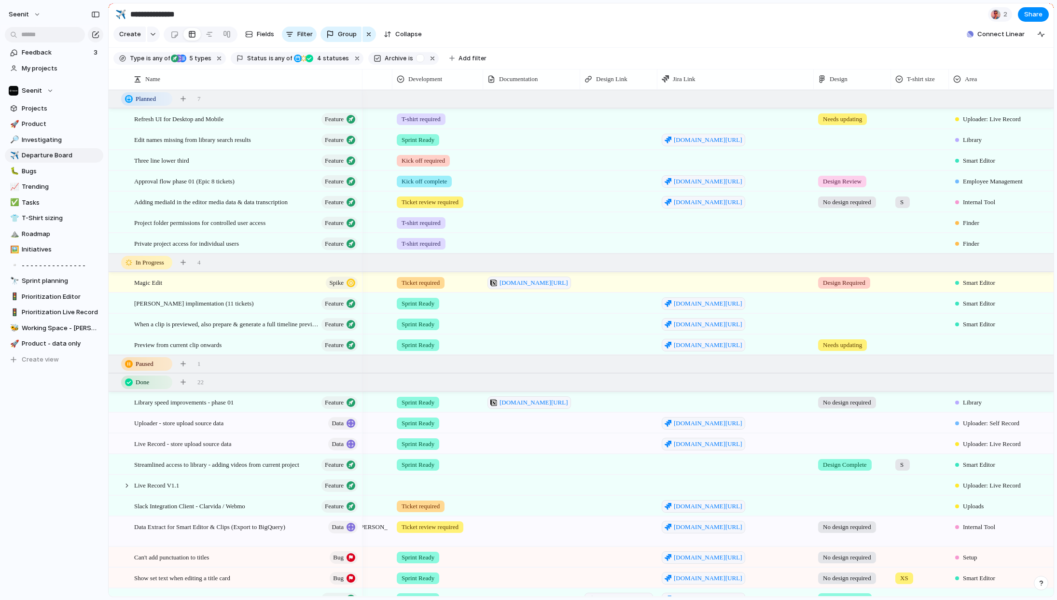
scroll to position [0, 618]
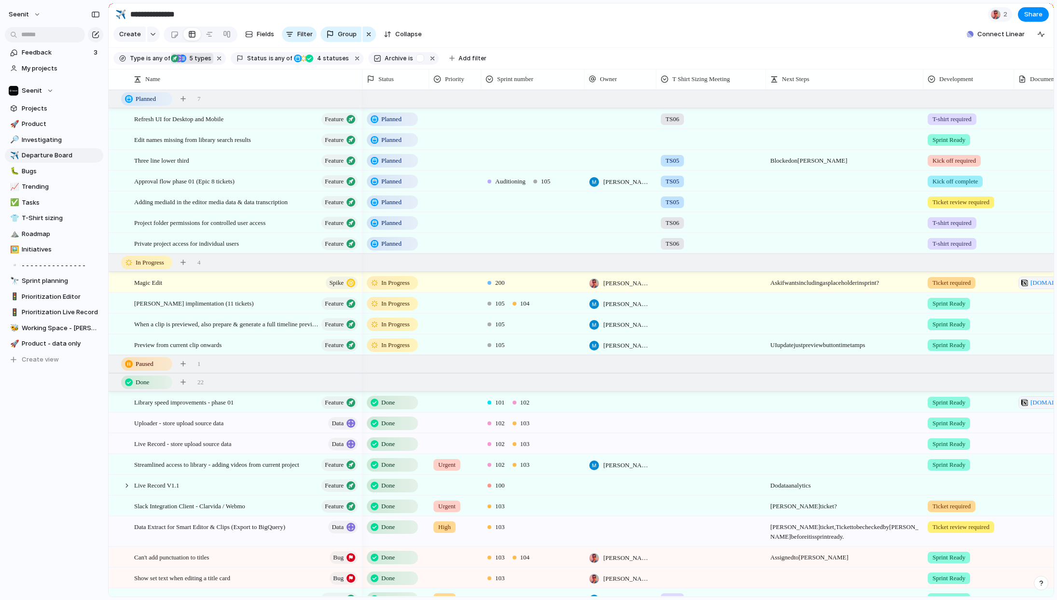
click at [198, 59] on span "5 types" at bounding box center [198, 58] width 25 height 9
click at [327, 58] on span "4 statuses" at bounding box center [331, 58] width 35 height 9
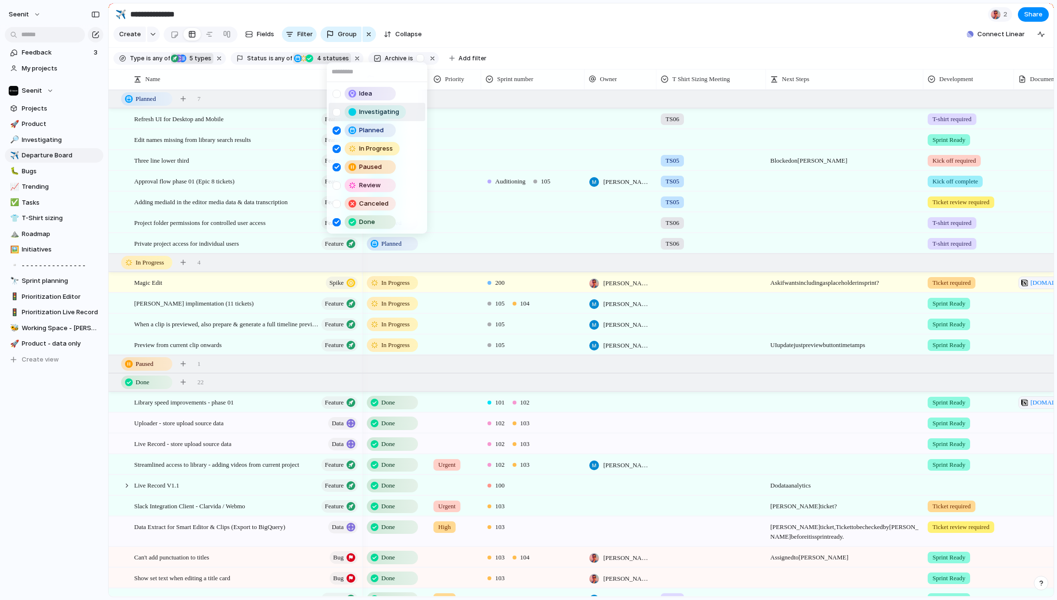
click at [335, 112] on div at bounding box center [337, 112] width 8 height 8
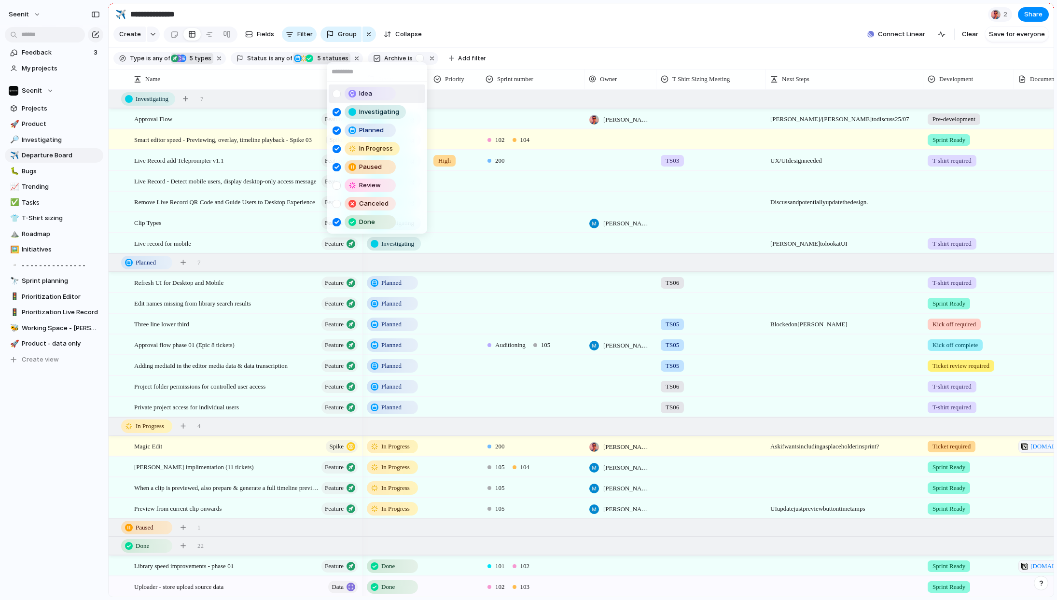
click at [499, 19] on div "Idea Investigating Planned In Progress Paused Review Canceled Done" at bounding box center [528, 300] width 1057 height 600
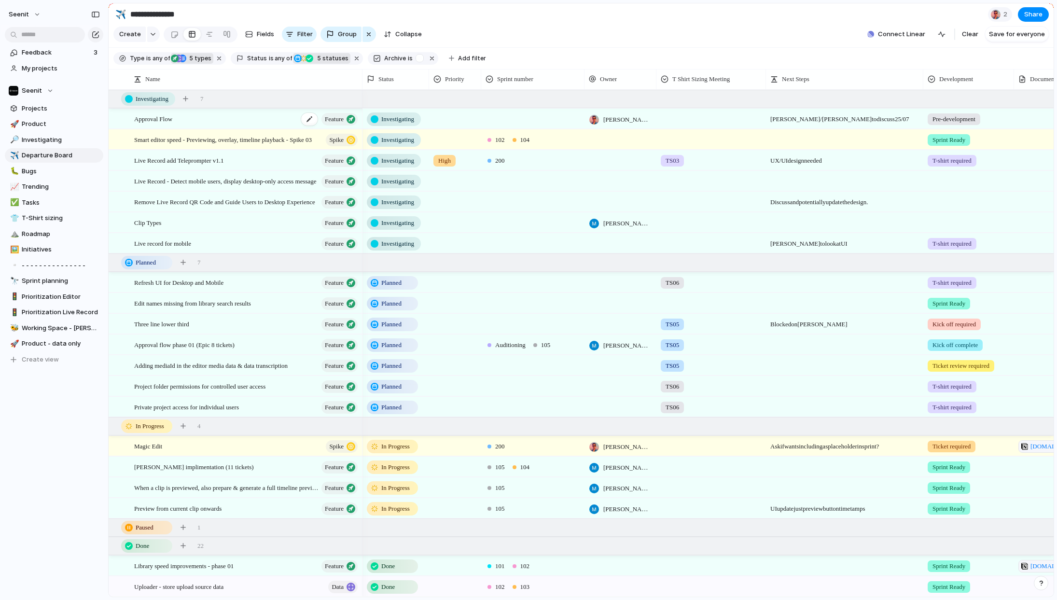
click at [164, 118] on span "Approval Flow" at bounding box center [153, 118] width 38 height 11
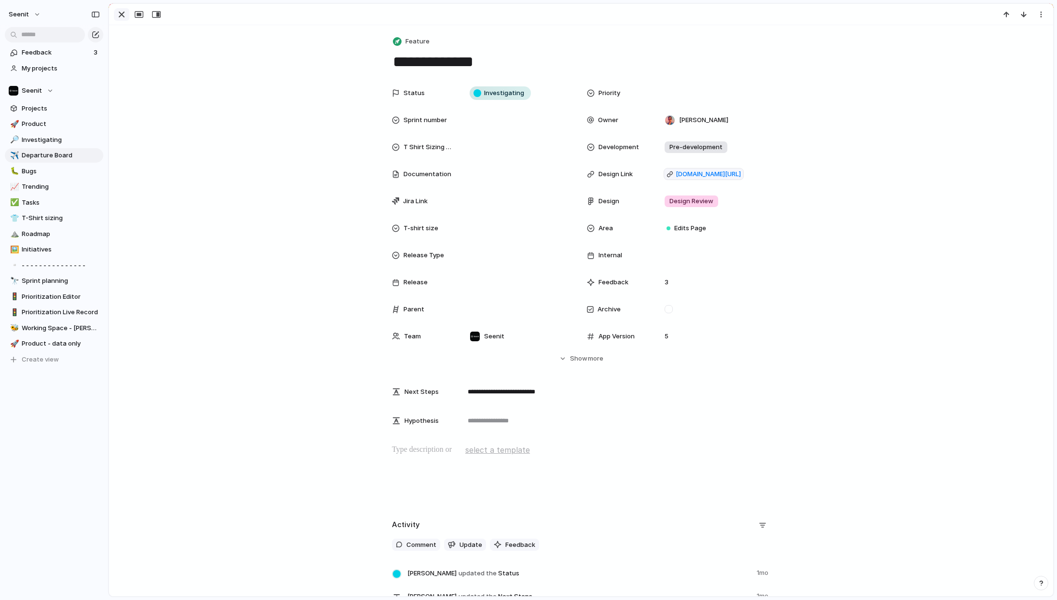
click at [122, 13] on div "button" at bounding box center [122, 15] width 12 height 12
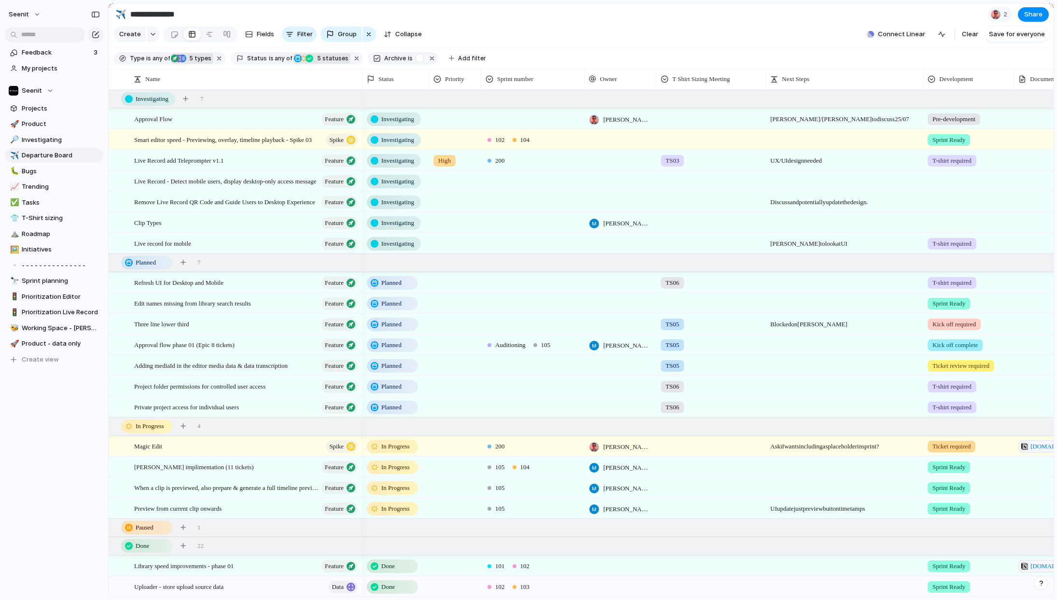
drag, startPoint x: 70, startPoint y: 400, endPoint x: 77, endPoint y: 397, distance: 7.6
click at [70, 400] on div "Feedback 3 My projects Seenit Projects 🚀 Product 🔎 Investigating ✈️ Departure B…" at bounding box center [54, 222] width 108 height 445
click at [461, 347] on div at bounding box center [455, 343] width 51 height 16
click at [459, 346] on div "Urgent High Medium Low Monitor" at bounding box center [528, 300] width 1057 height 600
click at [454, 344] on div at bounding box center [455, 343] width 51 height 16
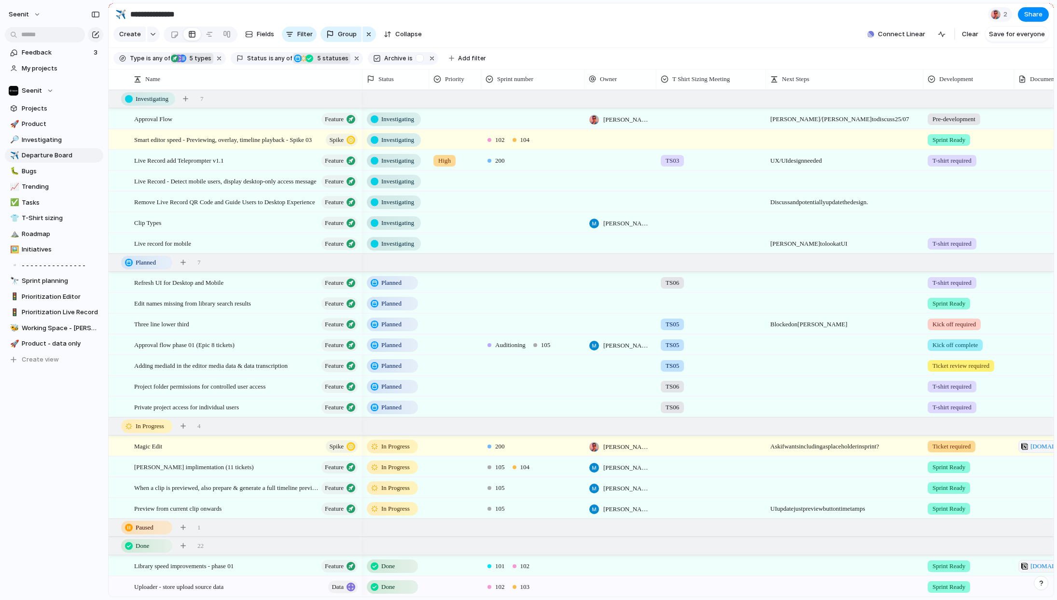
click at [454, 344] on div "Urgent High Medium Low Monitor" at bounding box center [528, 300] width 1057 height 600
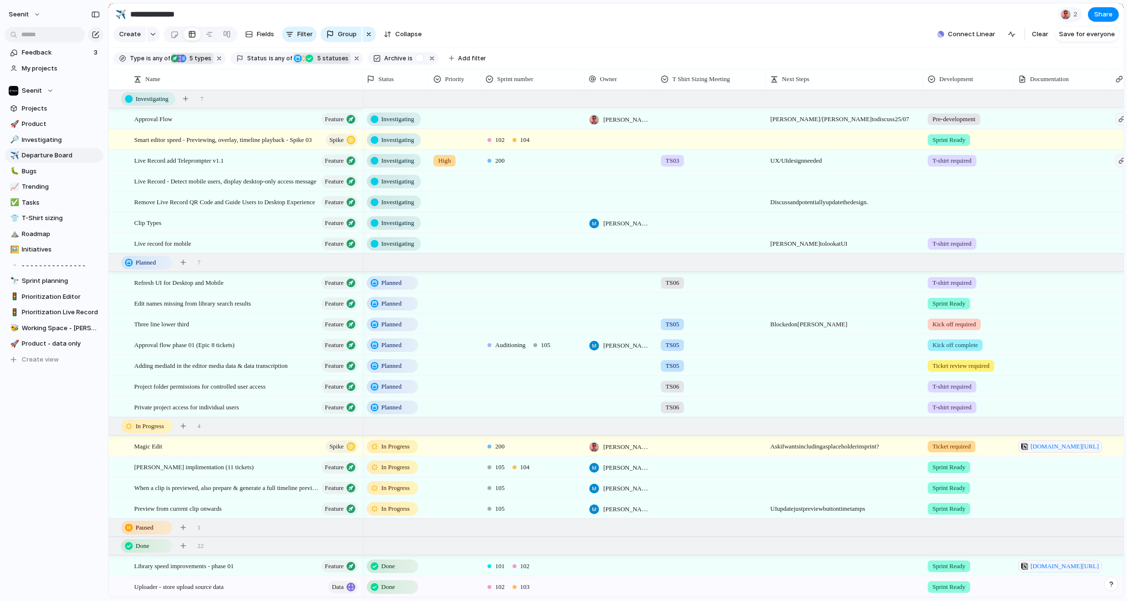
click at [394, 121] on span "Investigating" at bounding box center [397, 119] width 33 height 10
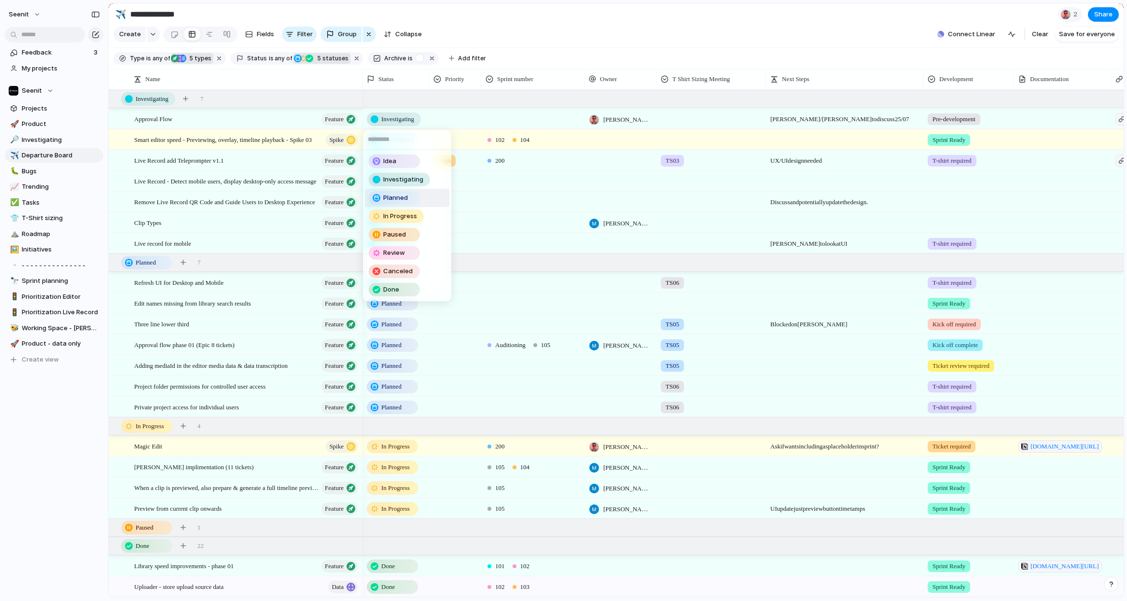
click at [395, 197] on span "Planned" at bounding box center [395, 198] width 25 height 10
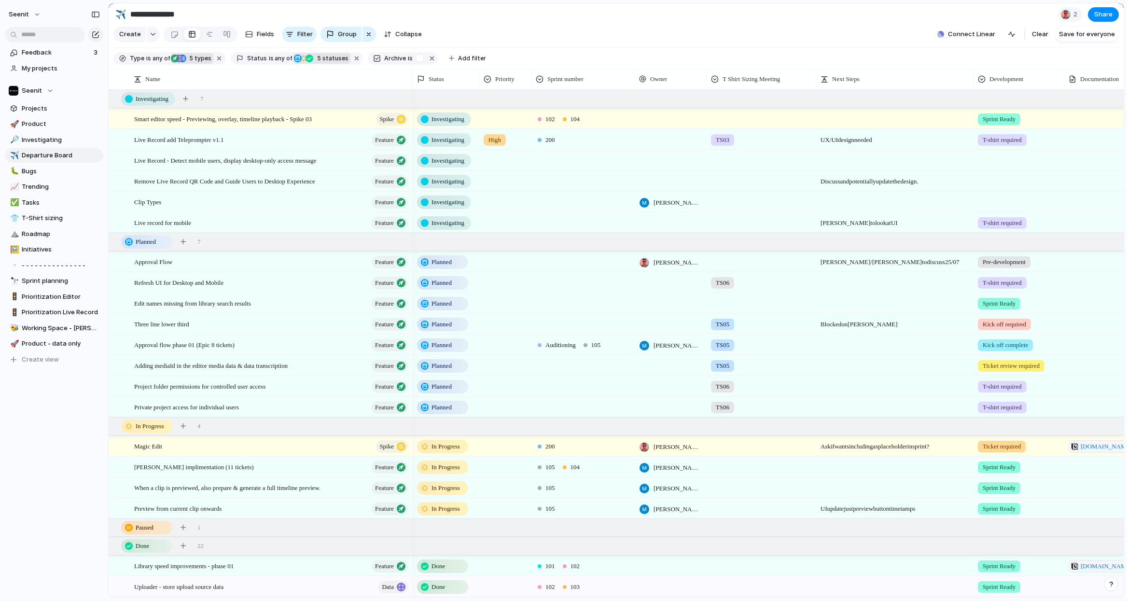
drag, startPoint x: 360, startPoint y: 78, endPoint x: 410, endPoint y: 86, distance: 50.8
click at [410, 86] on div at bounding box center [412, 79] width 5 height 20
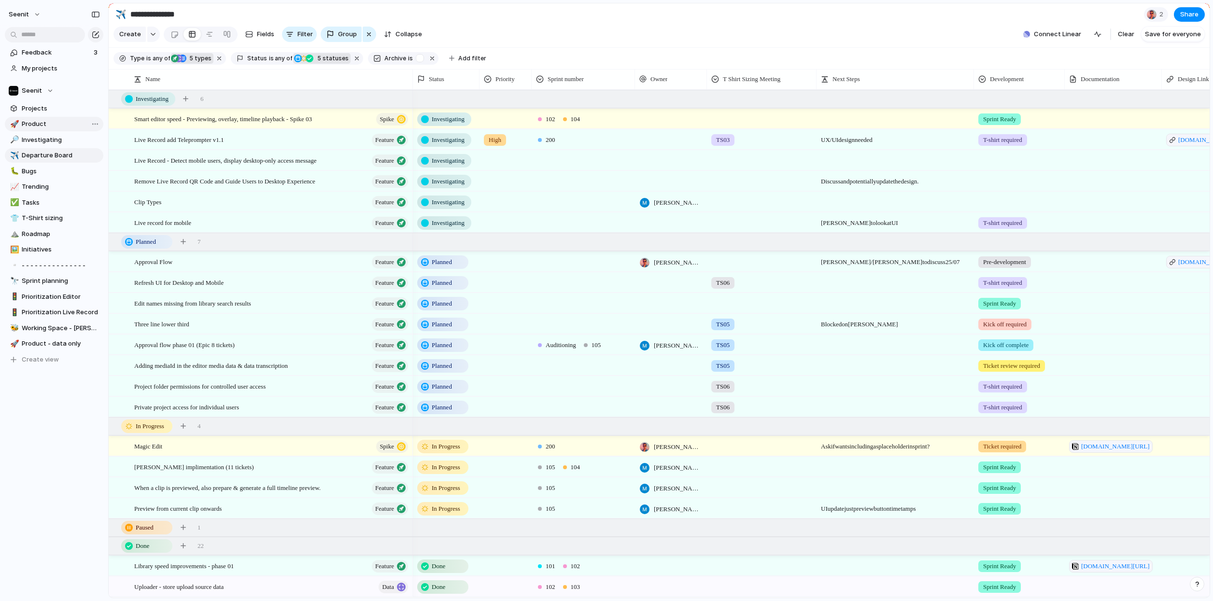
click at [31, 124] on span "Product" at bounding box center [61, 124] width 78 height 10
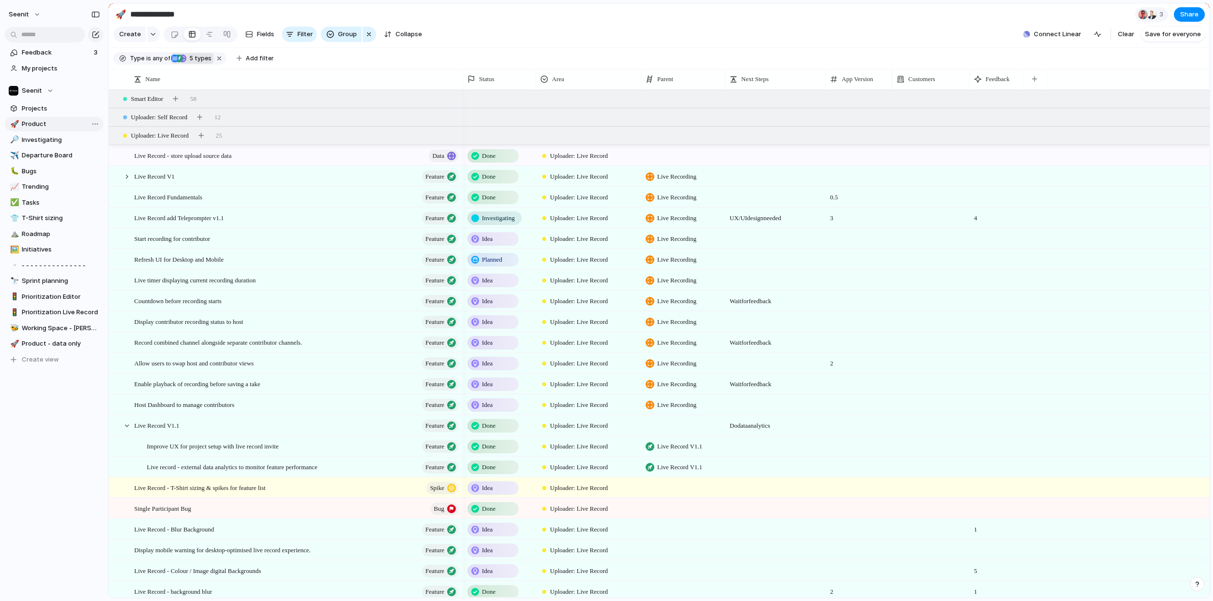
type input "*******"
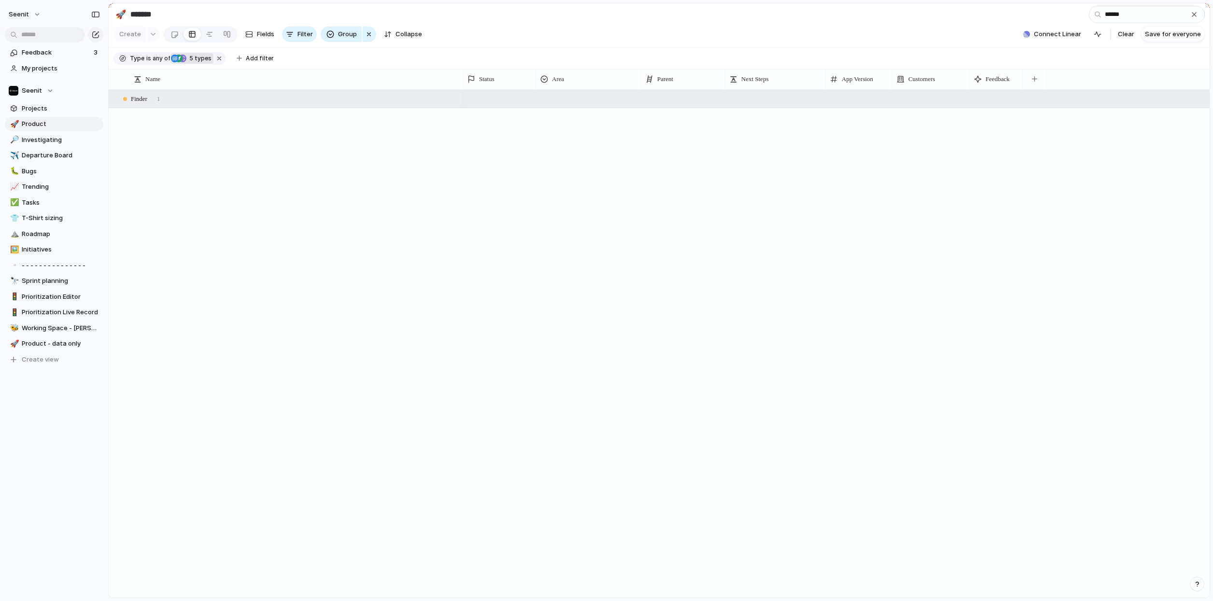
type input "******"
click at [118, 100] on div "Finder 1" at bounding box center [660, 98] width 1103 height 17
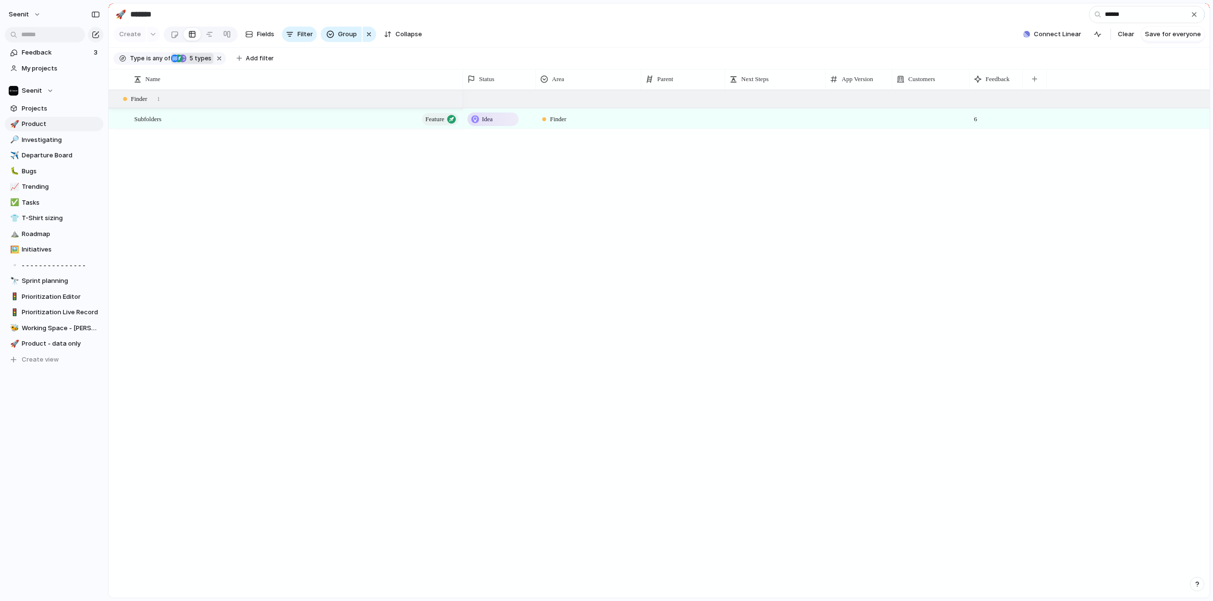
click at [492, 120] on span "Idea" at bounding box center [487, 119] width 11 height 10
click at [498, 179] on span "Investigating" at bounding box center [504, 180] width 40 height 10
click at [447, 234] on div "Subfolders Feature Investigating Finder 6 Finder 1" at bounding box center [659, 344] width 1101 height 508
click at [41, 153] on span "Departure Board" at bounding box center [61, 156] width 78 height 10
type input "**********"
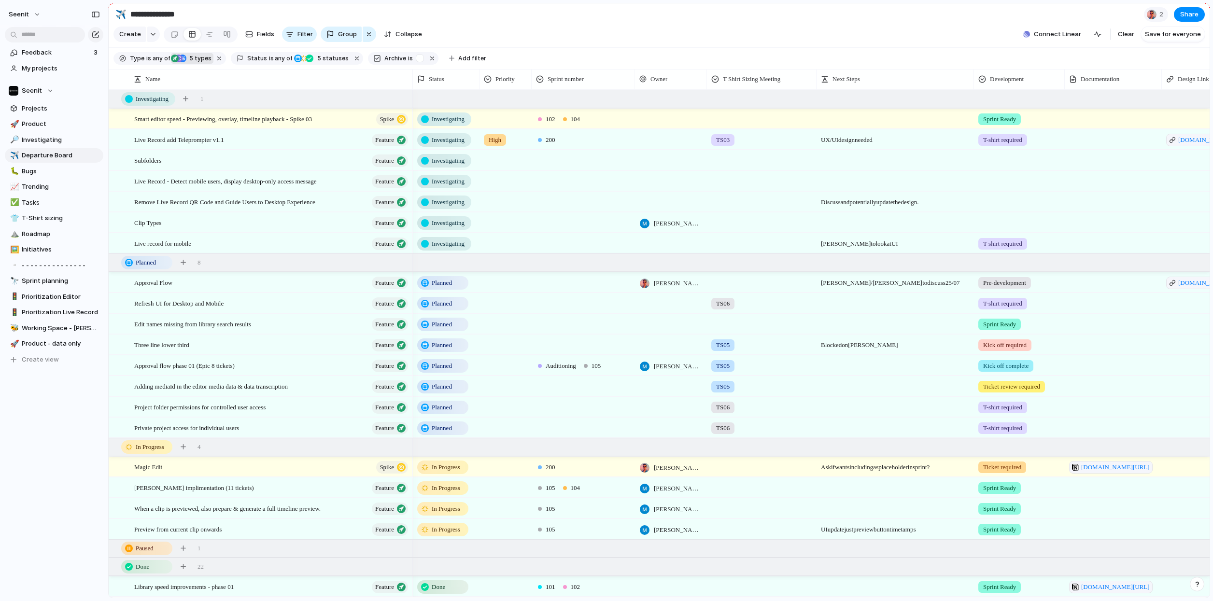
click at [724, 157] on div at bounding box center [761, 159] width 109 height 16
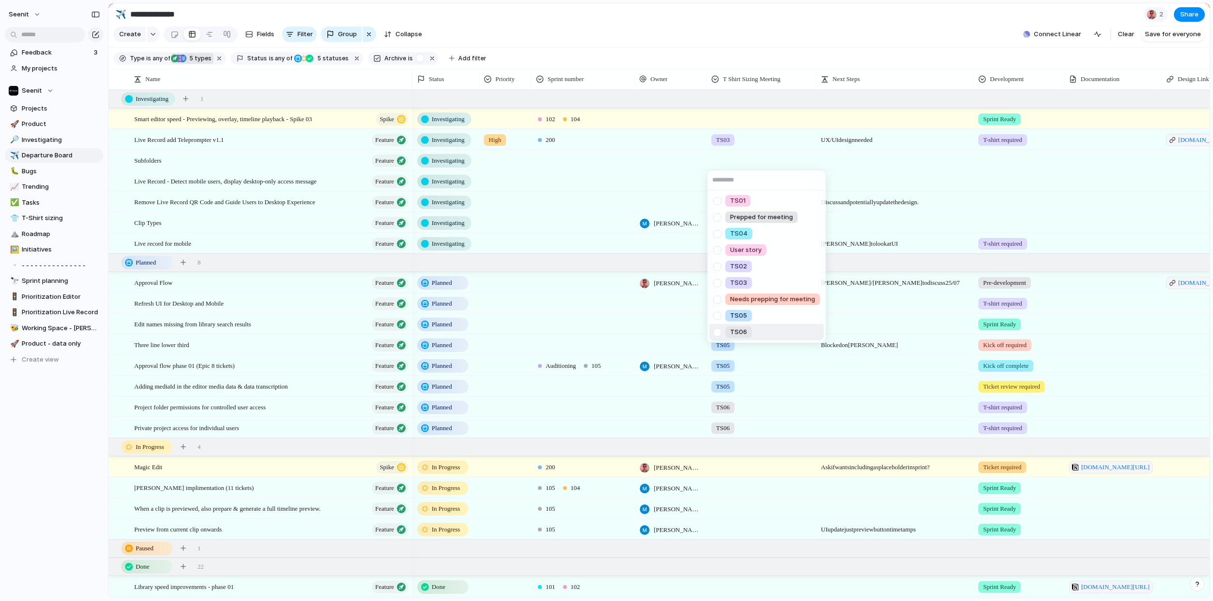
click at [717, 331] on div at bounding box center [717, 332] width 17 height 17
click at [593, 230] on div "TS01 Prepped for meeting TS04 User story TS02 TS03 Needs prepping for meeting T…" at bounding box center [606, 300] width 1213 height 601
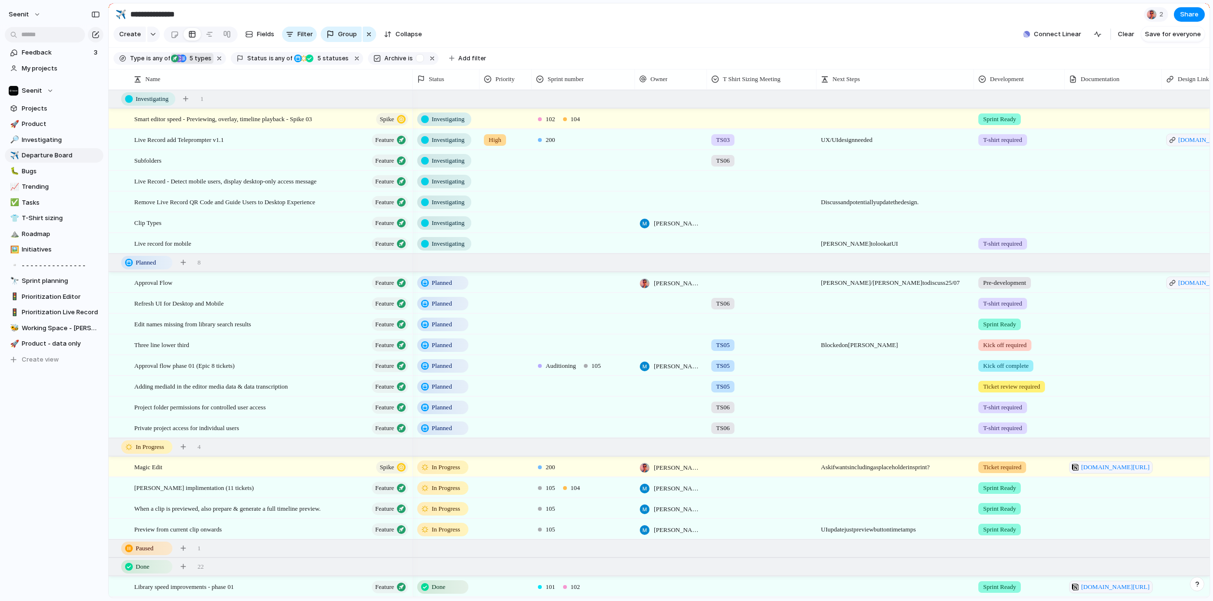
click at [1004, 159] on div at bounding box center [1019, 159] width 90 height 16
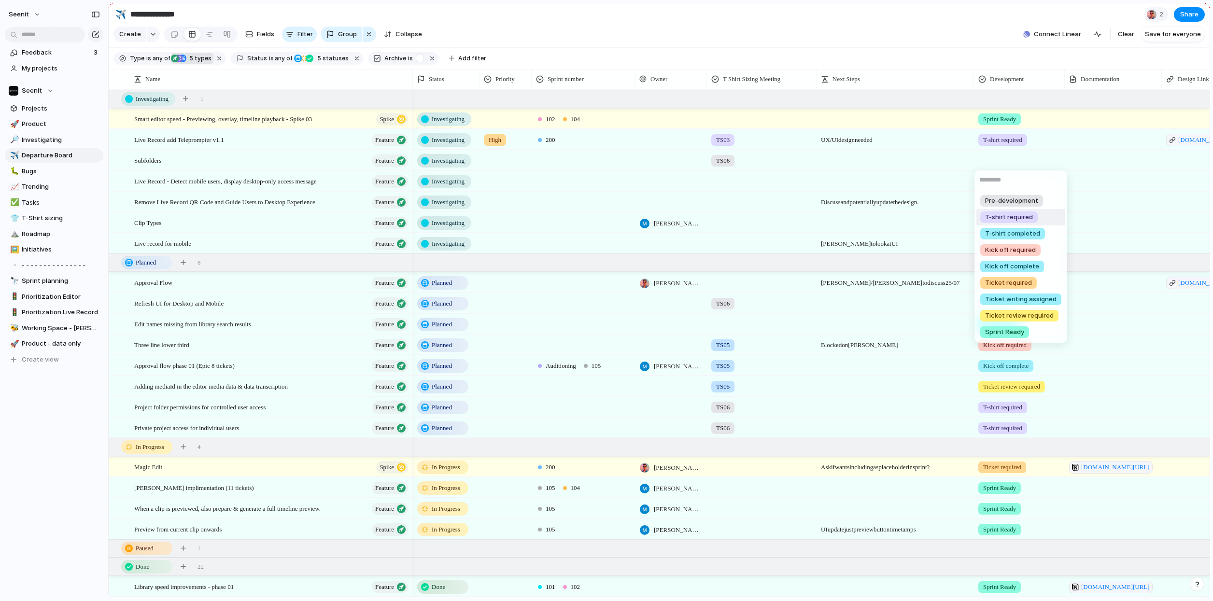
click at [1005, 216] on span "T-shirt required" at bounding box center [1009, 217] width 48 height 10
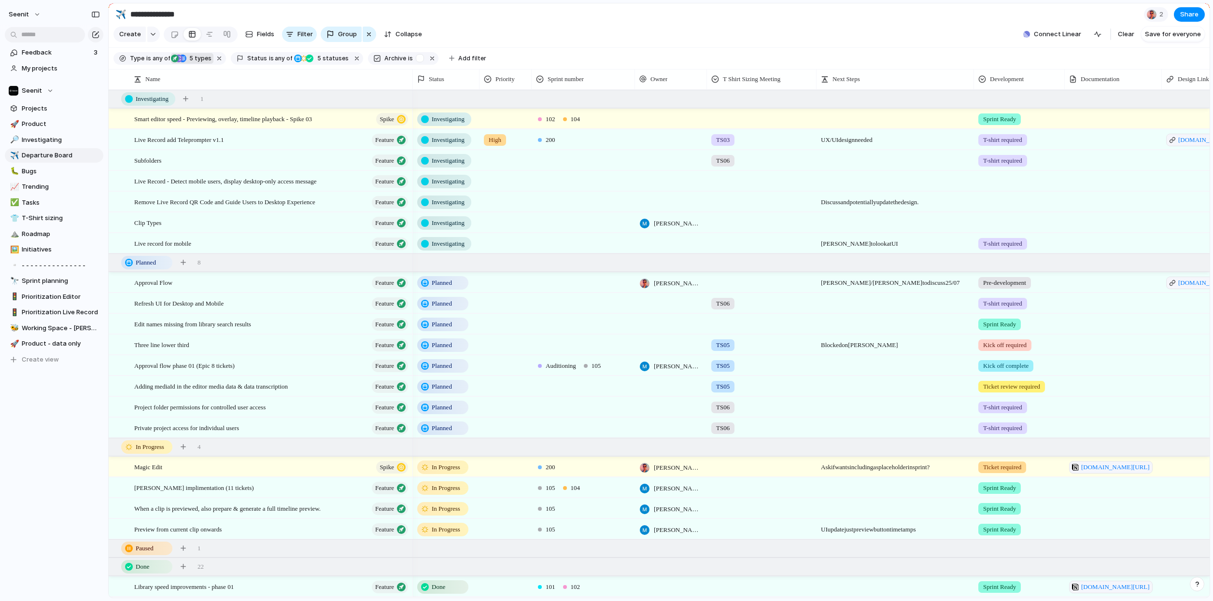
click at [799, 26] on section "Create Fields Filter Group Zoom Collapse Connect Linear Clear Save for everyone" at bounding box center [659, 36] width 1101 height 23
click at [444, 303] on span "Planned" at bounding box center [442, 304] width 20 height 10
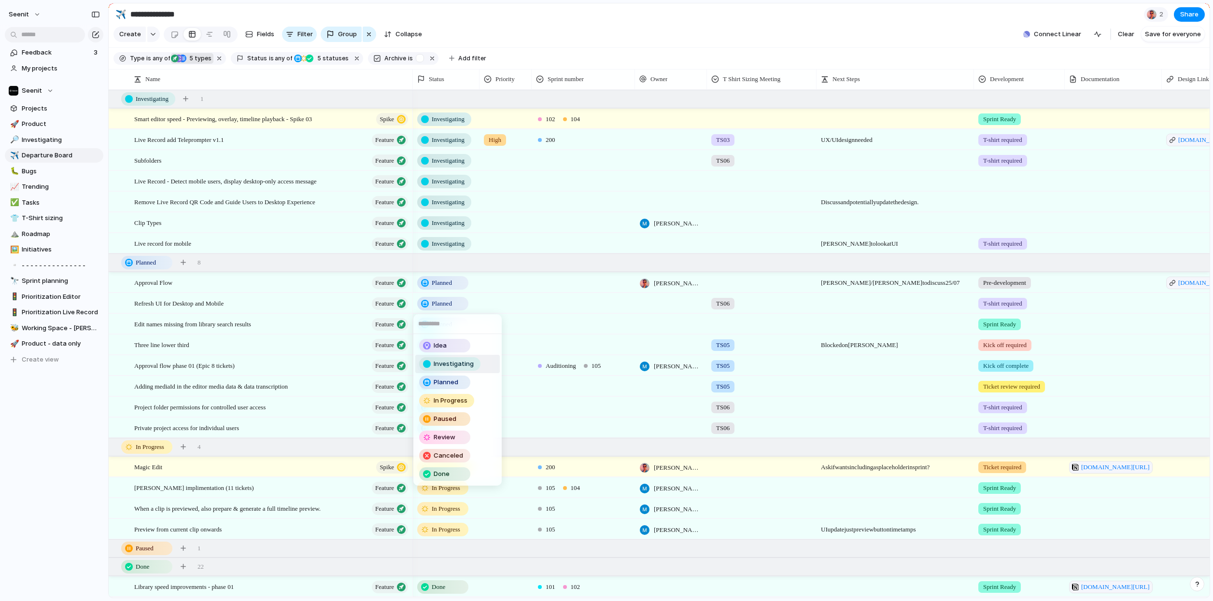
click at [445, 361] on span "Investigating" at bounding box center [454, 364] width 40 height 10
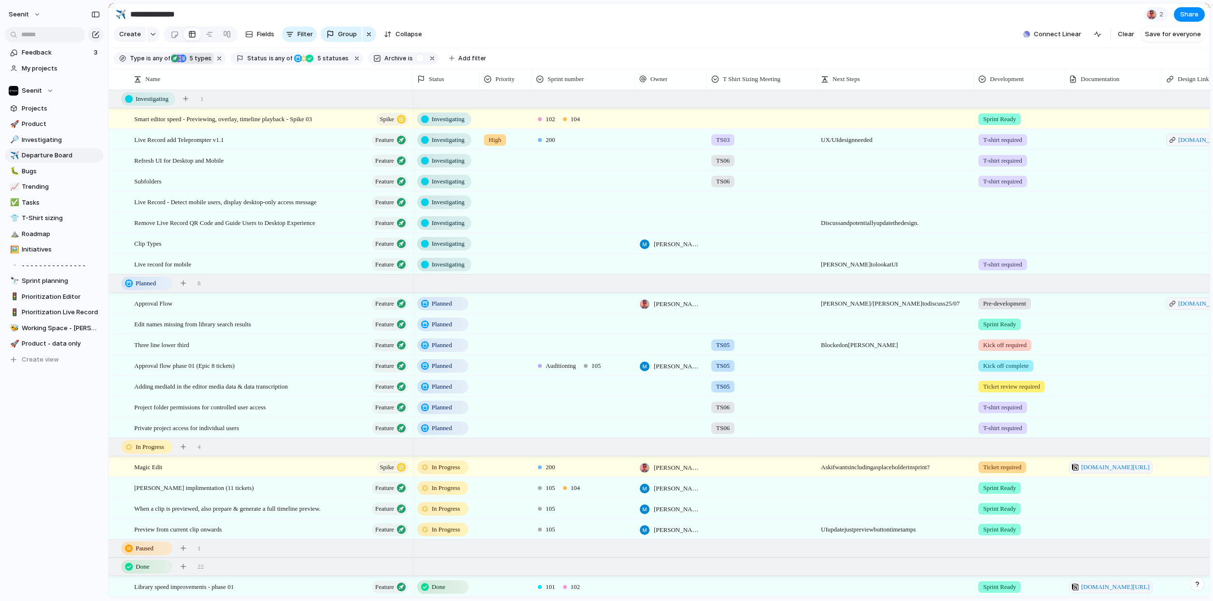
click at [439, 429] on span "Planned" at bounding box center [442, 428] width 20 height 10
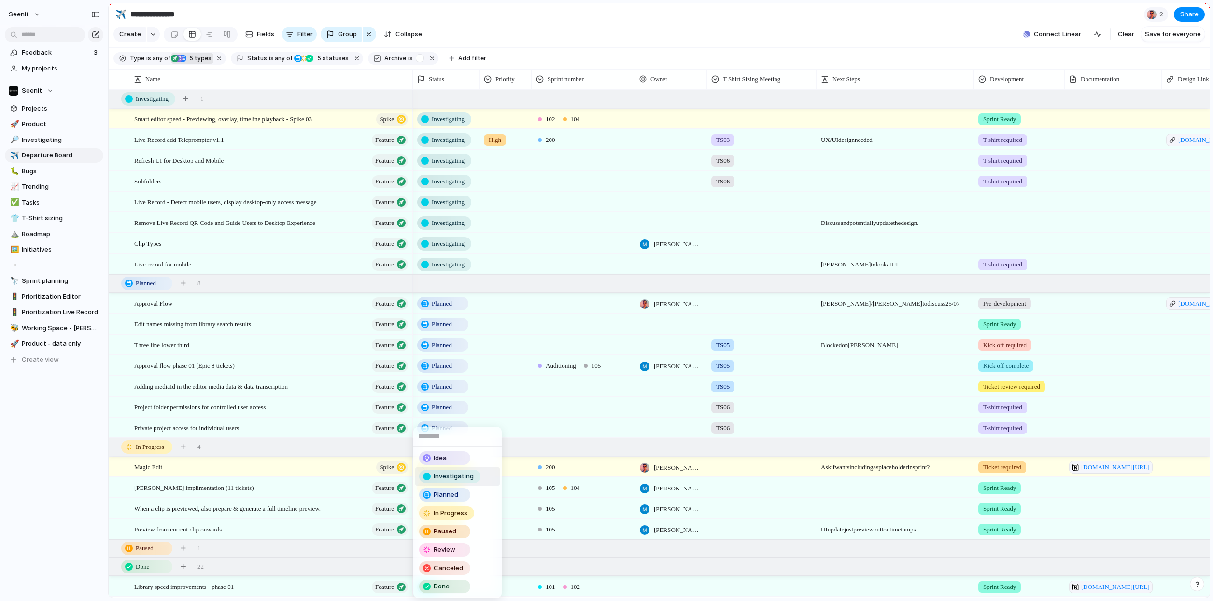
click at [440, 476] on span "Investigating" at bounding box center [454, 477] width 40 height 10
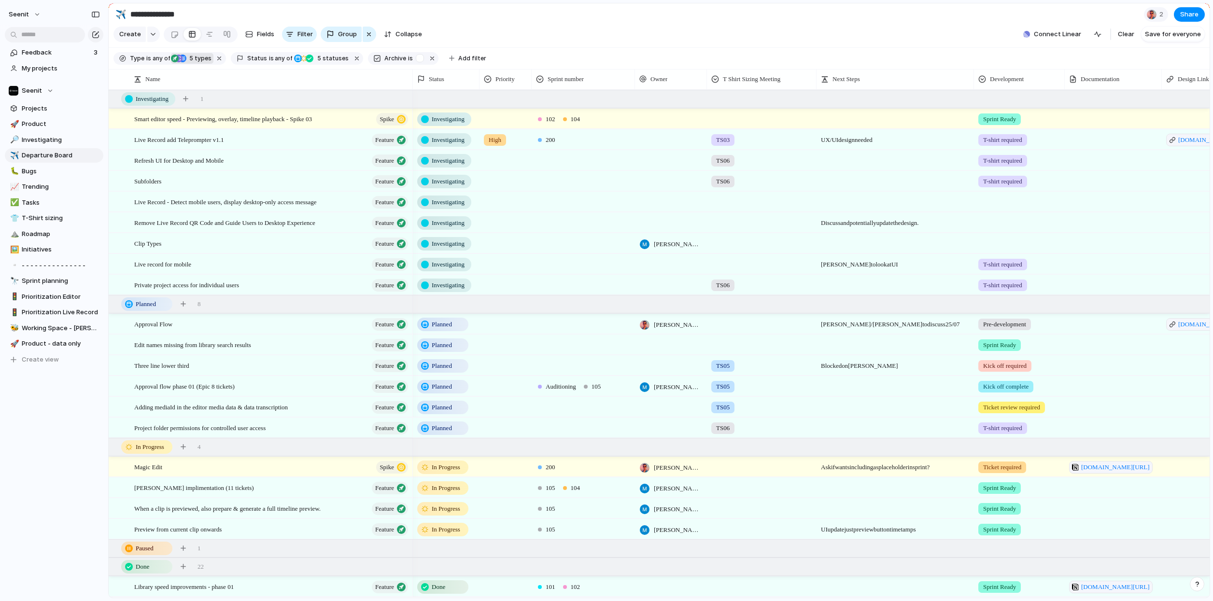
click at [444, 428] on span "Planned" at bounding box center [442, 428] width 20 height 10
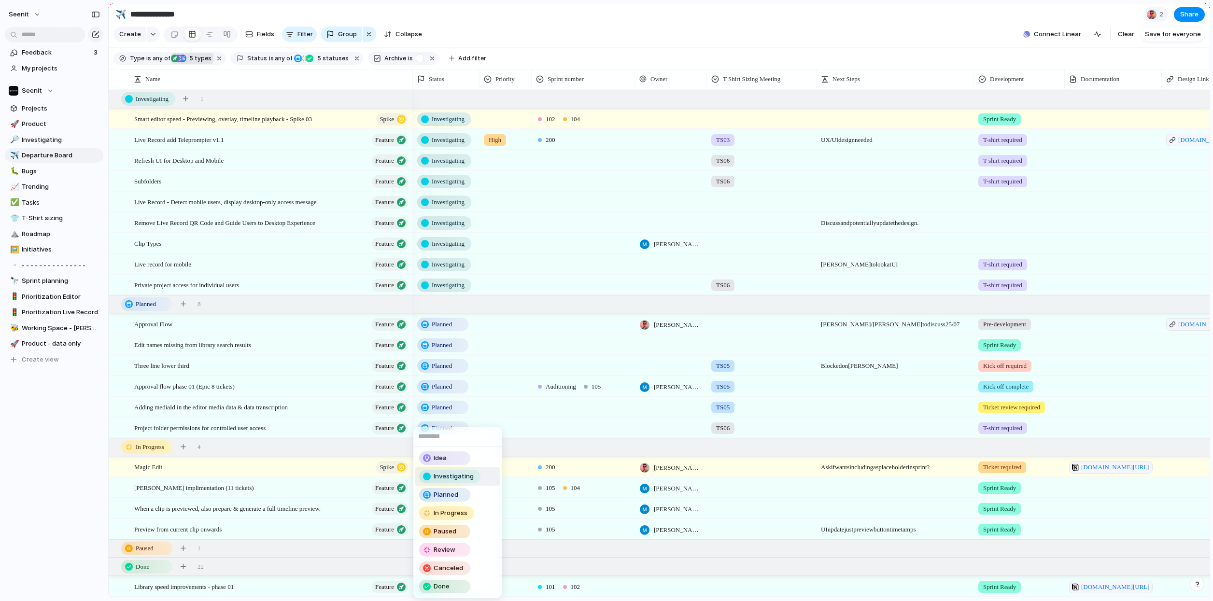
click at [443, 476] on span "Investigating" at bounding box center [454, 477] width 40 height 10
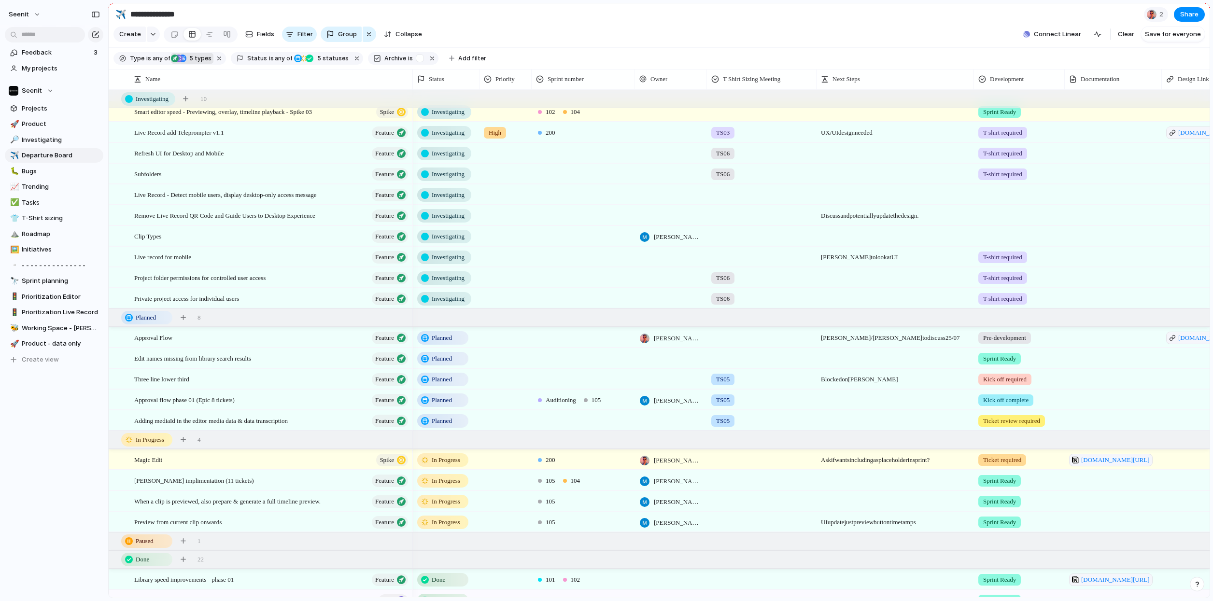
scroll to position [7, 0]
click at [452, 379] on span "Planned" at bounding box center [442, 380] width 20 height 10
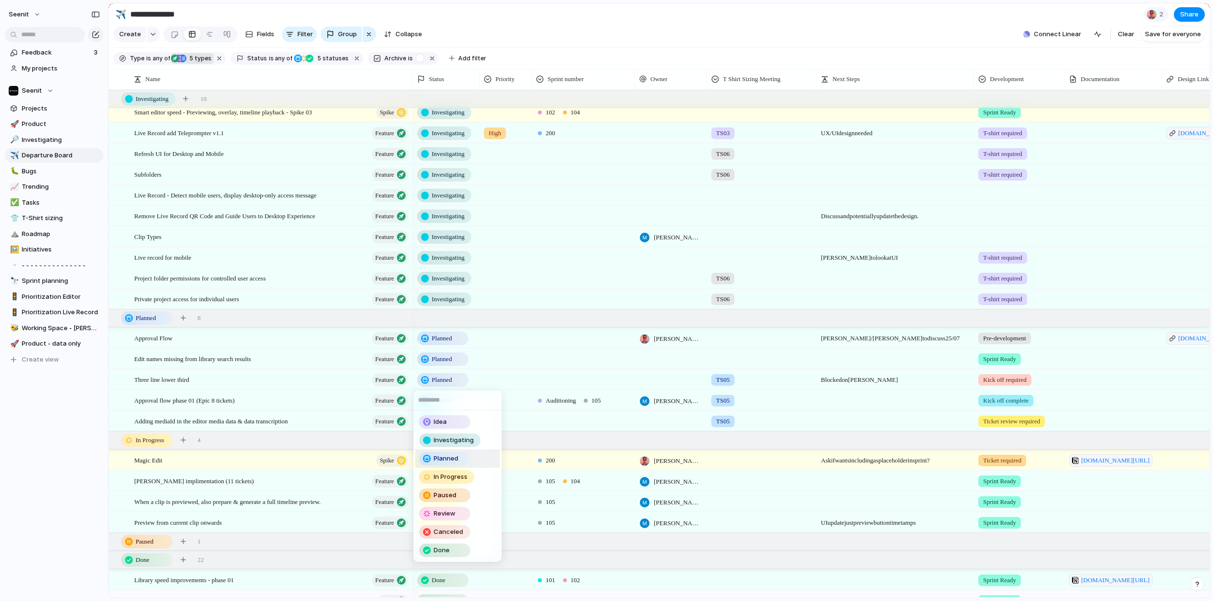
click at [485, 379] on div "Idea Investigating Planned In Progress Paused Review Canceled Done" at bounding box center [606, 300] width 1213 height 601
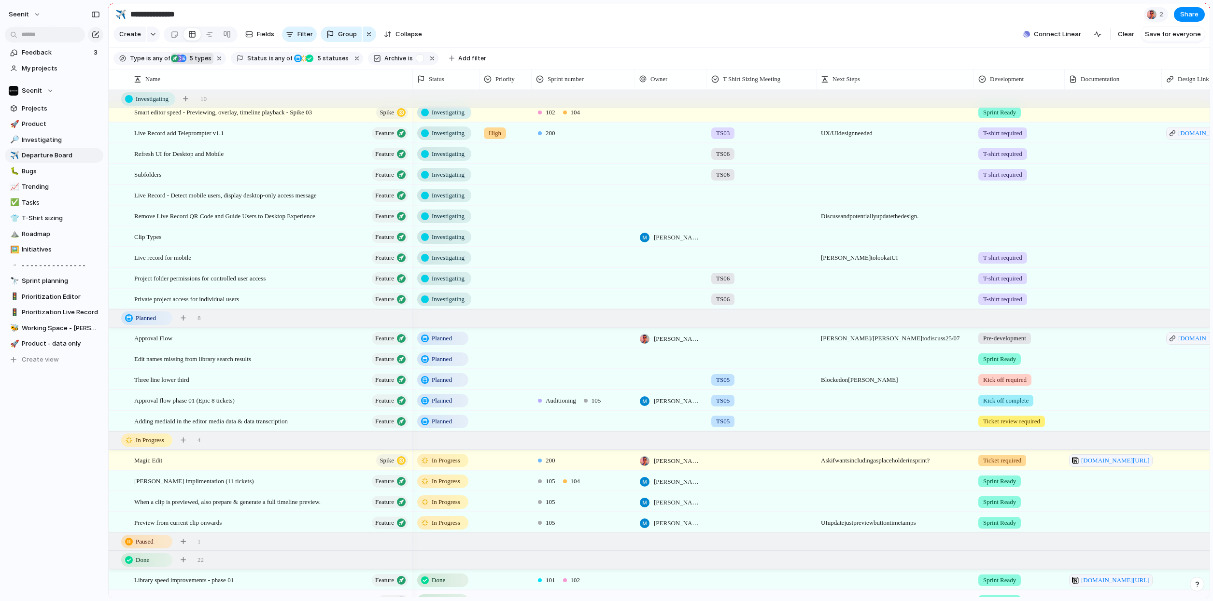
click at [446, 380] on span "Planned" at bounding box center [442, 380] width 20 height 10
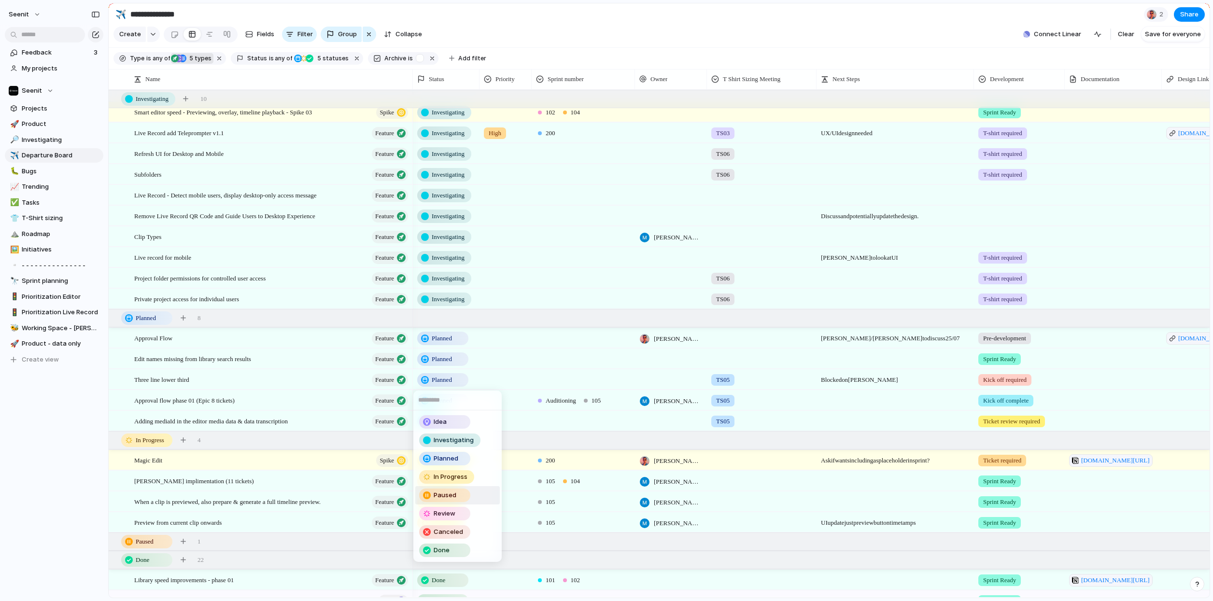
click at [443, 495] on span "Paused" at bounding box center [445, 496] width 23 height 10
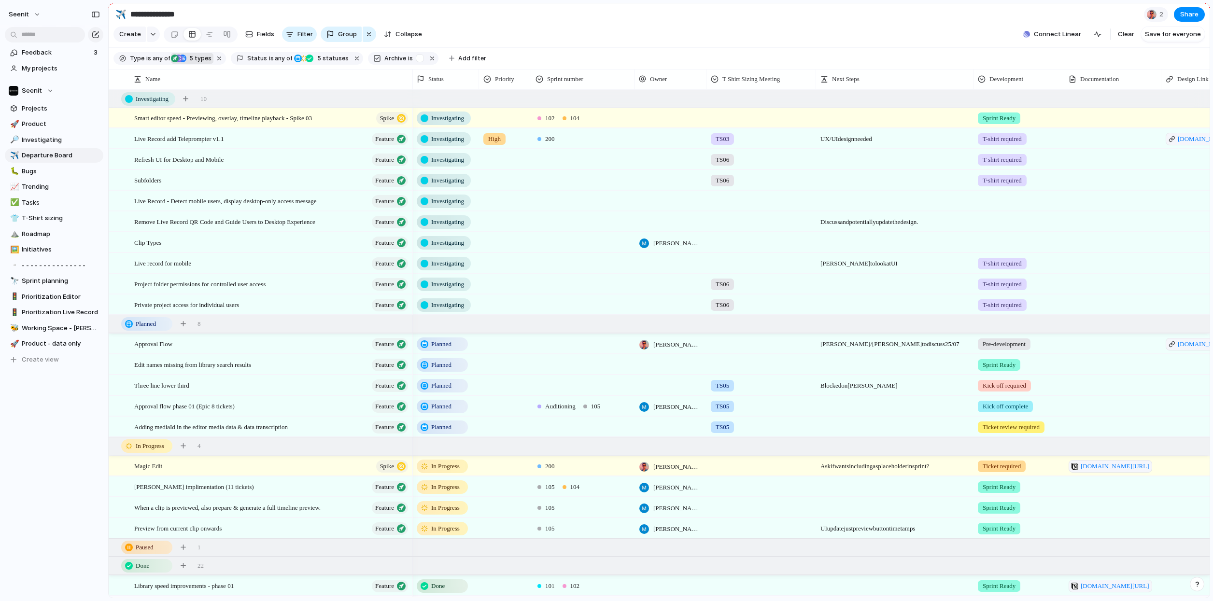
scroll to position [1, 0]
click at [215, 346] on div "Approval Flow Feature" at bounding box center [271, 344] width 275 height 20
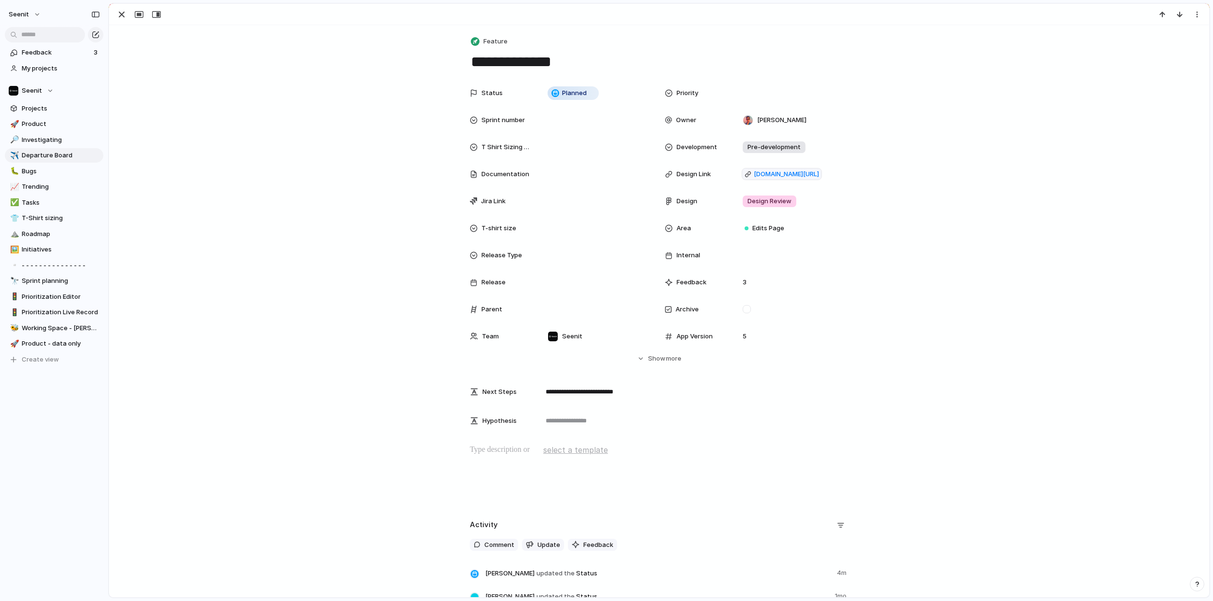
drag, startPoint x: 563, startPoint y: 68, endPoint x: 570, endPoint y: 65, distance: 7.6
click at [563, 68] on textarea "**********" at bounding box center [659, 62] width 379 height 20
type textarea "**********"
click at [238, 101] on div "Status Planned Priority Sprint number Owner [PERSON_NAME] T Shirt Sizing Meetin…" at bounding box center [659, 224] width 1077 height 280
click at [125, 14] on div "button" at bounding box center [122, 15] width 12 height 12
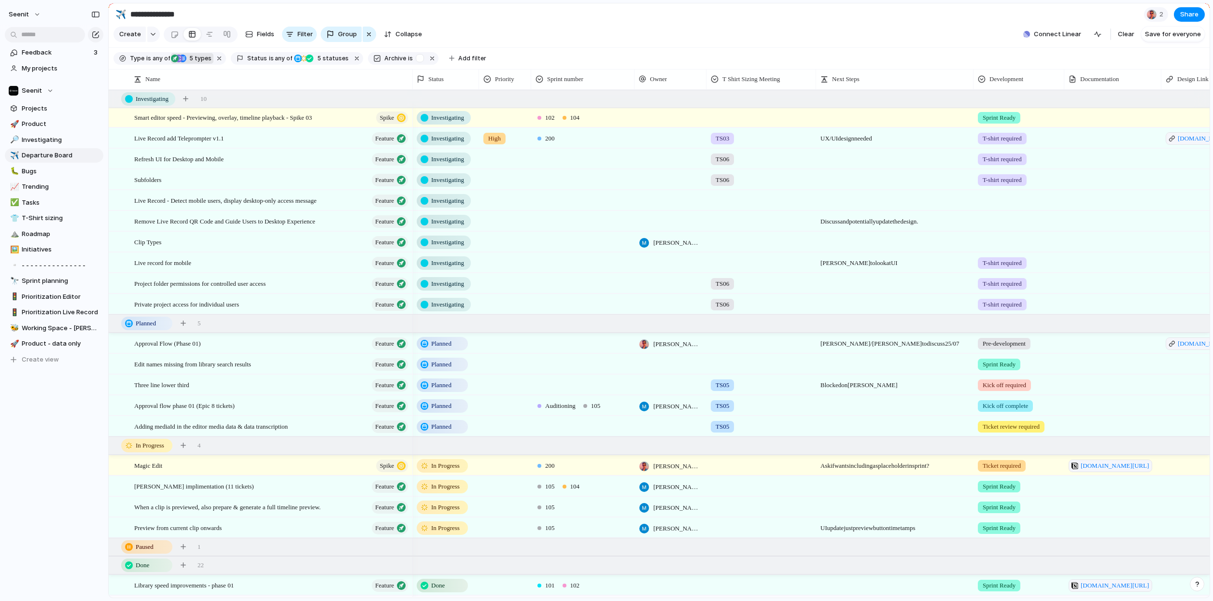
scroll to position [0, 91]
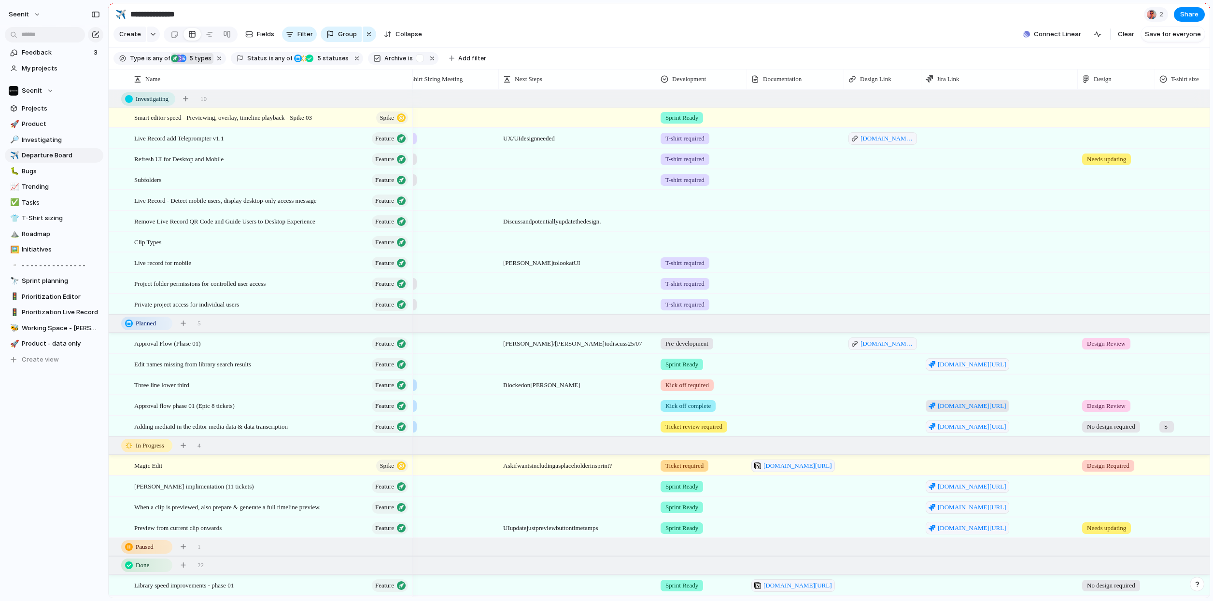
click at [948, 407] on span "[DOMAIN_NAME][URL]" at bounding box center [972, 406] width 69 height 10
click at [1024, 409] on span "[DOMAIN_NAME][URL]" at bounding box center [999, 404] width 155 height 16
click at [1024, 414] on textarea "**********" at bounding box center [1000, 420] width 149 height 39
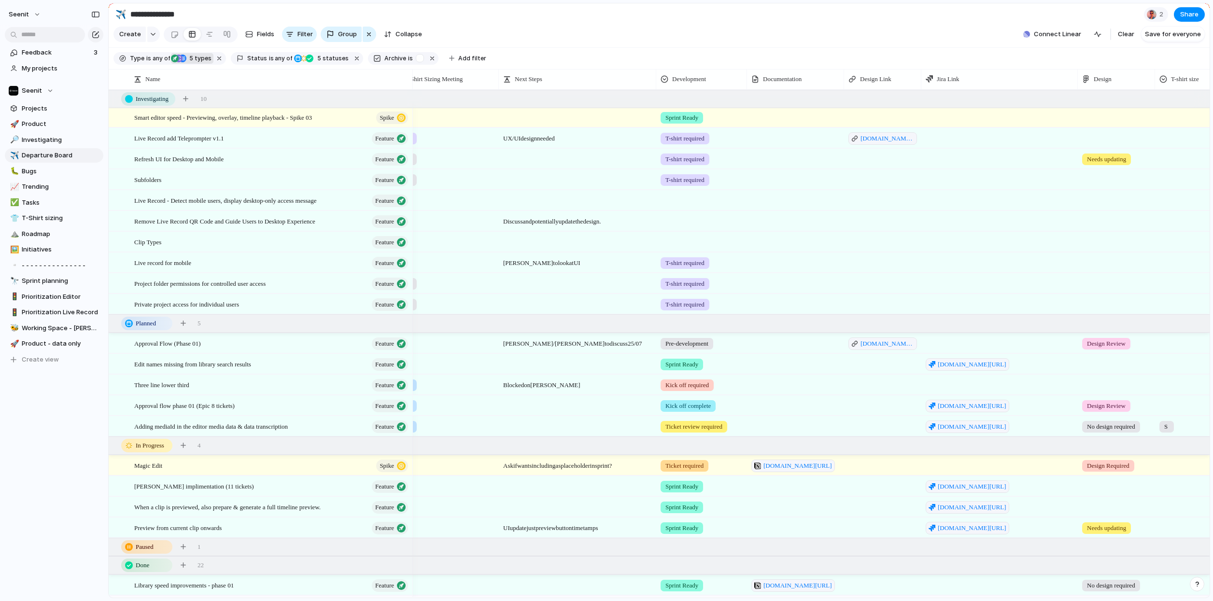
click at [993, 342] on div at bounding box center [999, 343] width 156 height 20
type textarea "**********"
click at [219, 409] on span "Approval flow phase 01 (Epic 8 tickets)" at bounding box center [184, 405] width 100 height 11
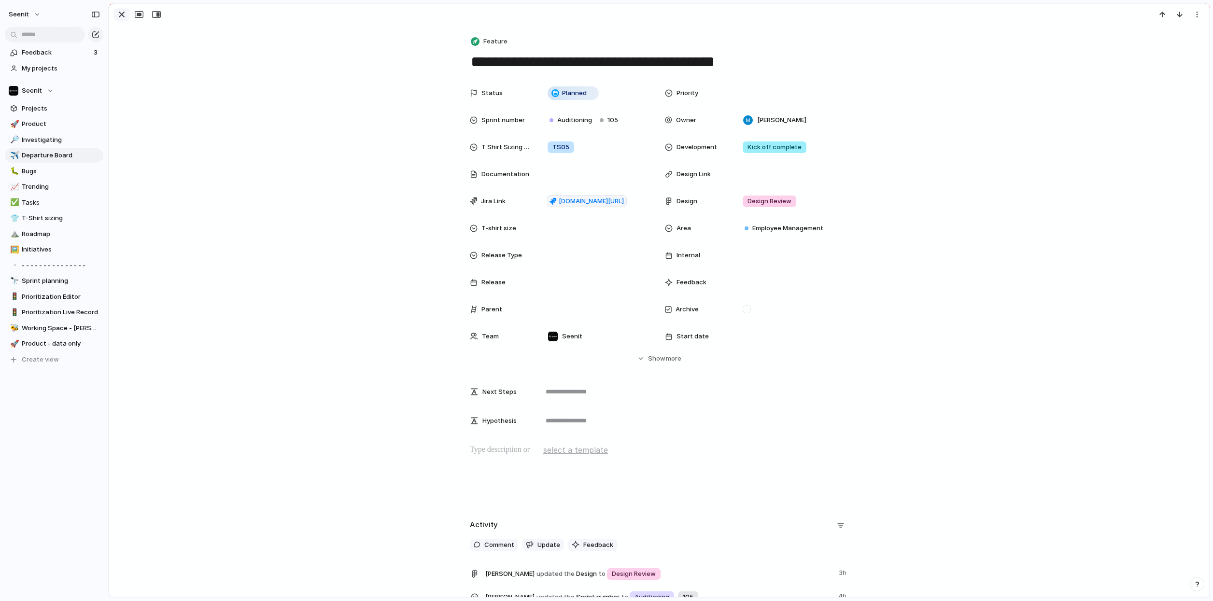
click at [121, 11] on div "button" at bounding box center [122, 15] width 12 height 12
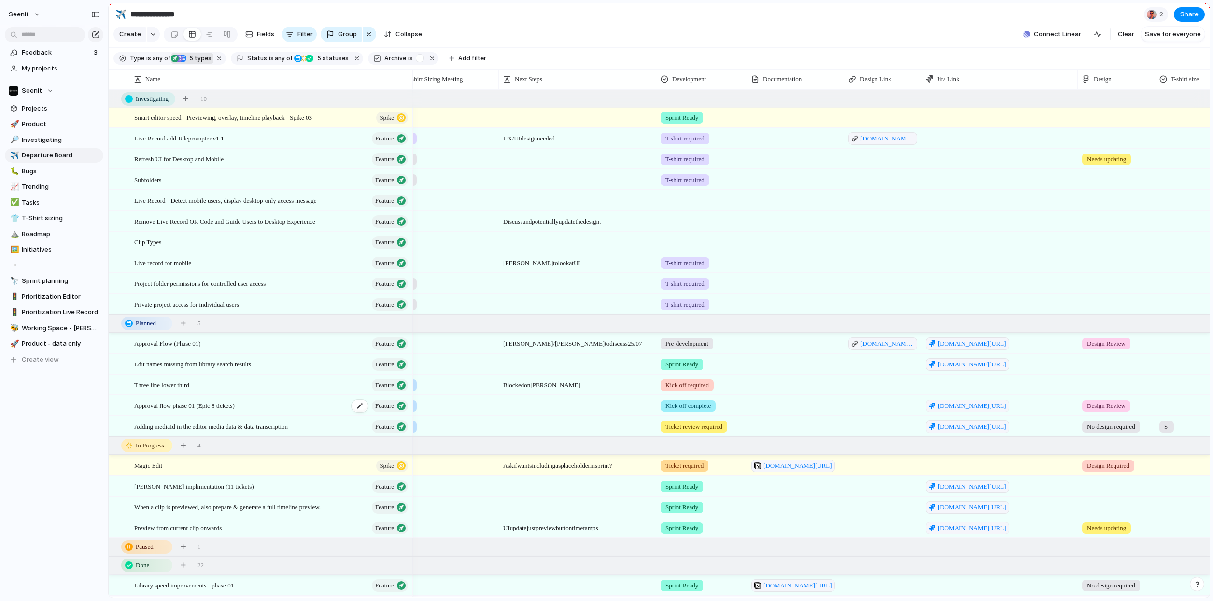
click at [235, 406] on span "Approval flow phase 01 (Epic 8 tickets)" at bounding box center [184, 405] width 100 height 11
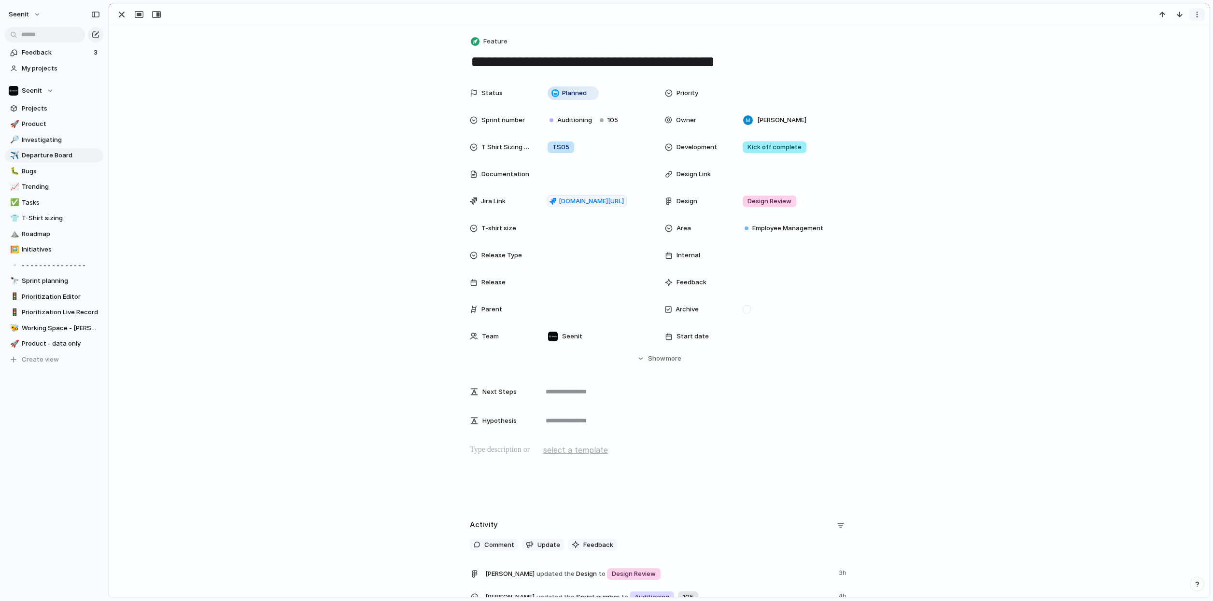
click at [1024, 17] on div "button" at bounding box center [1197, 15] width 8 height 8
click at [1024, 47] on span "Delete" at bounding box center [1155, 50] width 20 height 10
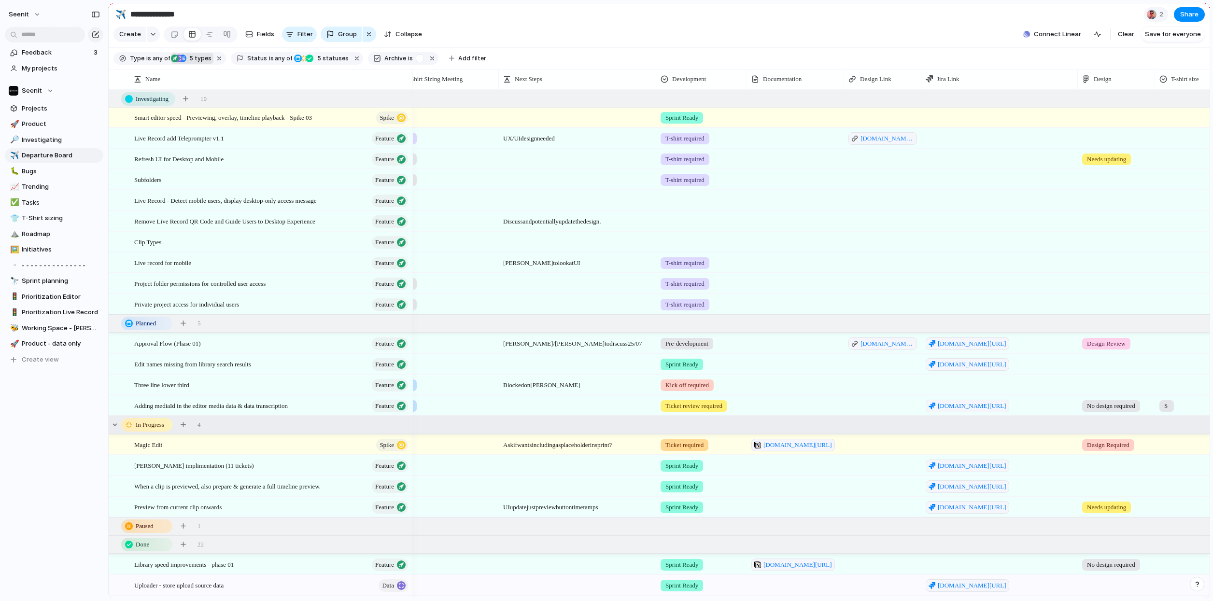
scroll to position [1, 0]
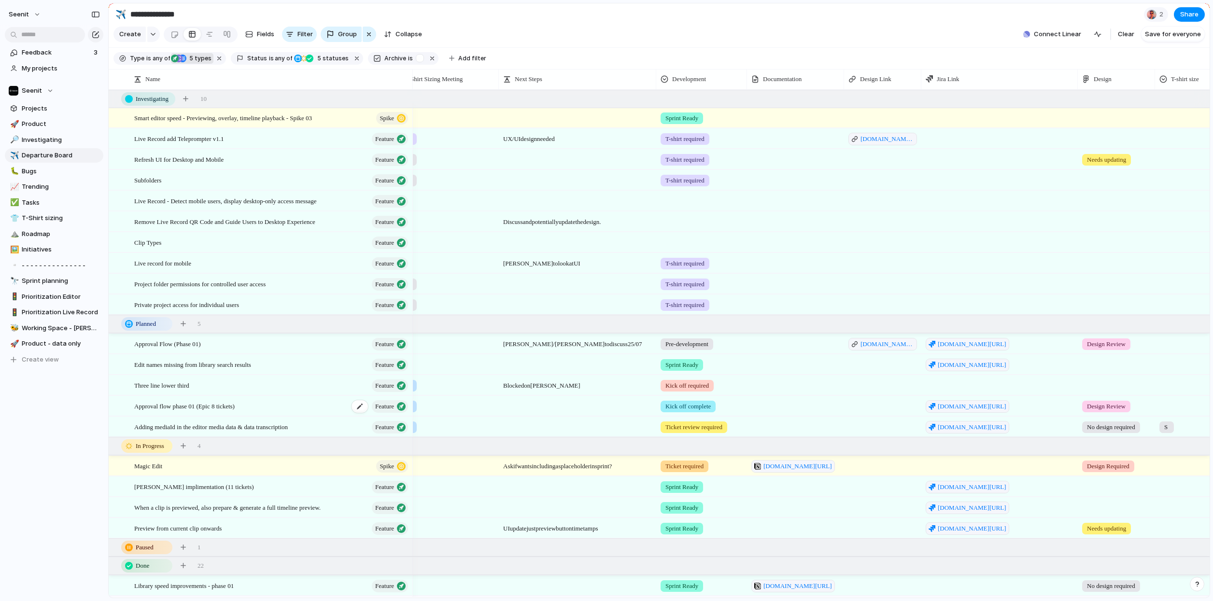
click at [281, 400] on div "Approval flow phase 01 (Epic 8 tickets) Feature" at bounding box center [271, 406] width 275 height 20
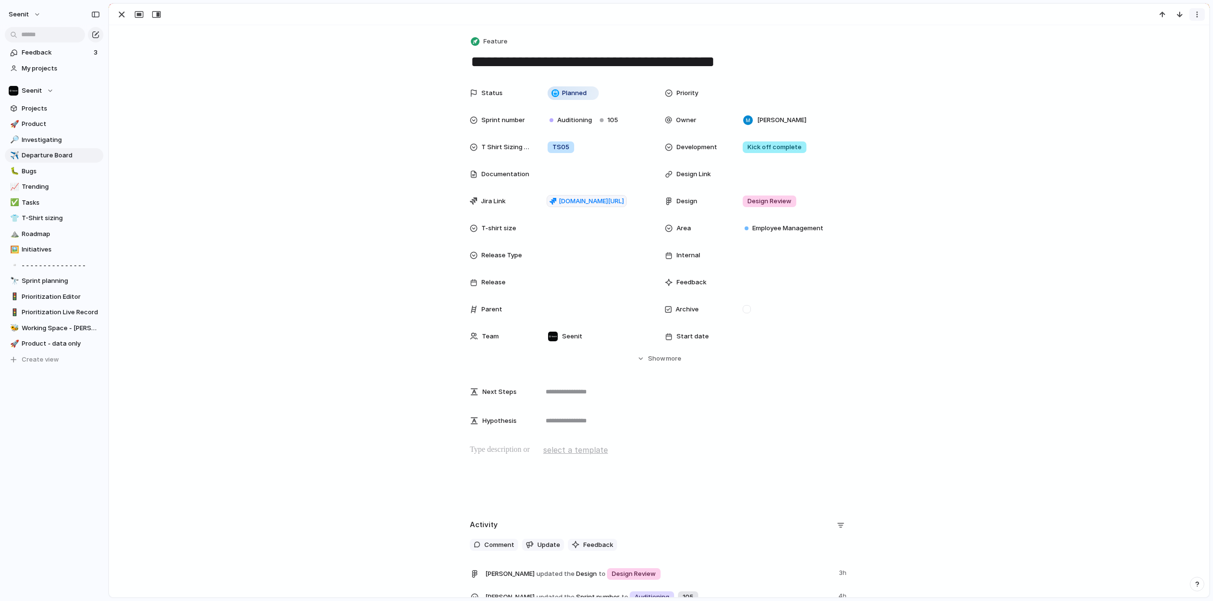
click at [1024, 13] on div "button" at bounding box center [1197, 15] width 8 height 8
click at [1024, 34] on span "Mark as duplicate" at bounding box center [1172, 35] width 54 height 10
click at [967, 74] on div "Preview from current clip onwards Teleprompter - Speed & Font Size Improvement …" at bounding box center [606, 300] width 1213 height 601
click at [1024, 14] on div "button" at bounding box center [1197, 15] width 8 height 8
click at [1024, 49] on span "Delete" at bounding box center [1155, 50] width 20 height 10
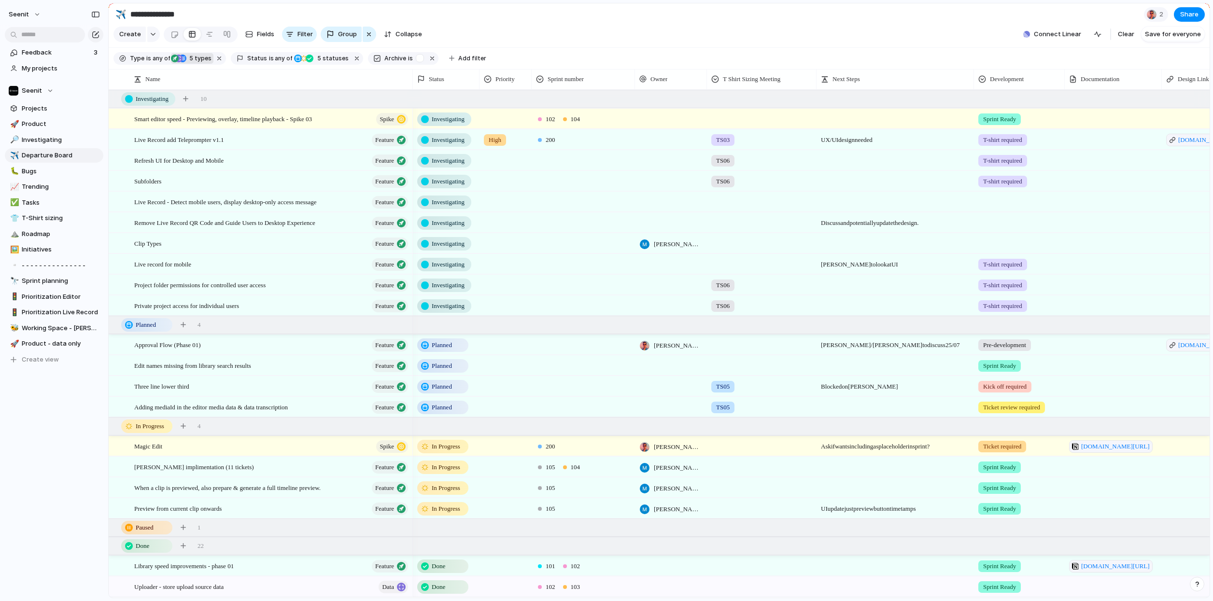
scroll to position [0, 0]
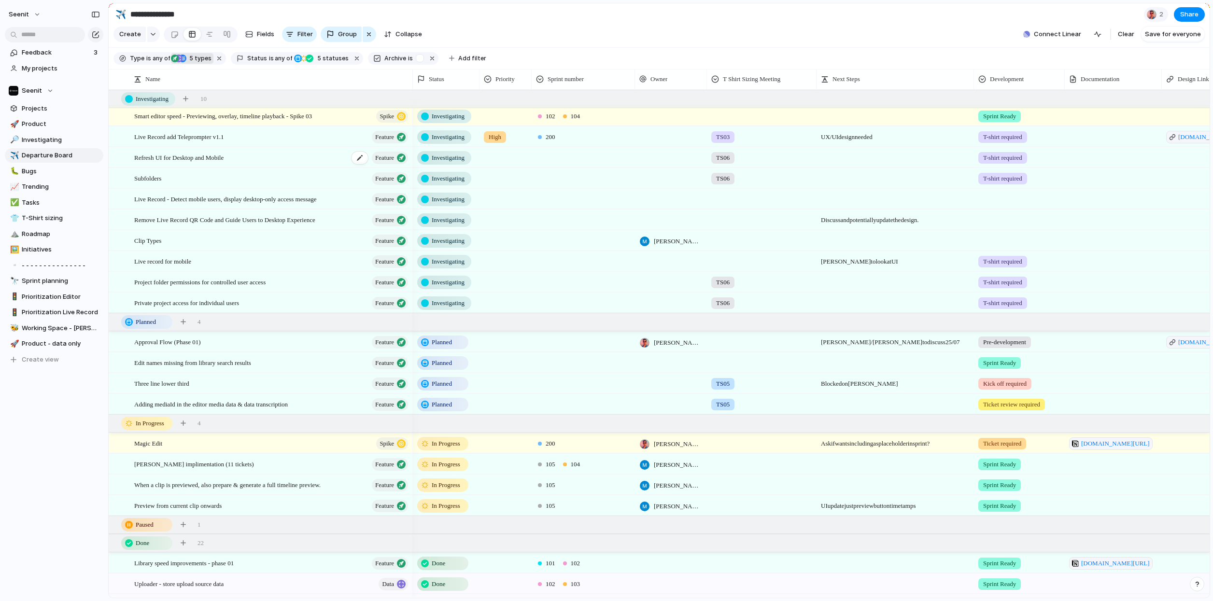
click at [220, 158] on span "Refresh UI for Desktop and Mobile" at bounding box center [178, 157] width 89 height 11
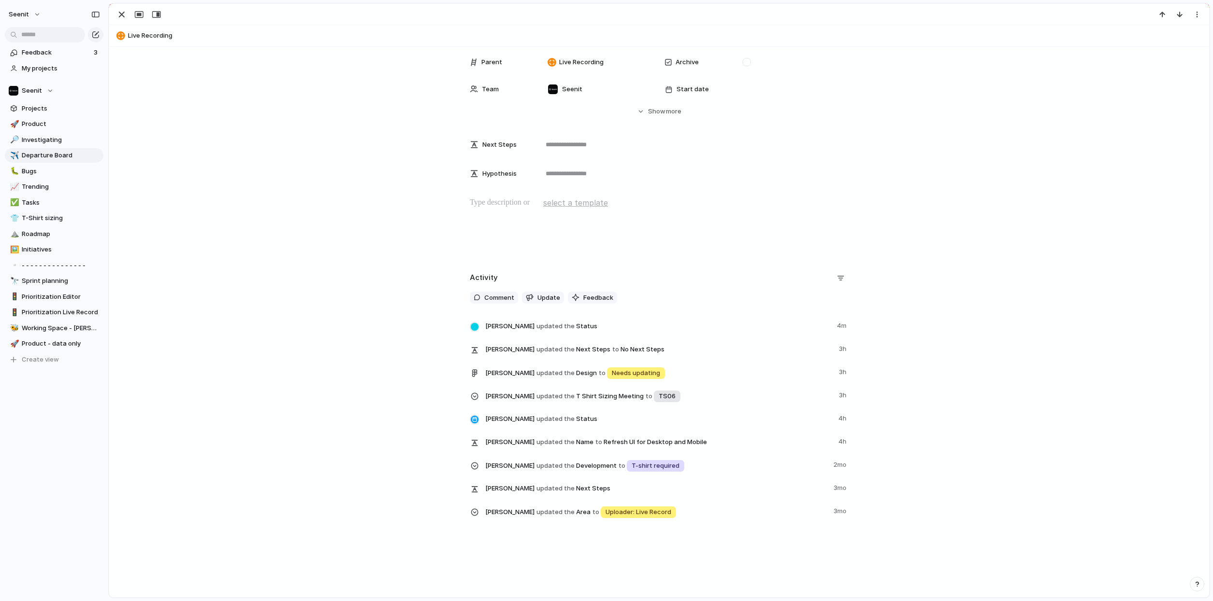
scroll to position [20, 0]
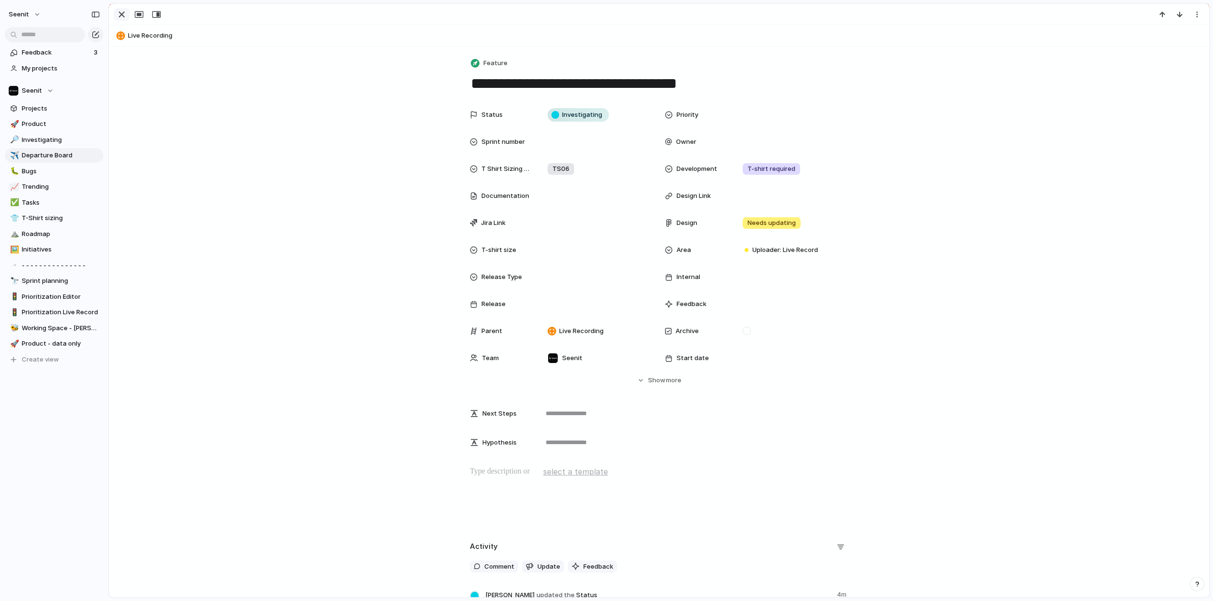
click at [120, 13] on div "button" at bounding box center [122, 15] width 12 height 12
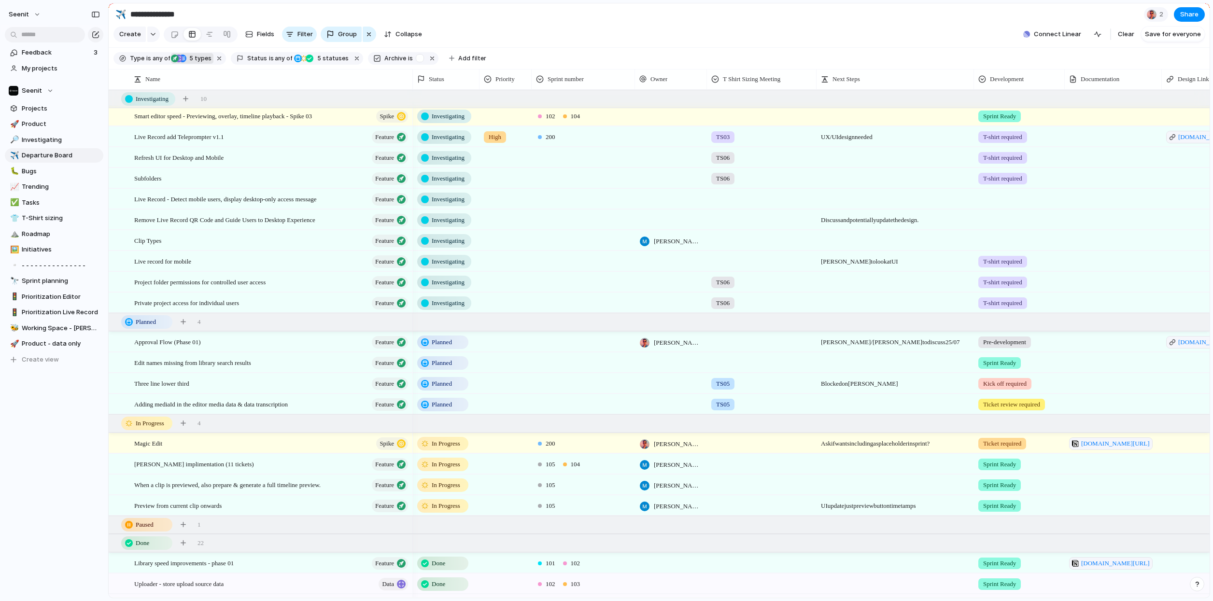
scroll to position [0, 1]
click at [248, 262] on div "Live record for mobile Feature" at bounding box center [271, 262] width 275 height 20
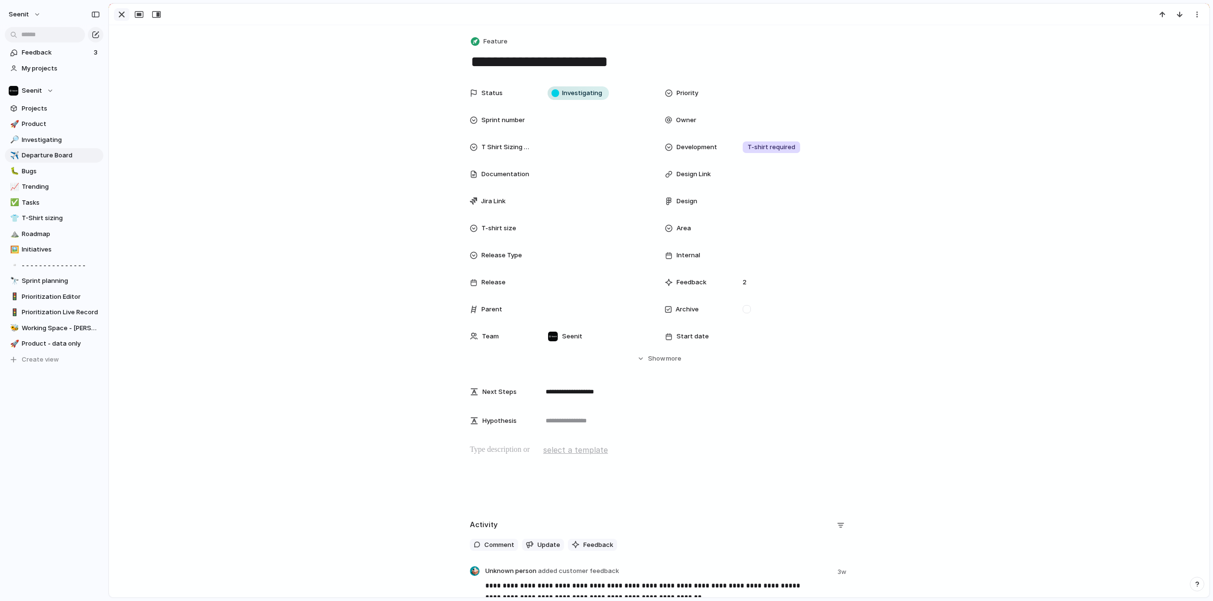
click at [121, 12] on div "button" at bounding box center [122, 15] width 12 height 12
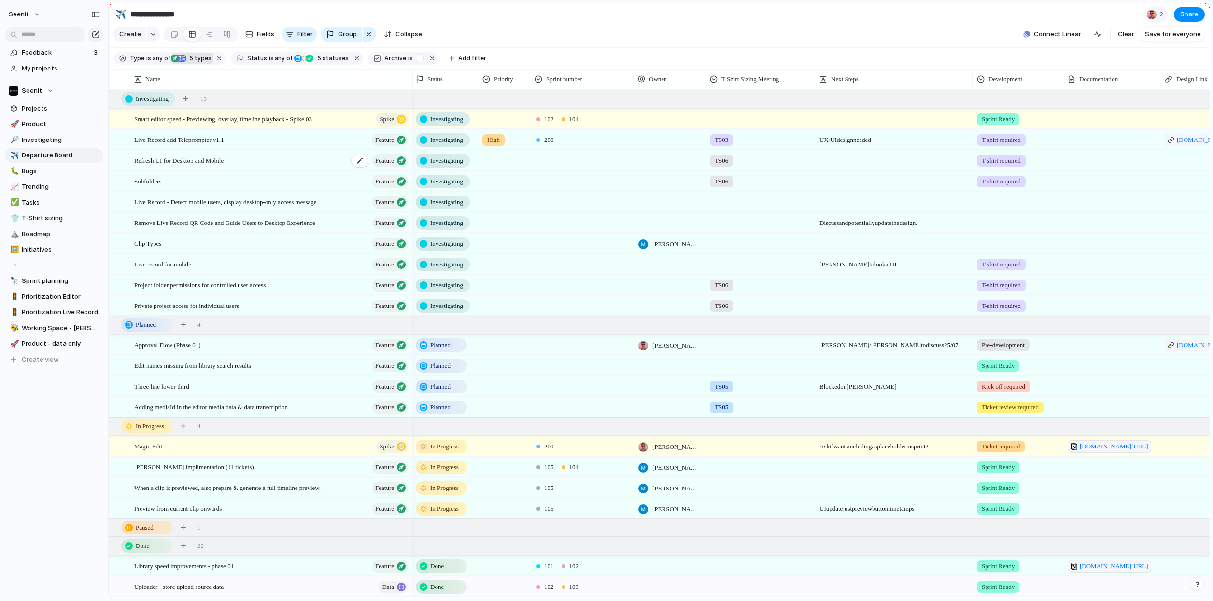
click at [314, 161] on div "Refresh UI for Desktop and Mobile Feature" at bounding box center [271, 161] width 275 height 20
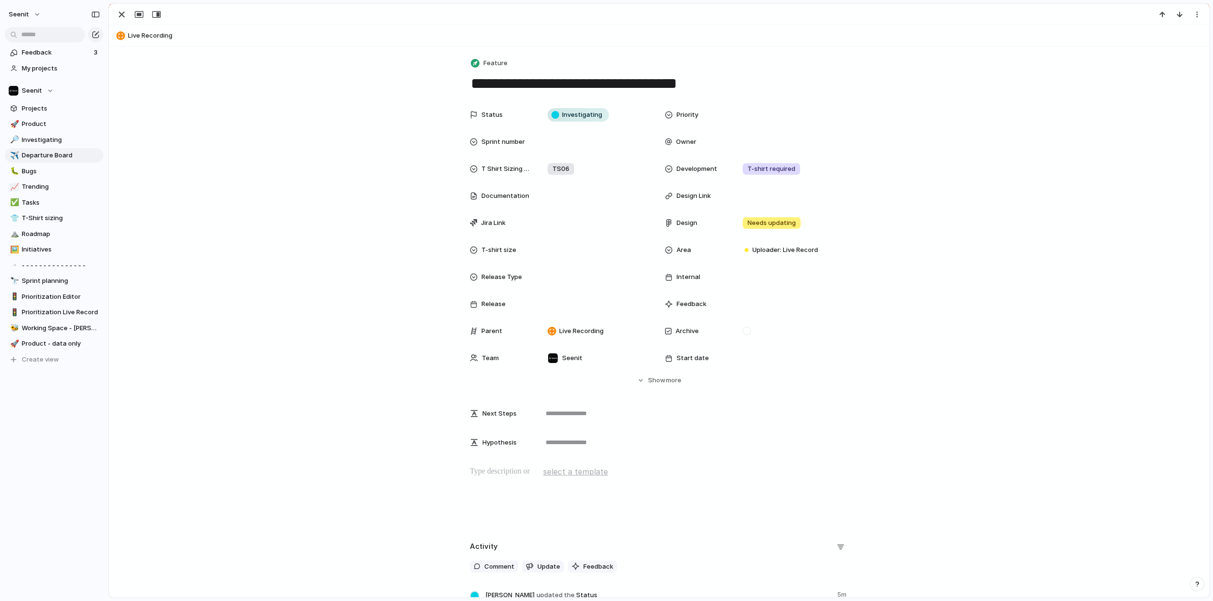
drag, startPoint x: 472, startPoint y: 82, endPoint x: 715, endPoint y: 80, distance: 242.4
click at [715, 80] on textarea "**********" at bounding box center [659, 83] width 379 height 20
click at [1024, 12] on div "button" at bounding box center [1197, 15] width 8 height 8
click at [1024, 50] on span "Delete" at bounding box center [1155, 50] width 20 height 10
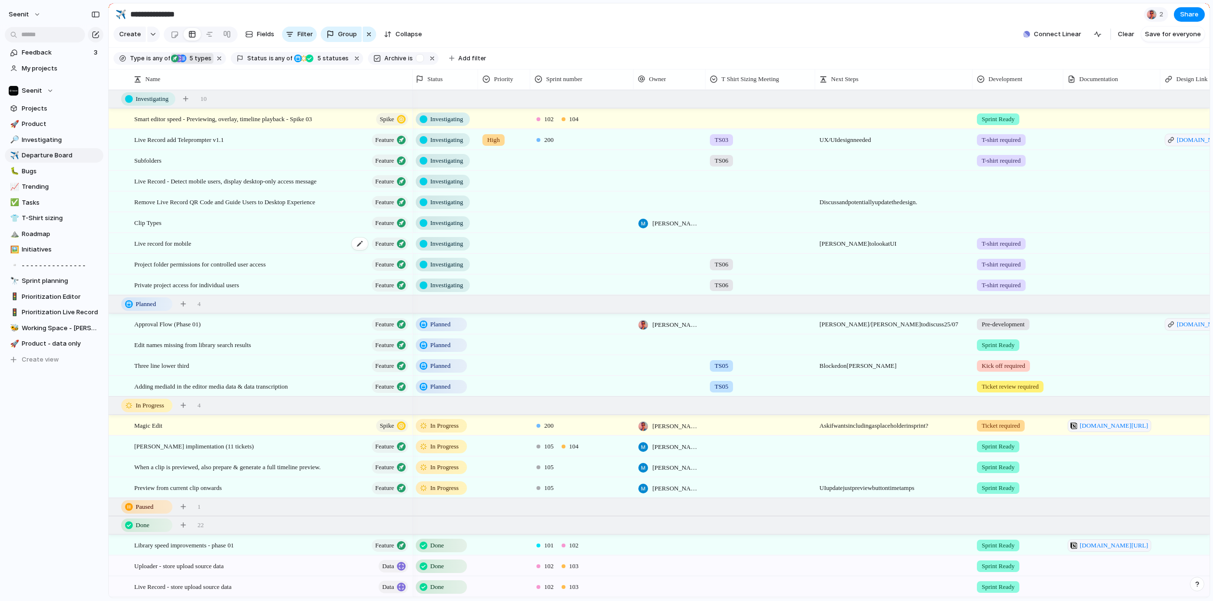
click at [203, 242] on div "Live record for mobile Feature" at bounding box center [271, 244] width 275 height 20
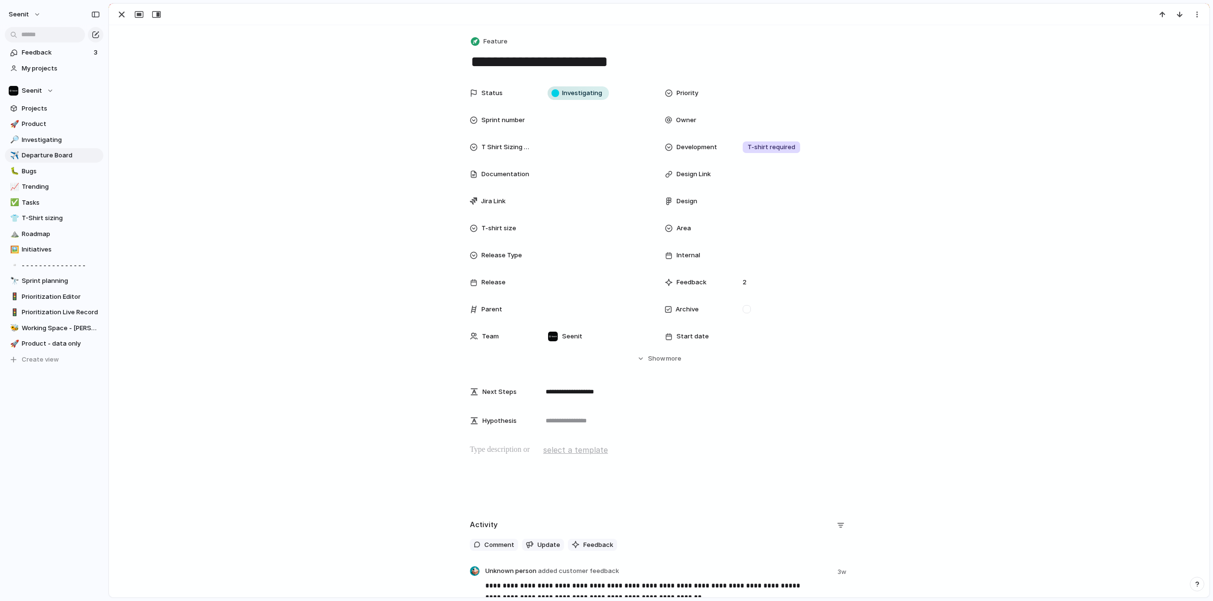
click at [594, 55] on textarea "**********" at bounding box center [659, 62] width 379 height 20
click at [622, 62] on textarea "**********" at bounding box center [659, 62] width 379 height 20
paste textarea "**********"
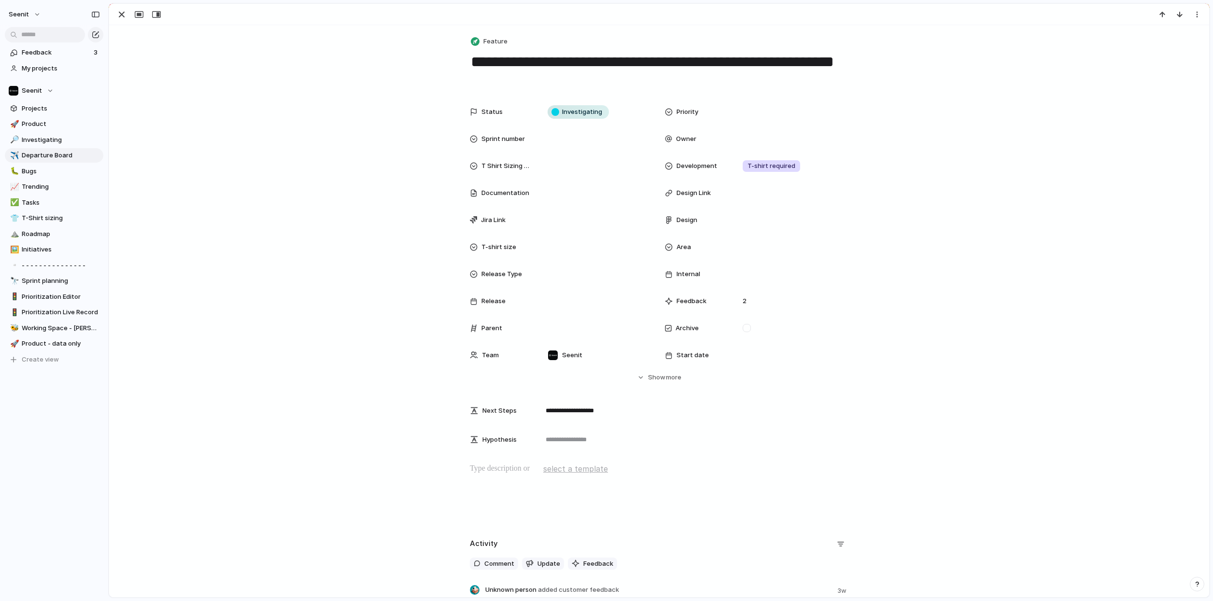
type textarea "**********"
click at [222, 68] on div "**********" at bounding box center [659, 400] width 1100 height 751
click at [122, 11] on div "button" at bounding box center [122, 15] width 12 height 12
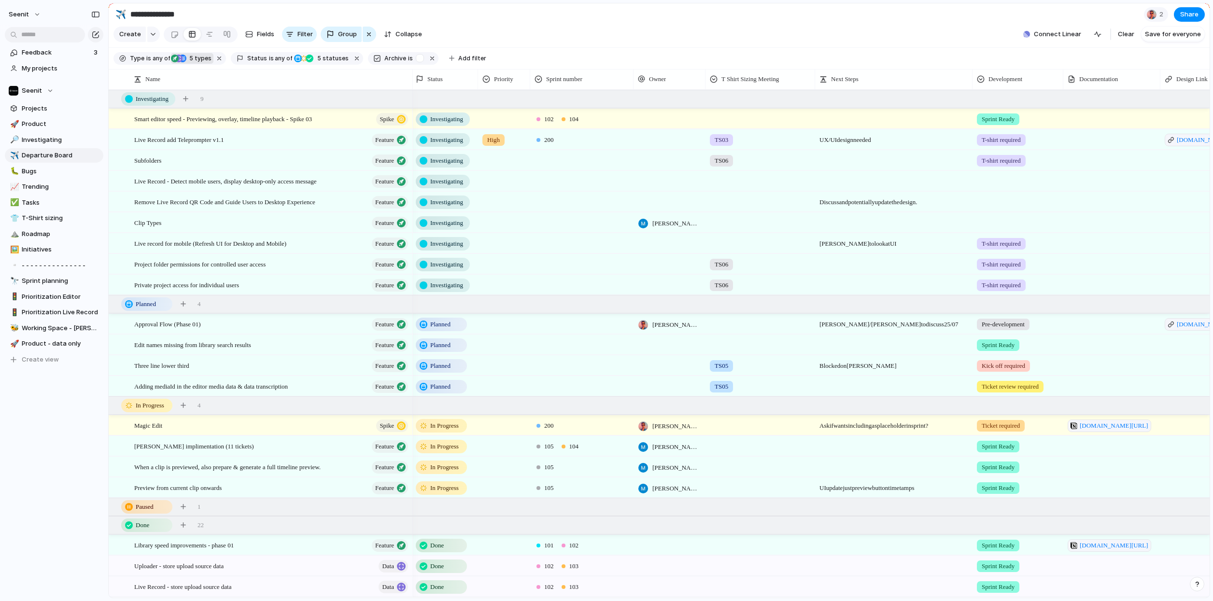
click at [725, 246] on div at bounding box center [760, 242] width 109 height 16
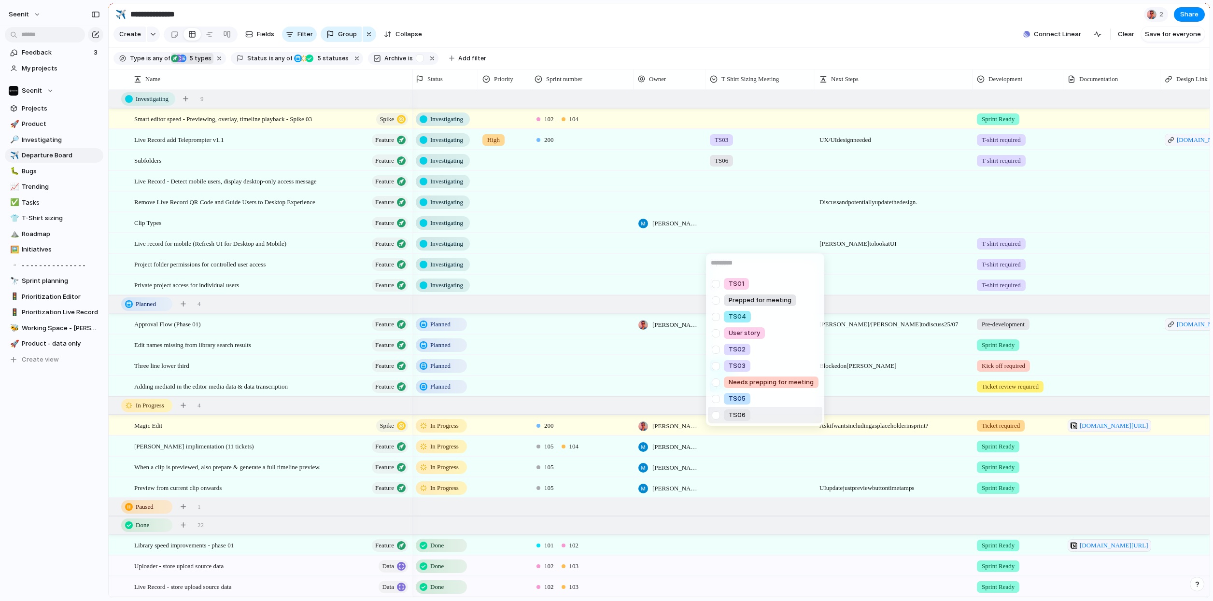
click at [717, 416] on div at bounding box center [715, 415] width 17 height 17
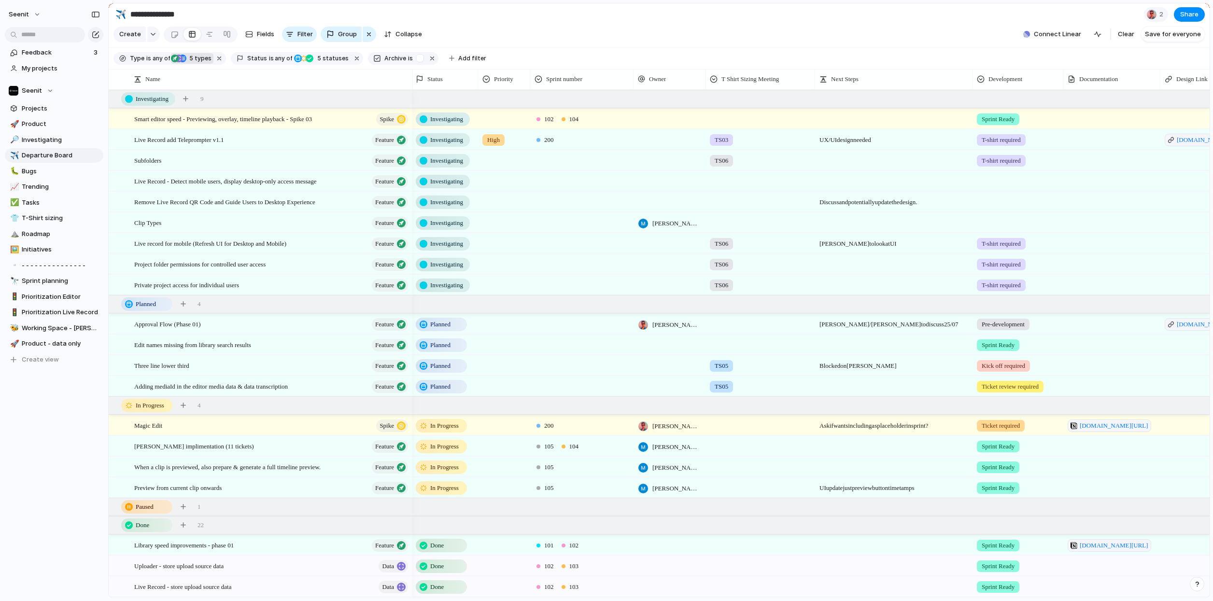
click at [763, 213] on div "TS01 Prepped for meeting TS04 User story TS02 TS03 Needs prepping for meeting T…" at bounding box center [606, 300] width 1213 height 601
click at [1024, 14] on div at bounding box center [1152, 15] width 10 height 10
click at [1024, 14] on div "Seen by [PERSON_NAME]" at bounding box center [606, 300] width 1213 height 601
click at [1024, 14] on div at bounding box center [1152, 15] width 10 height 10
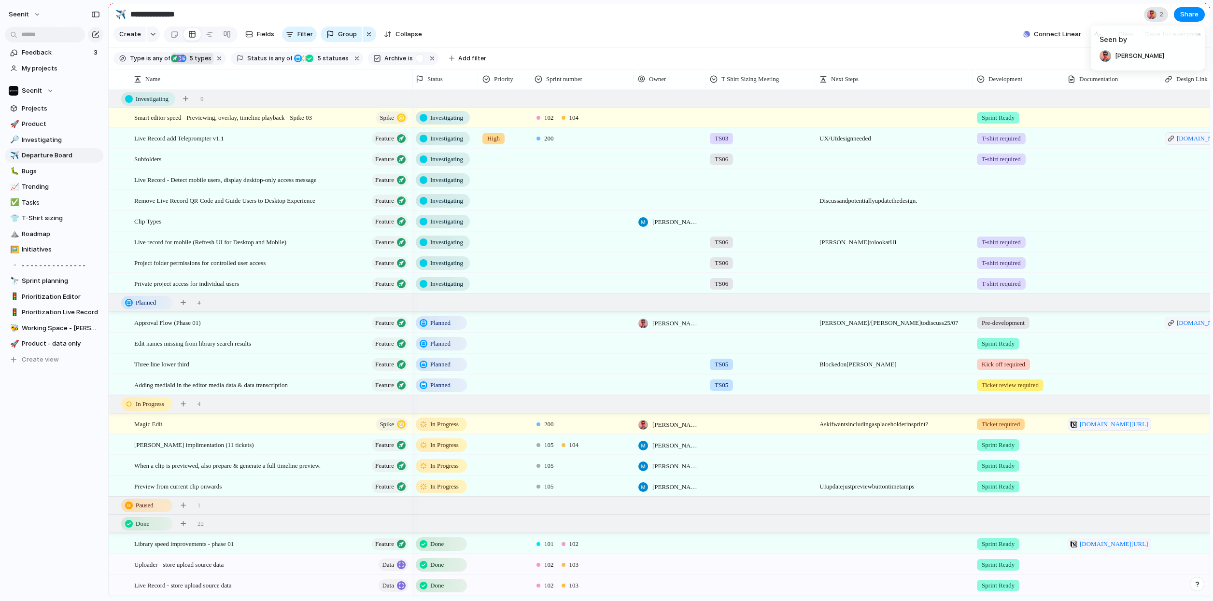
click at [1024, 14] on div "Seen by [PERSON_NAME]" at bounding box center [606, 300] width 1213 height 601
click at [838, 261] on div at bounding box center [893, 259] width 156 height 10
type textarea "**********"
click at [941, 266] on textarea "**********" at bounding box center [894, 266] width 150 height 12
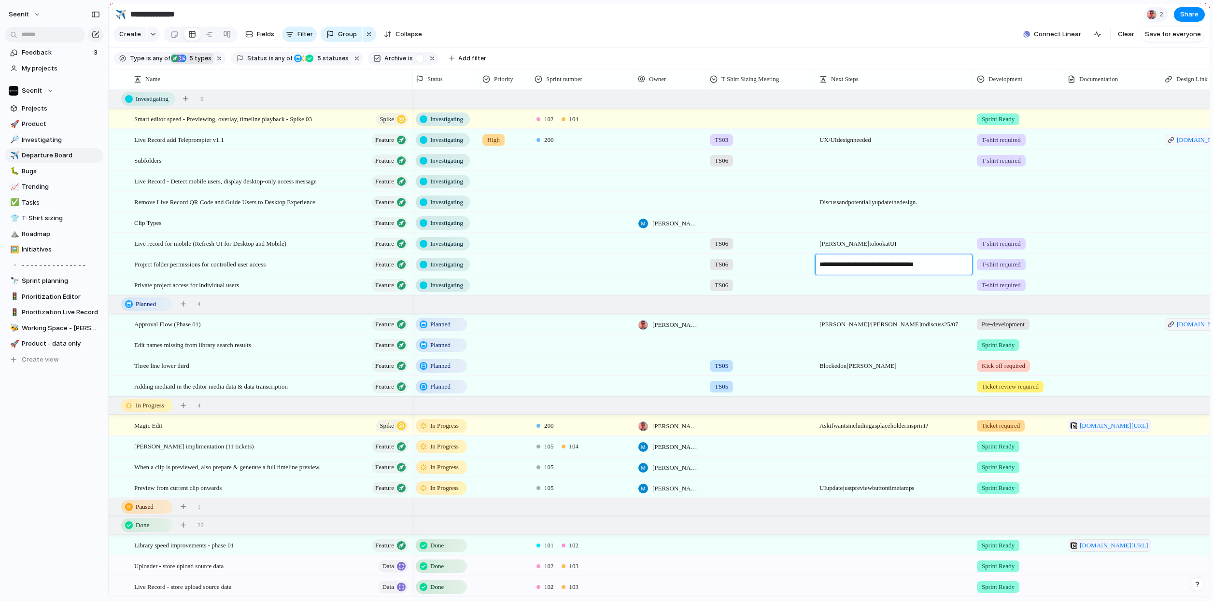
click at [941, 266] on textarea "**********" at bounding box center [894, 266] width 150 height 12
click at [846, 162] on div at bounding box center [893, 160] width 157 height 20
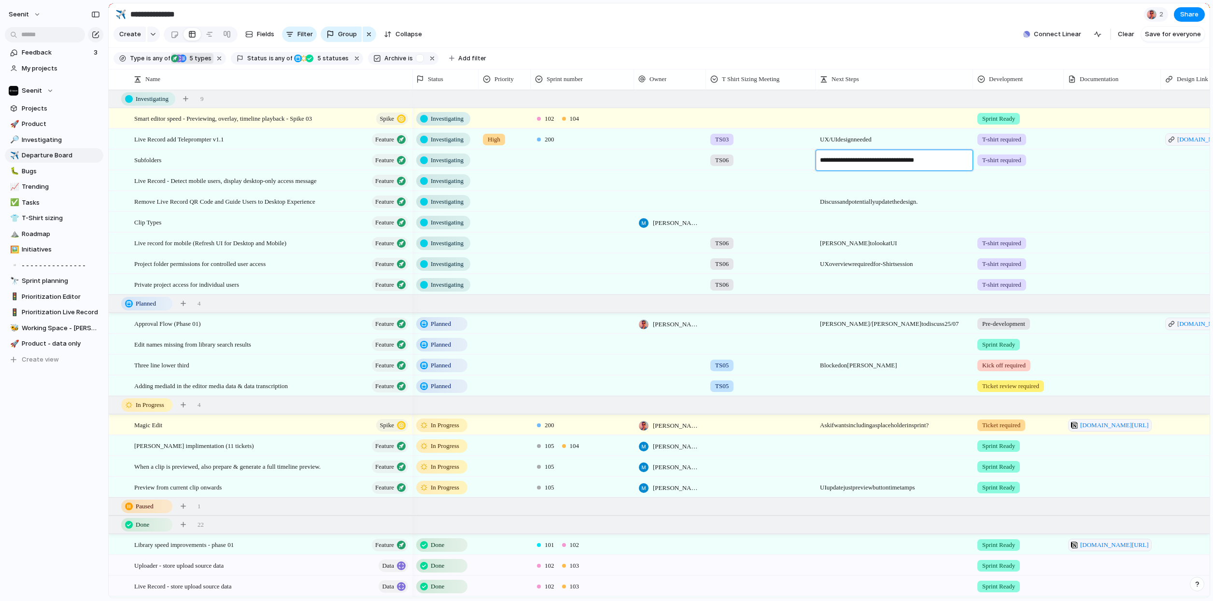
click at [891, 164] on textarea "**********" at bounding box center [895, 161] width 150 height 12
click at [899, 160] on textarea "**********" at bounding box center [895, 161] width 150 height 12
click at [894, 159] on textarea "**********" at bounding box center [895, 161] width 150 height 12
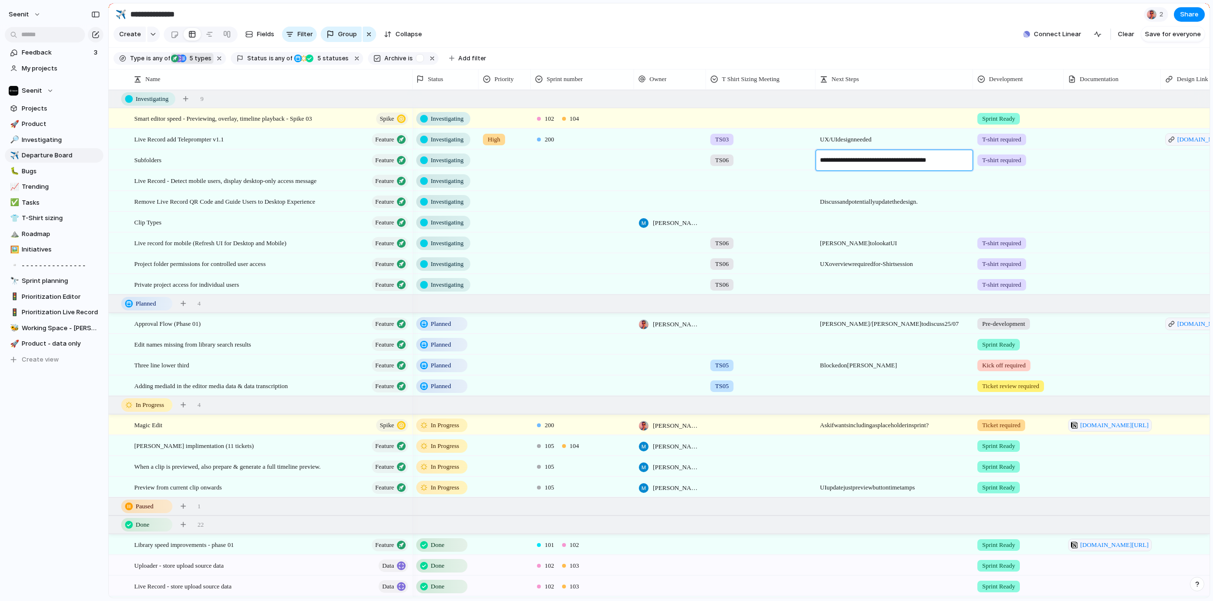
click at [837, 160] on textarea "**********" at bounding box center [895, 161] width 150 height 12
click at [860, 161] on textarea "**********" at bounding box center [895, 161] width 150 height 12
type textarea "**********"
click at [852, 171] on textarea "**********" at bounding box center [895, 164] width 150 height 19
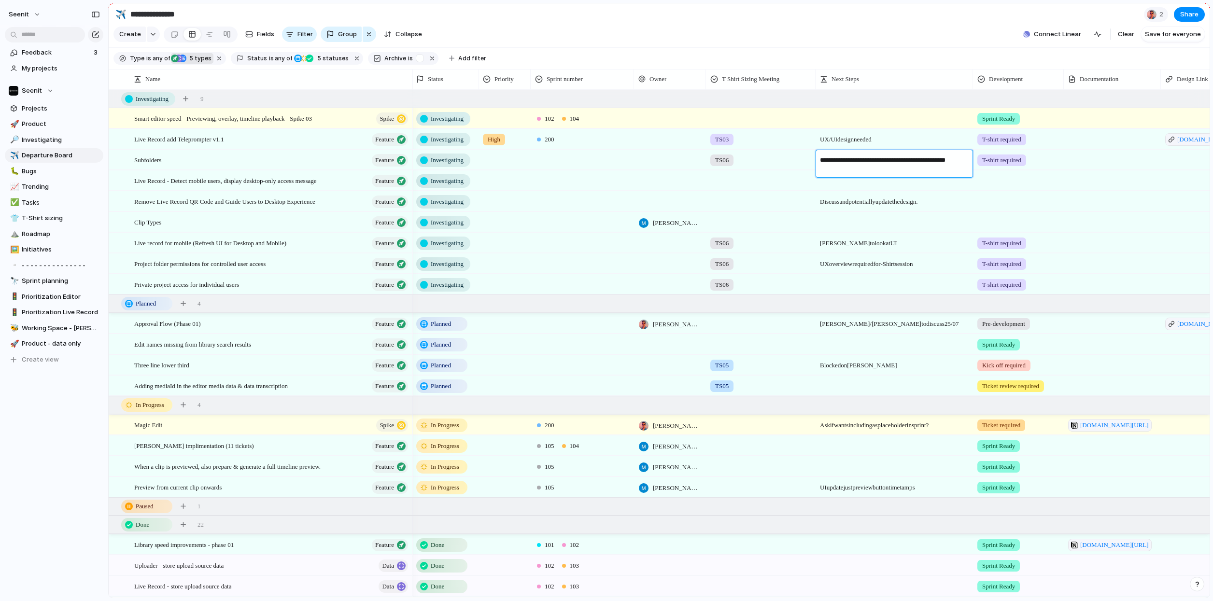
click at [852, 171] on textarea "**********" at bounding box center [895, 164] width 150 height 19
click at [863, 267] on span "UX overview required for -Shirt session" at bounding box center [894, 261] width 156 height 15
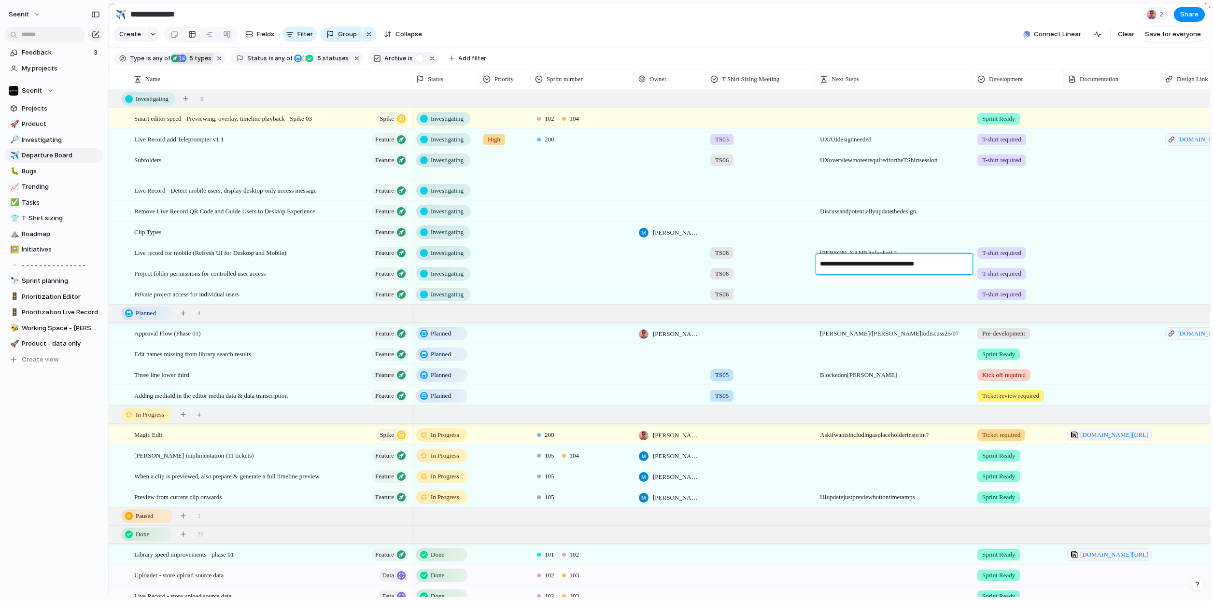
click at [863, 267] on textarea "**********" at bounding box center [895, 265] width 150 height 12
type textarea "**********"
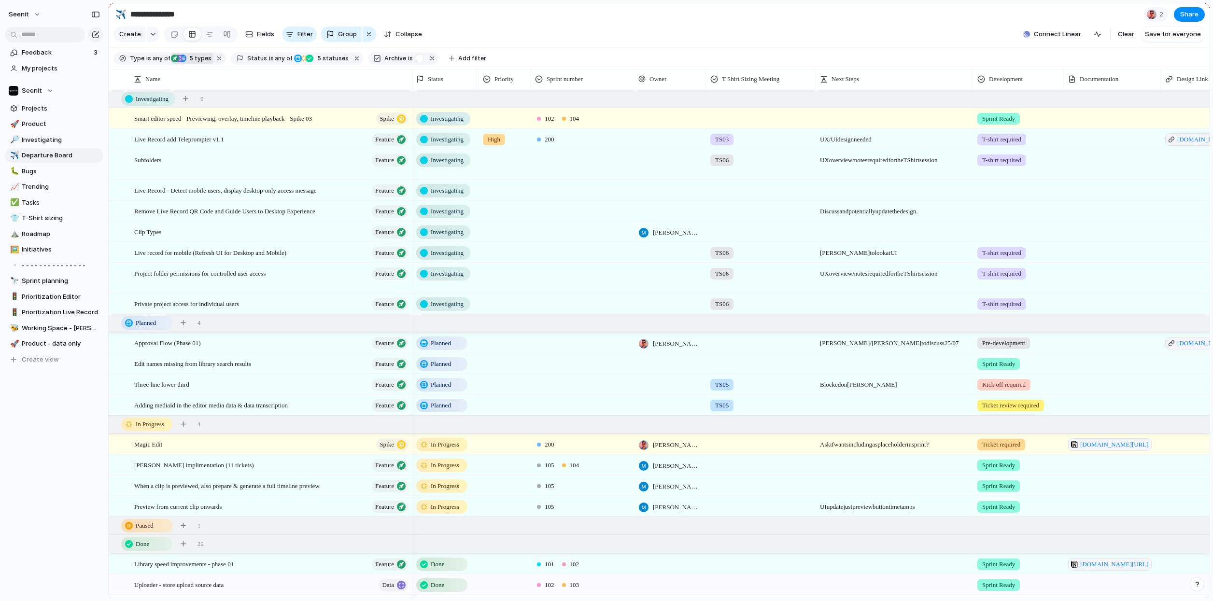
click at [859, 255] on span "[PERSON_NAME] to look at UI" at bounding box center [894, 250] width 156 height 15
click at [889, 253] on textarea "**********" at bounding box center [895, 254] width 150 height 12
click at [205, 252] on span "Live record for mobile (Refresh UI for Desktop and Mobile)" at bounding box center [210, 252] width 152 height 11
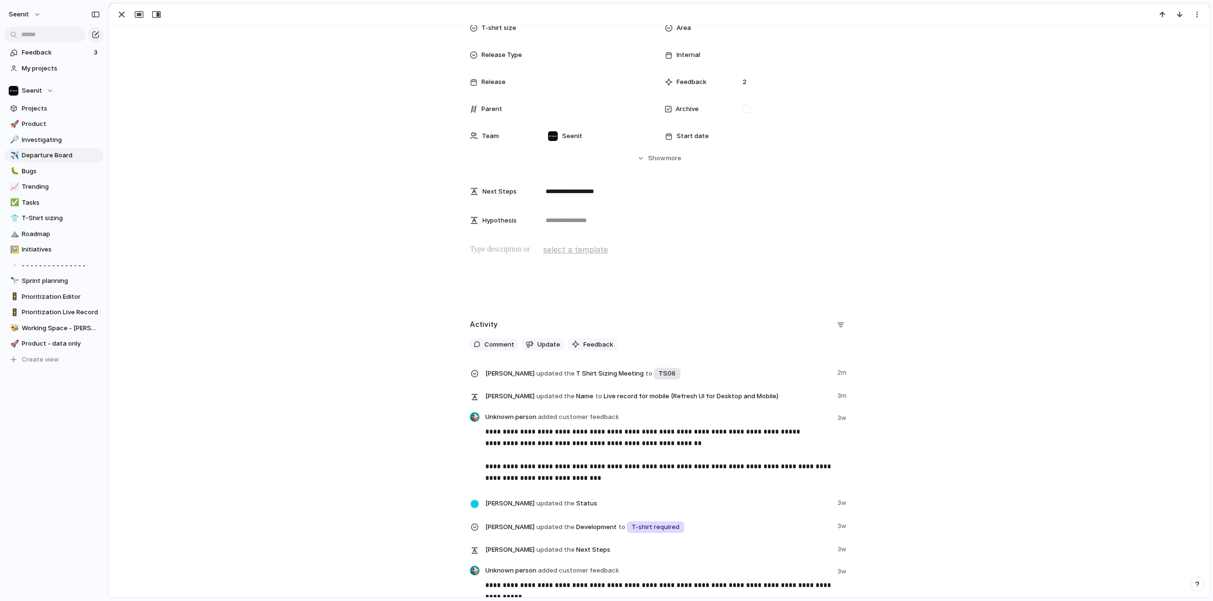
scroll to position [295, 0]
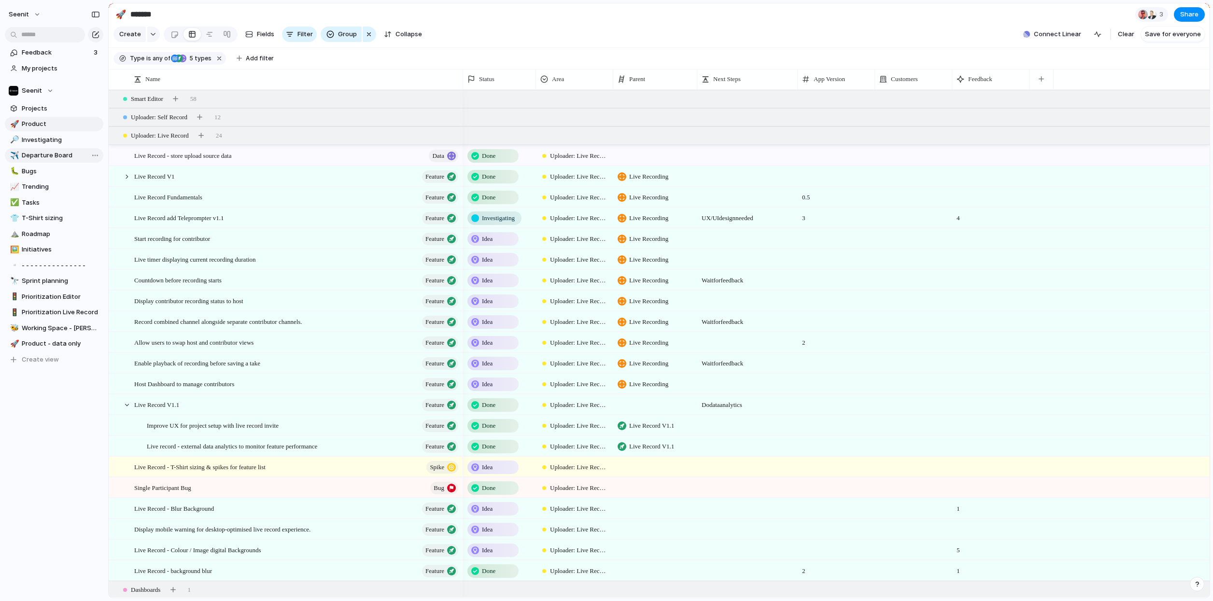
click at [55, 148] on link "✈️ Departure Board" at bounding box center [54, 155] width 98 height 14
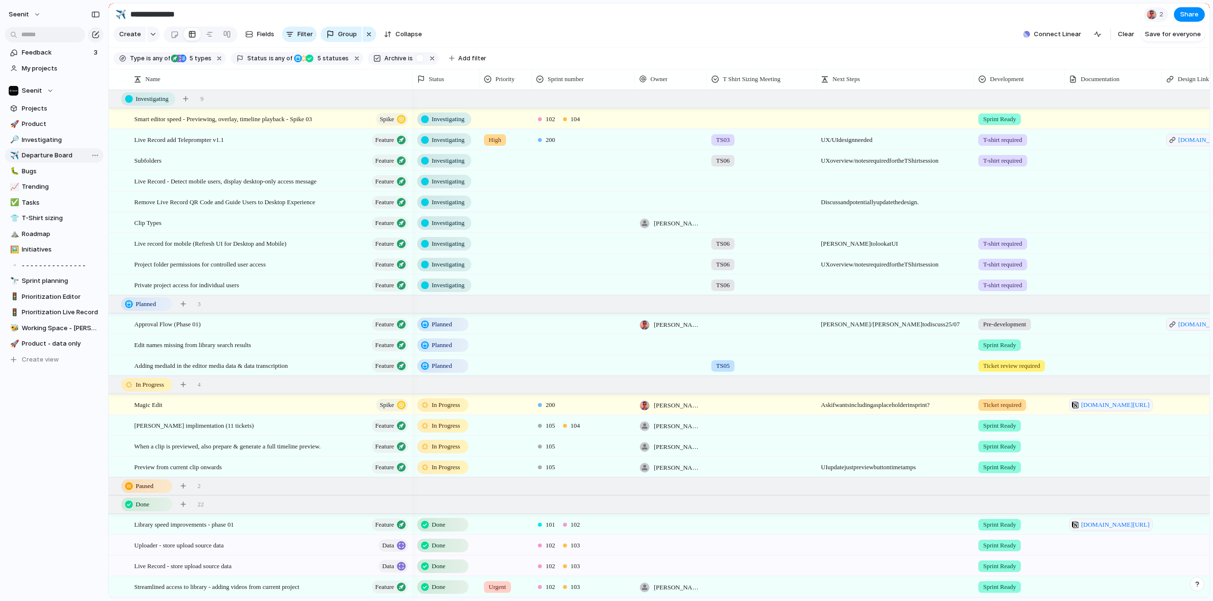
type input "**********"
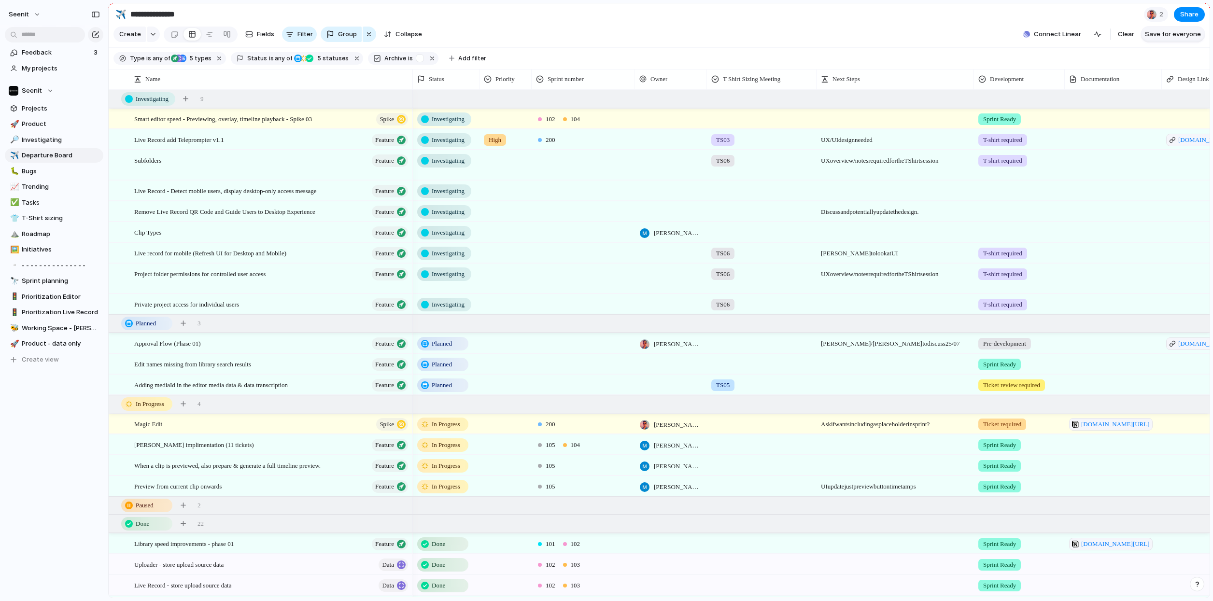
click at [1173, 36] on span "Save for everyone" at bounding box center [1173, 34] width 56 height 10
click at [556, 342] on div at bounding box center [583, 342] width 102 height 16
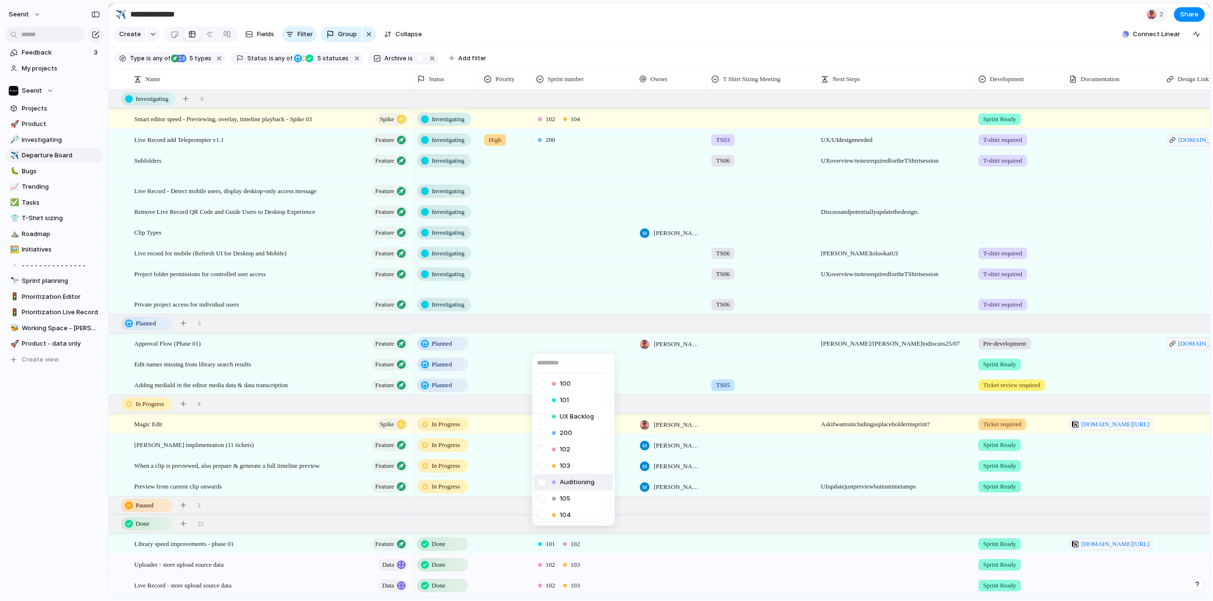
click at [543, 480] on div at bounding box center [541, 482] width 17 height 17
click at [543, 498] on div at bounding box center [541, 499] width 17 height 17
click at [580, 253] on div "100 101 UX Backlog 200 102 103 Auditioning 105 104" at bounding box center [606, 300] width 1213 height 601
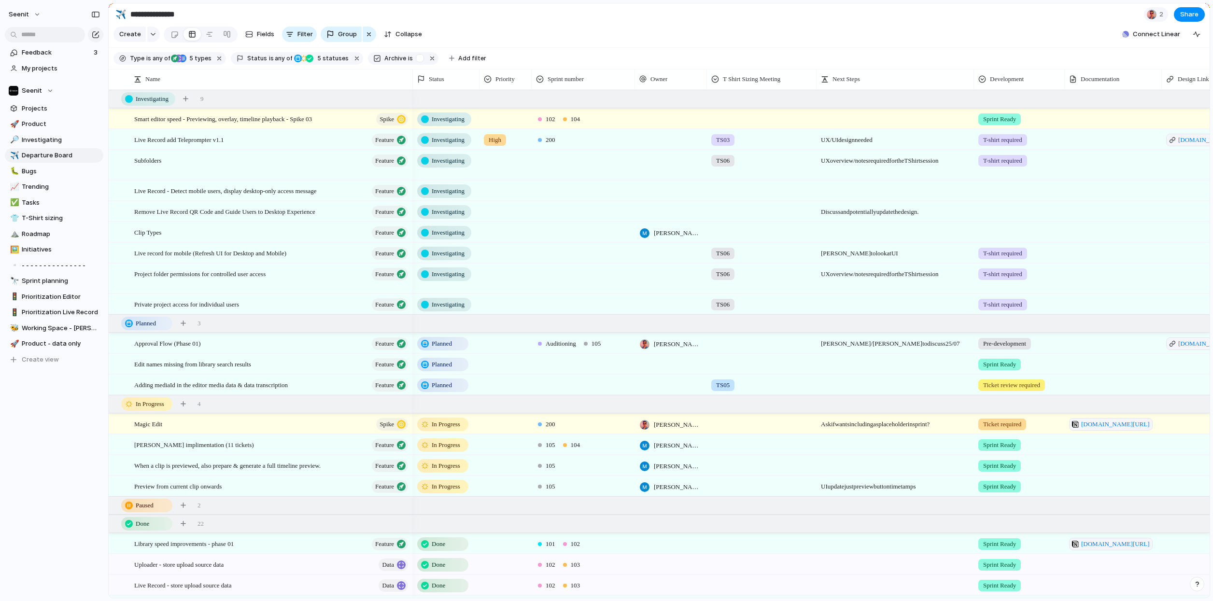
click at [998, 343] on span "Pre-development" at bounding box center [1004, 344] width 43 height 10
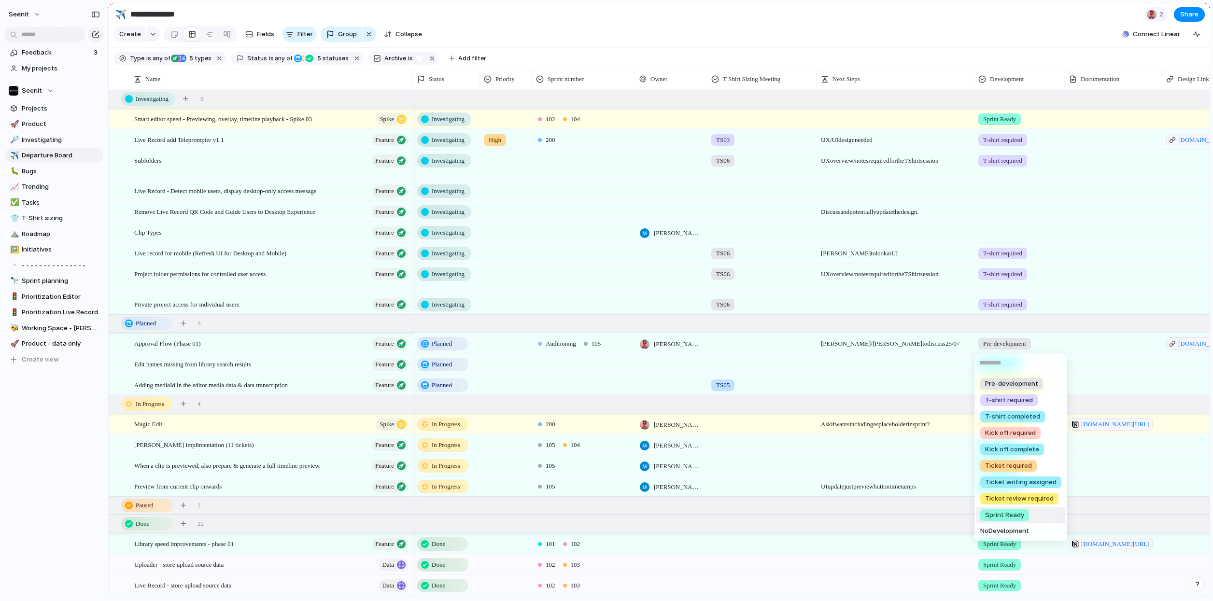
click at [1000, 513] on span "Sprint Ready" at bounding box center [1004, 515] width 39 height 10
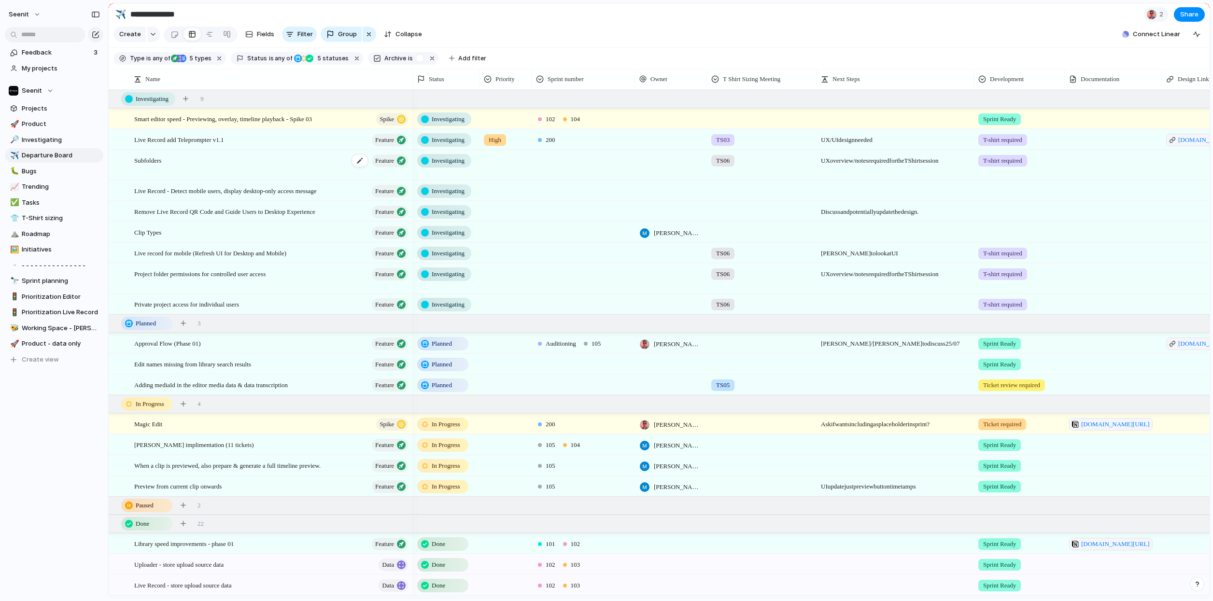
click at [228, 168] on div "Subfolders Feature" at bounding box center [271, 165] width 275 height 29
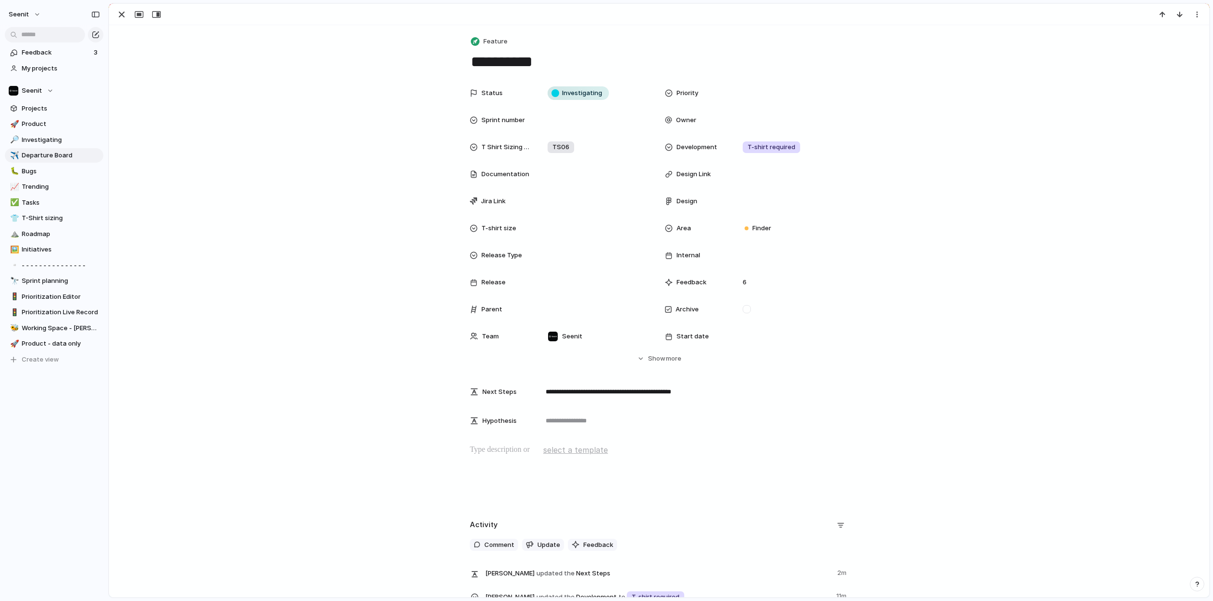
click at [522, 78] on div "**********" at bounding box center [659, 542] width 1100 height 1034
click at [123, 14] on div "button" at bounding box center [122, 15] width 12 height 12
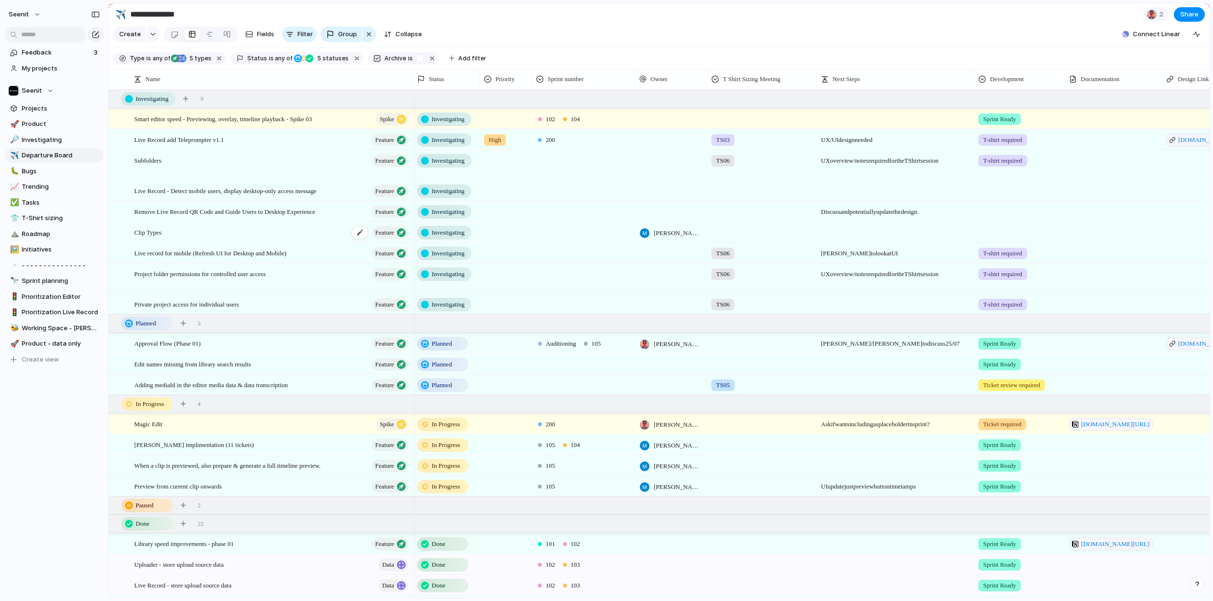
click at [204, 233] on div "Clip Types Feature" at bounding box center [271, 233] width 275 height 20
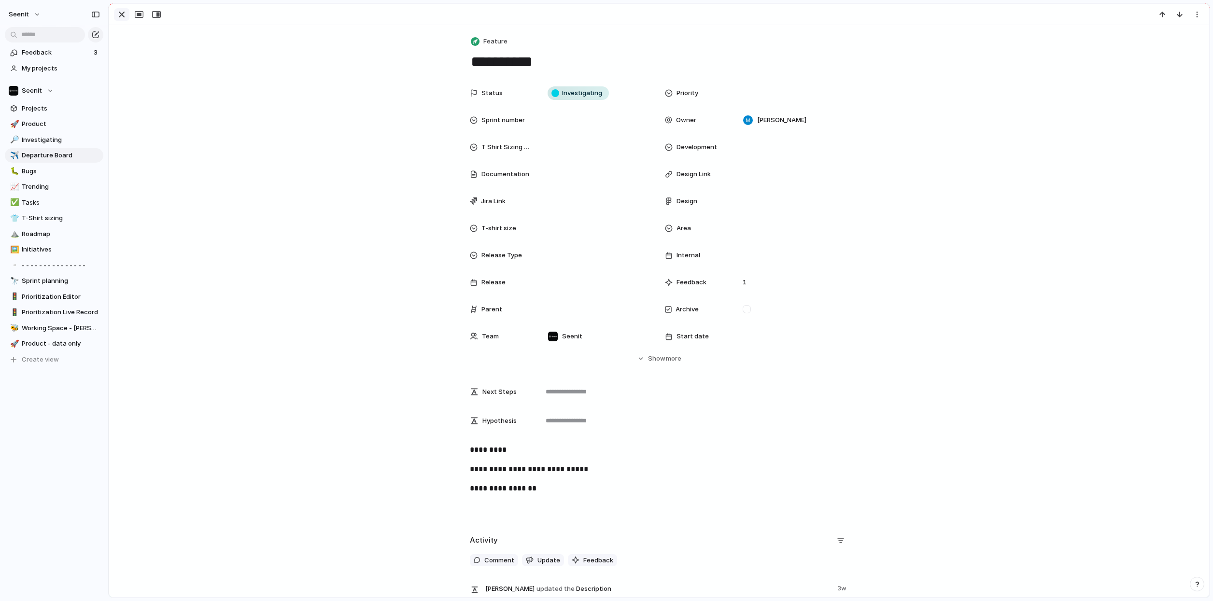
click at [121, 11] on div "button" at bounding box center [122, 15] width 12 height 12
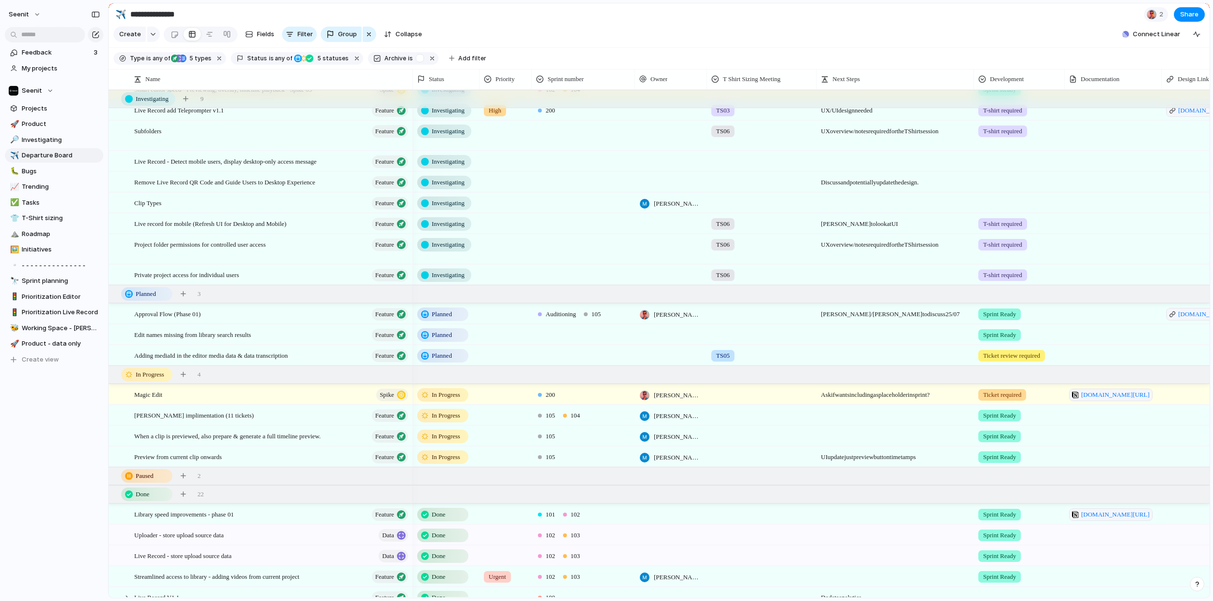
scroll to position [42, 0]
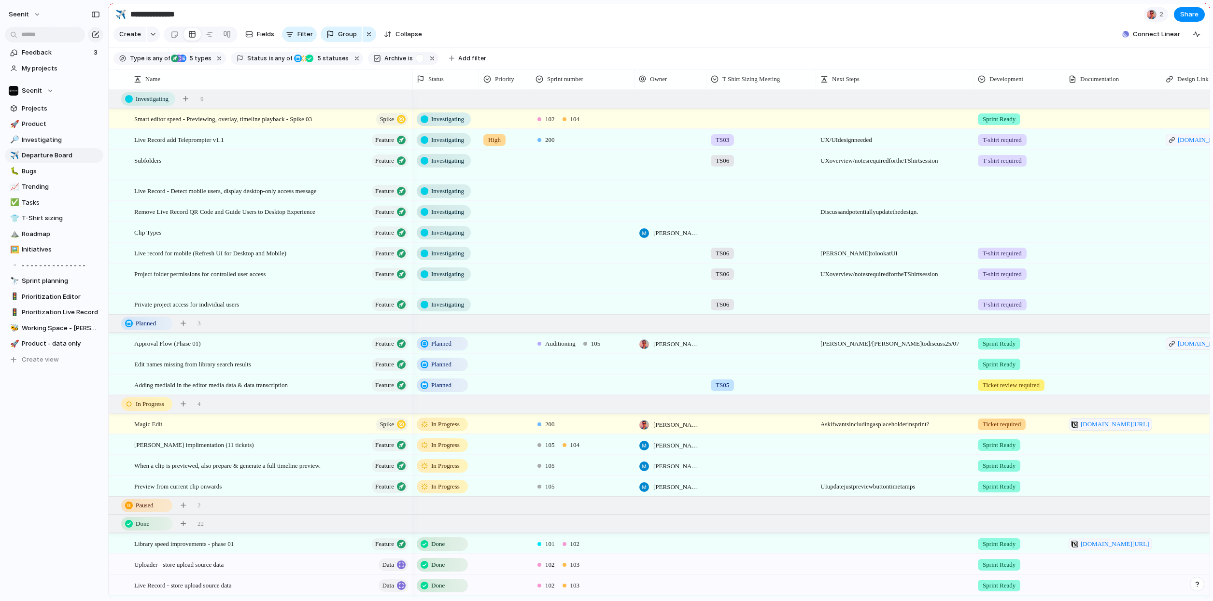
click at [847, 303] on div at bounding box center [894, 300] width 156 height 10
type textarea "*"
click at [817, 305] on div "**********" at bounding box center [893, 305] width 154 height 20
type textarea "**********"
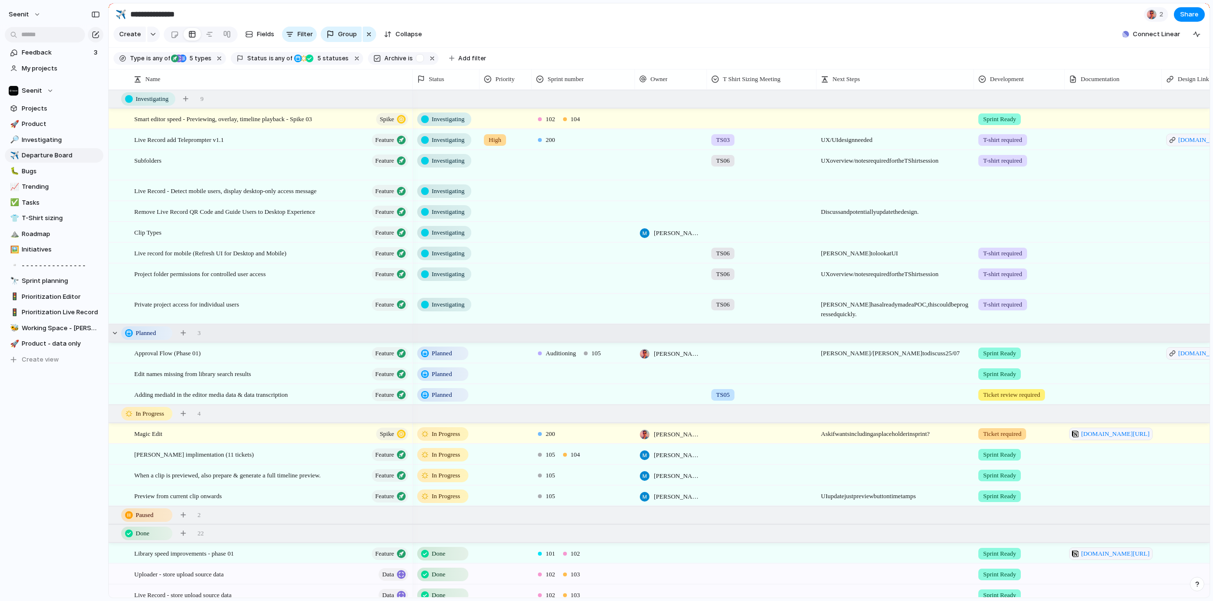
scroll to position [0, 147]
click at [756, 303] on div "TS06" at bounding box center [761, 303] width 109 height 16
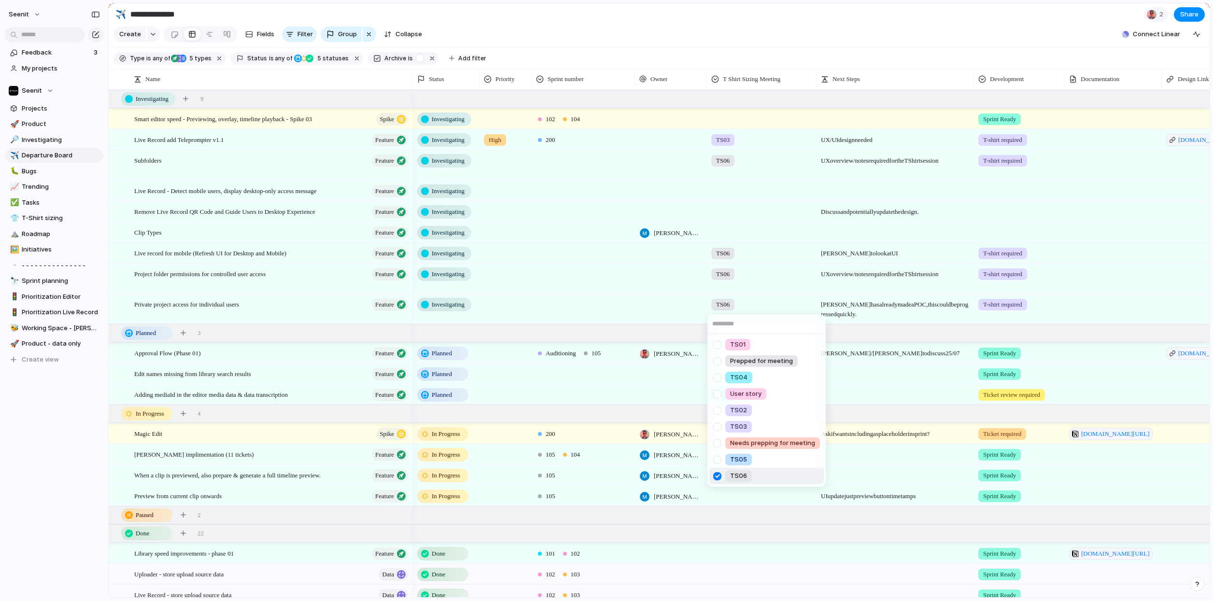
click at [654, 303] on div "TS01 Prepped for meeting TS04 User story TS02 TS03 Needs prepping for meeting T…" at bounding box center [606, 300] width 1213 height 601
